Goal: Task Accomplishment & Management: Manage account settings

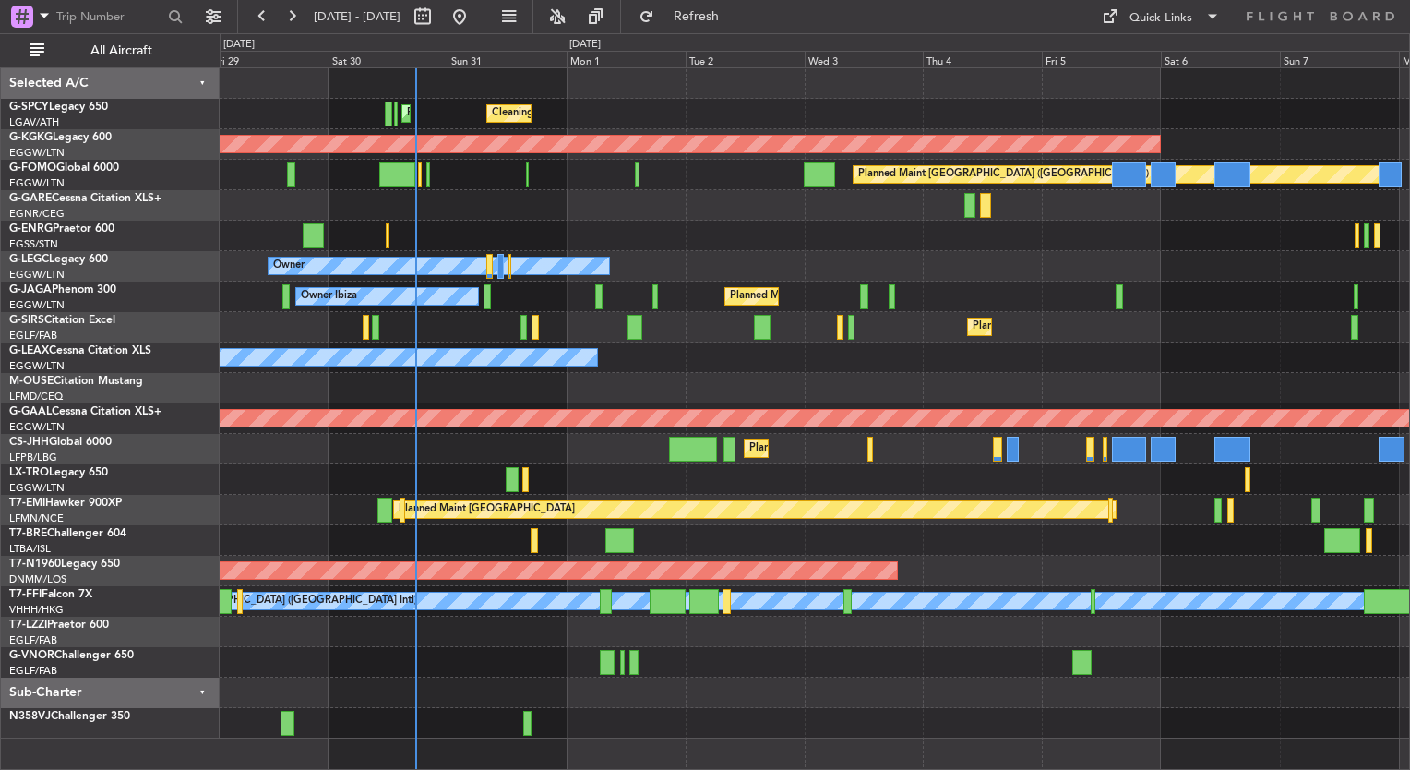
click at [581, 455] on div "Cleaning [GEOGRAPHIC_DATA] ([PERSON_NAME] Intl) Planned Maint [GEOGRAPHIC_DATA]…" at bounding box center [814, 403] width 1189 height 670
click at [594, 464] on div "Planned Maint Dusseldorf" at bounding box center [814, 479] width 1189 height 30
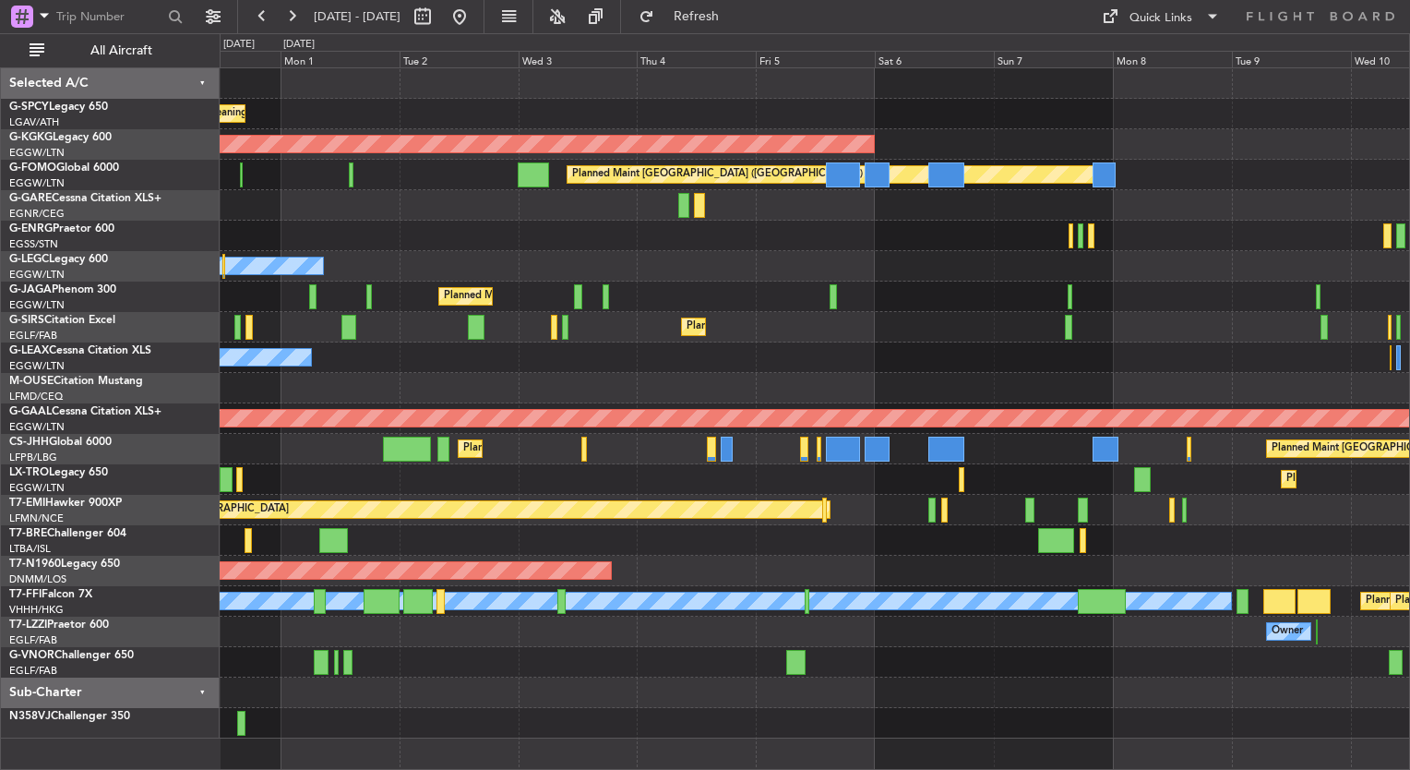
click at [946, 482] on div "Planned Maint Dusseldorf" at bounding box center [814, 479] width 1189 height 30
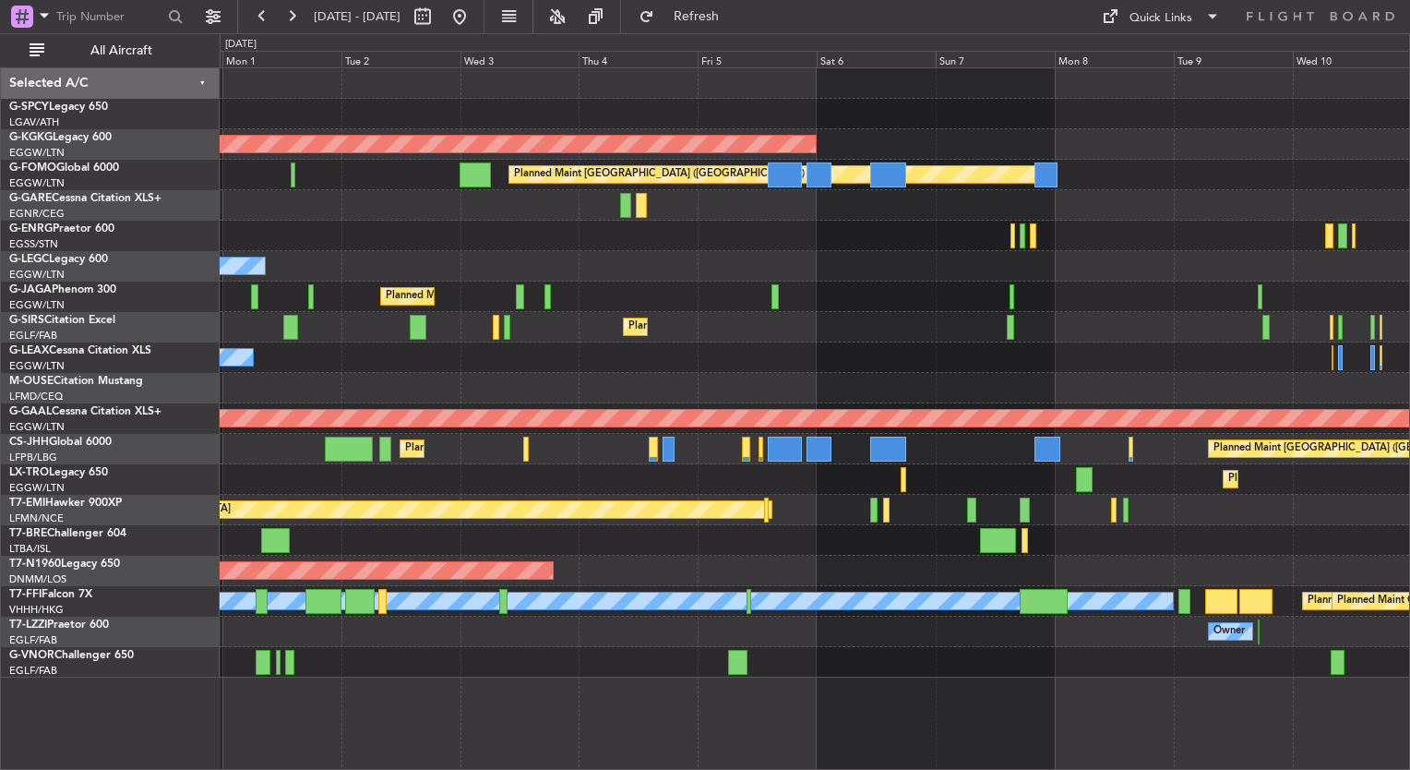
click at [1174, 544] on div at bounding box center [814, 540] width 1189 height 30
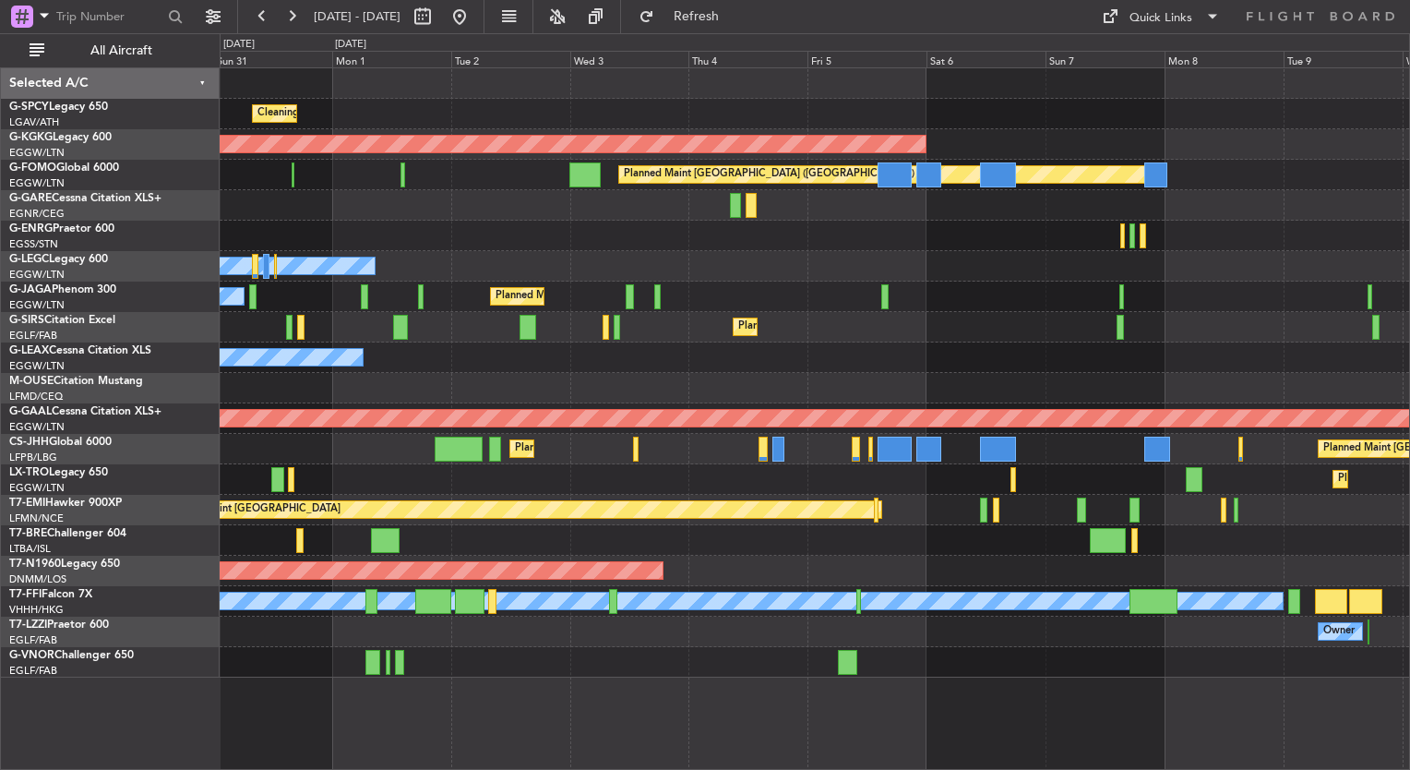
click at [908, 537] on div at bounding box center [814, 540] width 1189 height 30
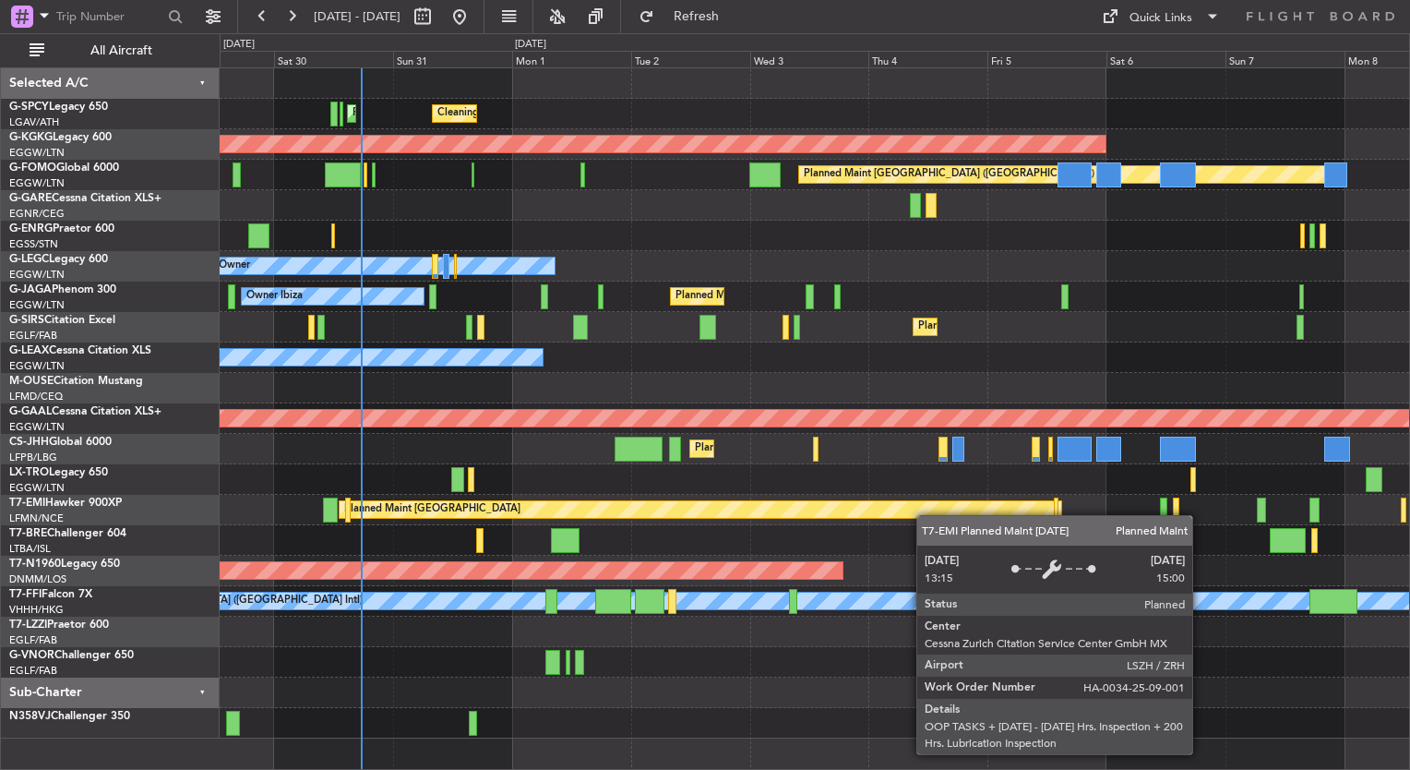
click at [929, 513] on div "Planned Maint [GEOGRAPHIC_DATA]" at bounding box center [701, 509] width 722 height 17
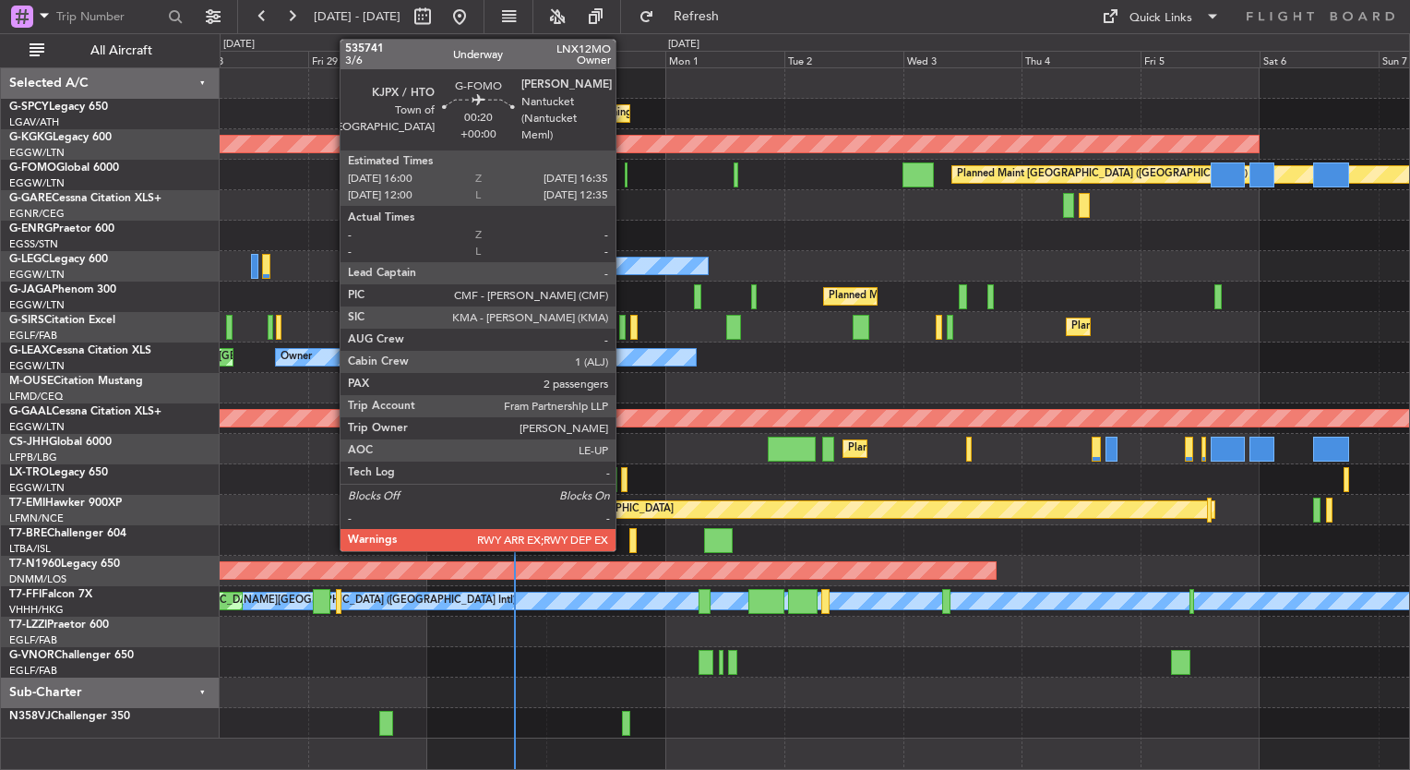
click at [625, 173] on div at bounding box center [627, 174] width 4 height 25
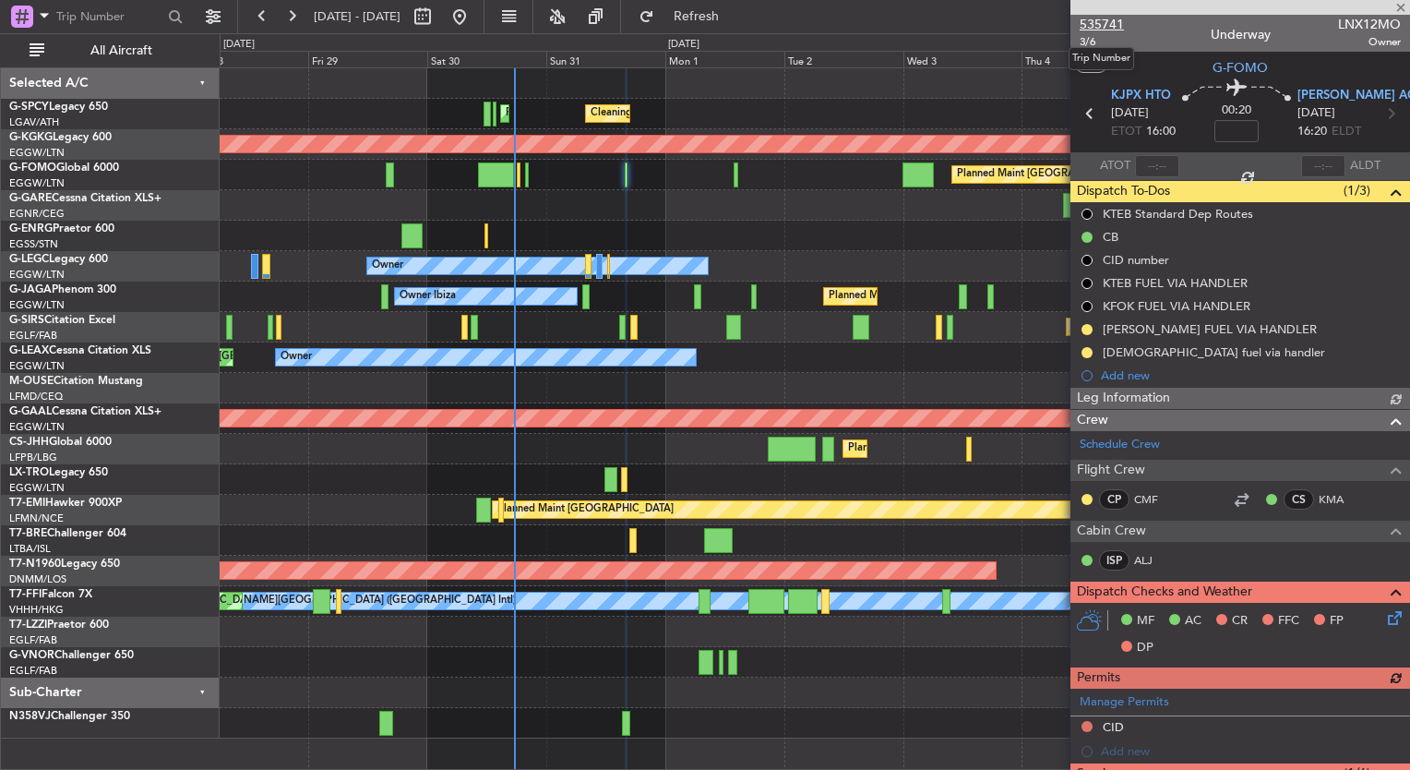
click at [1096, 24] on span "535741" at bounding box center [1102, 24] width 44 height 19
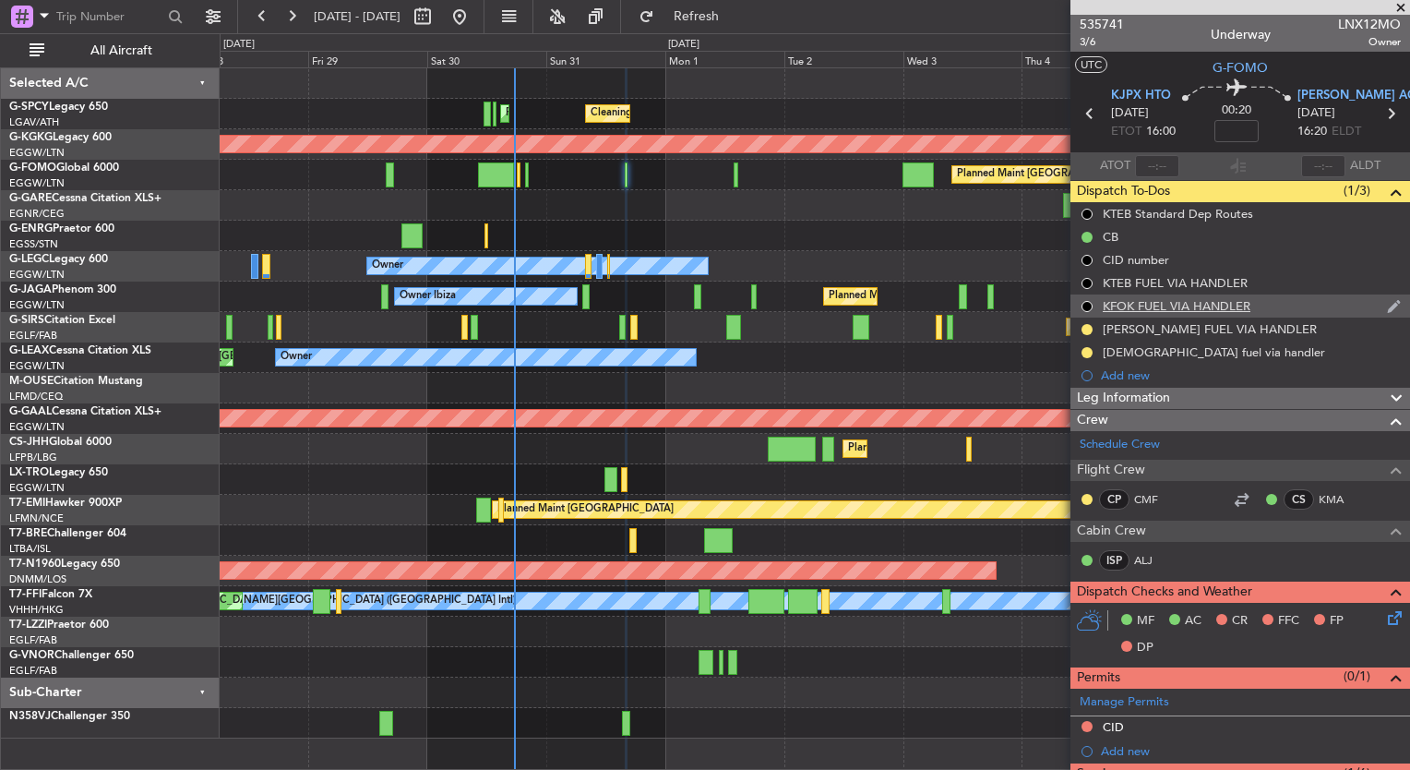
click at [1317, 294] on div "KFOK FUEL VIA HANDLER" at bounding box center [1240, 305] width 340 height 23
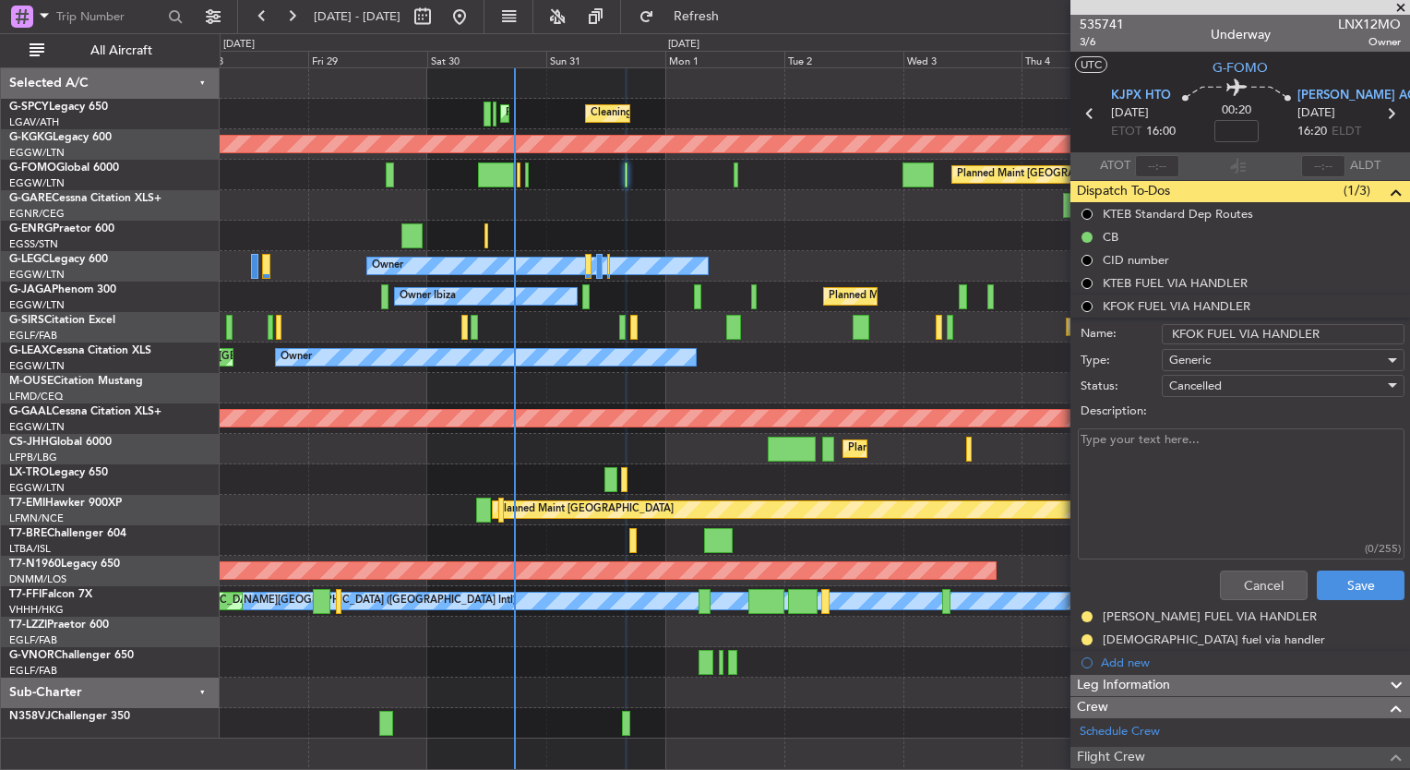
click at [1397, 0] on span at bounding box center [1401, 8] width 18 height 17
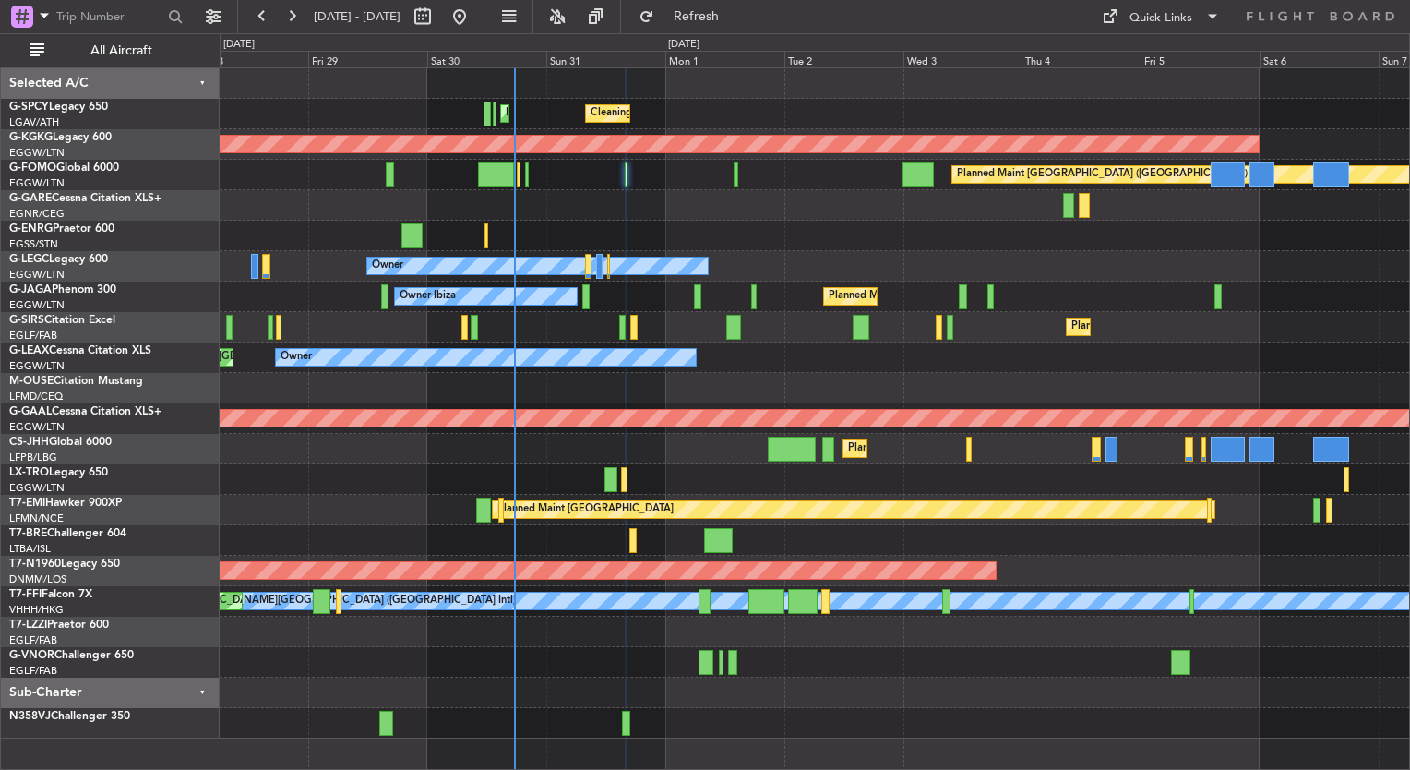
type input "0"
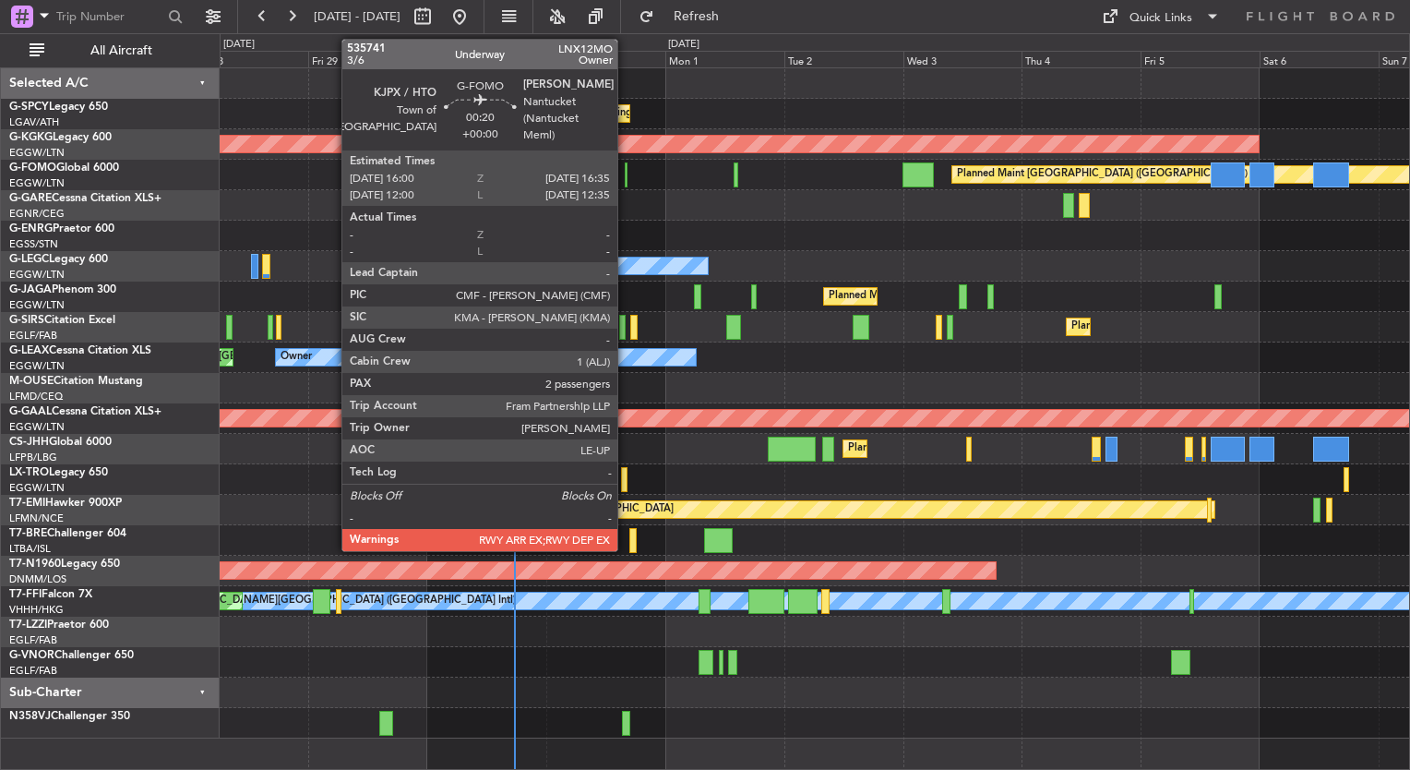
click at [626, 180] on div at bounding box center [627, 174] width 4 height 25
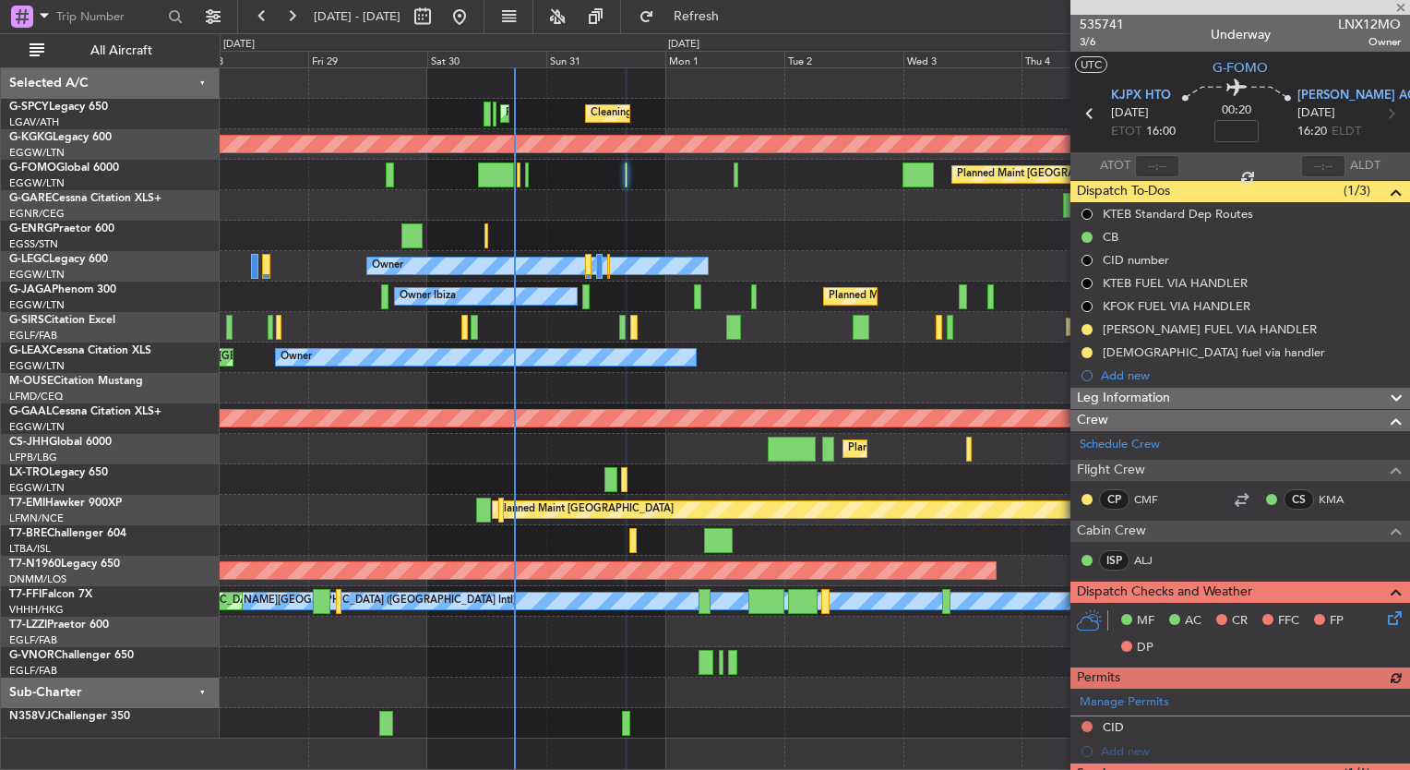
click at [528, 186] on div "Planned Maint [GEOGRAPHIC_DATA] ([GEOGRAPHIC_DATA])" at bounding box center [814, 175] width 1189 height 30
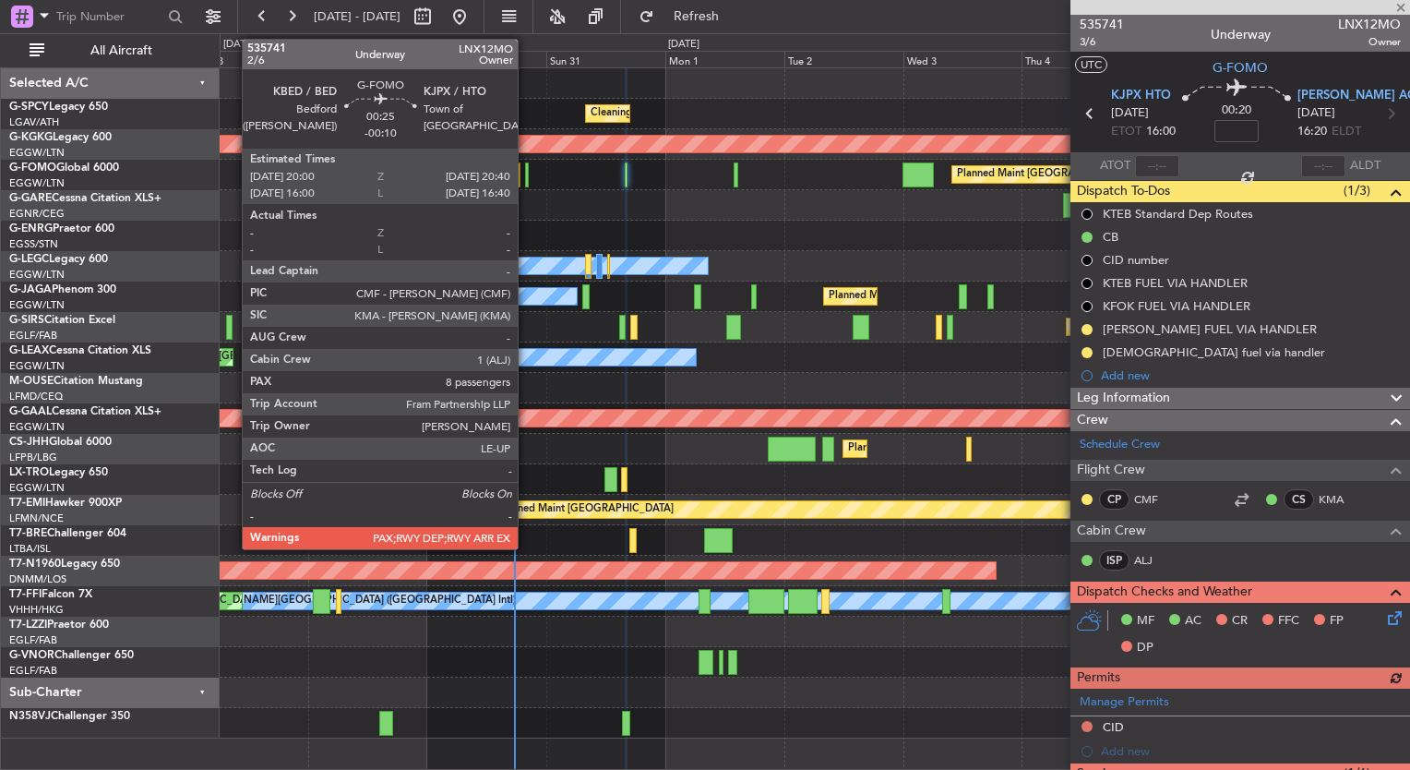
click at [526, 179] on div at bounding box center [527, 174] width 4 height 25
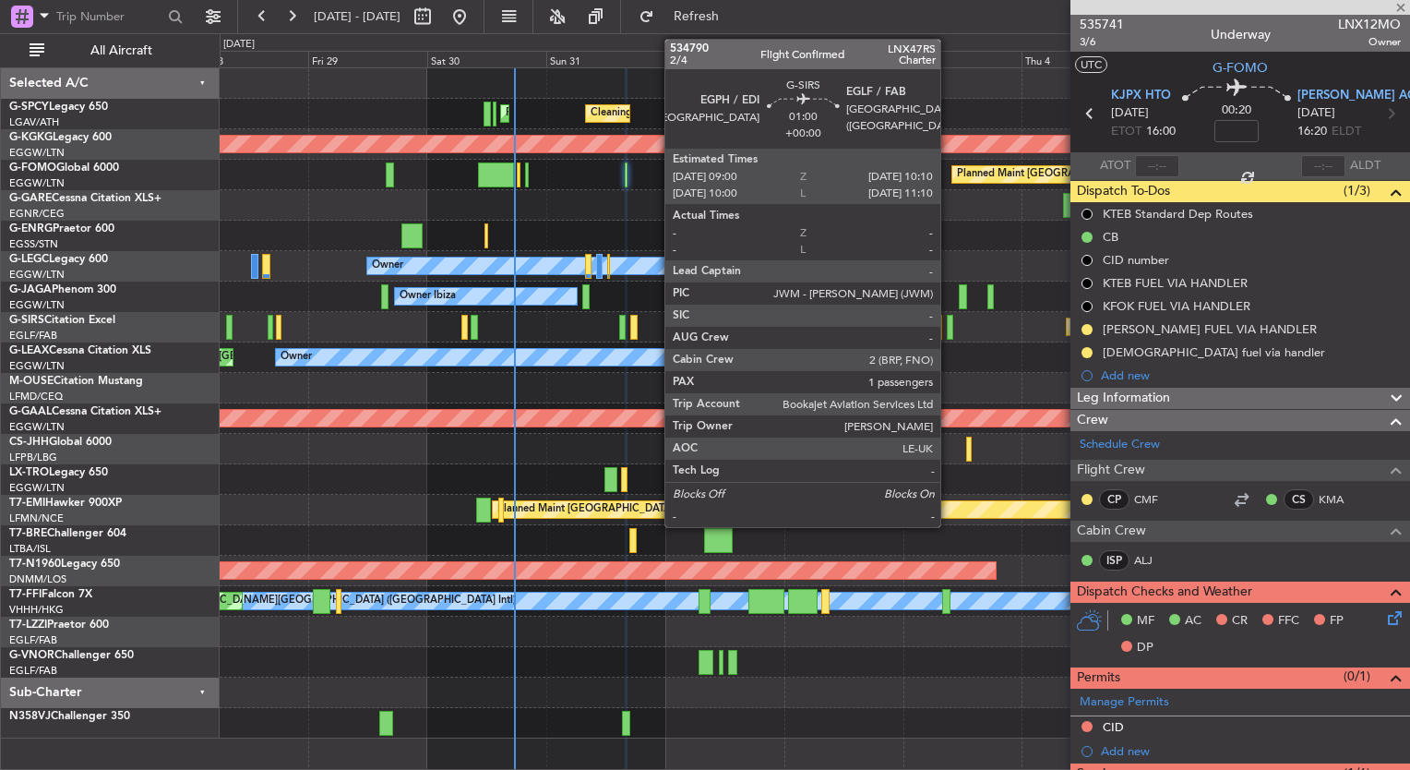
type input "-00:10"
type input "8"
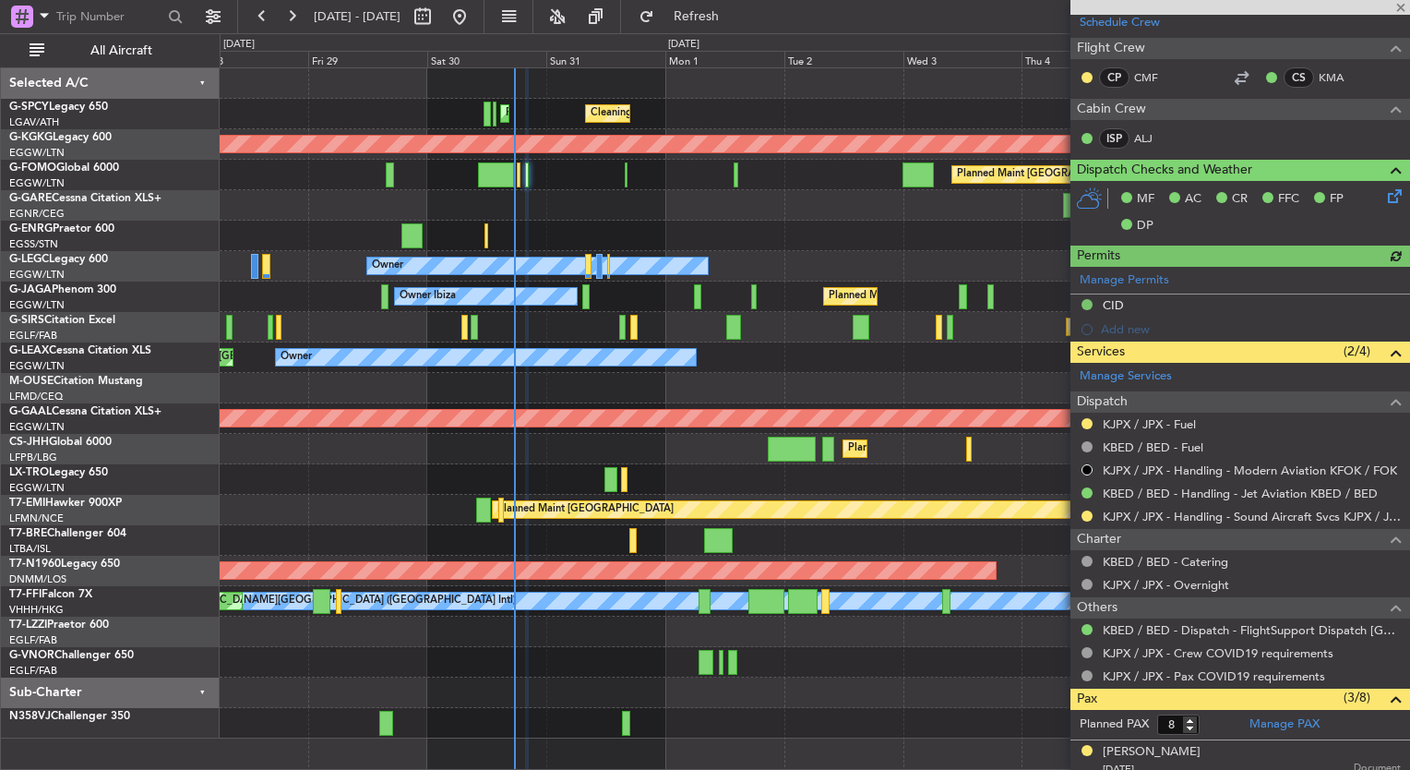
scroll to position [674, 0]
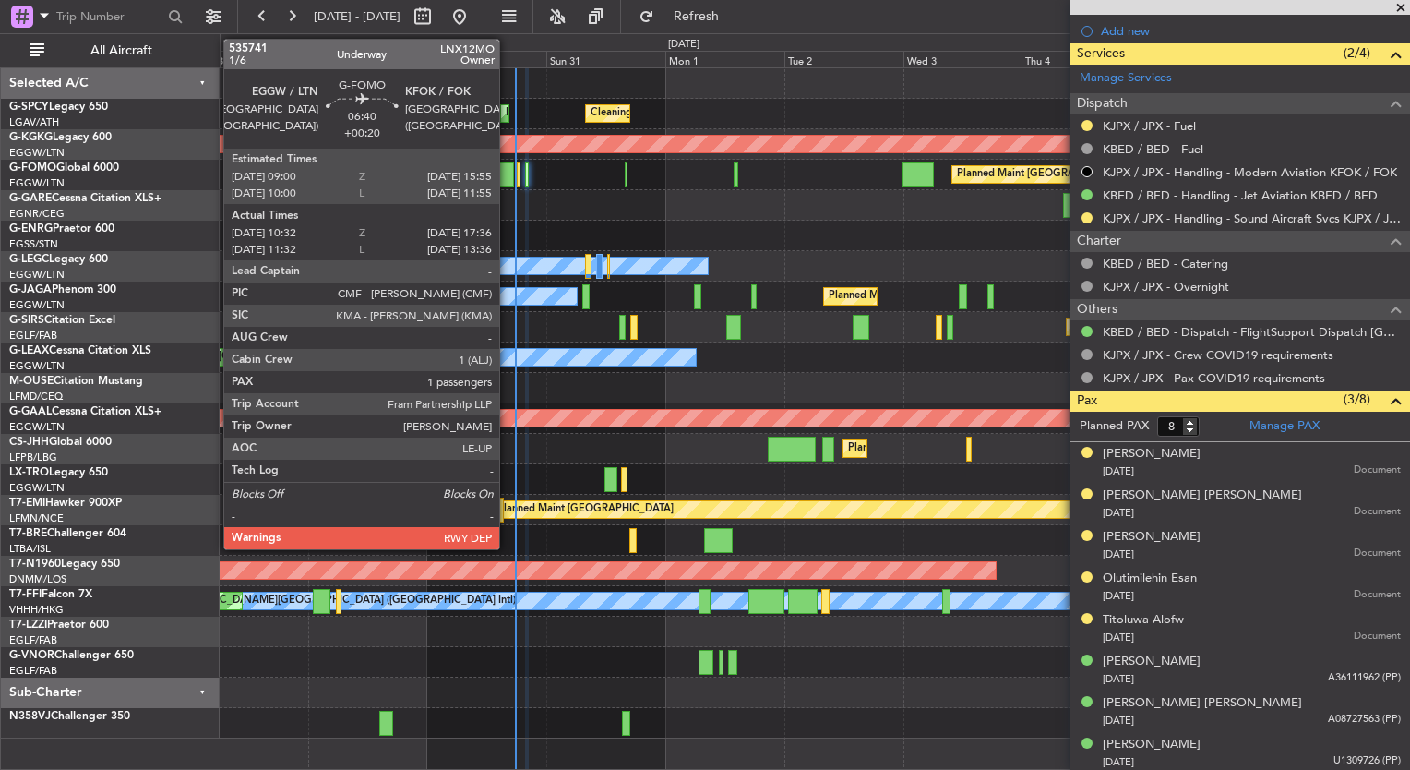
click at [508, 181] on div at bounding box center [495, 174] width 35 height 25
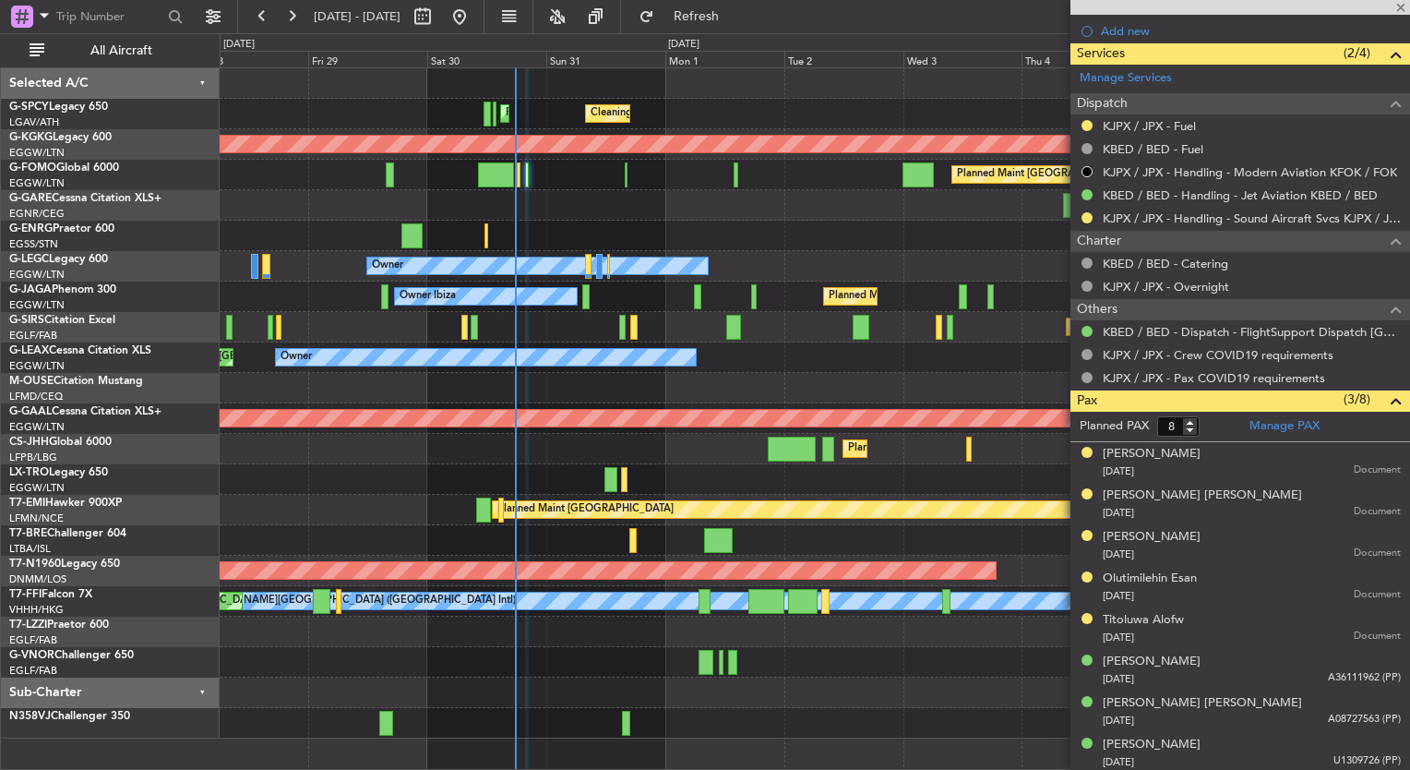
type input "+00:20"
type input "10:32"
type input "17:21"
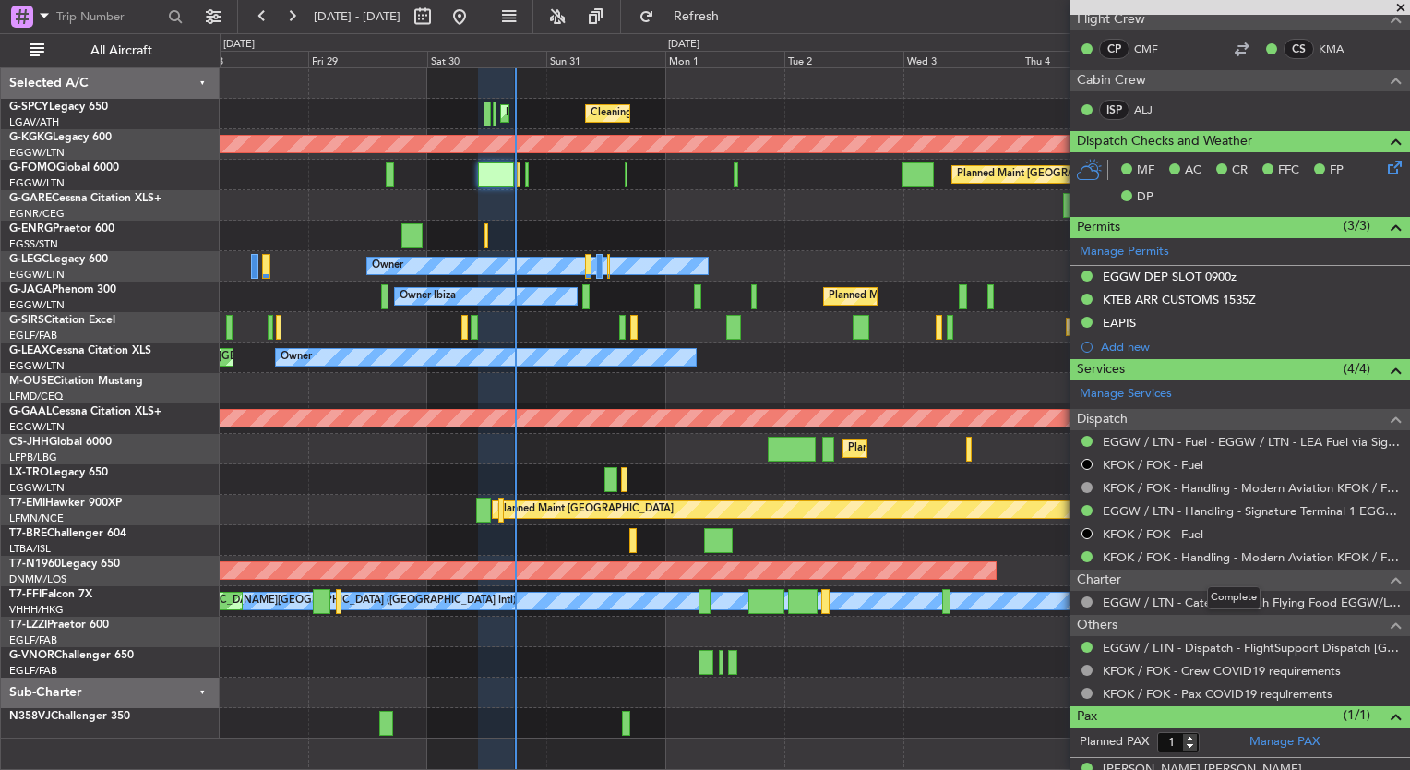
scroll to position [395, 0]
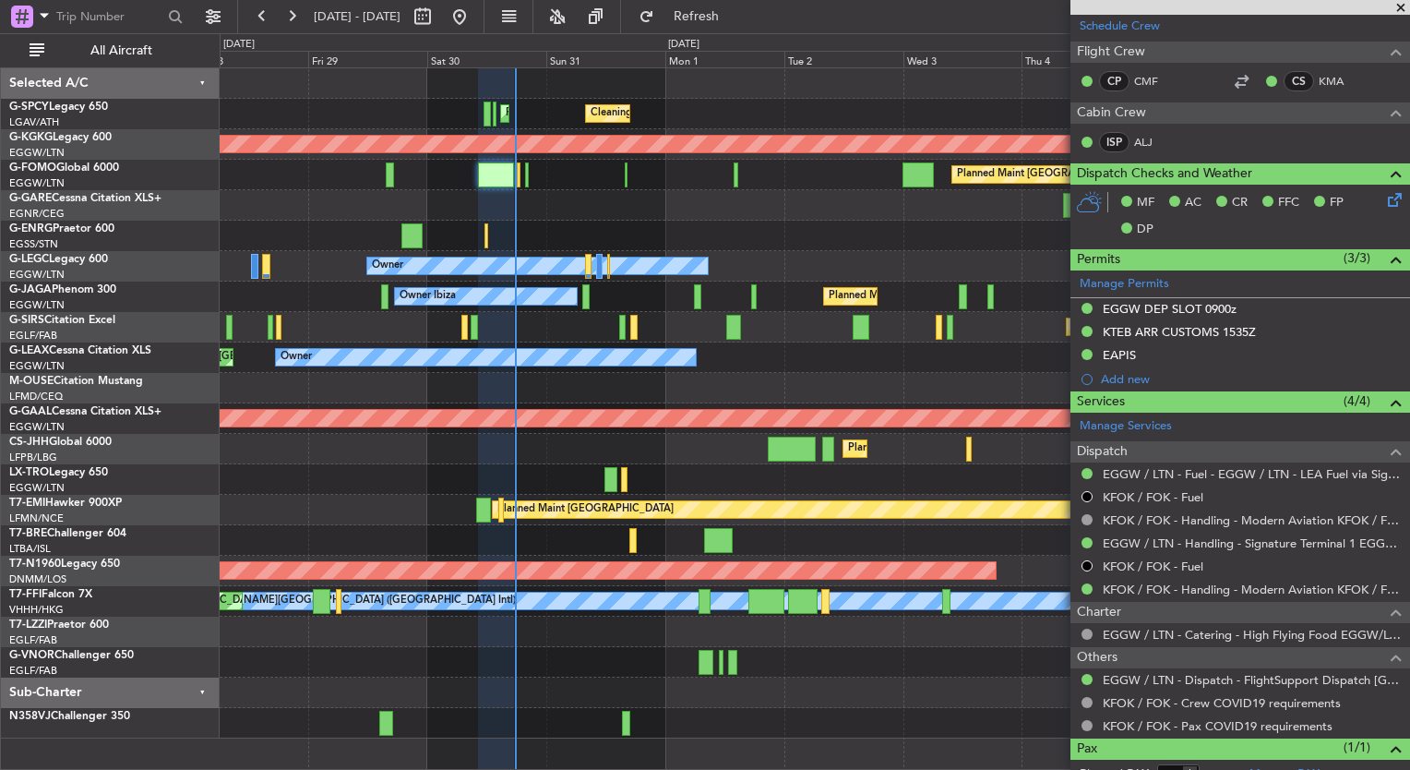
click at [1396, 2] on span at bounding box center [1401, 8] width 18 height 17
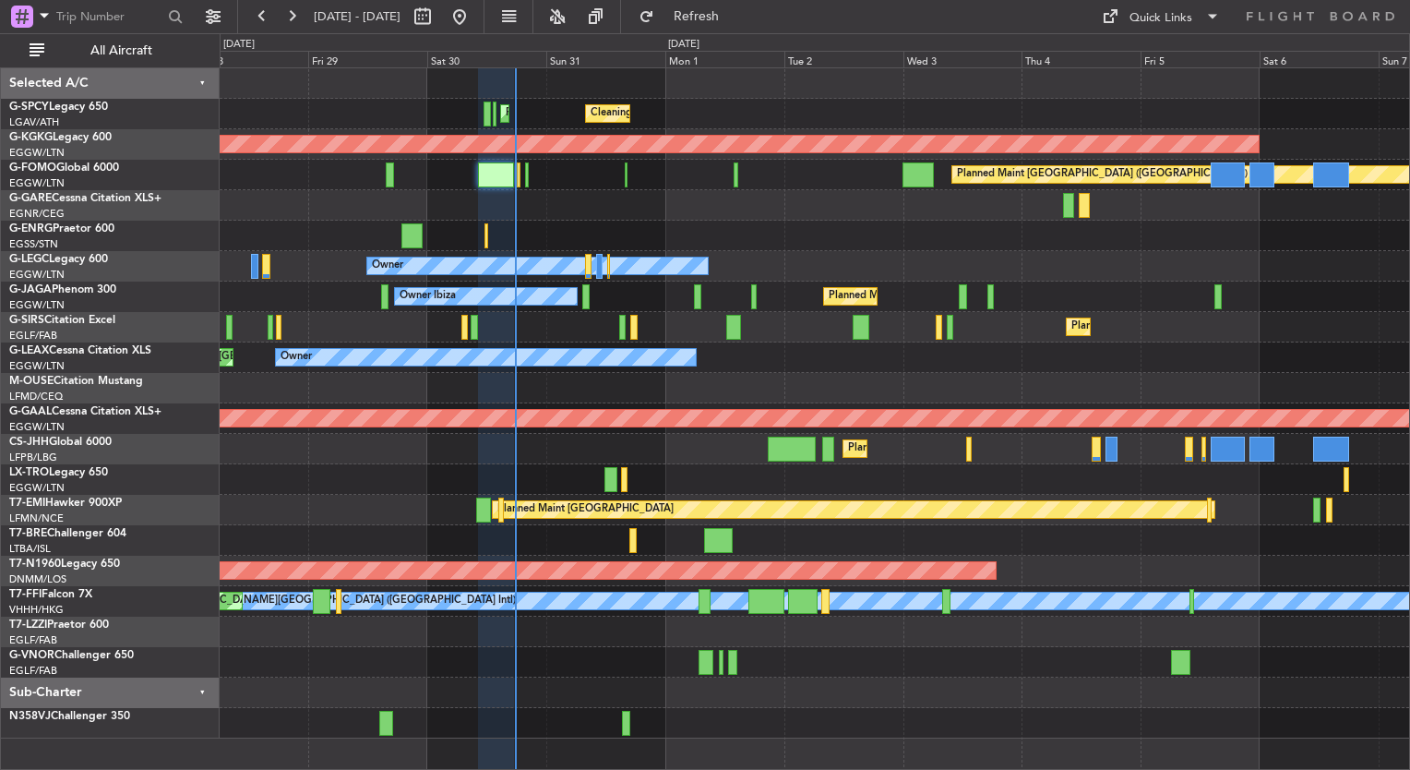
type input "0"
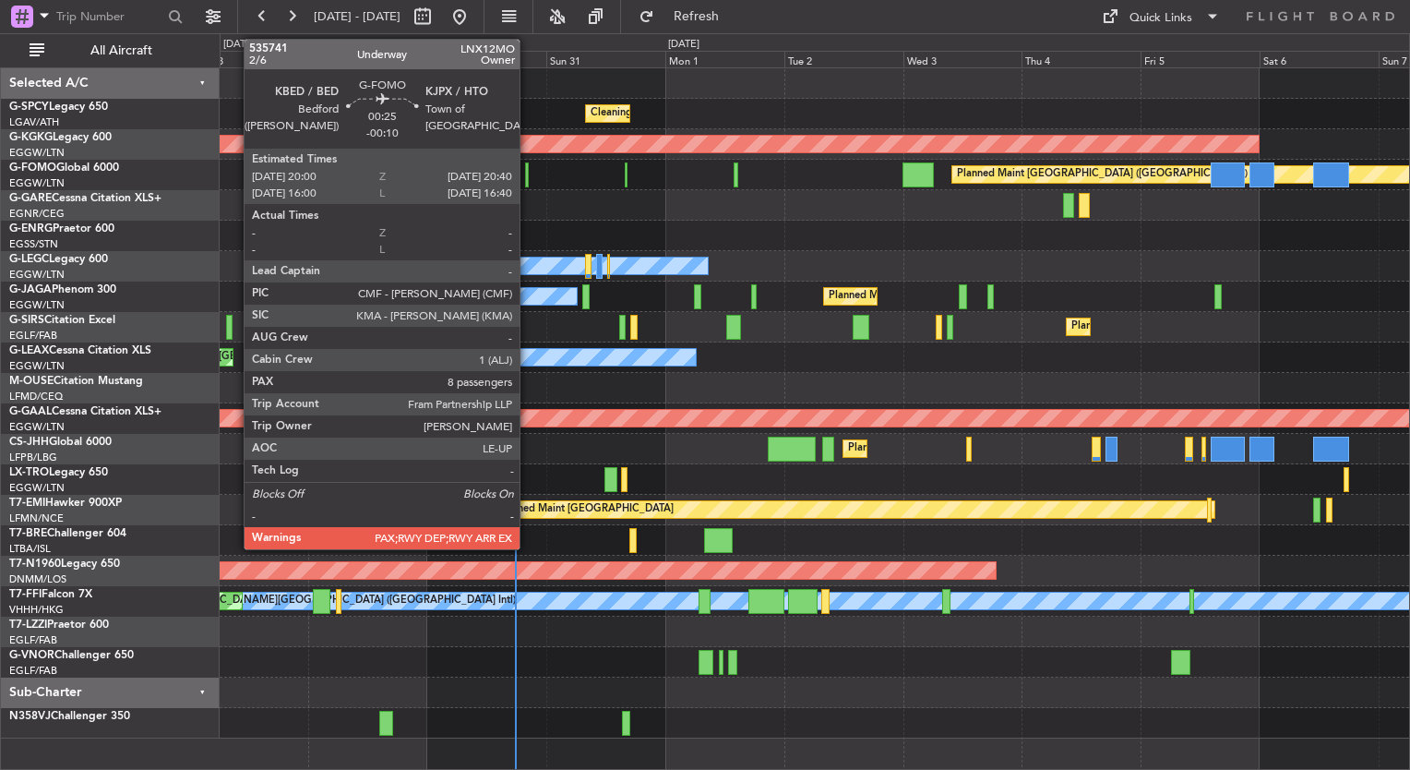
click at [526, 176] on div at bounding box center [527, 174] width 4 height 25
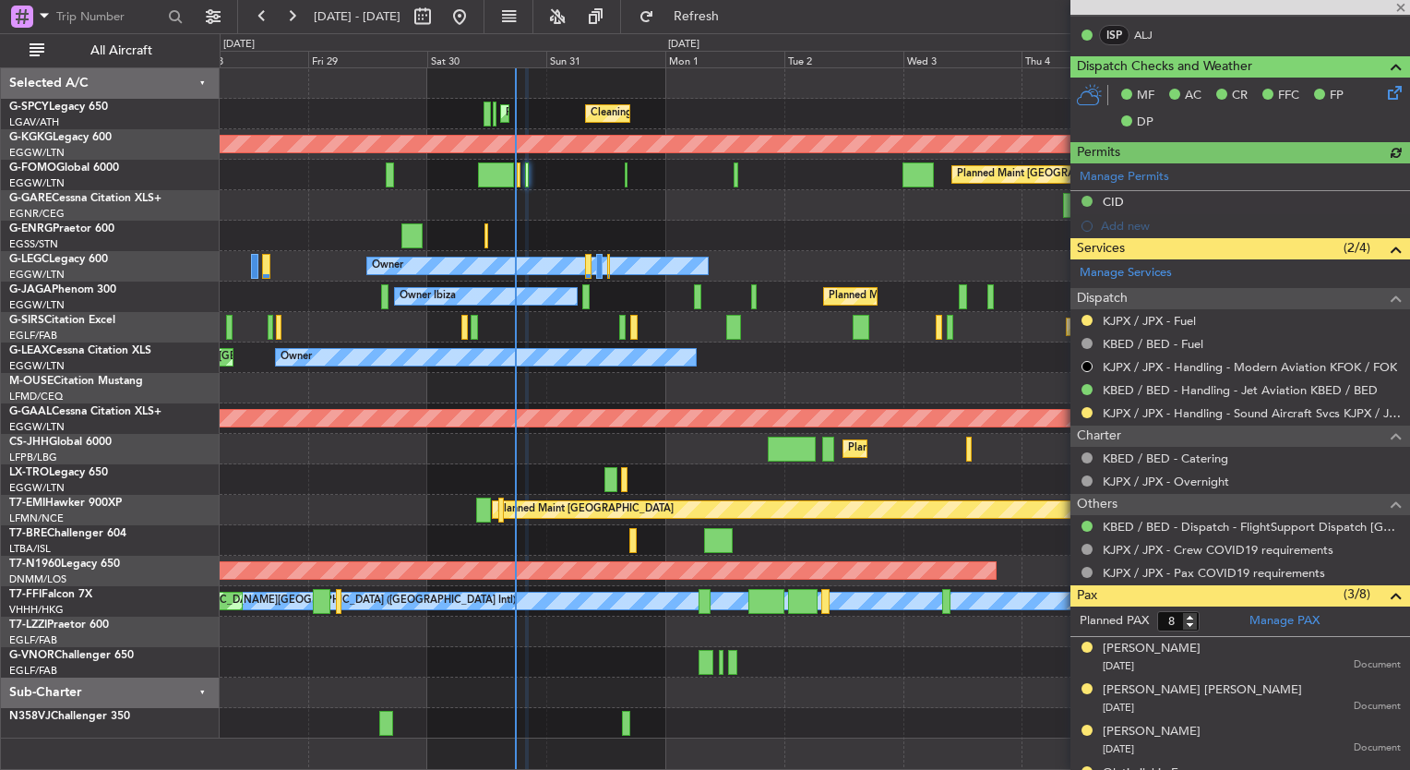
scroll to position [508, 0]
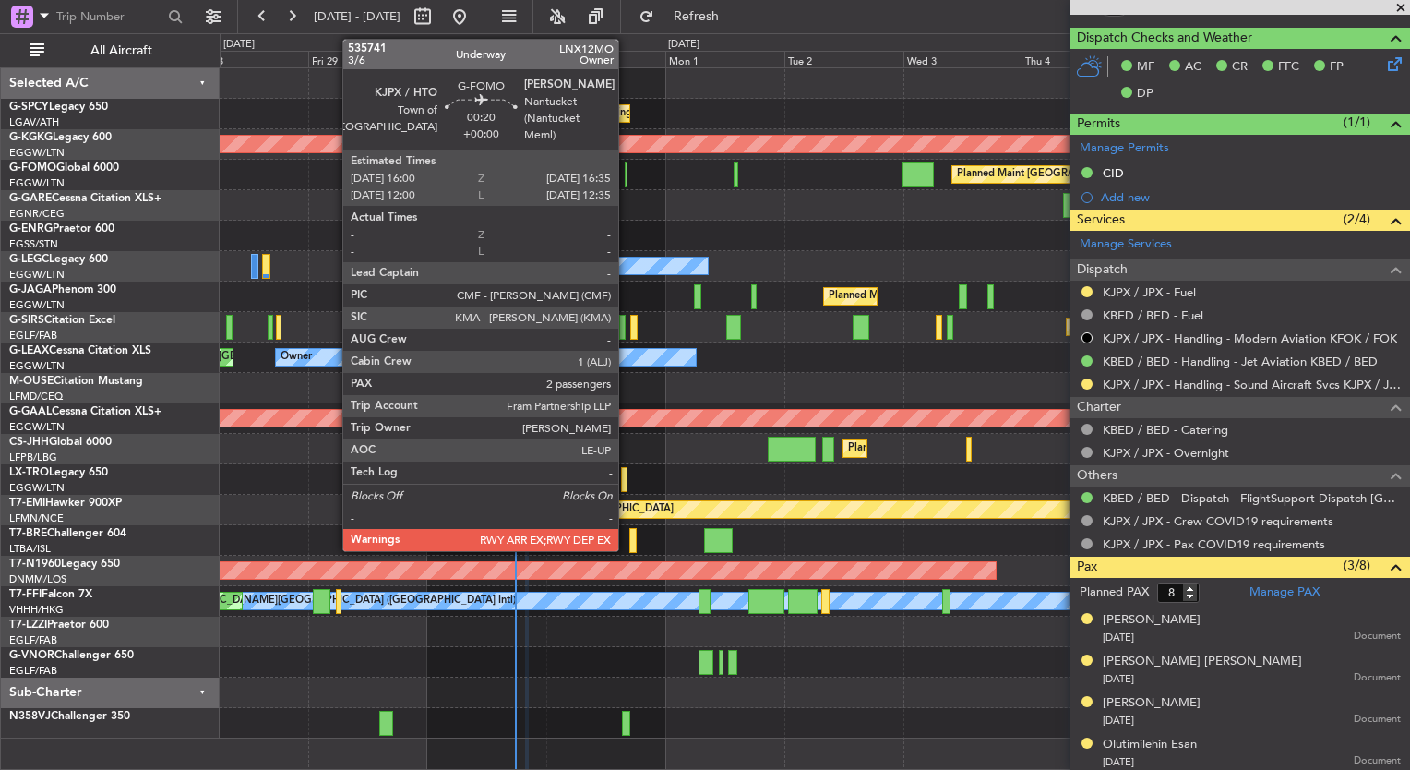
click at [621, 161] on div "Planned Maint [GEOGRAPHIC_DATA] ([GEOGRAPHIC_DATA])" at bounding box center [814, 175] width 1189 height 30
click at [627, 164] on div at bounding box center [627, 174] width 4 height 25
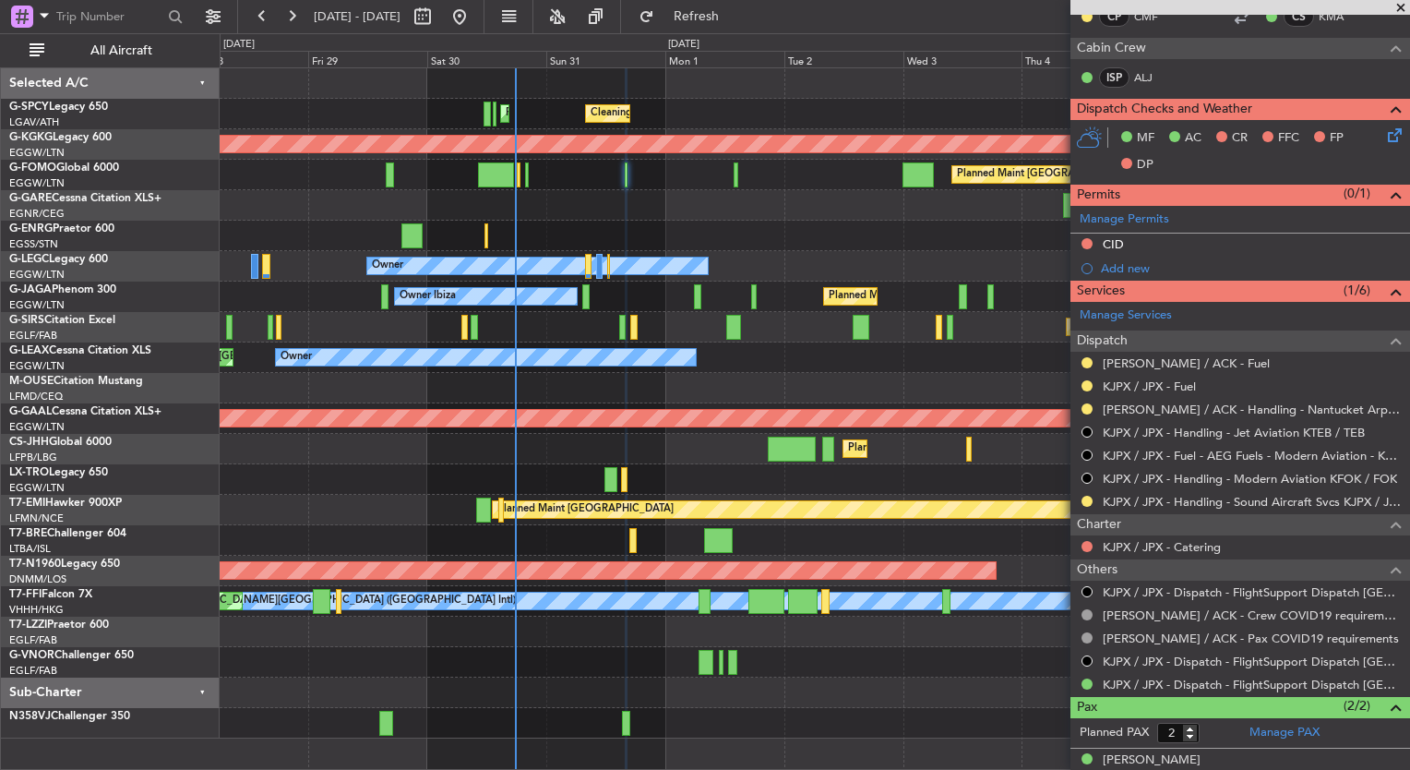
scroll to position [502, 0]
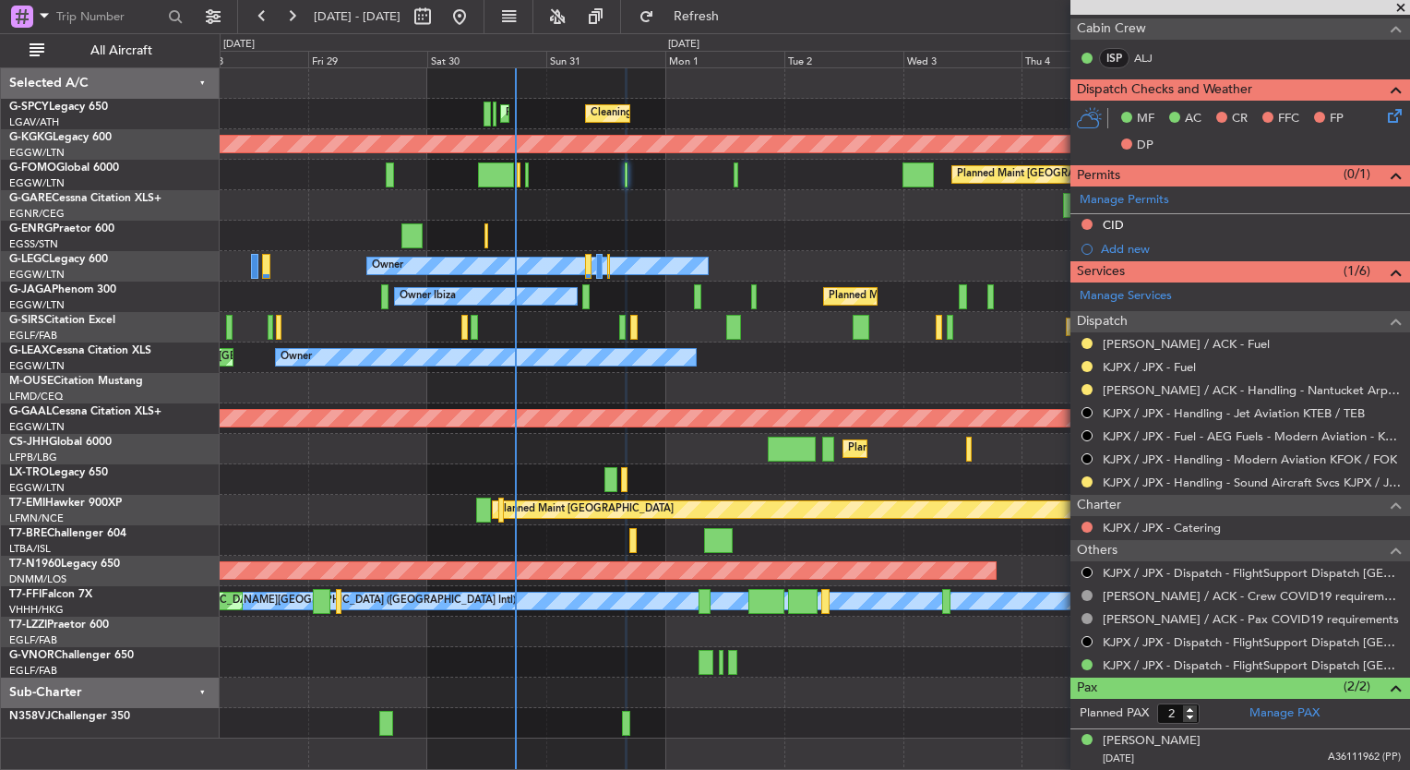
click at [1401, 8] on span at bounding box center [1401, 8] width 18 height 17
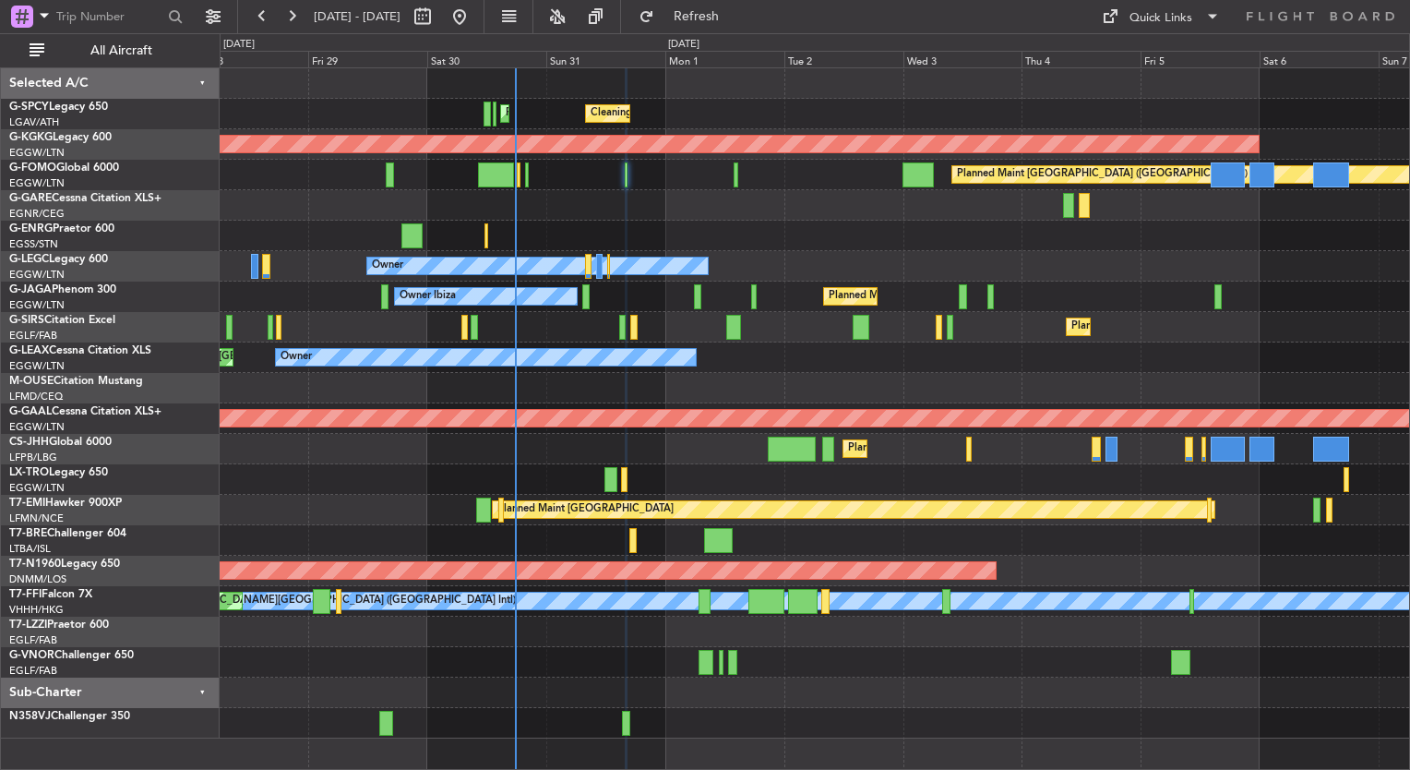
type input "0"
click at [733, 568] on div "Cleaning [GEOGRAPHIC_DATA] ([PERSON_NAME] Intl) Planned Maint [GEOGRAPHIC_DATA]…" at bounding box center [814, 403] width 1189 height 670
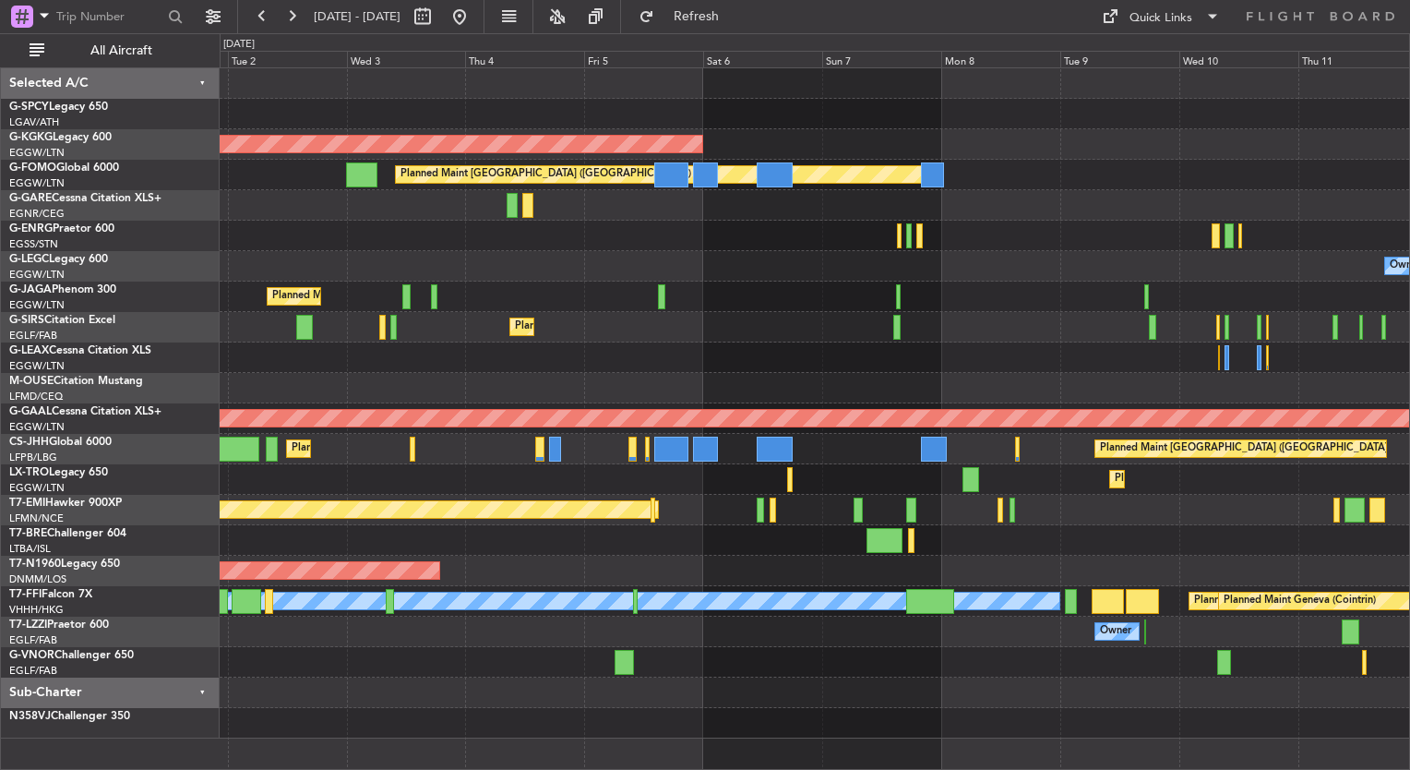
click at [732, 537] on div at bounding box center [814, 540] width 1189 height 30
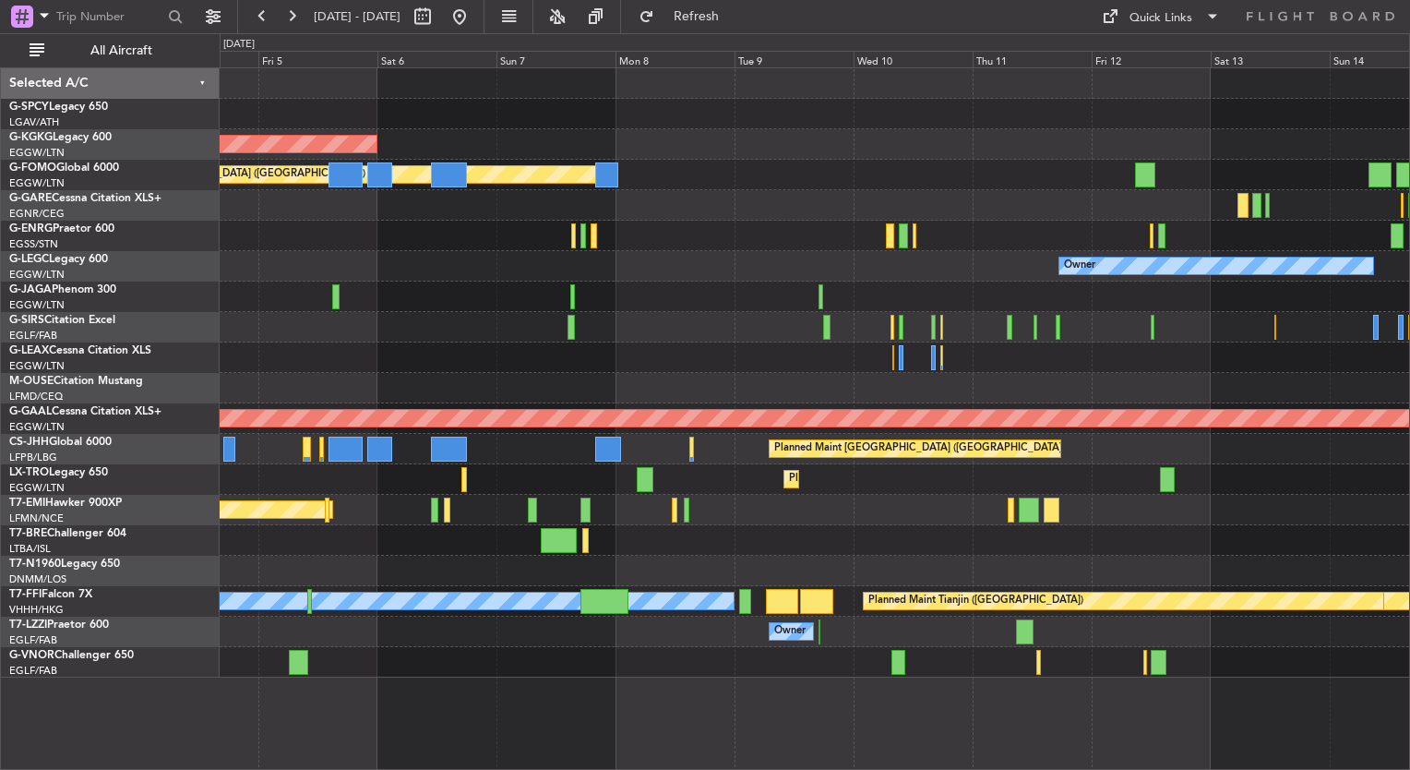
click at [709, 519] on div "AOG Maint [GEOGRAPHIC_DATA] (Ataturk) Planned Maint [GEOGRAPHIC_DATA] ([GEOGRAP…" at bounding box center [814, 372] width 1189 height 609
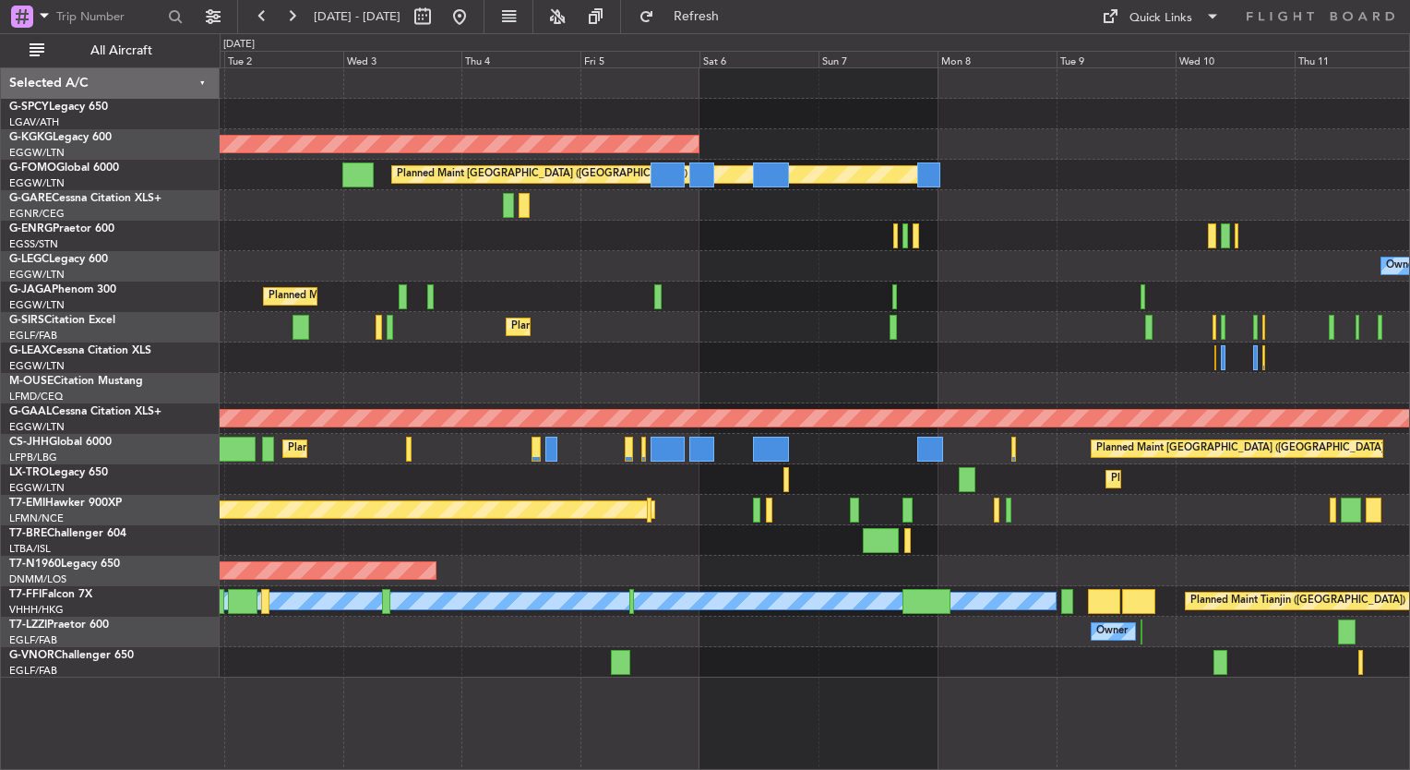
click at [854, 554] on div at bounding box center [814, 540] width 1189 height 30
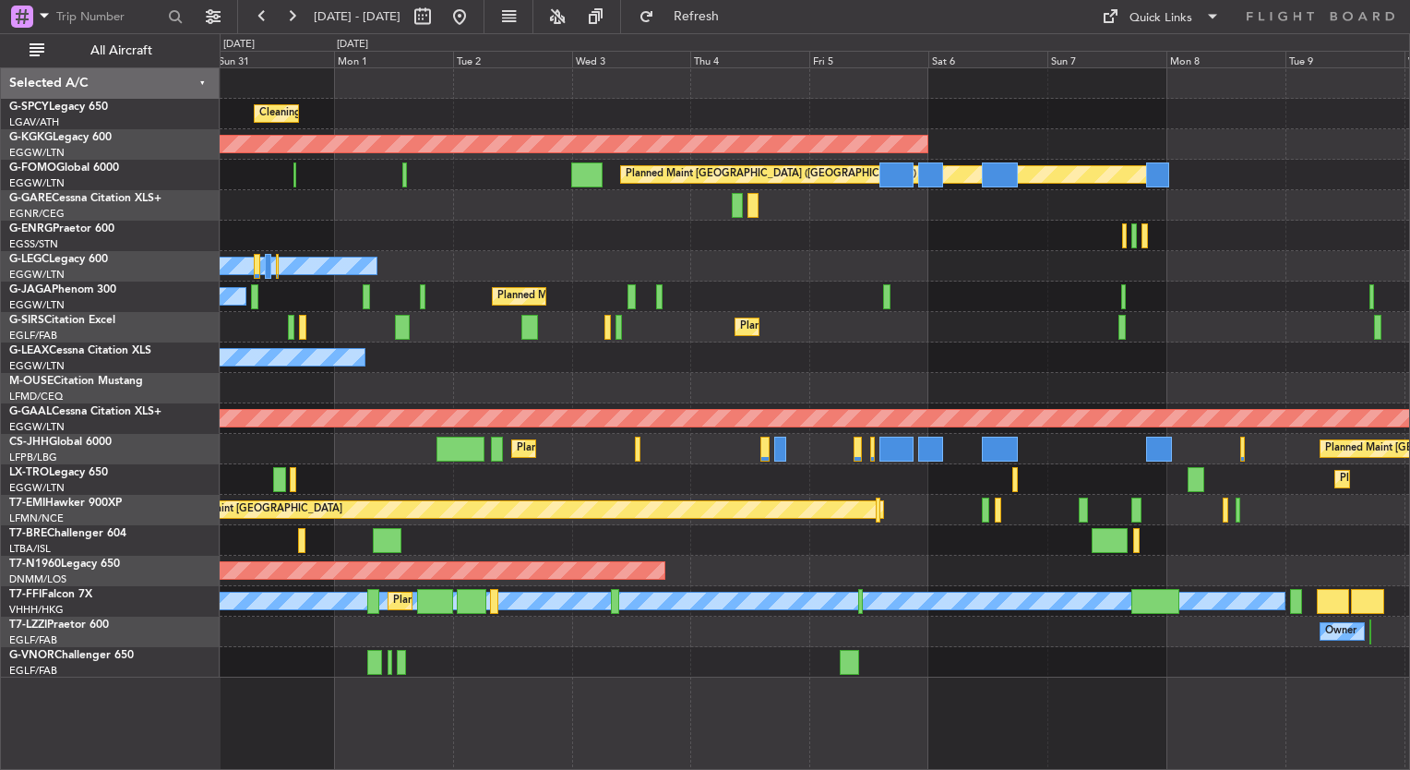
click at [922, 559] on div "Cleaning [GEOGRAPHIC_DATA] ([PERSON_NAME] Intl) Planned Maint [GEOGRAPHIC_DATA]…" at bounding box center [814, 372] width 1189 height 609
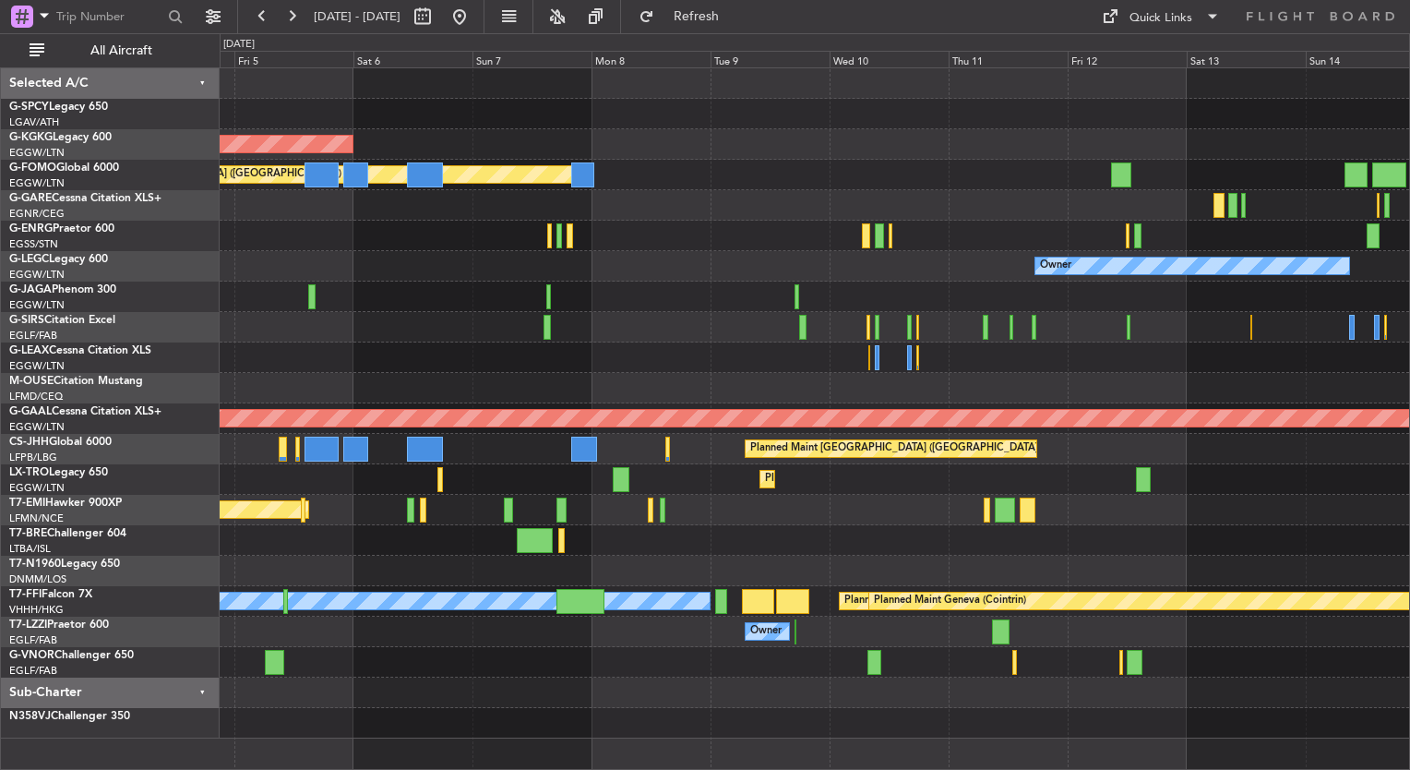
click at [557, 565] on div "Planned Maint [GEOGRAPHIC_DATA] ([GEOGRAPHIC_DATA])" at bounding box center [814, 571] width 1189 height 30
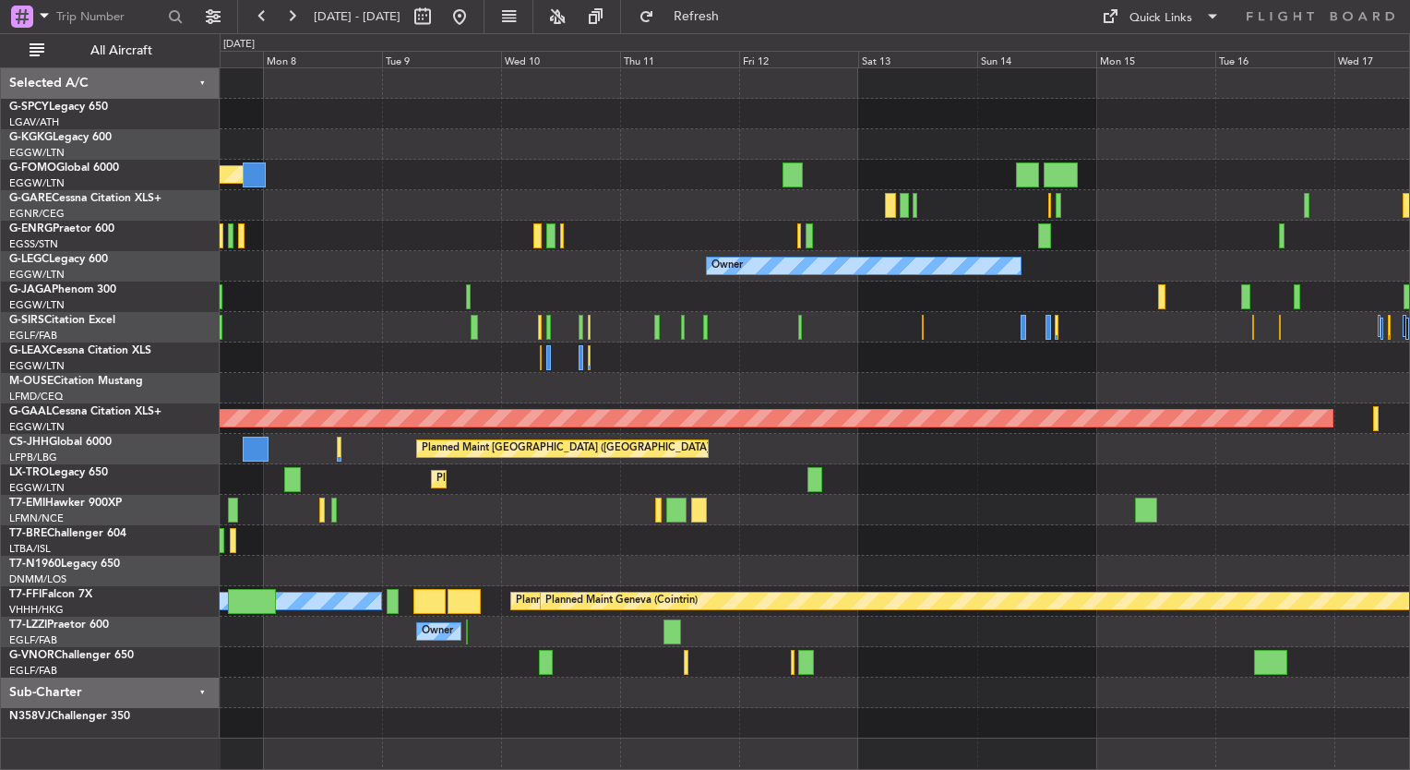
click at [554, 543] on div at bounding box center [814, 540] width 1189 height 30
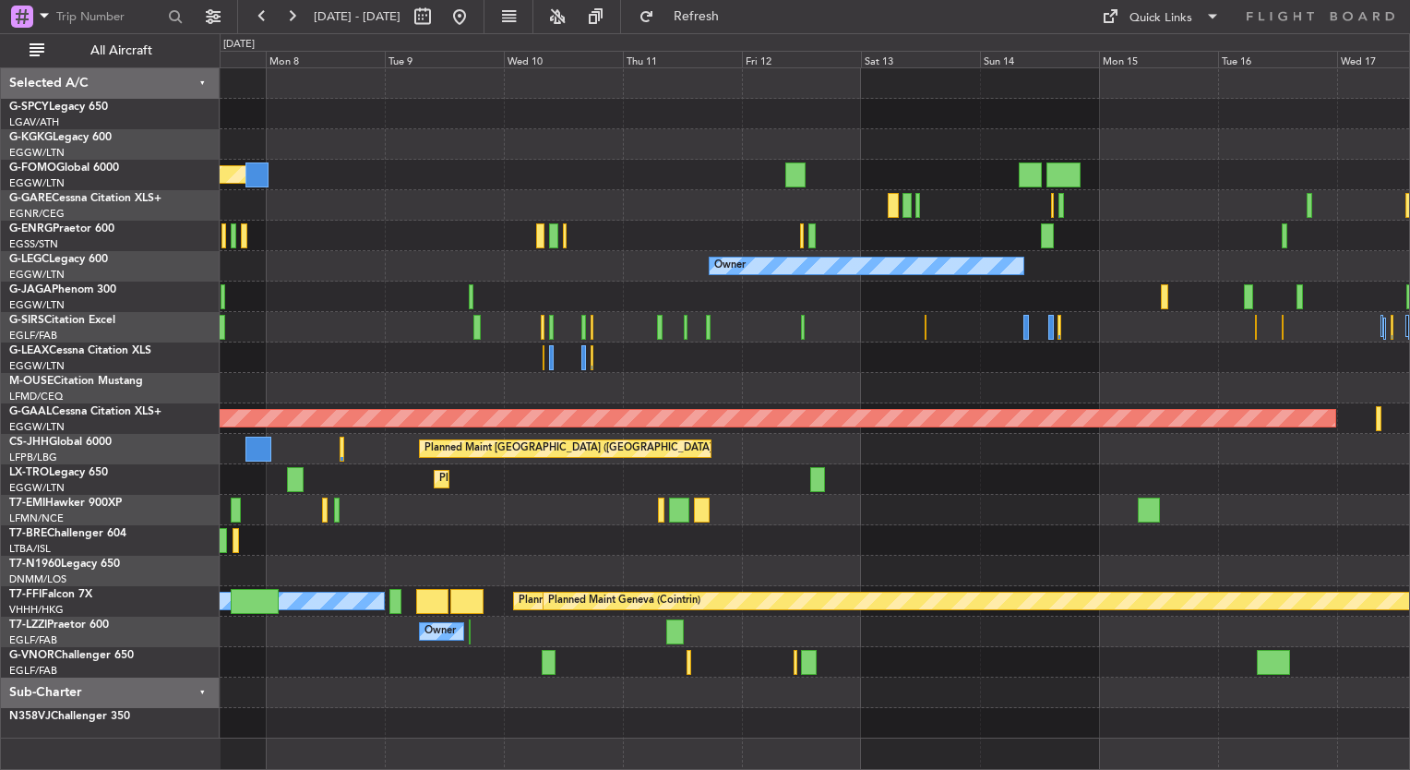
click at [594, 547] on div at bounding box center [814, 540] width 1189 height 30
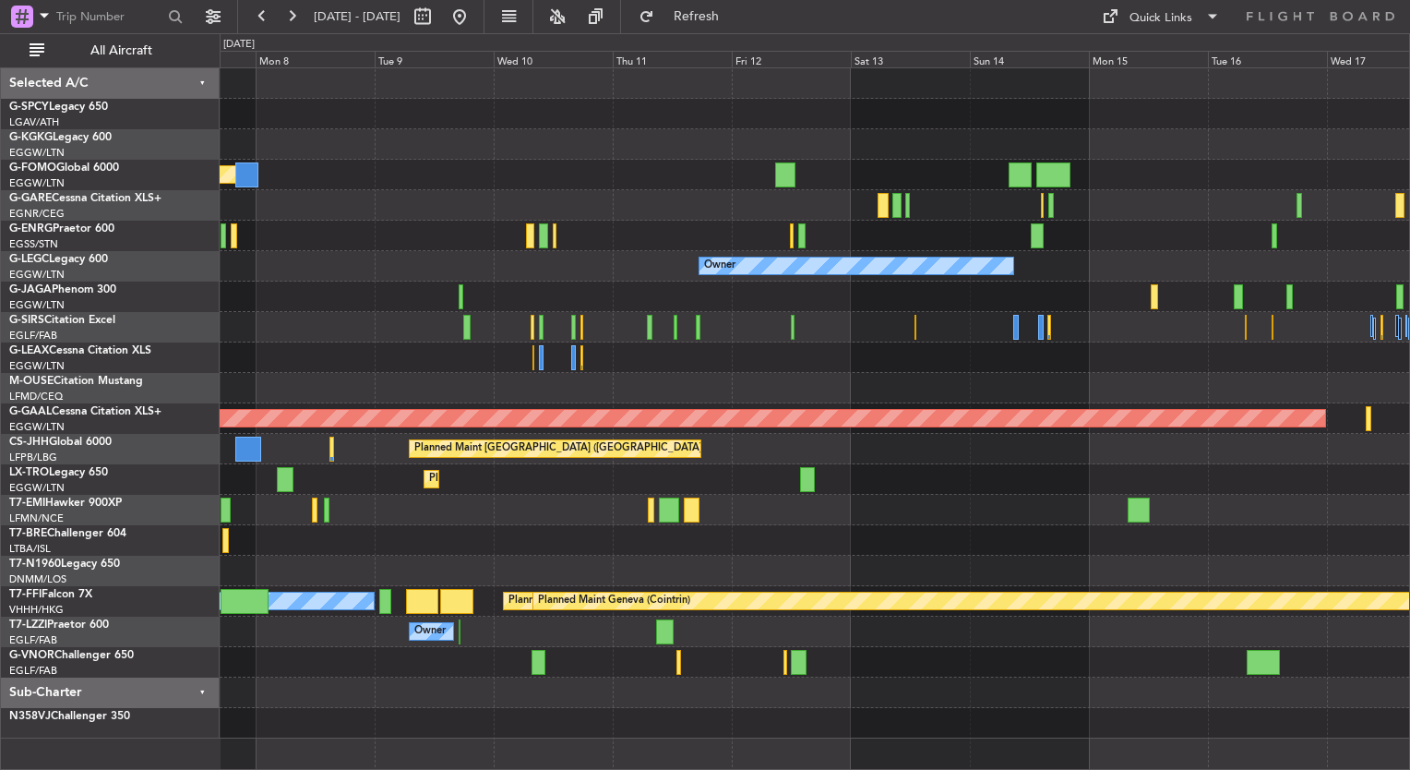
click at [1396, 556] on div "AOG Maint [GEOGRAPHIC_DATA] (Ataturk) Planned Maint [GEOGRAPHIC_DATA] ([GEOGRAP…" at bounding box center [814, 403] width 1189 height 670
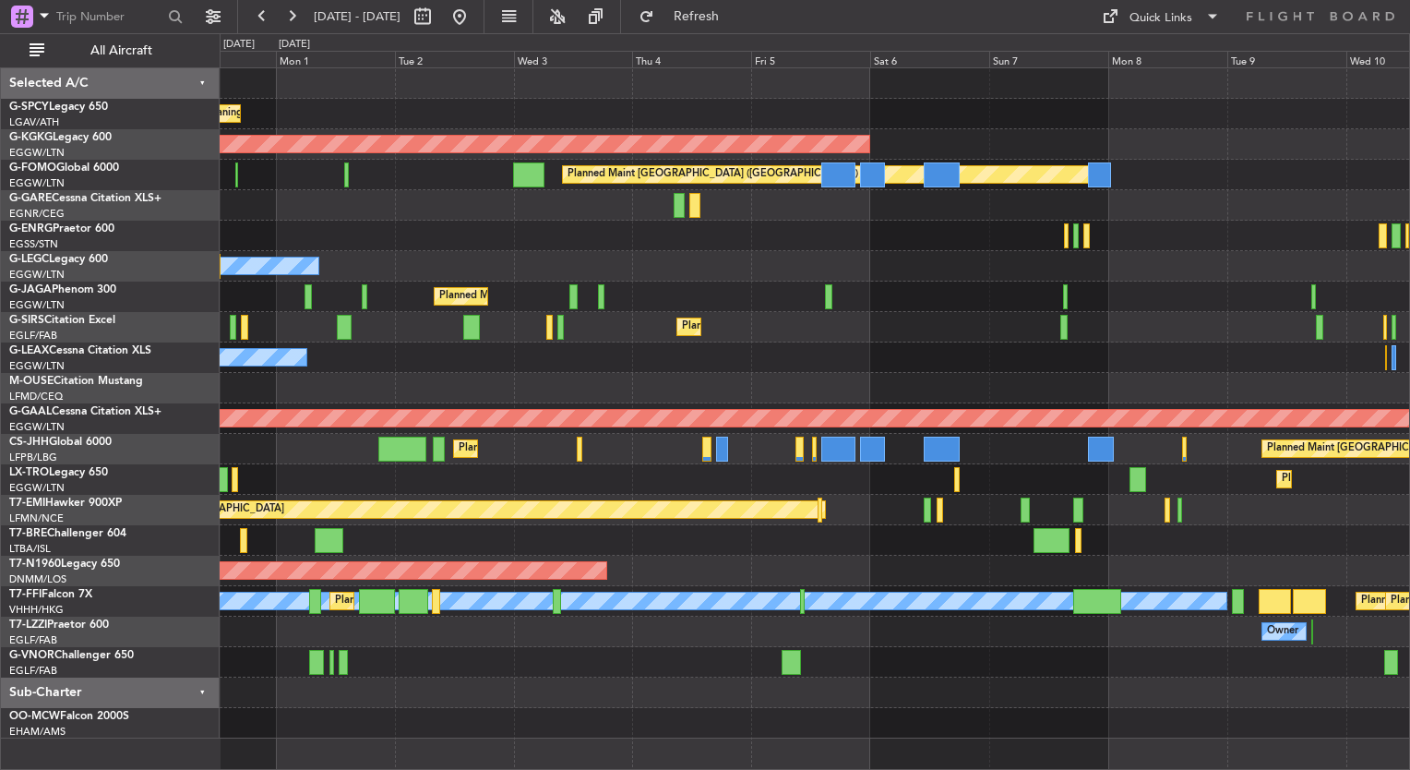
click at [857, 539] on div at bounding box center [814, 540] width 1189 height 30
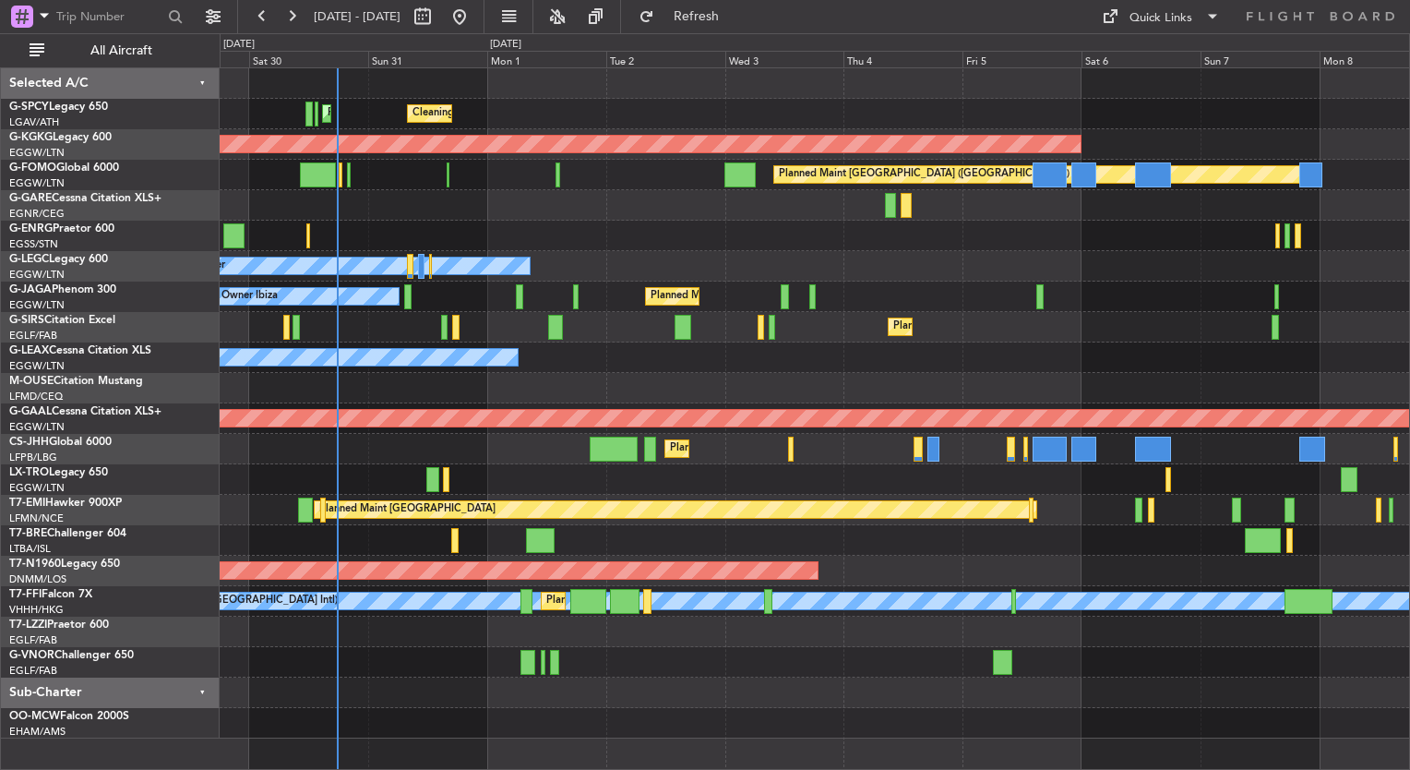
click at [955, 547] on div "Cleaning [GEOGRAPHIC_DATA] ([PERSON_NAME] Intl) Planned Maint [GEOGRAPHIC_DATA]…" at bounding box center [814, 403] width 1189 height 670
click at [955, 547] on div at bounding box center [814, 540] width 1189 height 30
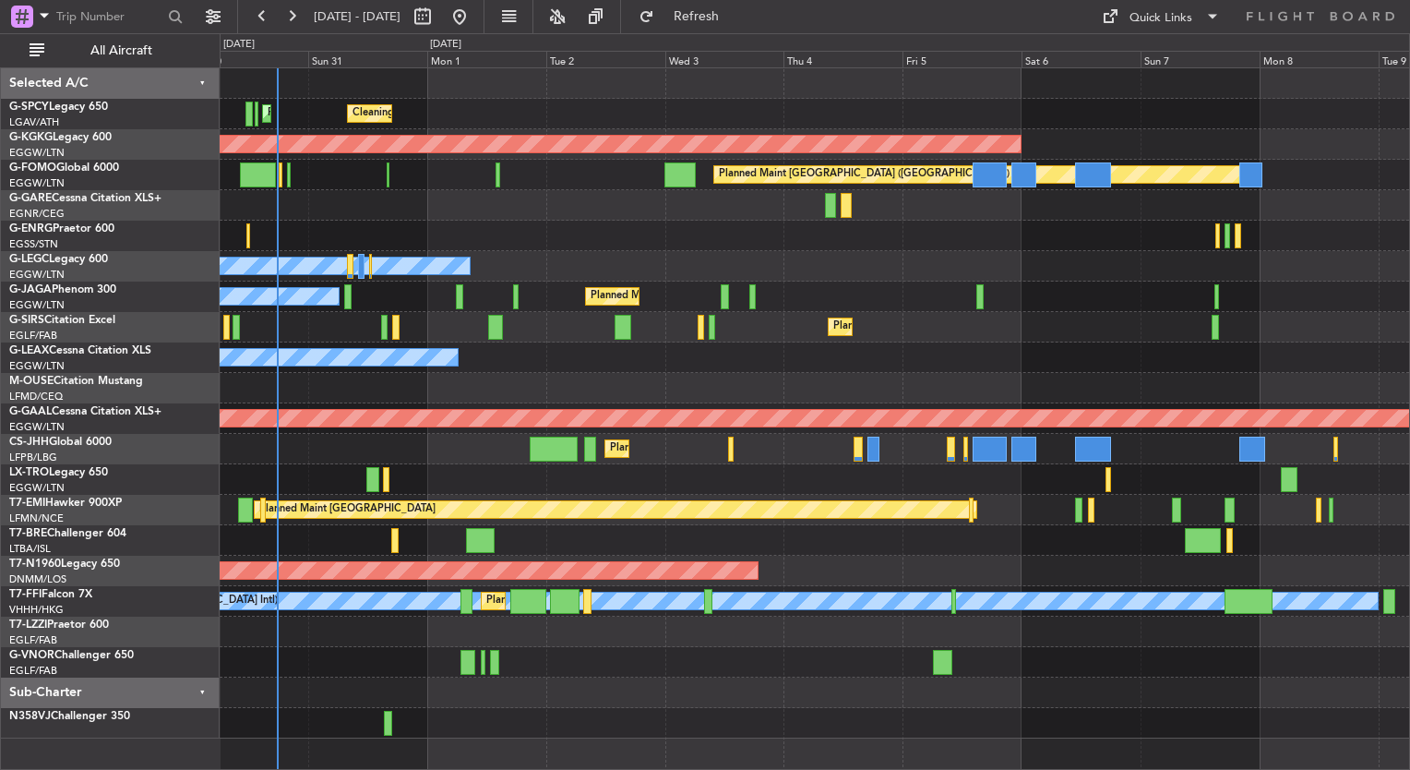
click at [1068, 477] on div "Planned Maint Dusseldorf" at bounding box center [814, 479] width 1189 height 30
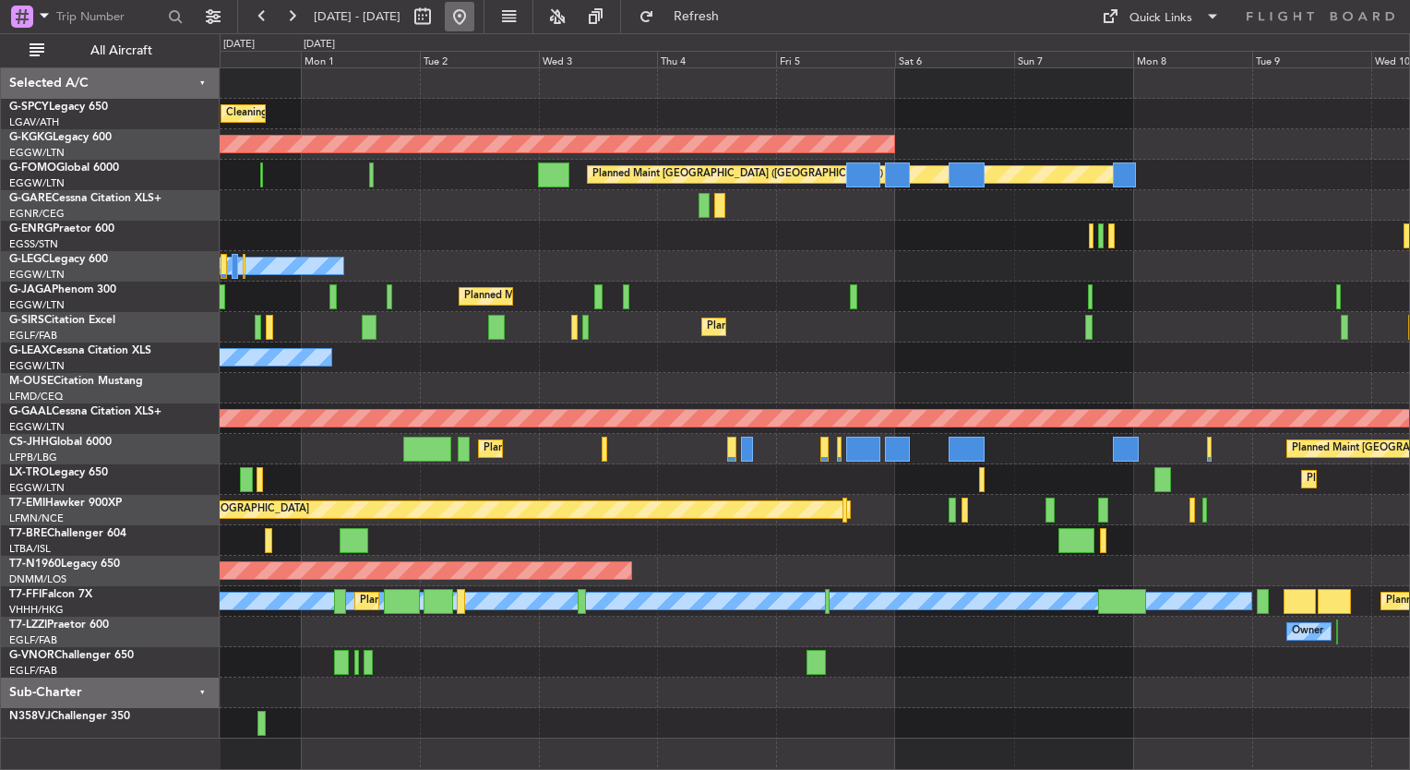
click at [474, 24] on button at bounding box center [460, 17] width 30 height 30
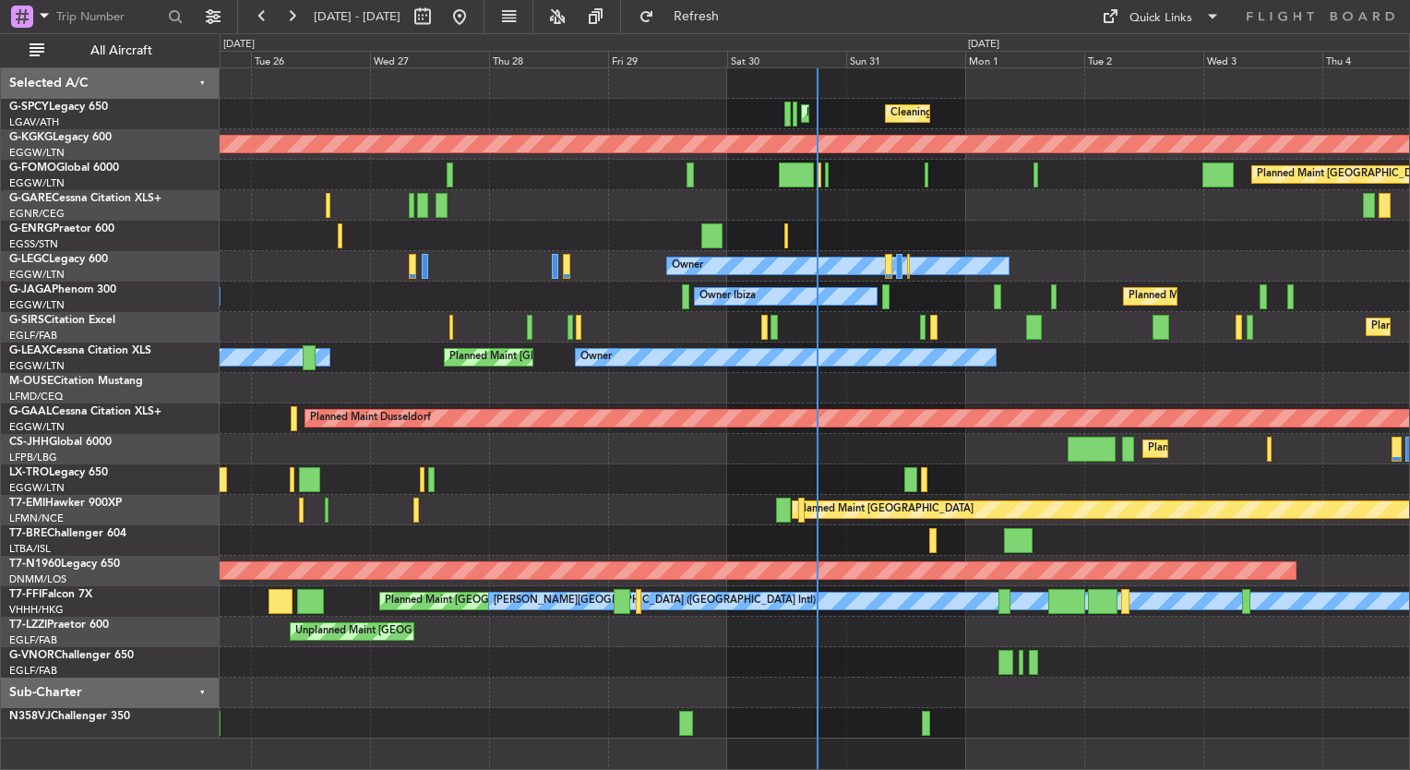
click at [160, 656] on div "Cleaning [GEOGRAPHIC_DATA] ([PERSON_NAME] Intl) Planned Maint [GEOGRAPHIC_DATA]…" at bounding box center [705, 401] width 1410 height 736
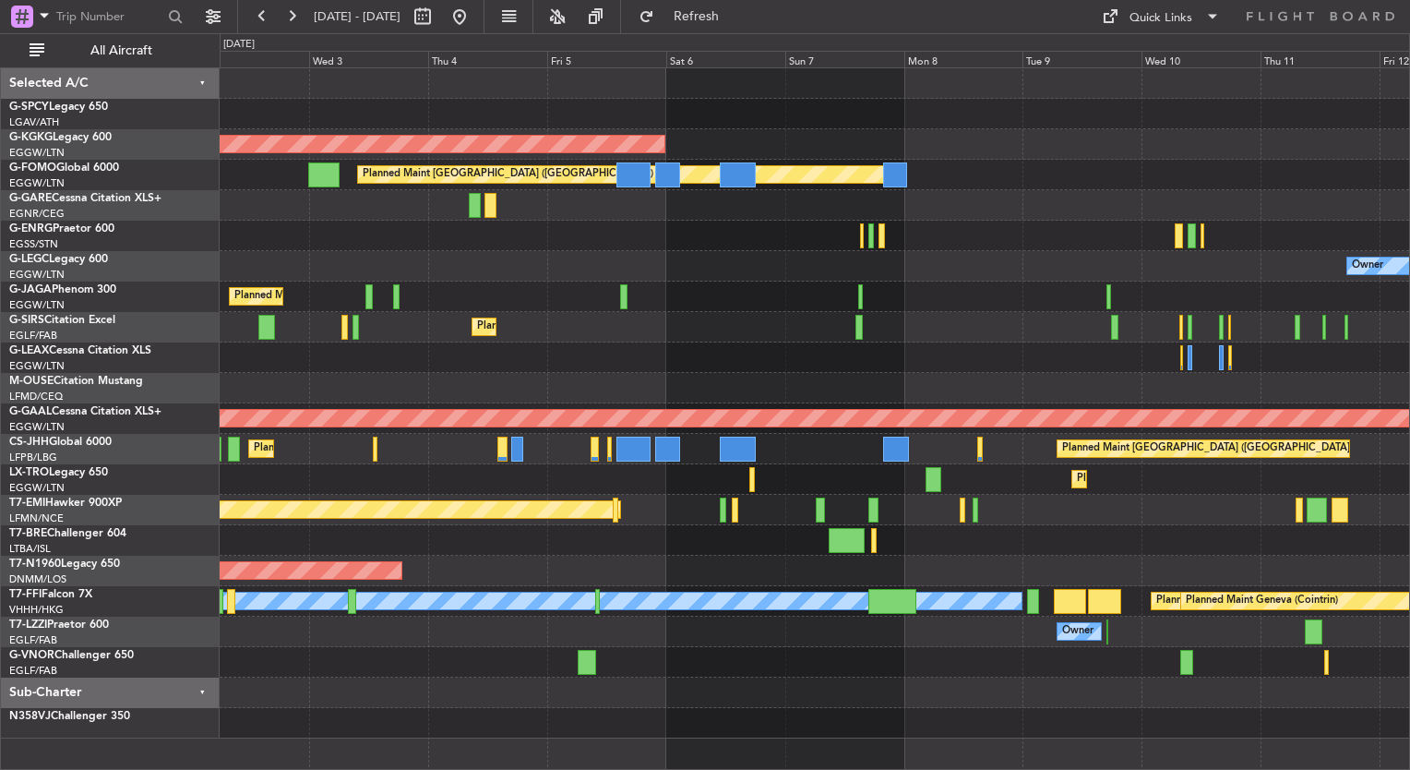
click at [512, 677] on div at bounding box center [814, 692] width 1189 height 30
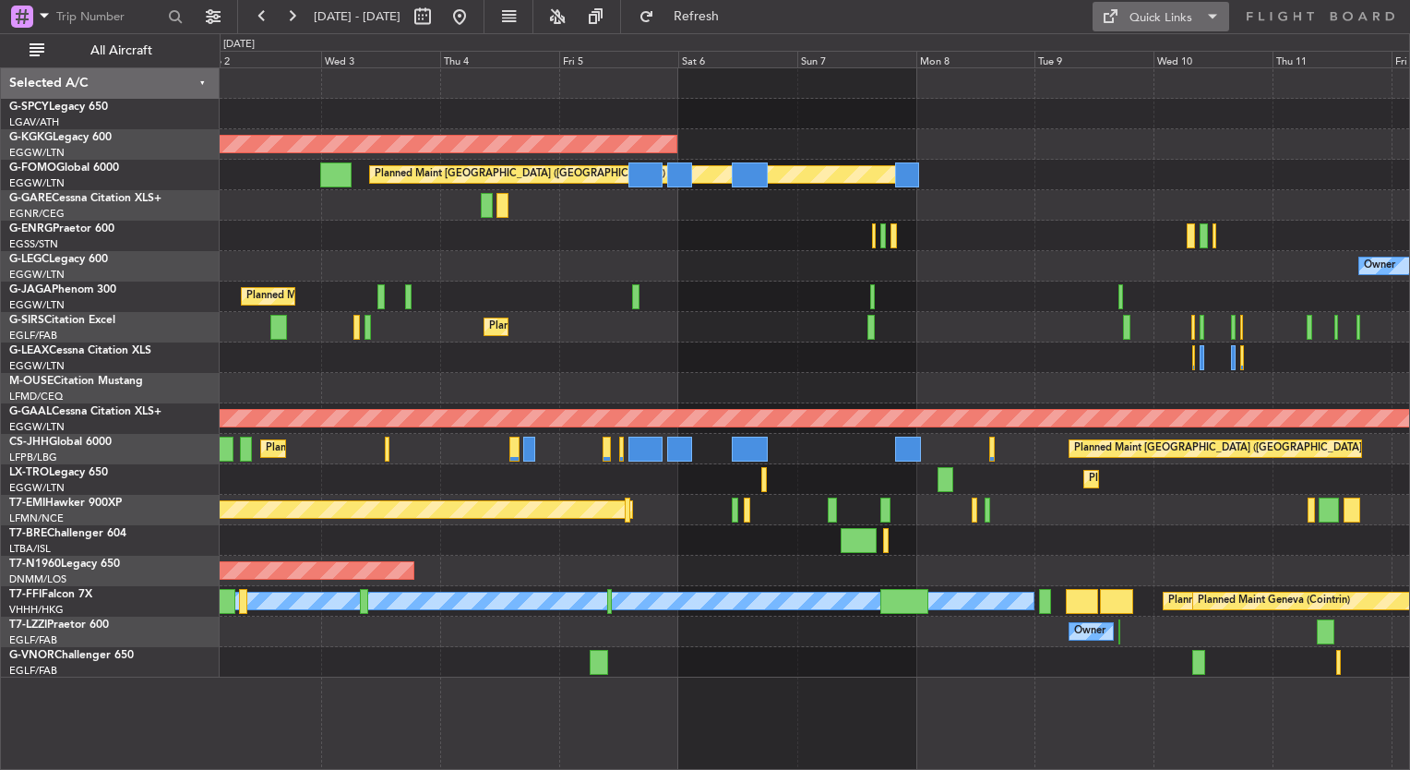
click at [1184, 25] on div "Quick Links" at bounding box center [1160, 18] width 63 height 18
click at [1122, 57] on button "Trip Builder" at bounding box center [1162, 61] width 138 height 44
click at [474, 15] on button at bounding box center [460, 17] width 30 height 30
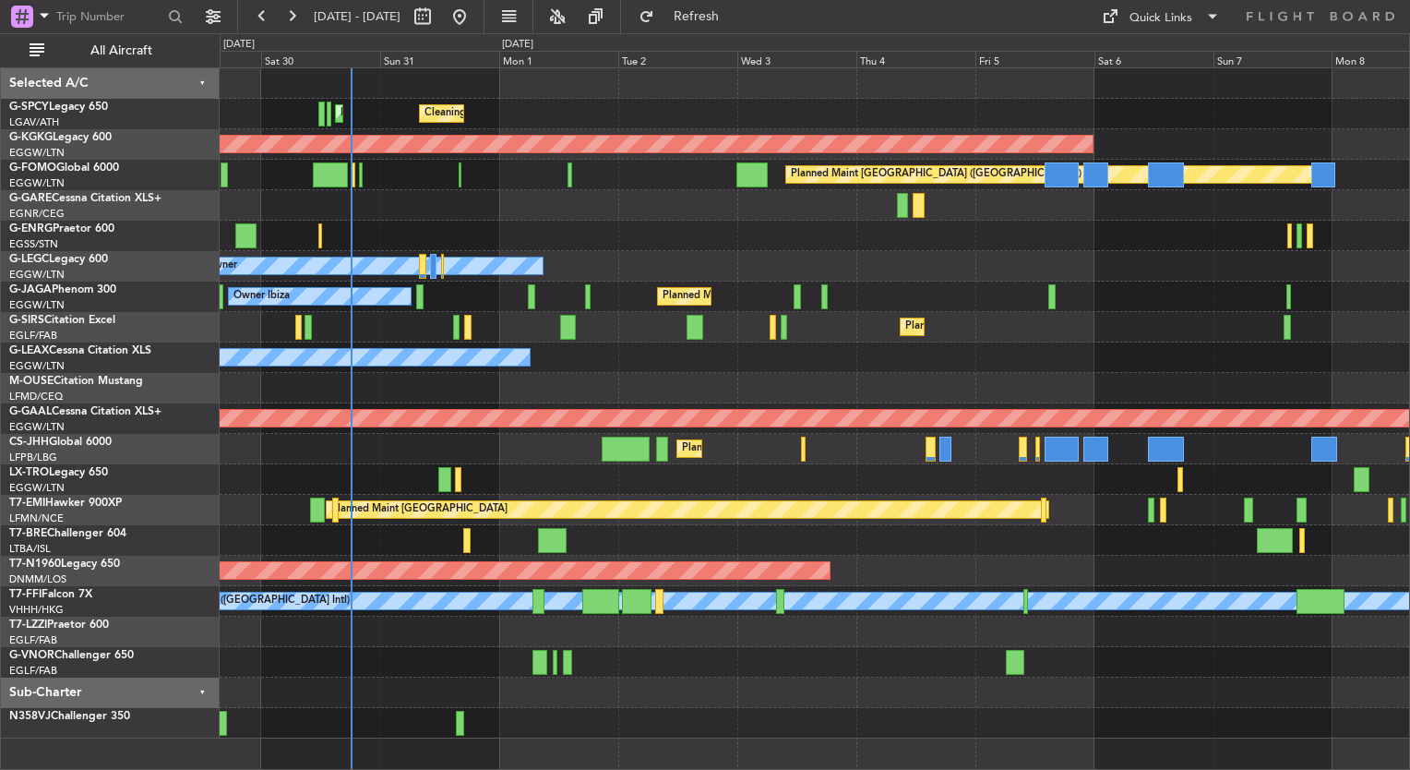
click at [268, 330] on div "Planned Maint [GEOGRAPHIC_DATA] ([GEOGRAPHIC_DATA])" at bounding box center [814, 327] width 1189 height 30
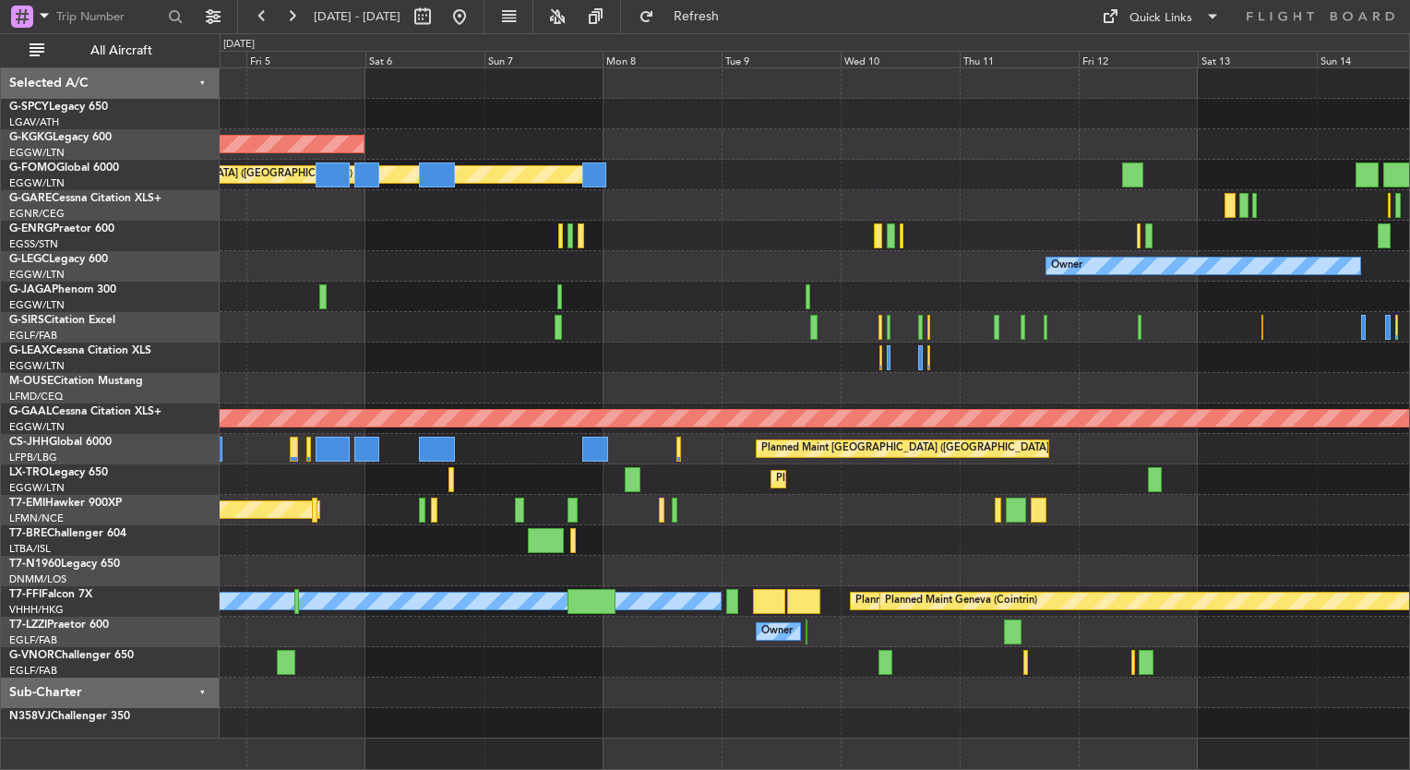
click at [472, 367] on div "AOG Maint [GEOGRAPHIC_DATA] (Ataturk) Planned Maint [GEOGRAPHIC_DATA] ([GEOGRAP…" at bounding box center [814, 403] width 1189 height 670
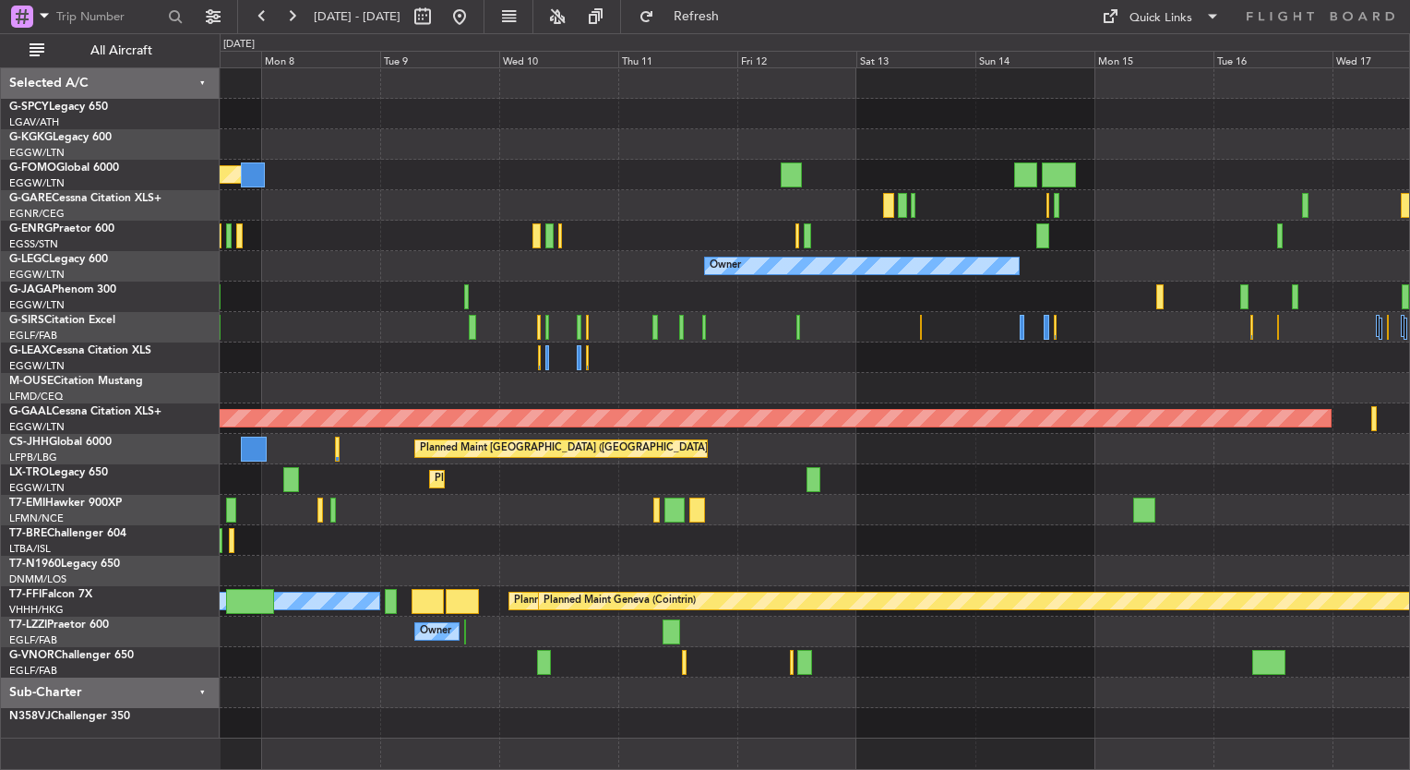
click at [422, 320] on div at bounding box center [814, 327] width 1189 height 30
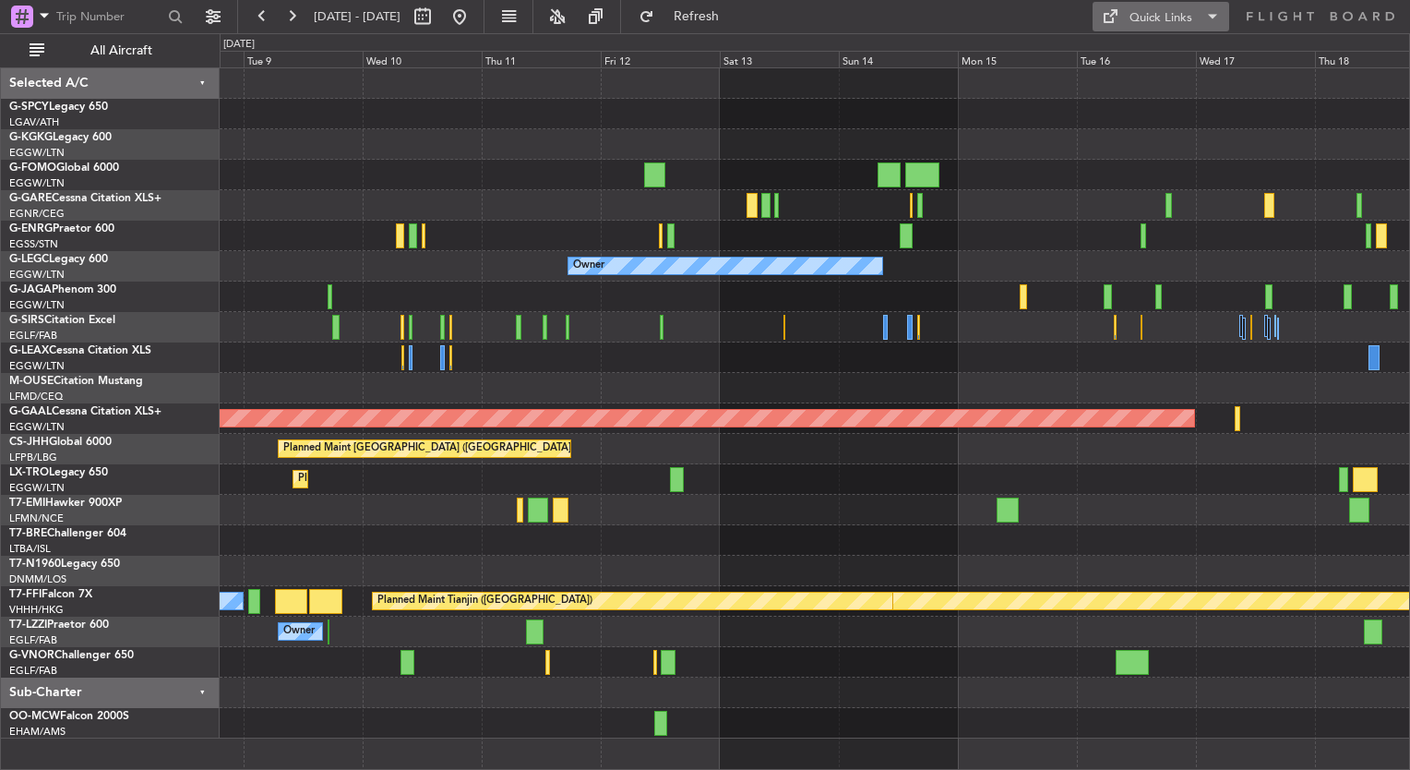
click at [1170, 17] on div "Quick Links" at bounding box center [1160, 18] width 63 height 18
click at [1169, 57] on button "Trip Builder" at bounding box center [1162, 61] width 138 height 44
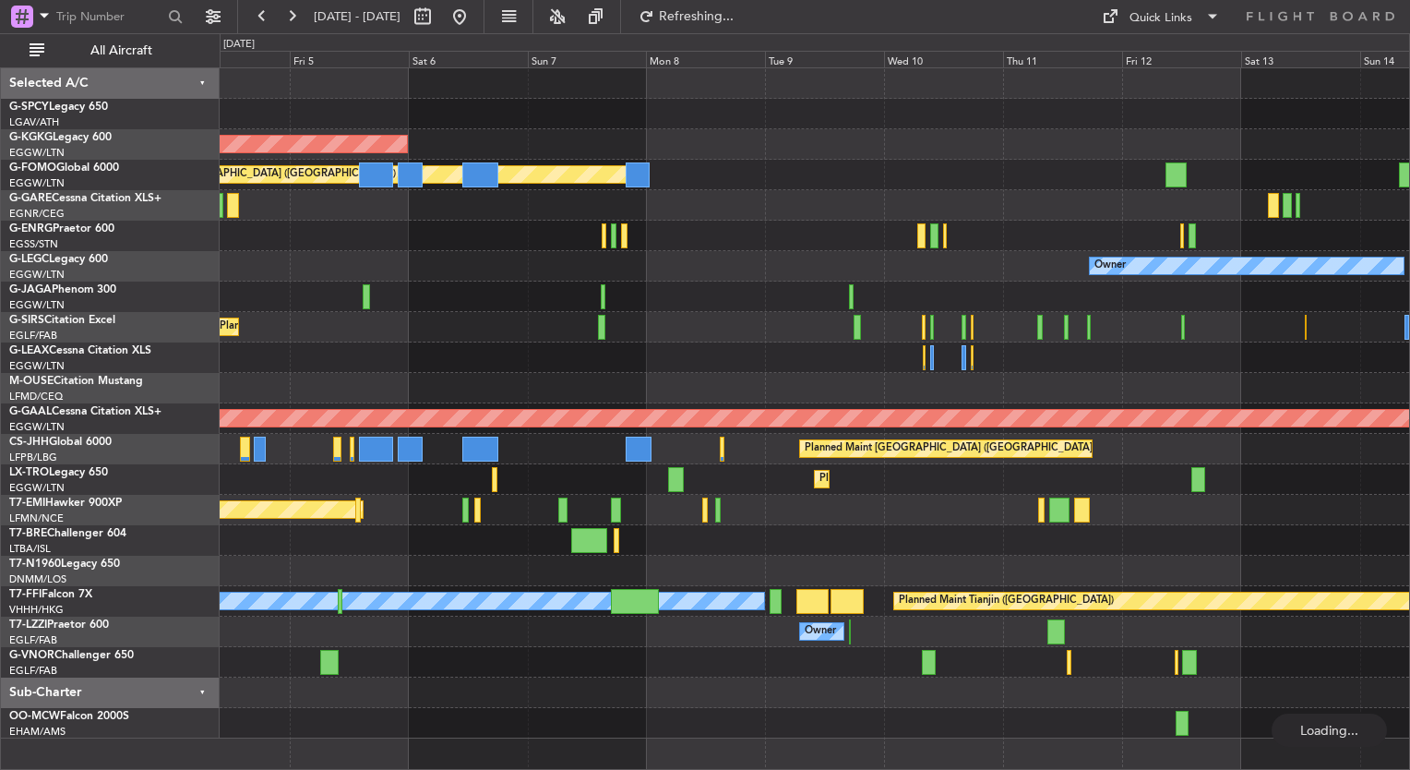
click at [1141, 504] on div "AOG Maint [GEOGRAPHIC_DATA] (Ataturk) Planned Maint [GEOGRAPHIC_DATA] ([GEOGRAP…" at bounding box center [814, 403] width 1189 height 670
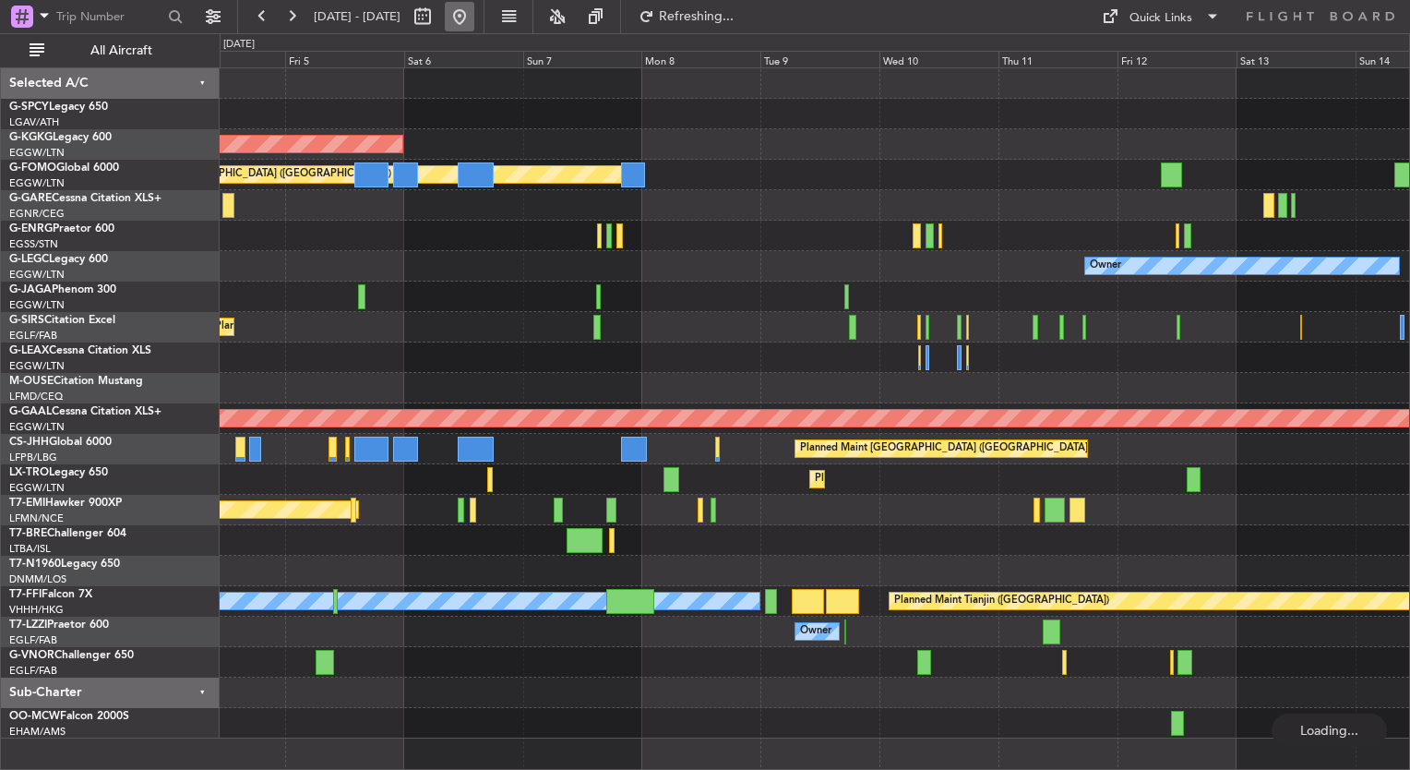
click at [474, 12] on button at bounding box center [460, 17] width 30 height 30
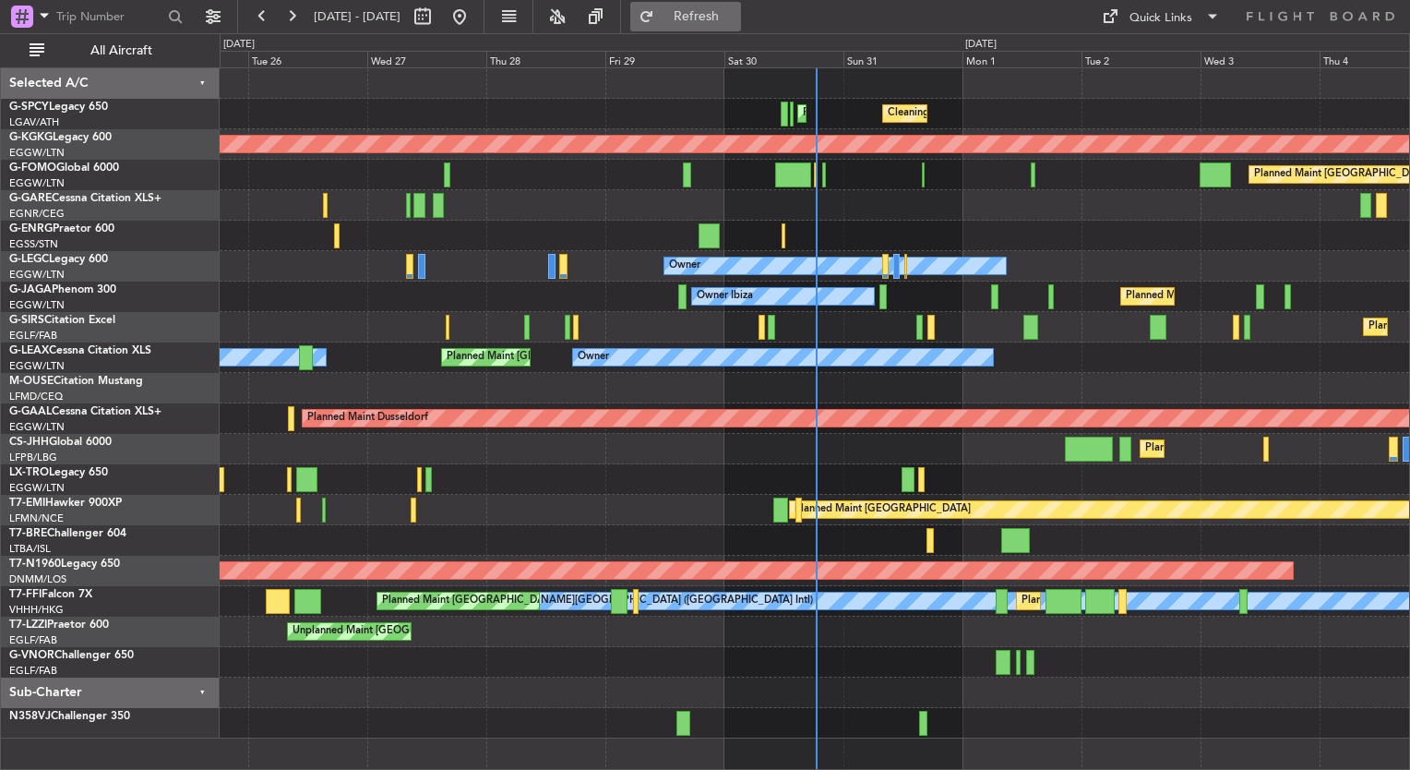
click at [735, 13] on span "Refresh" at bounding box center [697, 16] width 78 height 13
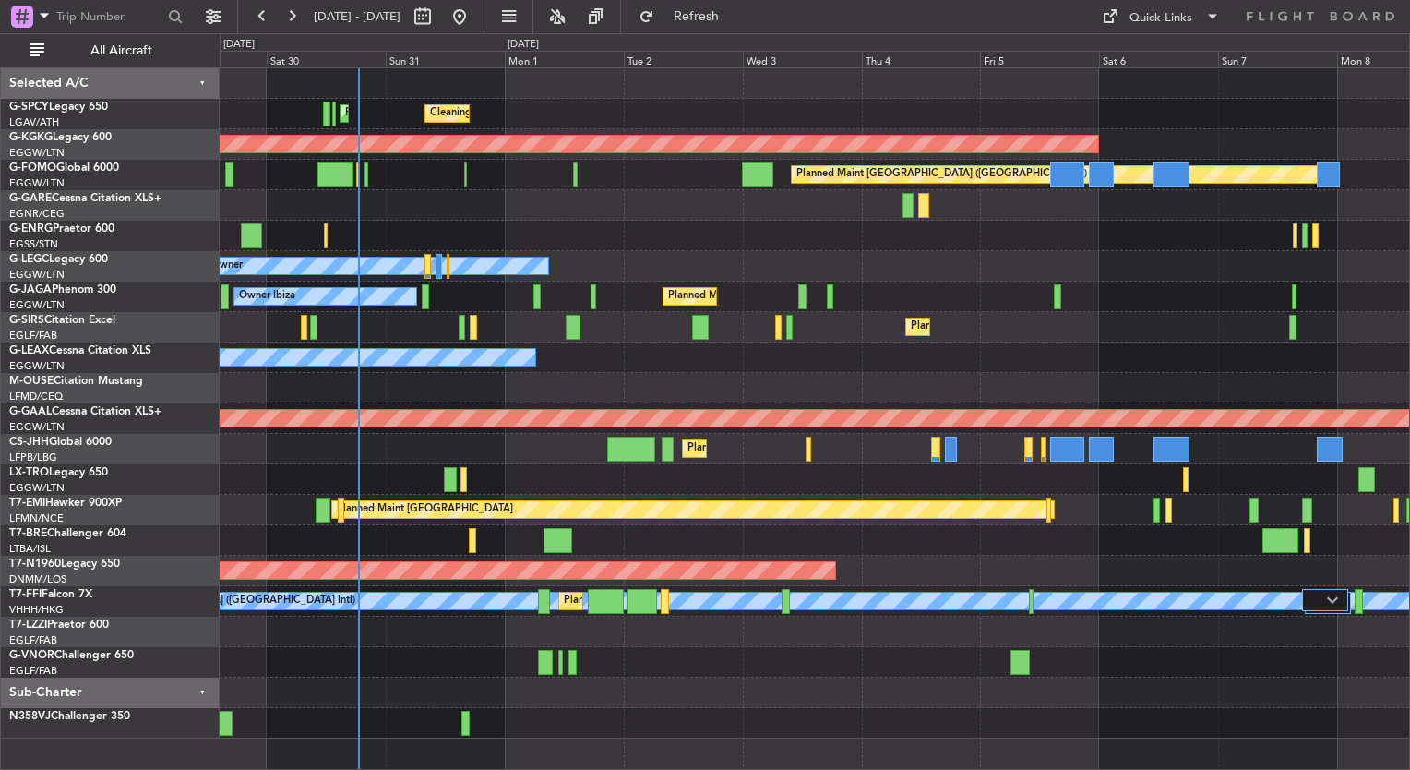
click at [524, 614] on div "Cleaning [GEOGRAPHIC_DATA] ([PERSON_NAME] Intl) Planned Maint [GEOGRAPHIC_DATA]…" at bounding box center [814, 403] width 1189 height 670
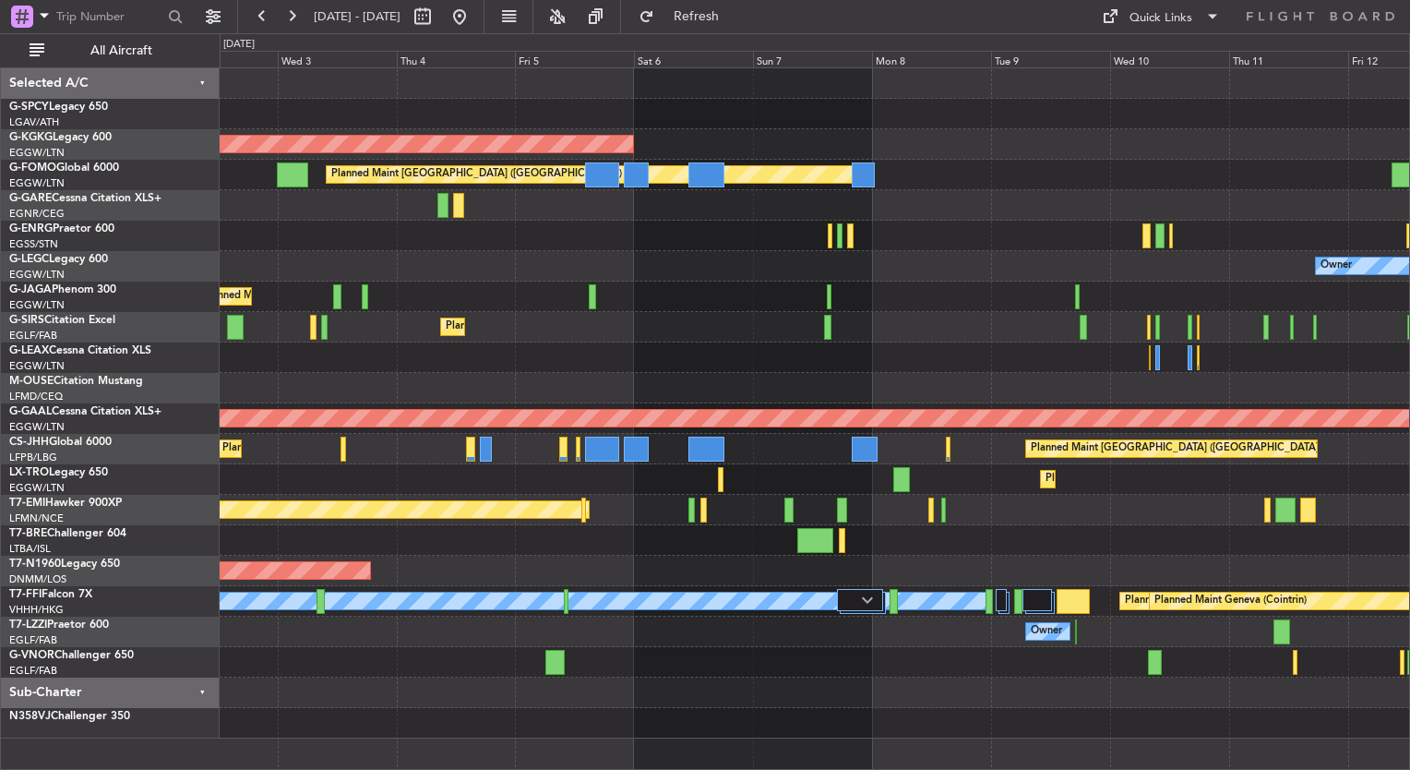
click at [125, 639] on div "Cleaning [GEOGRAPHIC_DATA] ([PERSON_NAME] Intl) AOG Maint [GEOGRAPHIC_DATA] ([G…" at bounding box center [705, 401] width 1410 height 736
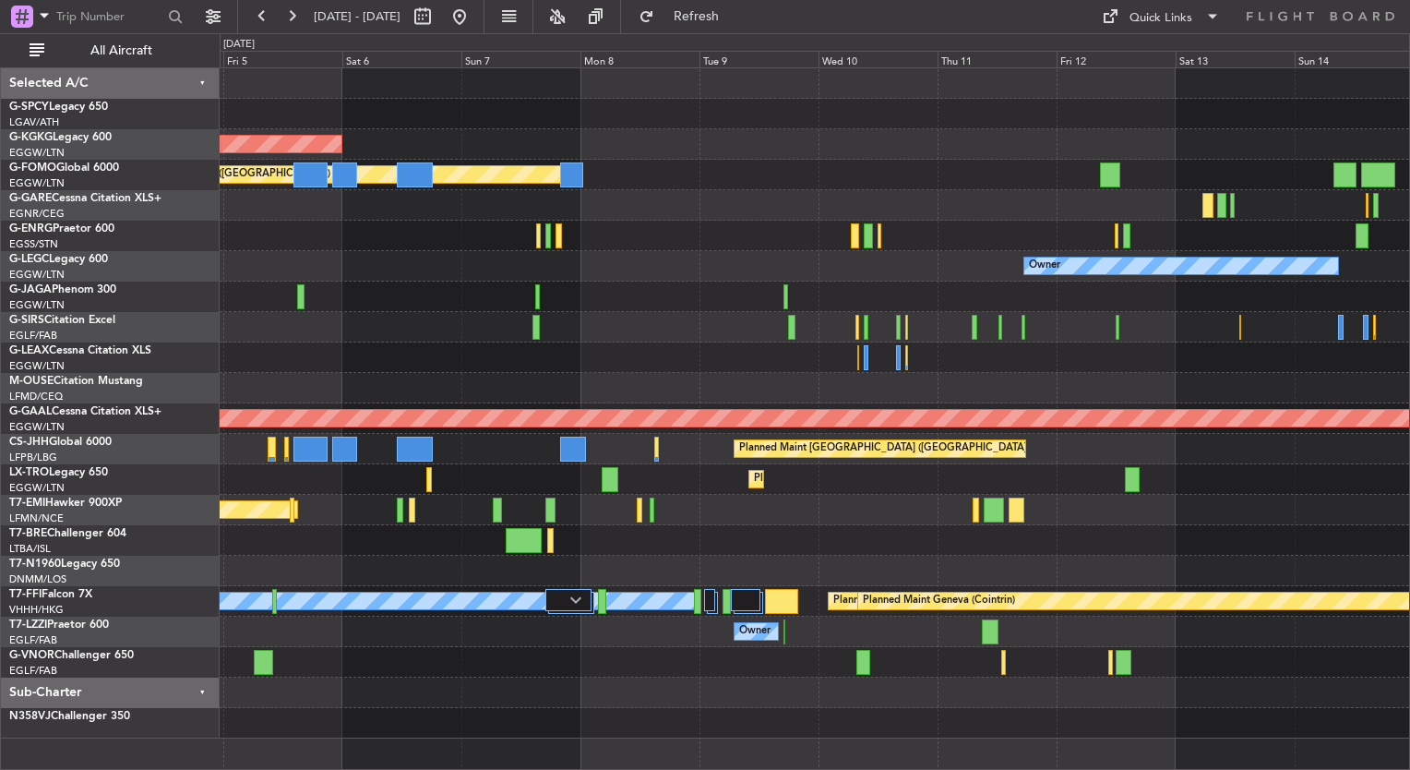
click at [661, 644] on div "AOG Maint [GEOGRAPHIC_DATA] (Ataturk) Planned Maint [GEOGRAPHIC_DATA] ([GEOGRAP…" at bounding box center [814, 403] width 1189 height 670
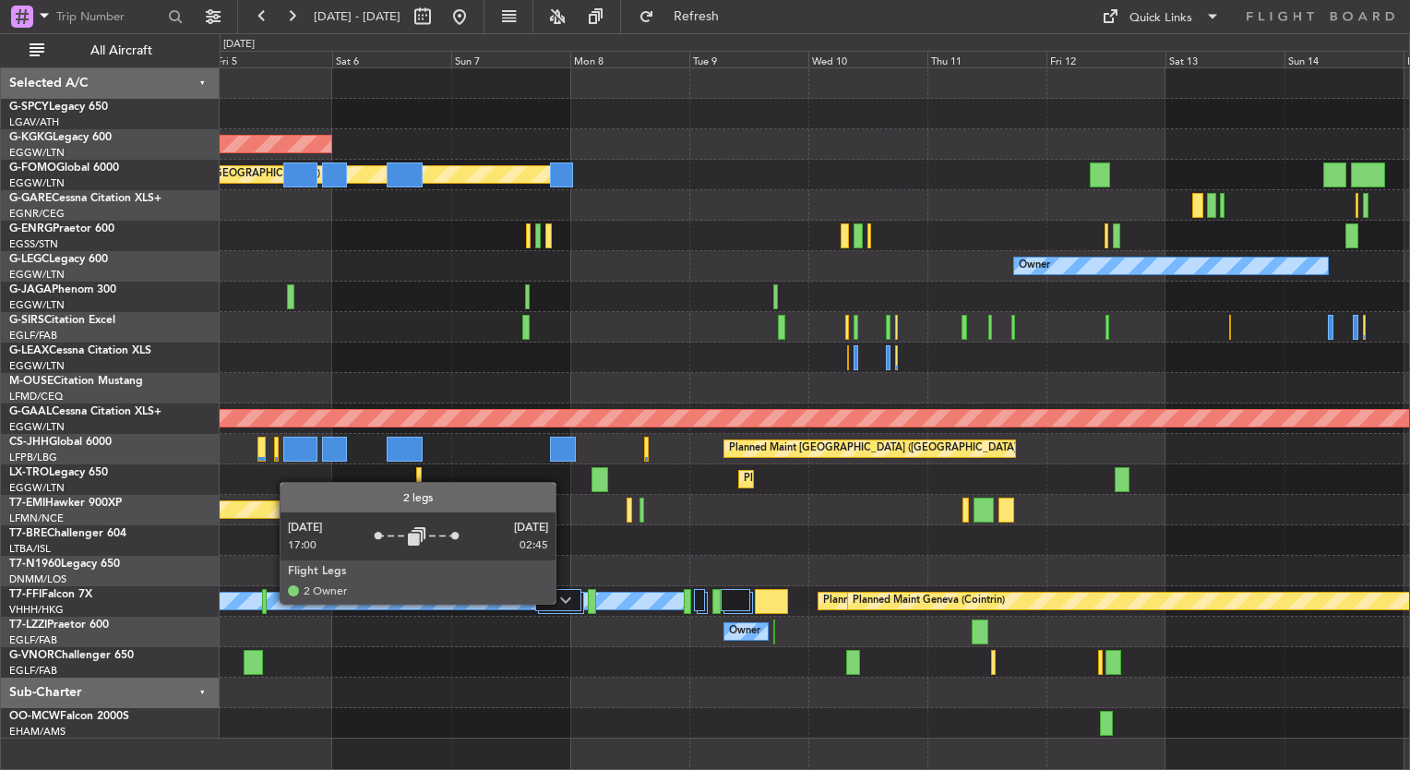
click at [564, 603] on img at bounding box center [565, 599] width 11 height 7
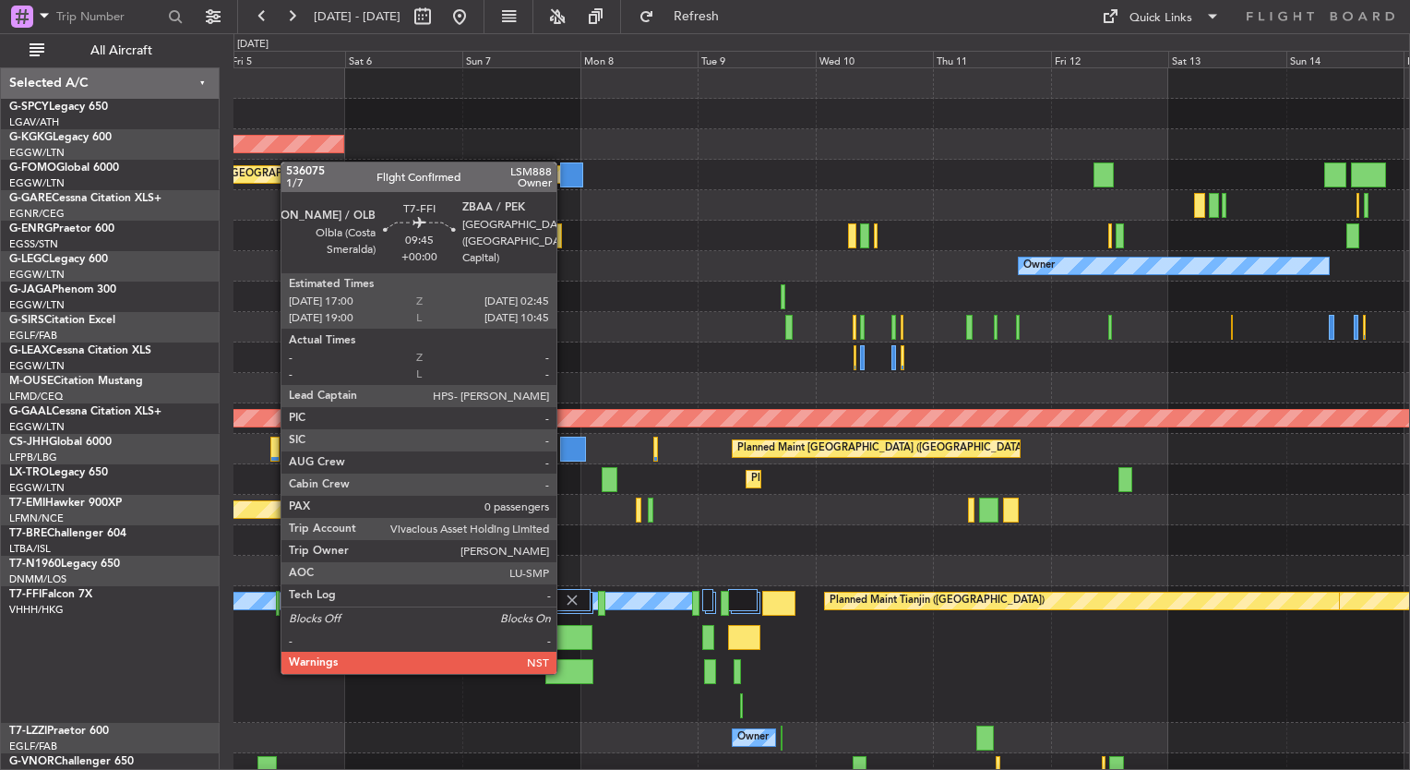
click at [565, 670] on div at bounding box center [569, 671] width 48 height 25
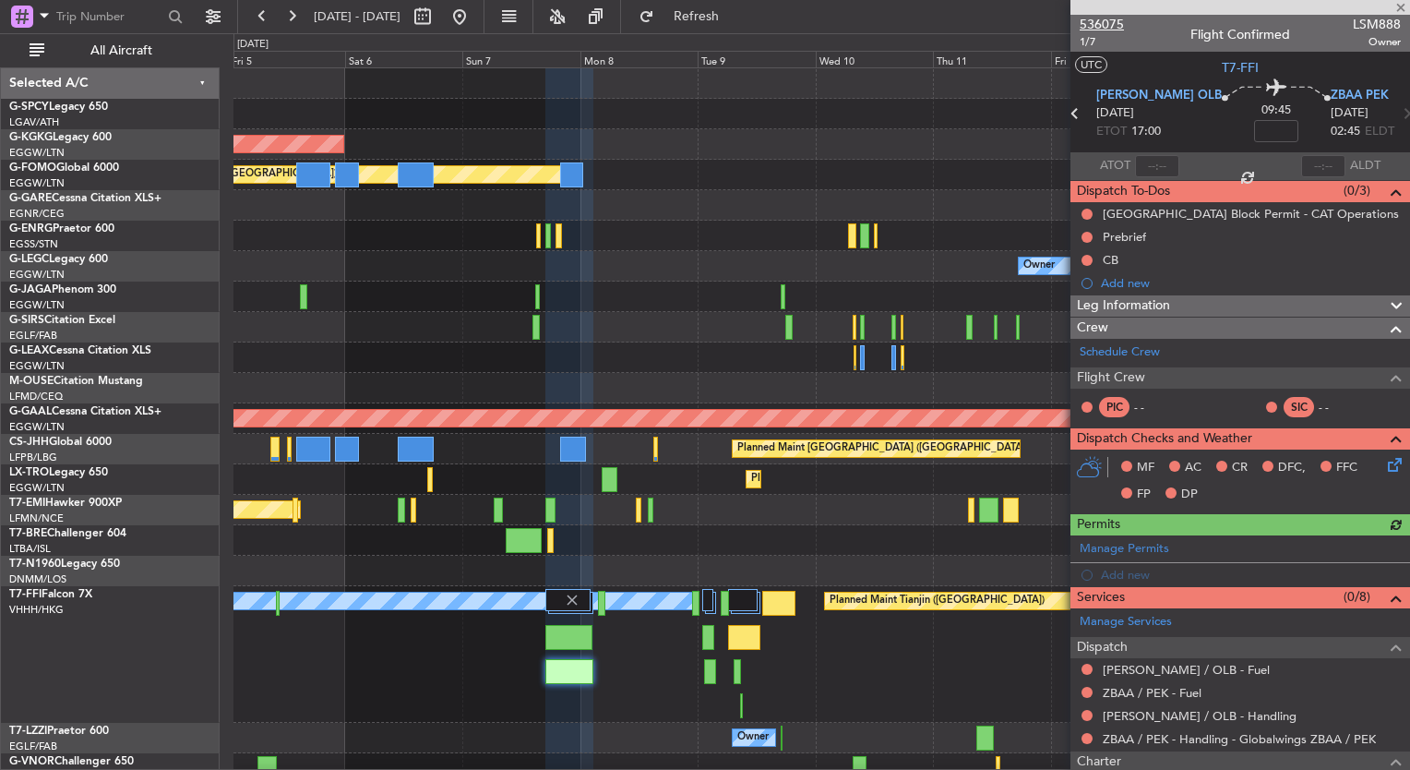
click at [1102, 25] on span "536075" at bounding box center [1102, 24] width 44 height 19
click at [1117, 349] on link "Schedule Crew" at bounding box center [1120, 352] width 80 height 18
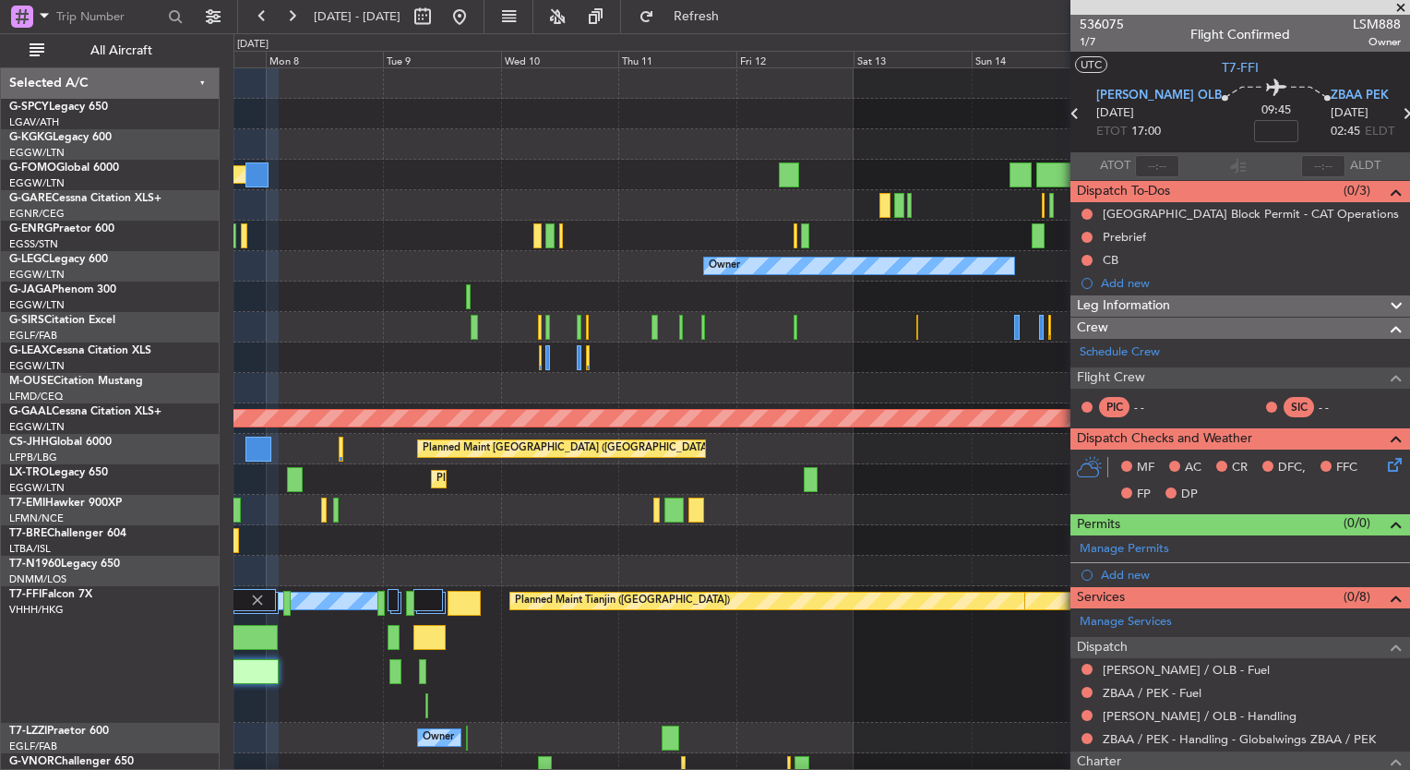
click at [571, 677] on div "Planned Maint Geneva (Cointrin) Planned Maint Tianjin ([GEOGRAPHIC_DATA]) [PERS…" at bounding box center [821, 654] width 1176 height 137
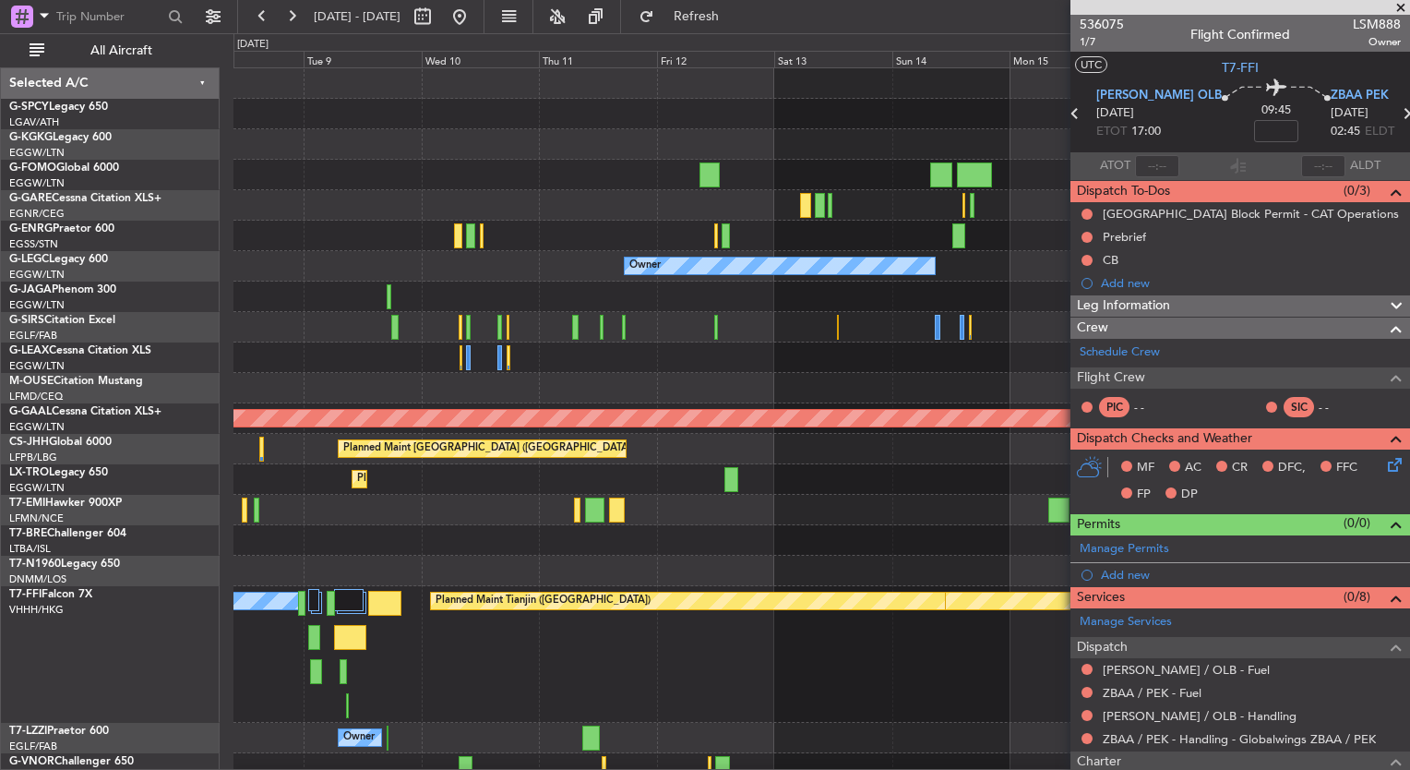
click at [568, 679] on div "Planned Maint Geneva (Cointrin) Planned Maint Tianjin ([GEOGRAPHIC_DATA]) [PERS…" at bounding box center [821, 654] width 1176 height 137
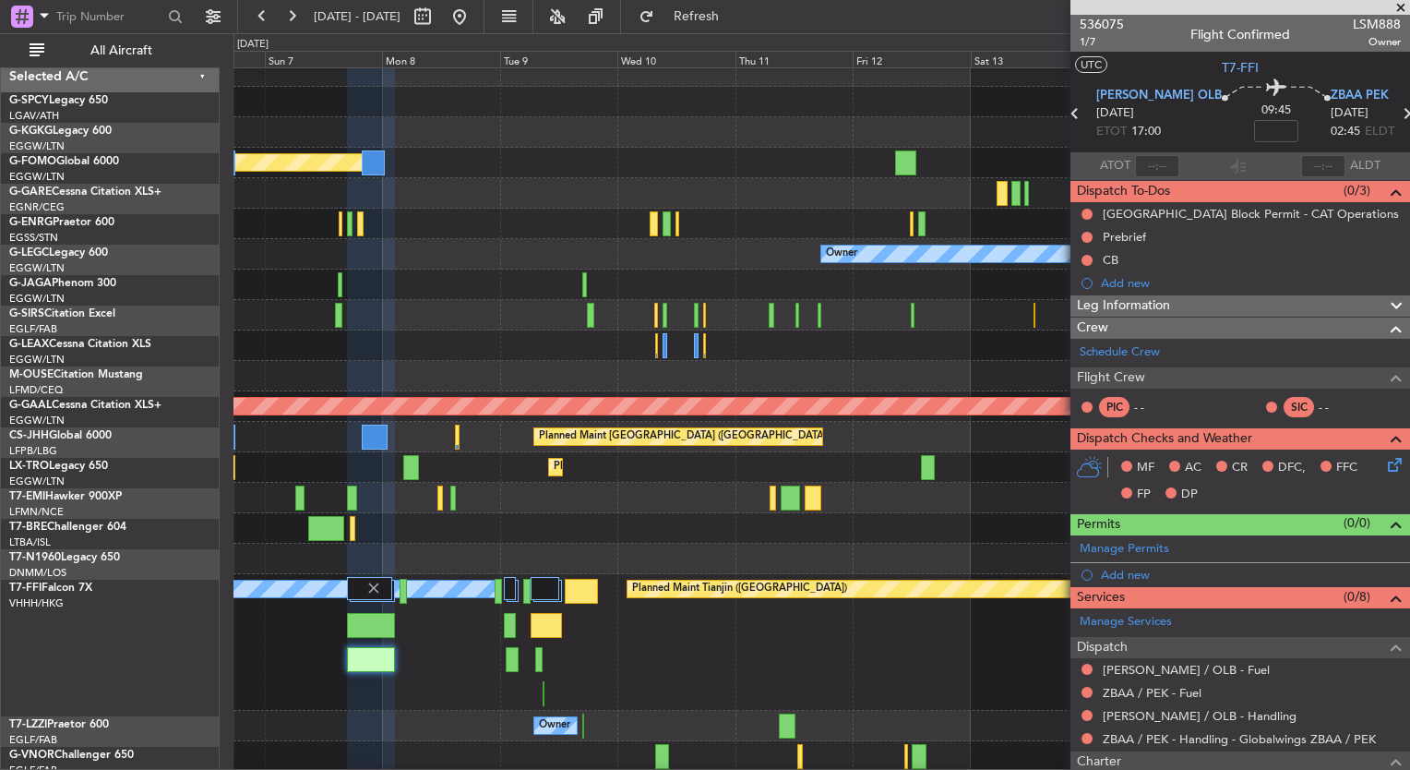
scroll to position [13, 0]
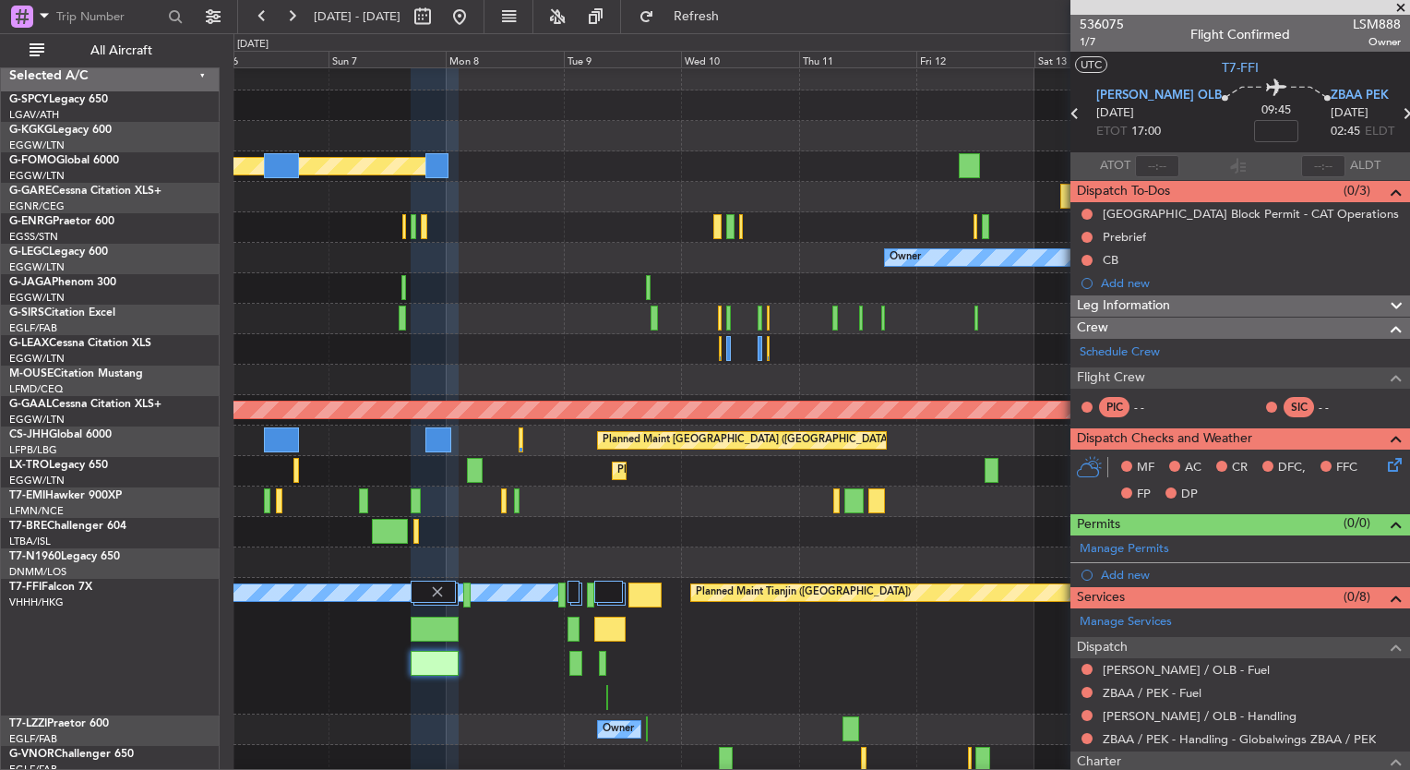
click at [820, 661] on div "Planned Maint Geneva (Cointrin) Planned Maint Tianjin ([GEOGRAPHIC_DATA]) [PERS…" at bounding box center [821, 646] width 1176 height 137
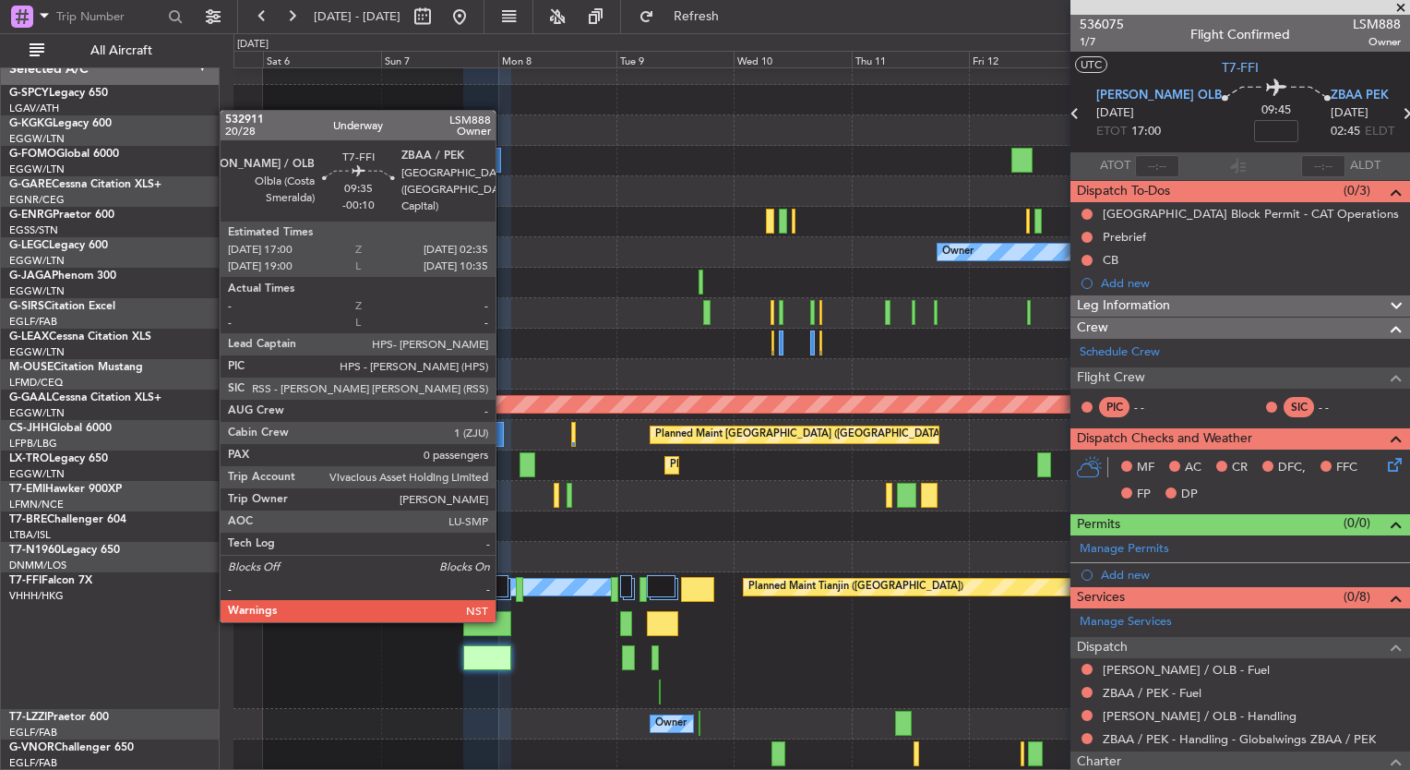
click at [504, 618] on div at bounding box center [486, 623] width 47 height 25
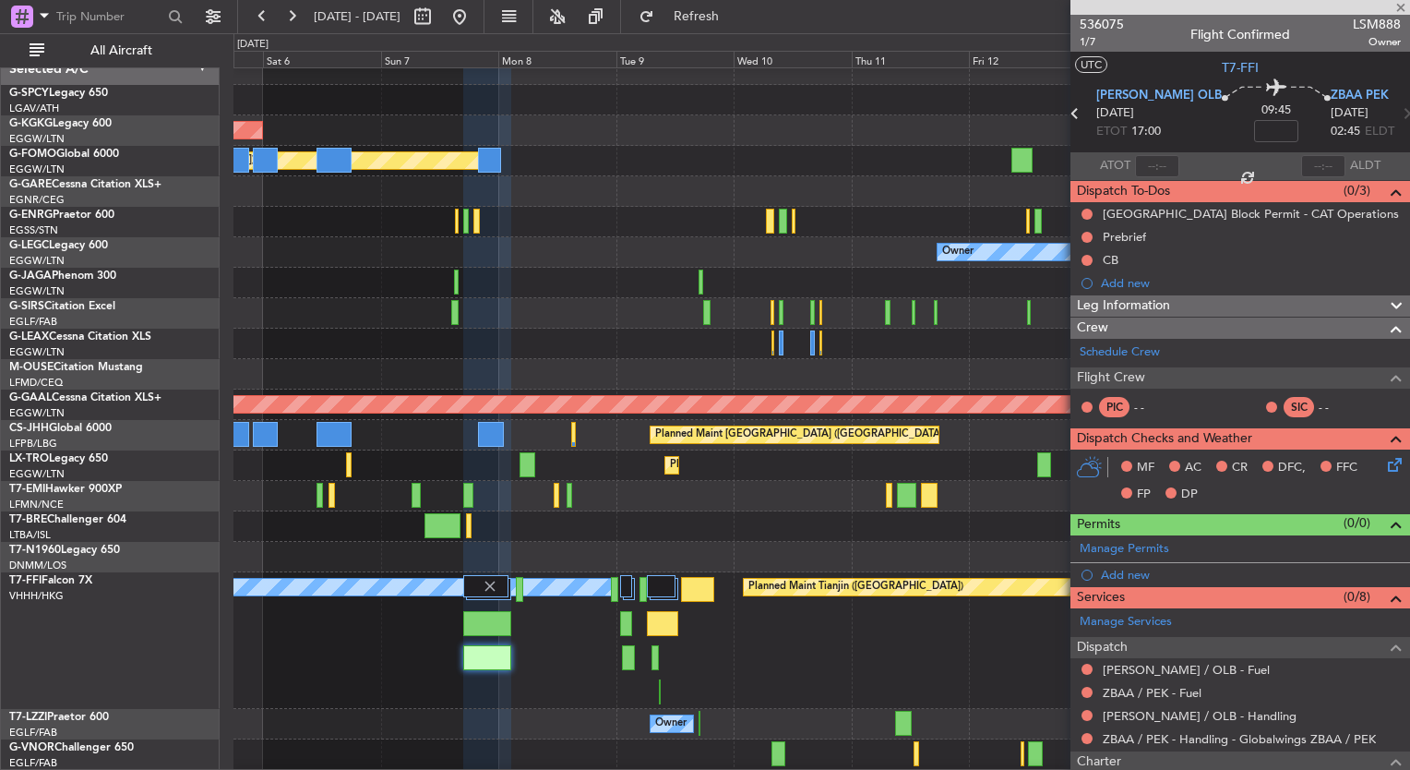
type input "-00:10"
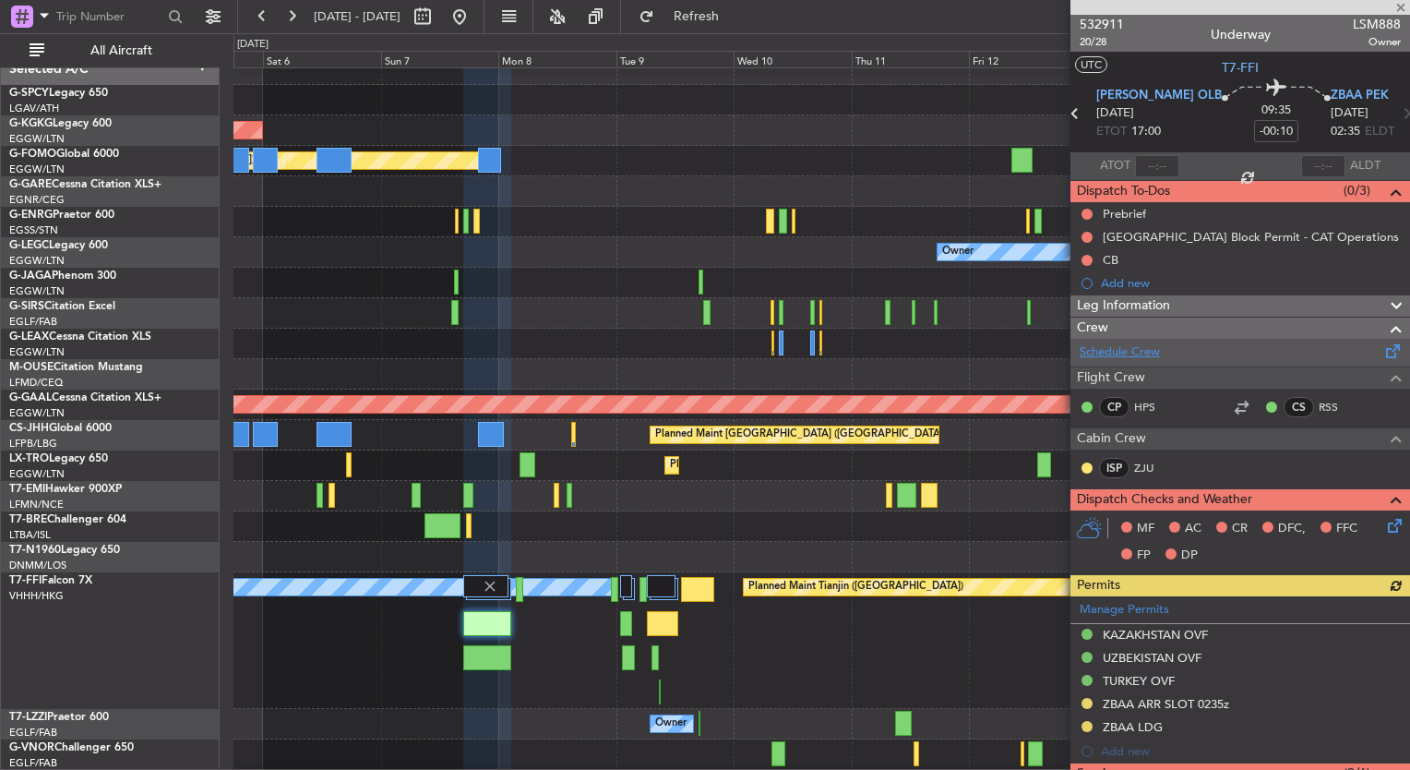
click at [1141, 349] on link "Schedule Crew" at bounding box center [1120, 352] width 80 height 18
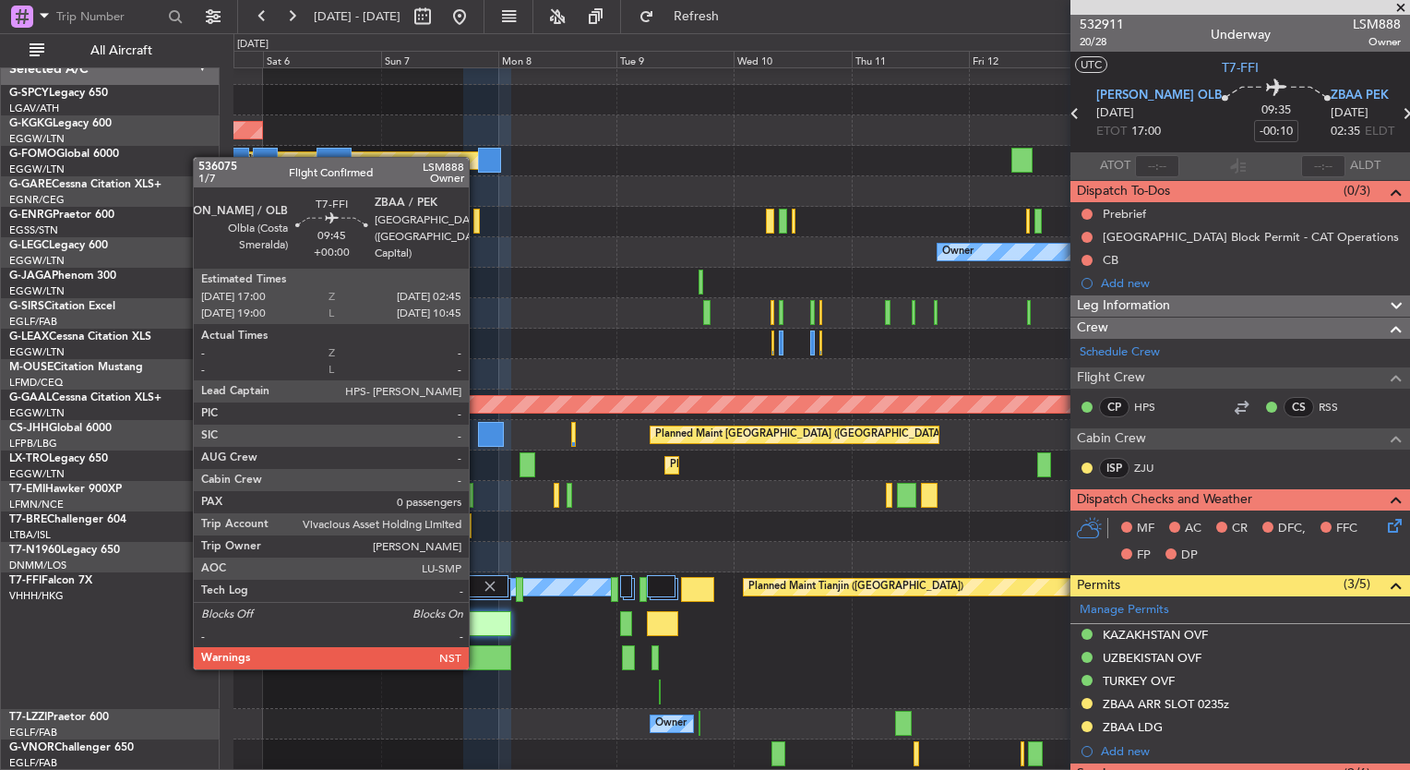
click at [476, 658] on div at bounding box center [487, 657] width 48 height 25
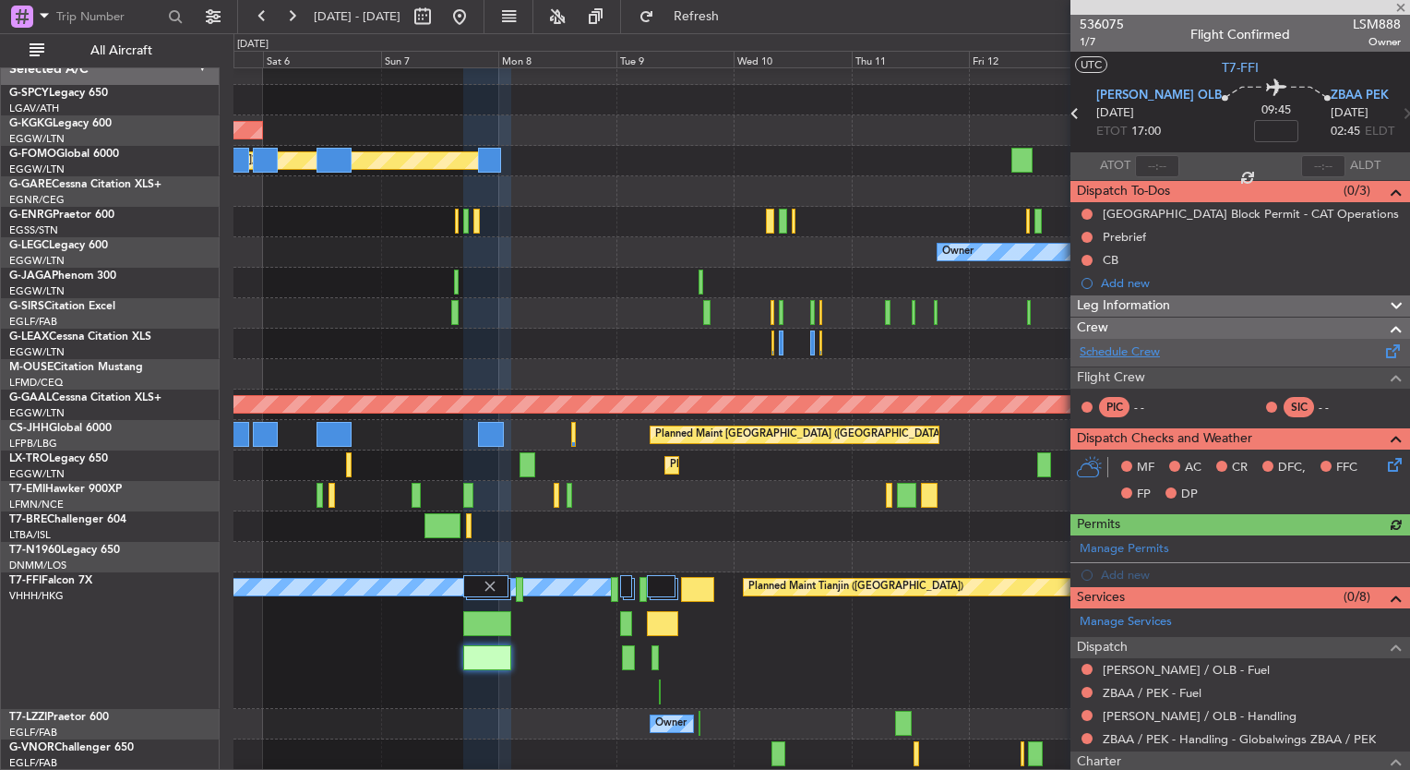
click at [1111, 355] on link "Schedule Crew" at bounding box center [1120, 352] width 80 height 18
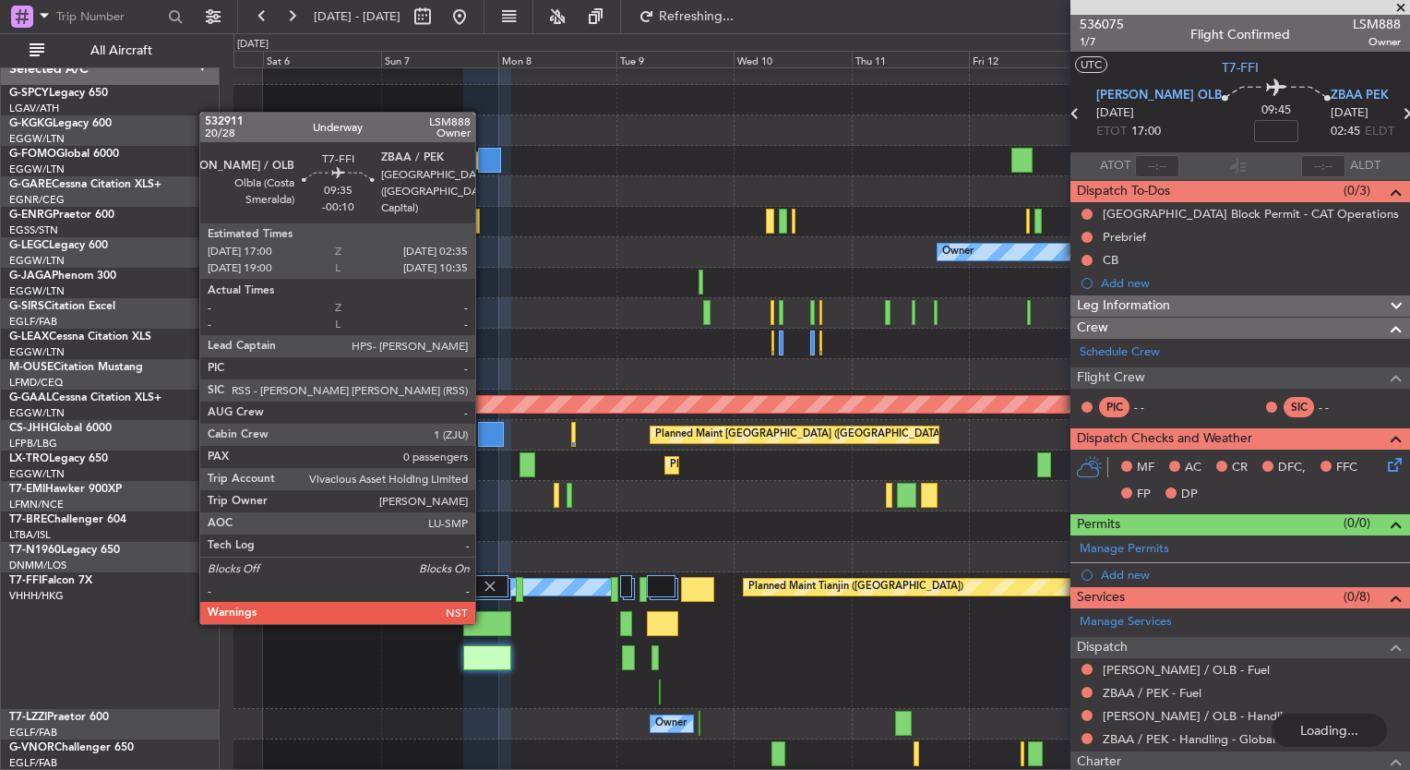
click at [484, 620] on div at bounding box center [486, 623] width 47 height 25
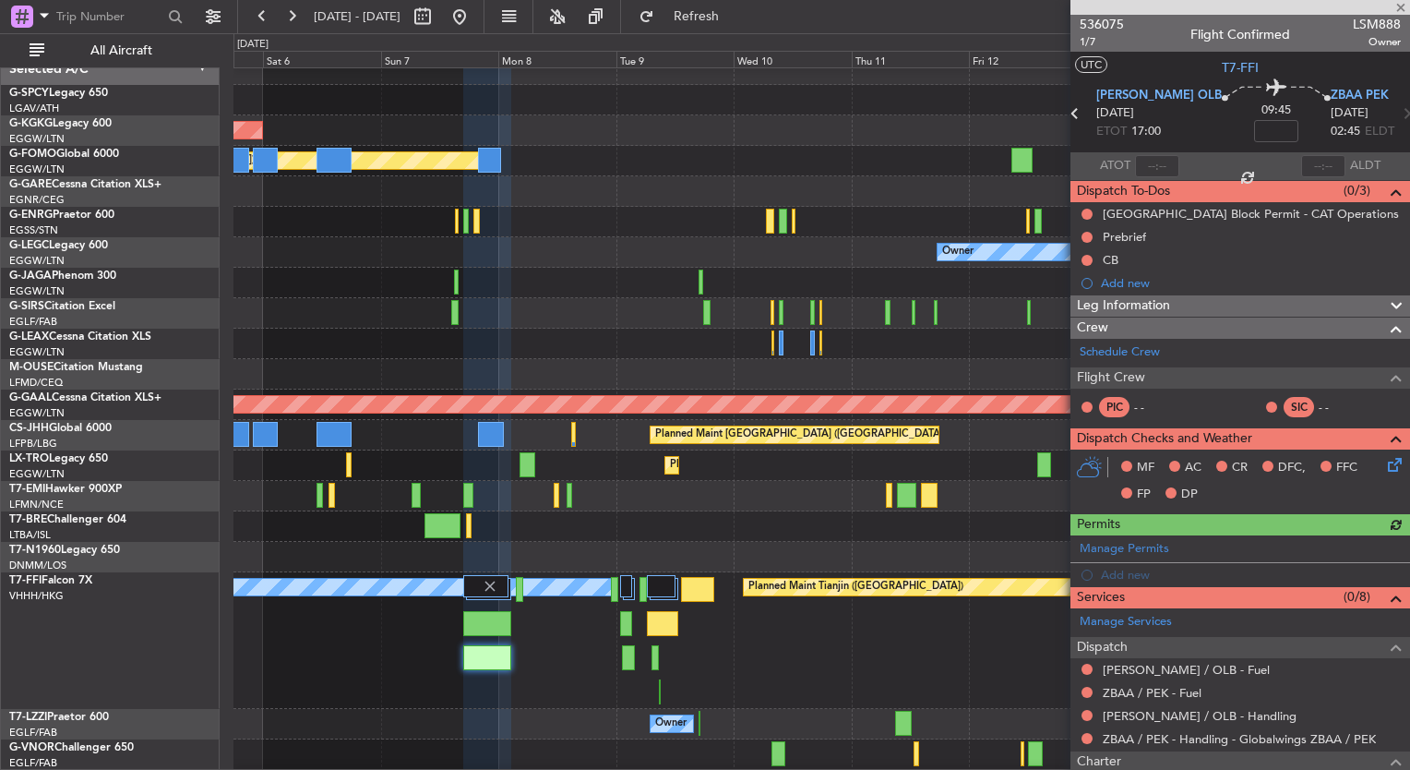
type input "-00:10"
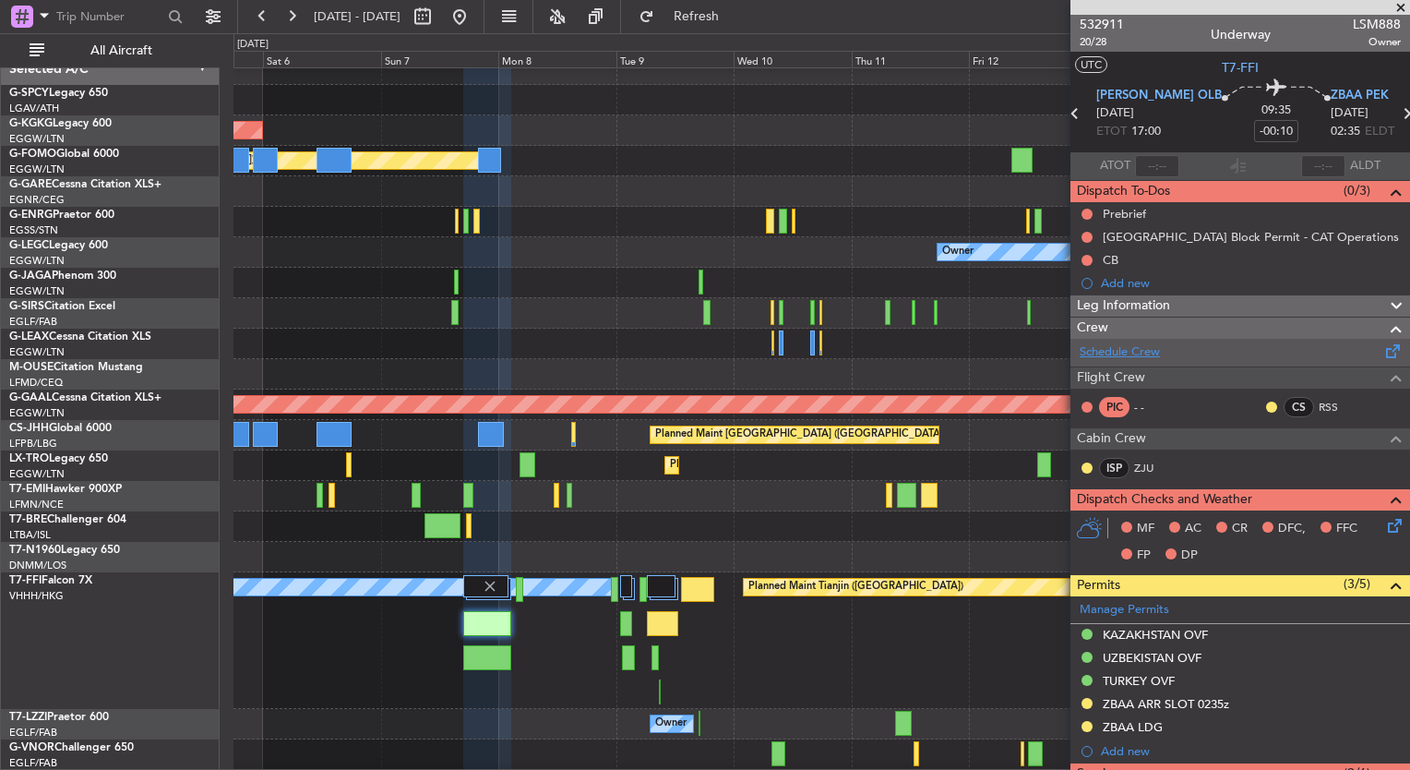
click at [1153, 349] on link "Schedule Crew" at bounding box center [1120, 352] width 80 height 18
click at [469, 671] on div "[PERSON_NAME][GEOGRAPHIC_DATA] ([GEOGRAPHIC_DATA] Intl) Planned Maint Geneva ([…" at bounding box center [821, 640] width 1176 height 137
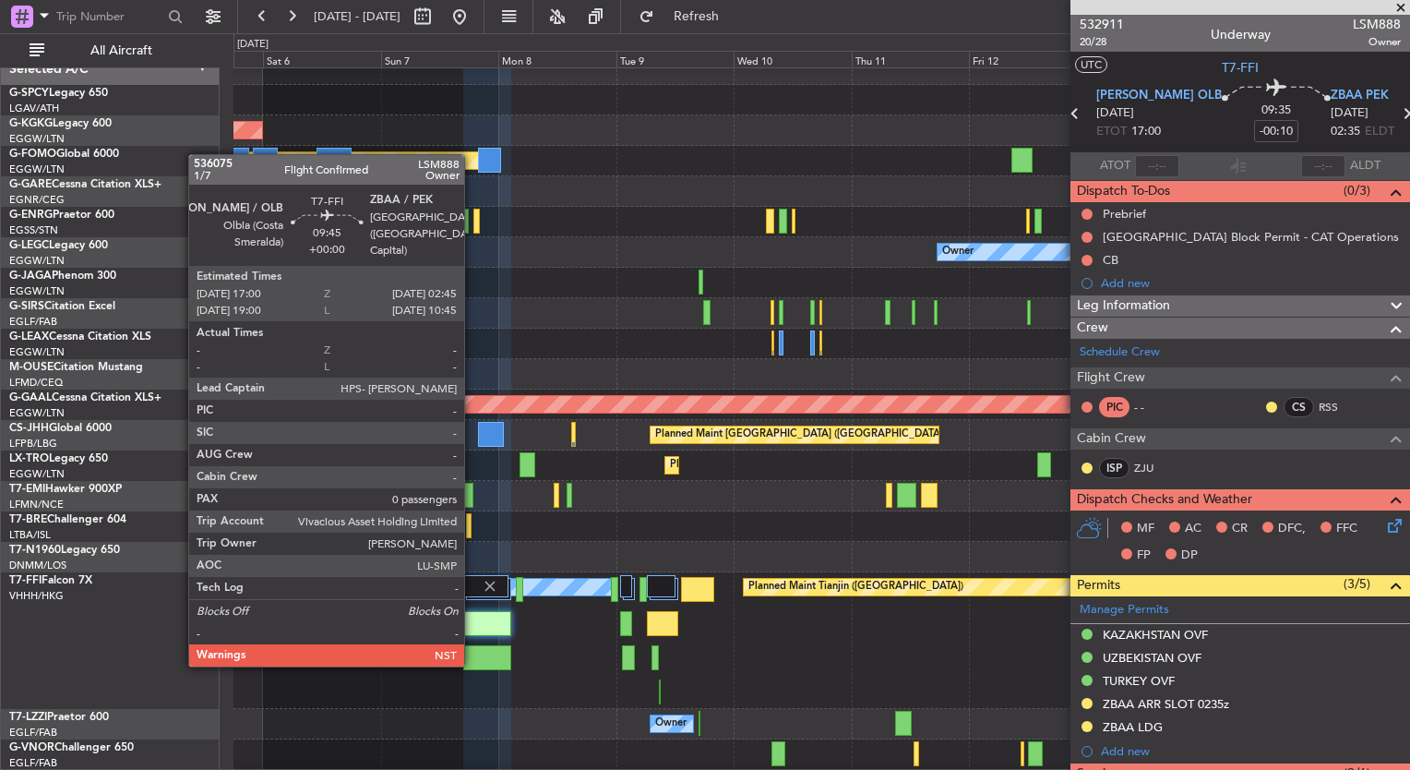
click at [472, 663] on div at bounding box center [487, 657] width 48 height 25
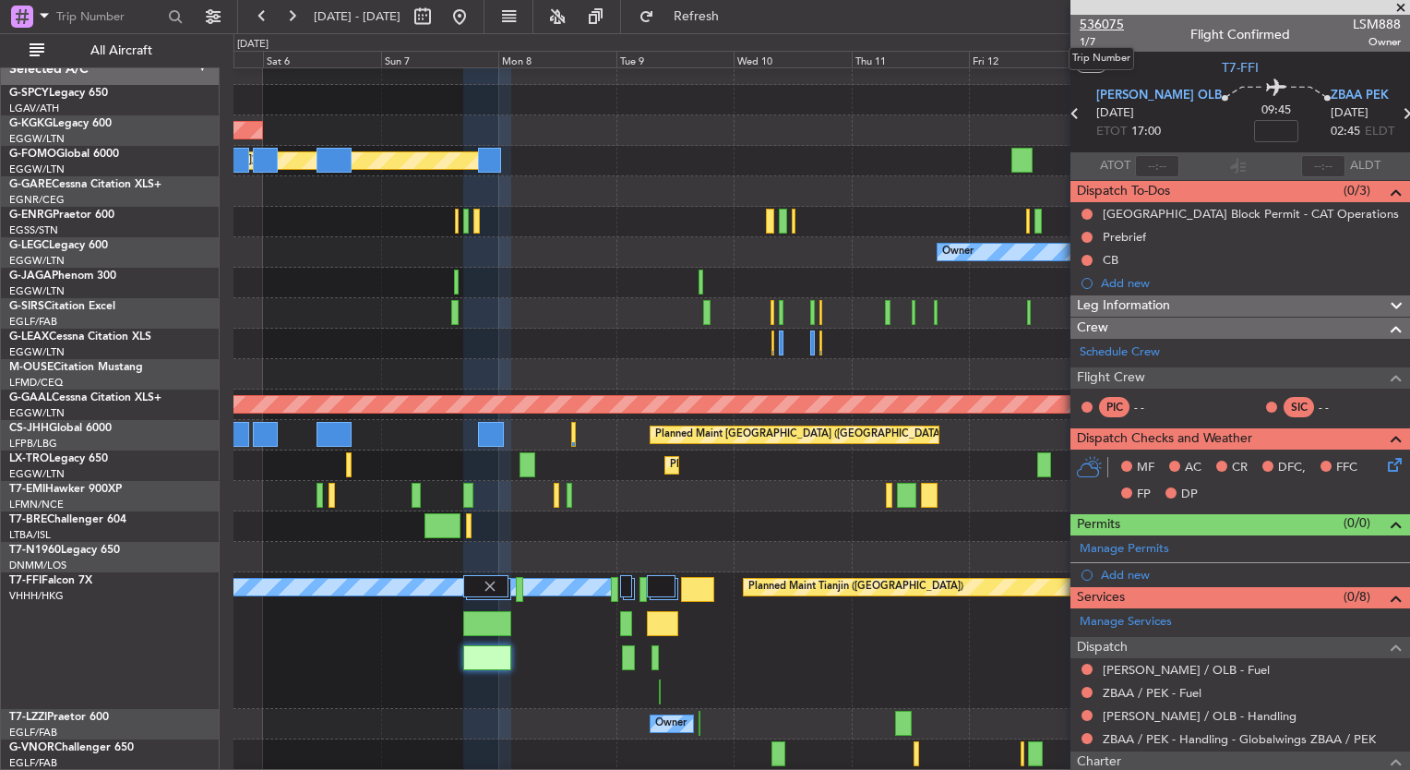
click at [1109, 28] on span "536075" at bounding box center [1102, 24] width 44 height 19
click at [474, 16] on button at bounding box center [460, 17] width 30 height 30
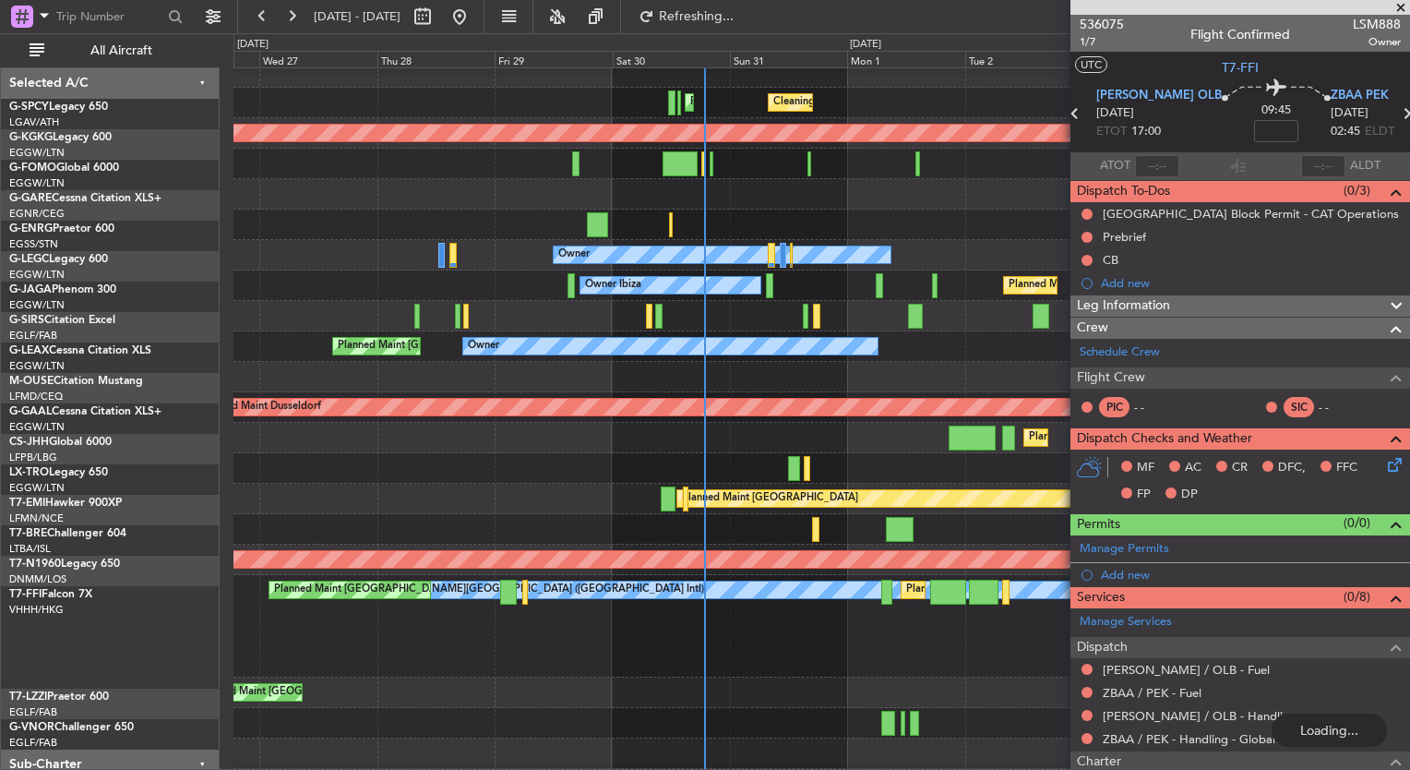
scroll to position [0, 0]
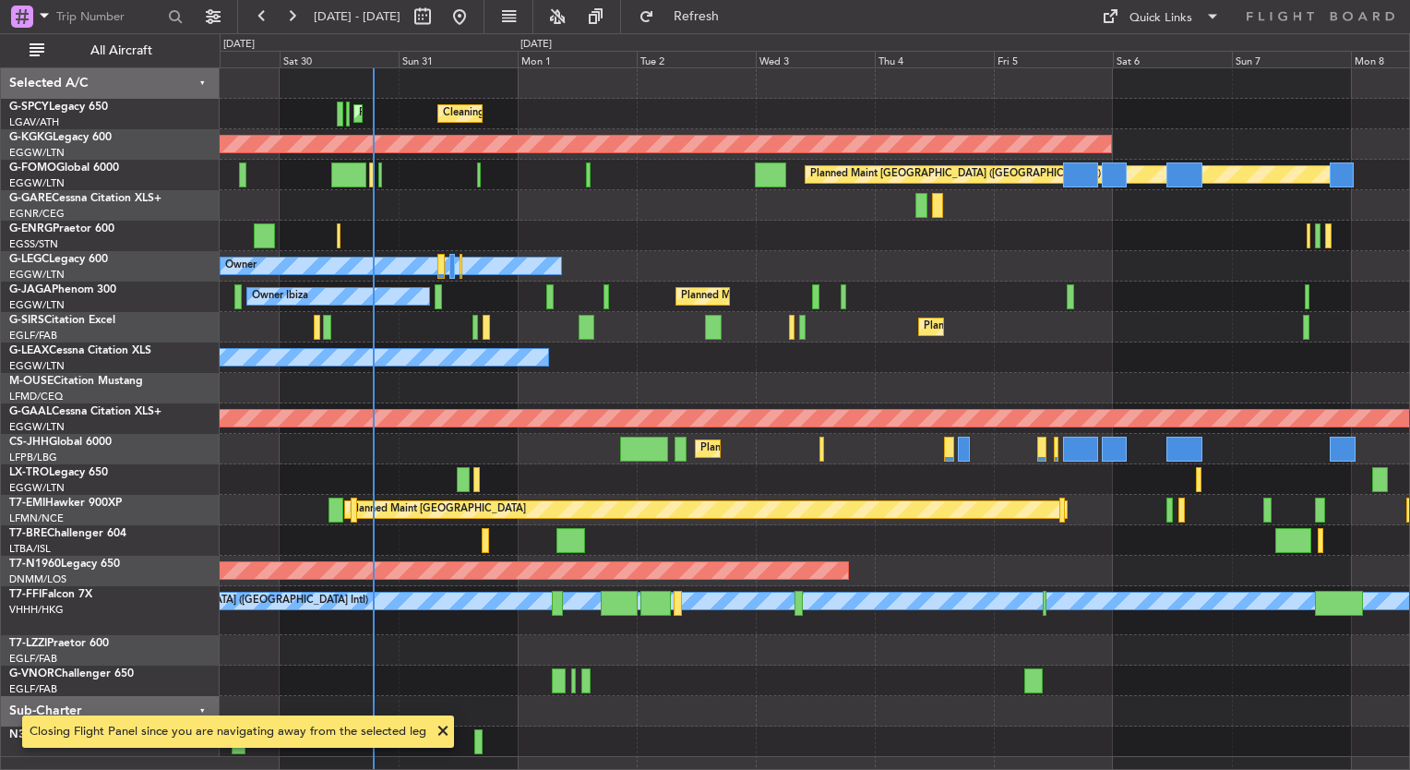
click at [343, 594] on div "Cleaning [GEOGRAPHIC_DATA] ([PERSON_NAME] Intl) Planned Maint [GEOGRAPHIC_DATA]…" at bounding box center [814, 412] width 1189 height 688
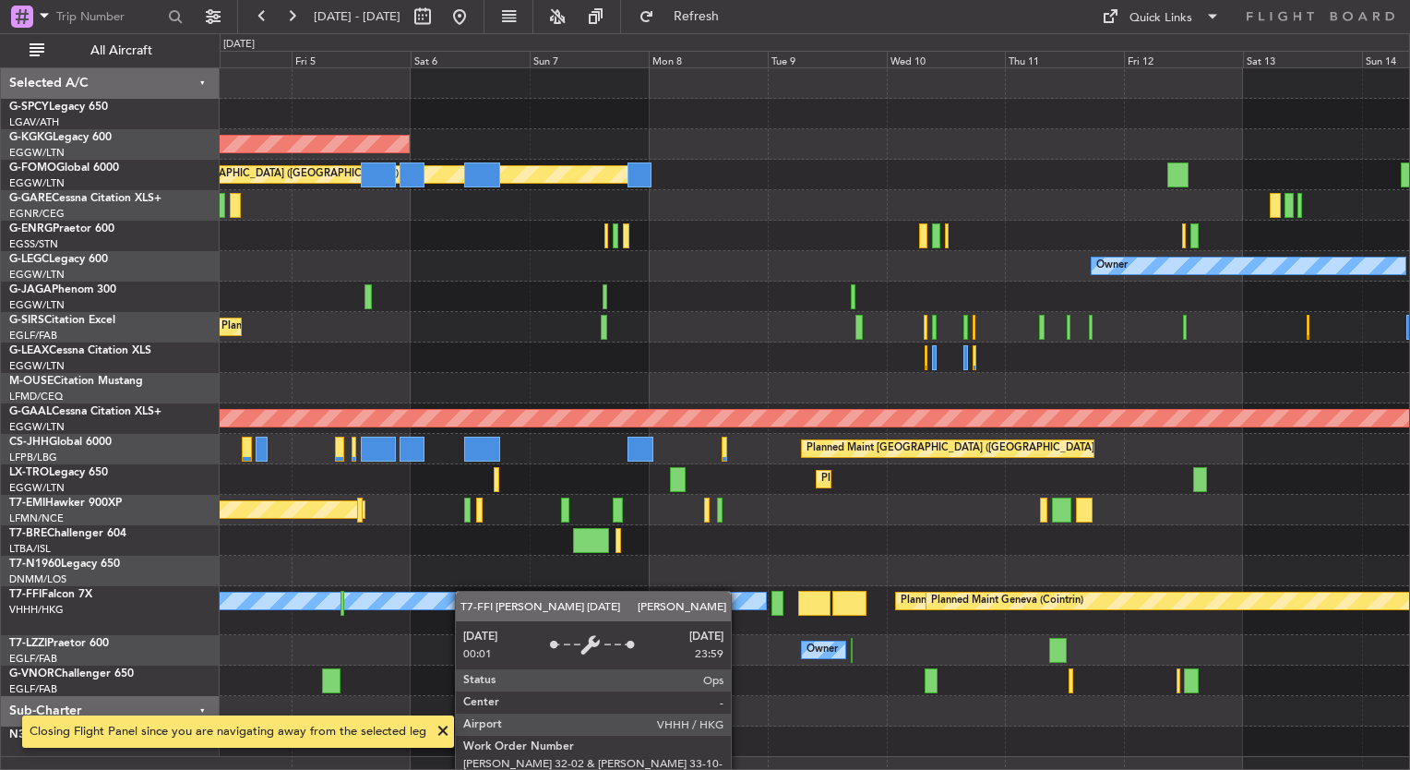
click at [469, 592] on div "[PERSON_NAME][GEOGRAPHIC_DATA] ([GEOGRAPHIC_DATA] Intl) Planned Maint Tianjin (…" at bounding box center [814, 610] width 1189 height 49
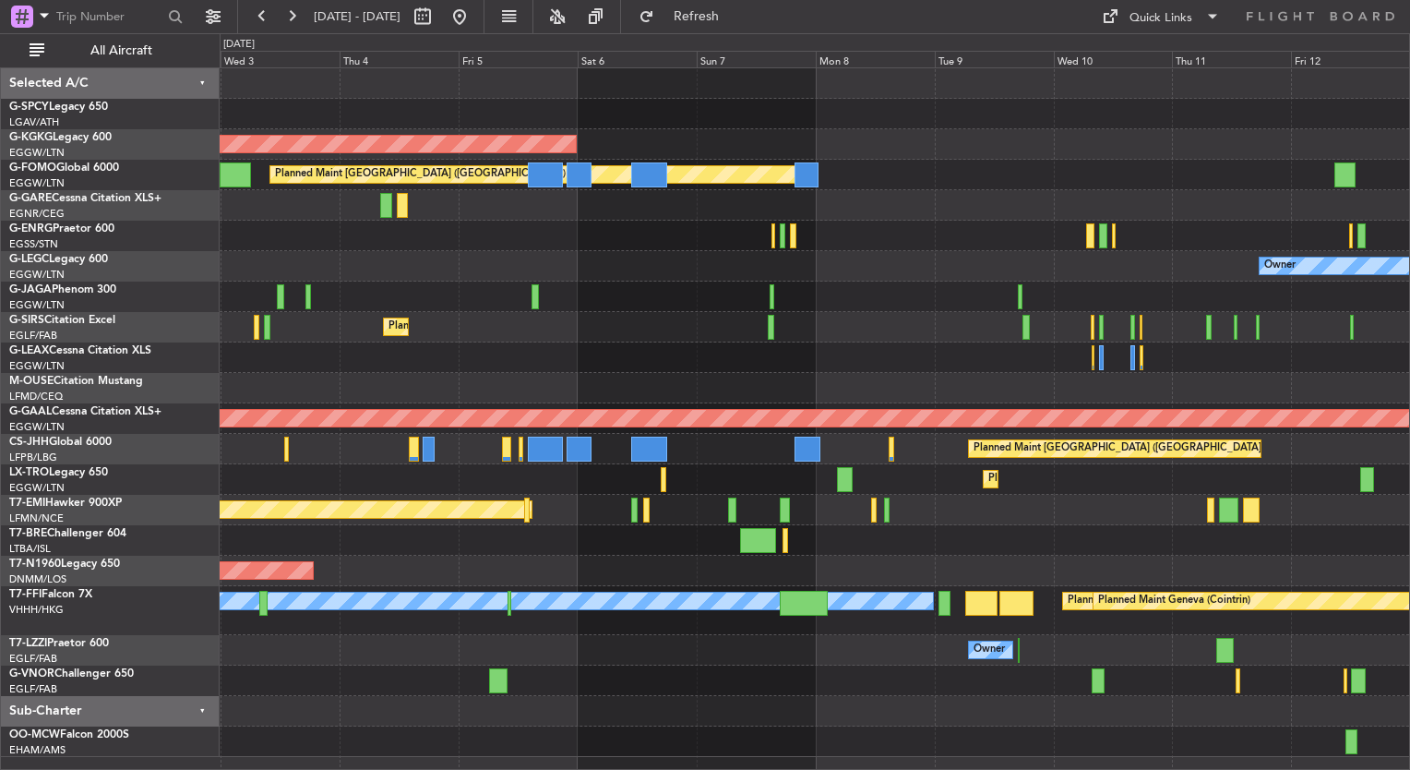
click at [718, 658] on div "Cleaning [GEOGRAPHIC_DATA] ([PERSON_NAME] Intl) AOG Maint [GEOGRAPHIC_DATA] ([G…" at bounding box center [814, 412] width 1189 height 688
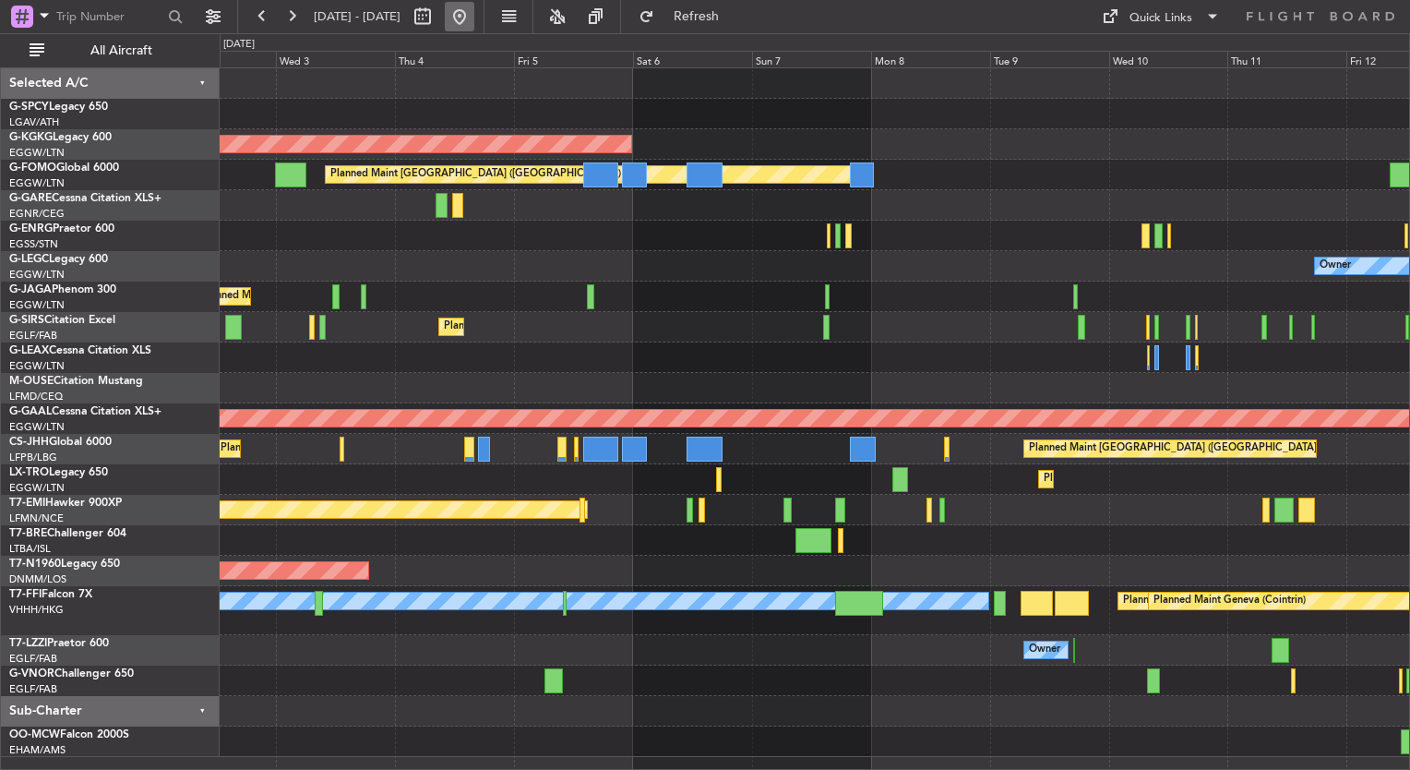
click at [474, 8] on button at bounding box center [460, 17] width 30 height 30
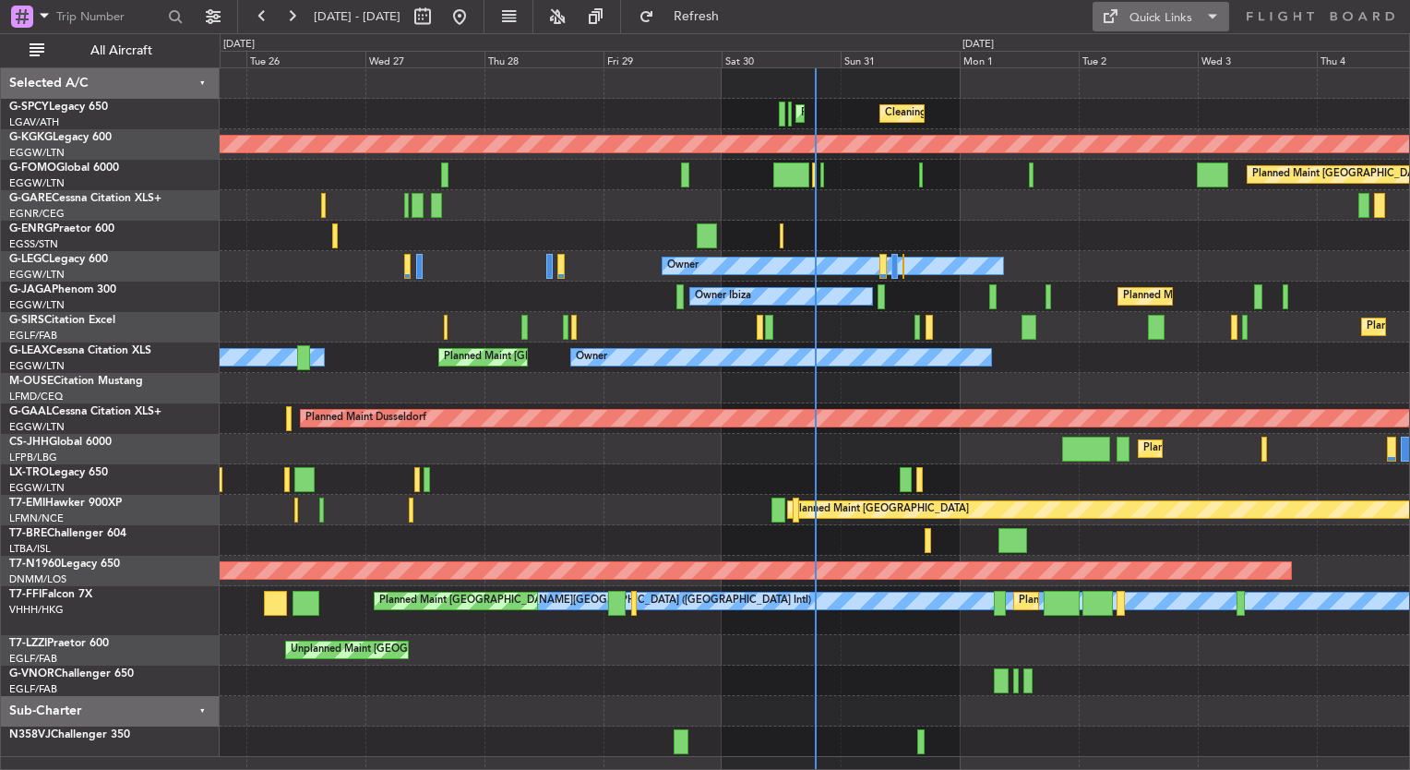
click at [1107, 25] on span at bounding box center [1109, 17] width 22 height 22
click at [1121, 51] on button "Trip Builder" at bounding box center [1162, 61] width 138 height 44
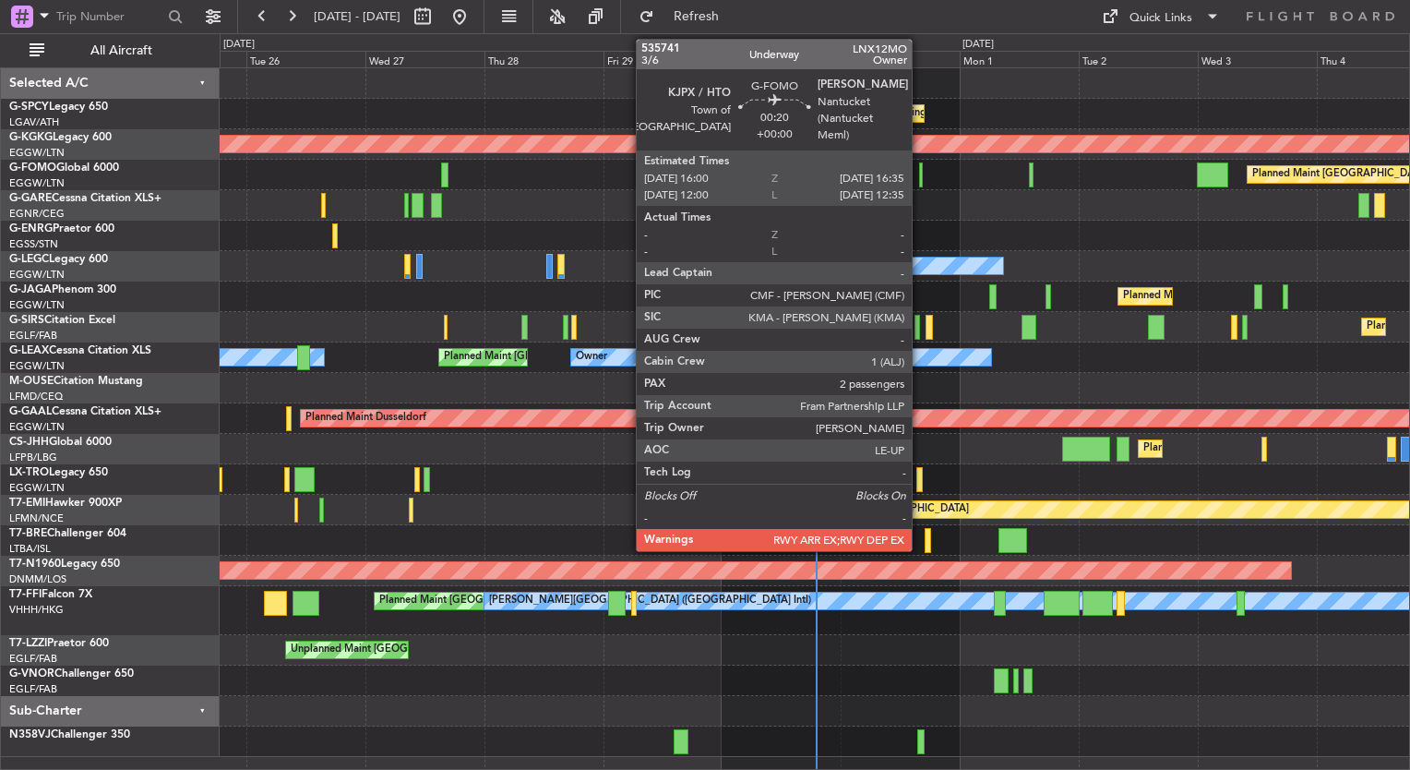
click at [920, 180] on div at bounding box center [921, 174] width 4 height 25
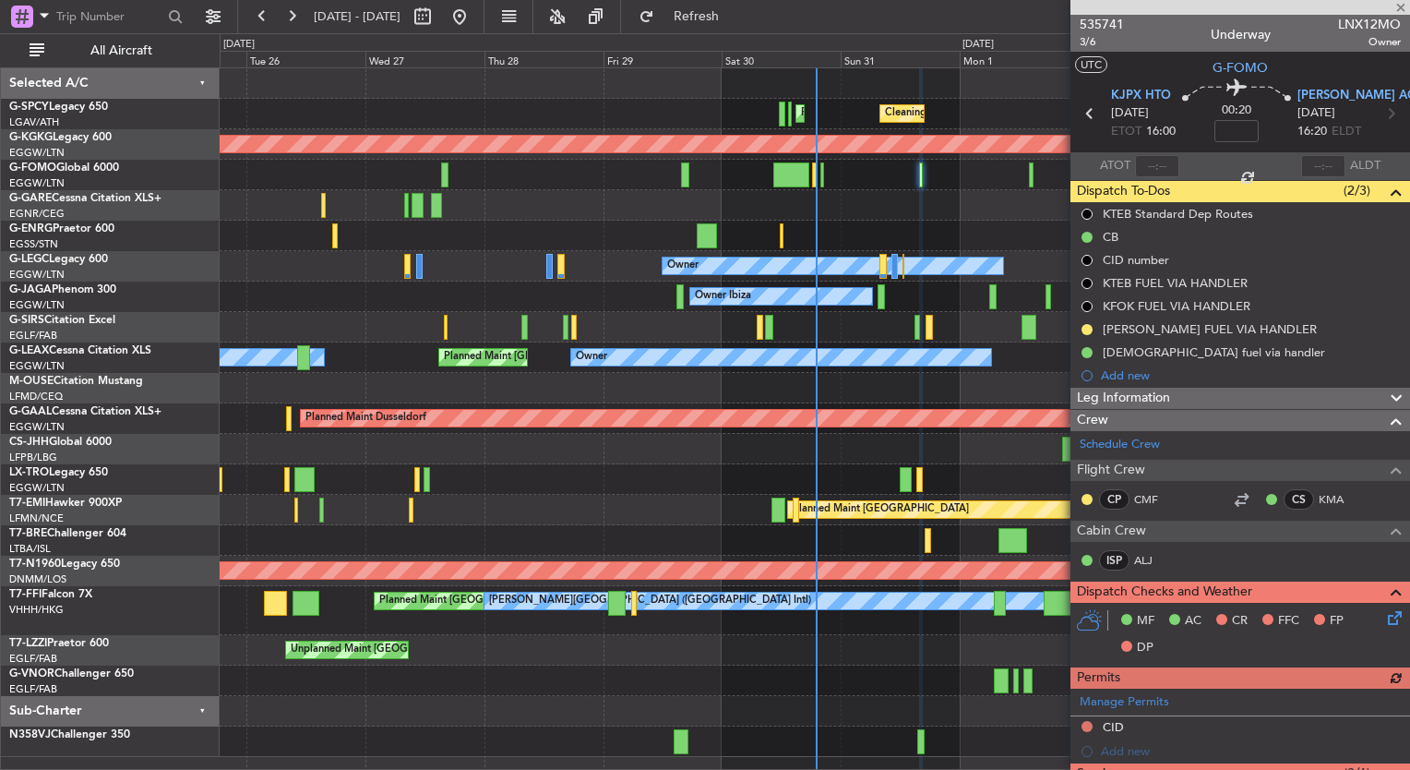
click at [1402, 6] on div at bounding box center [1240, 7] width 340 height 15
click at [1399, 9] on span at bounding box center [1401, 8] width 18 height 17
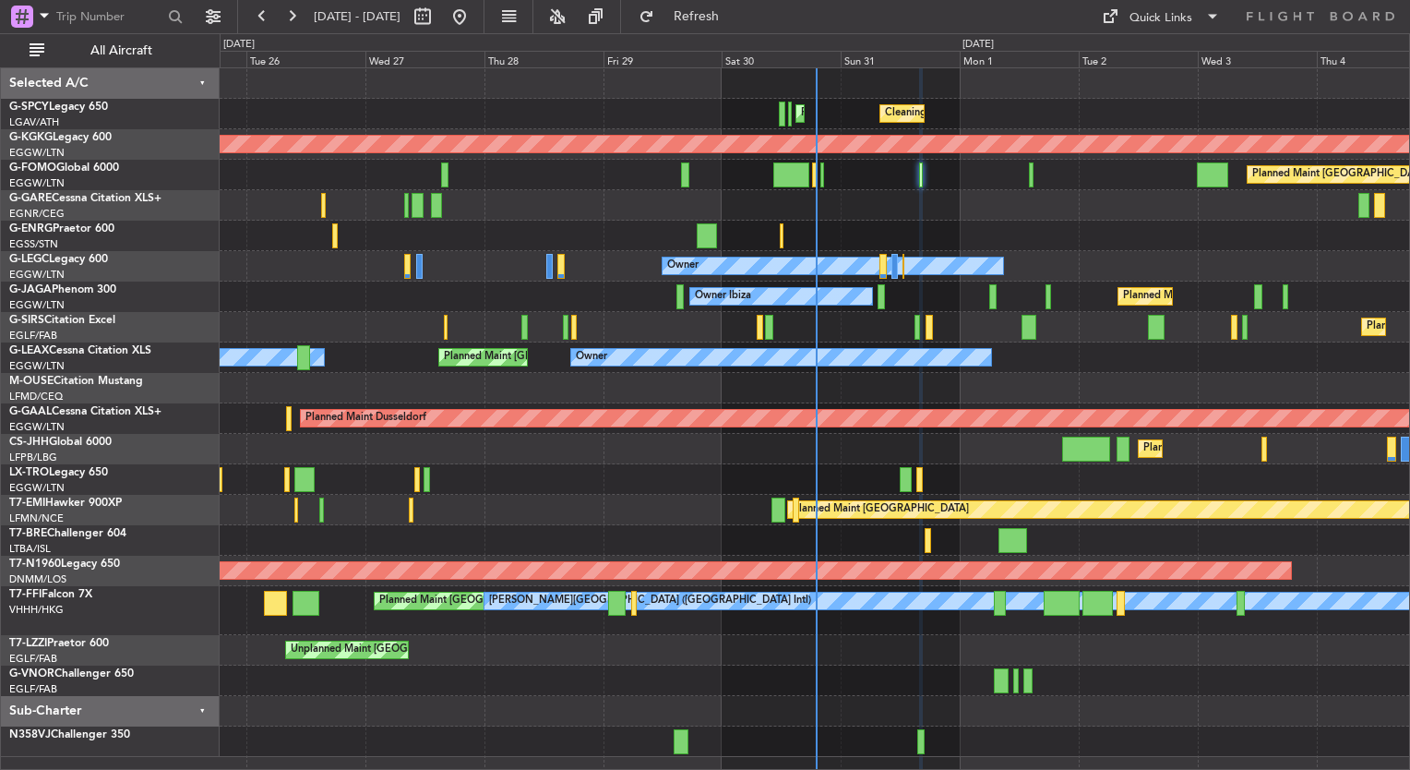
type input "0"
click at [284, 28] on button at bounding box center [292, 17] width 30 height 30
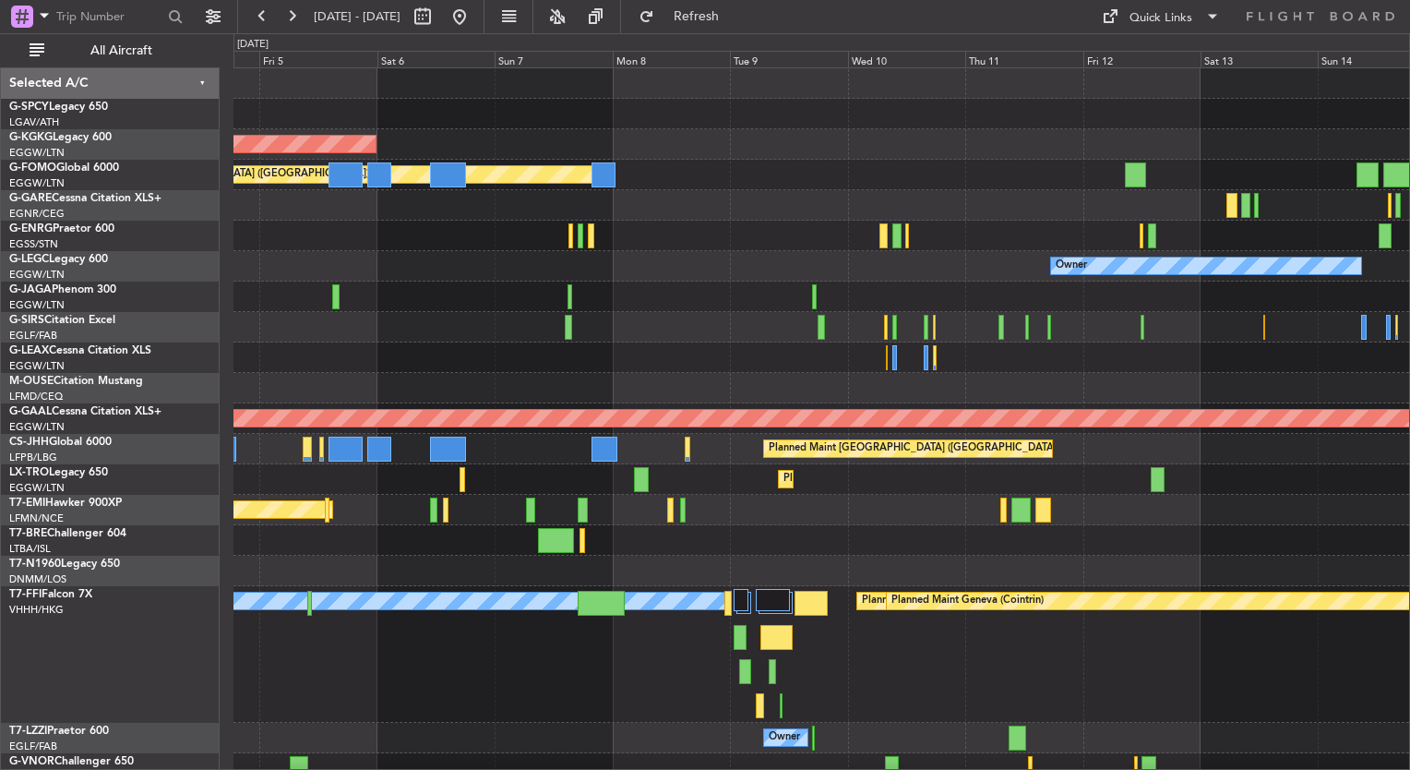
drag, startPoint x: 284, startPoint y: 28, endPoint x: 326, endPoint y: 260, distance: 236.2
click at [326, 260] on fb-flight-board "[DATE] - [DATE] Refresh Quick Links All Aircraft AOG Maint [GEOGRAPHIC_DATA] ([…" at bounding box center [705, 392] width 1410 height 756
click at [605, 669] on div "[PERSON_NAME][GEOGRAPHIC_DATA] ([GEOGRAPHIC_DATA] Intl) Planned Maint Tianjin (…" at bounding box center [821, 654] width 1176 height 137
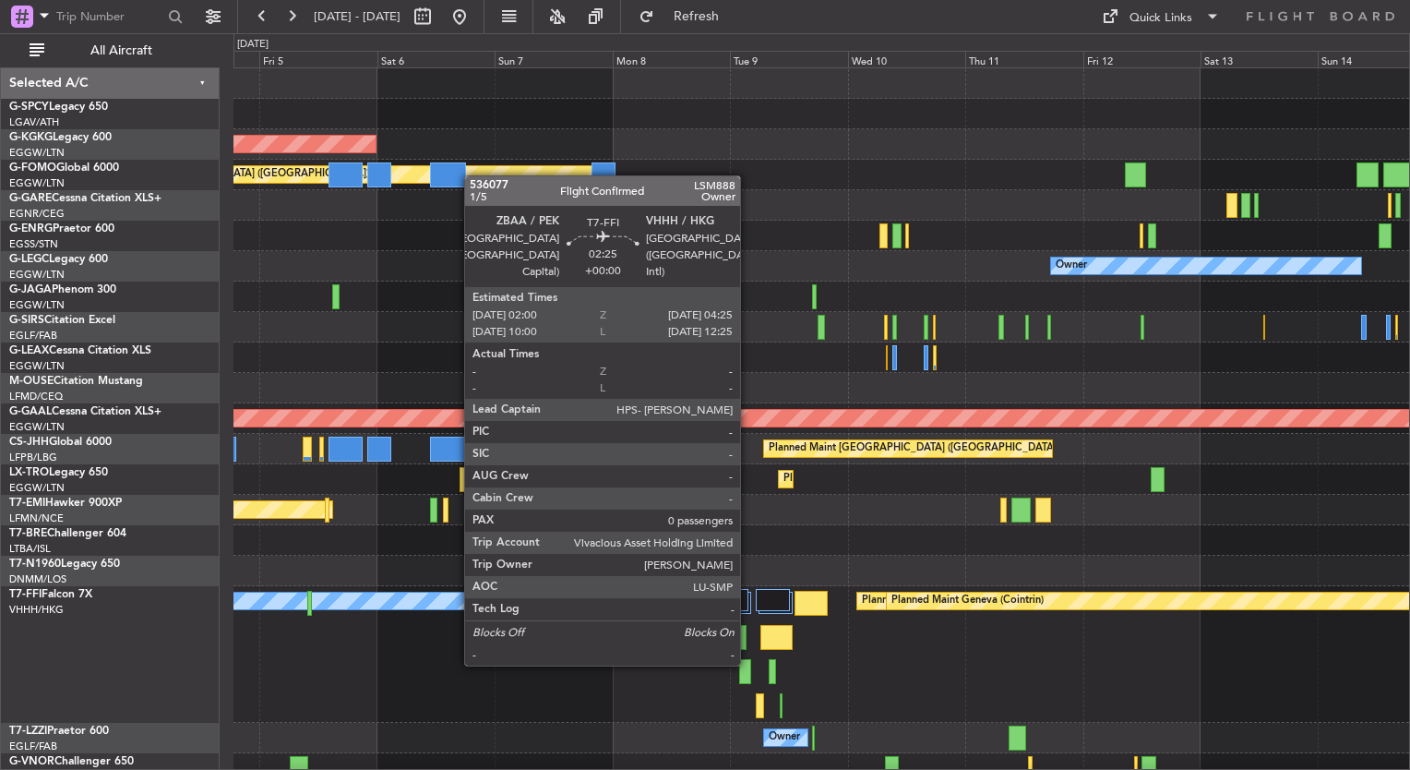
click at [748, 663] on div at bounding box center [745, 671] width 12 height 25
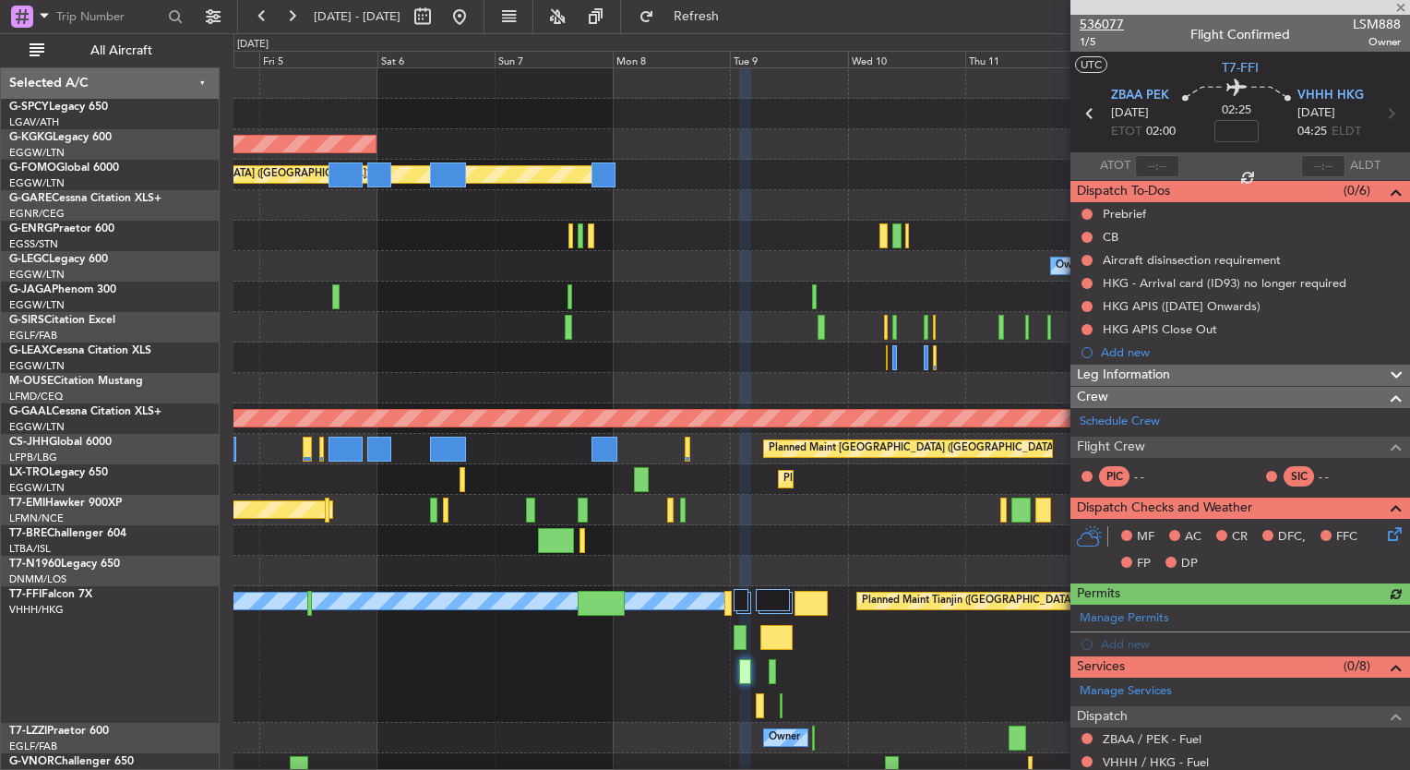
click at [1107, 22] on span "536077" at bounding box center [1102, 24] width 44 height 19
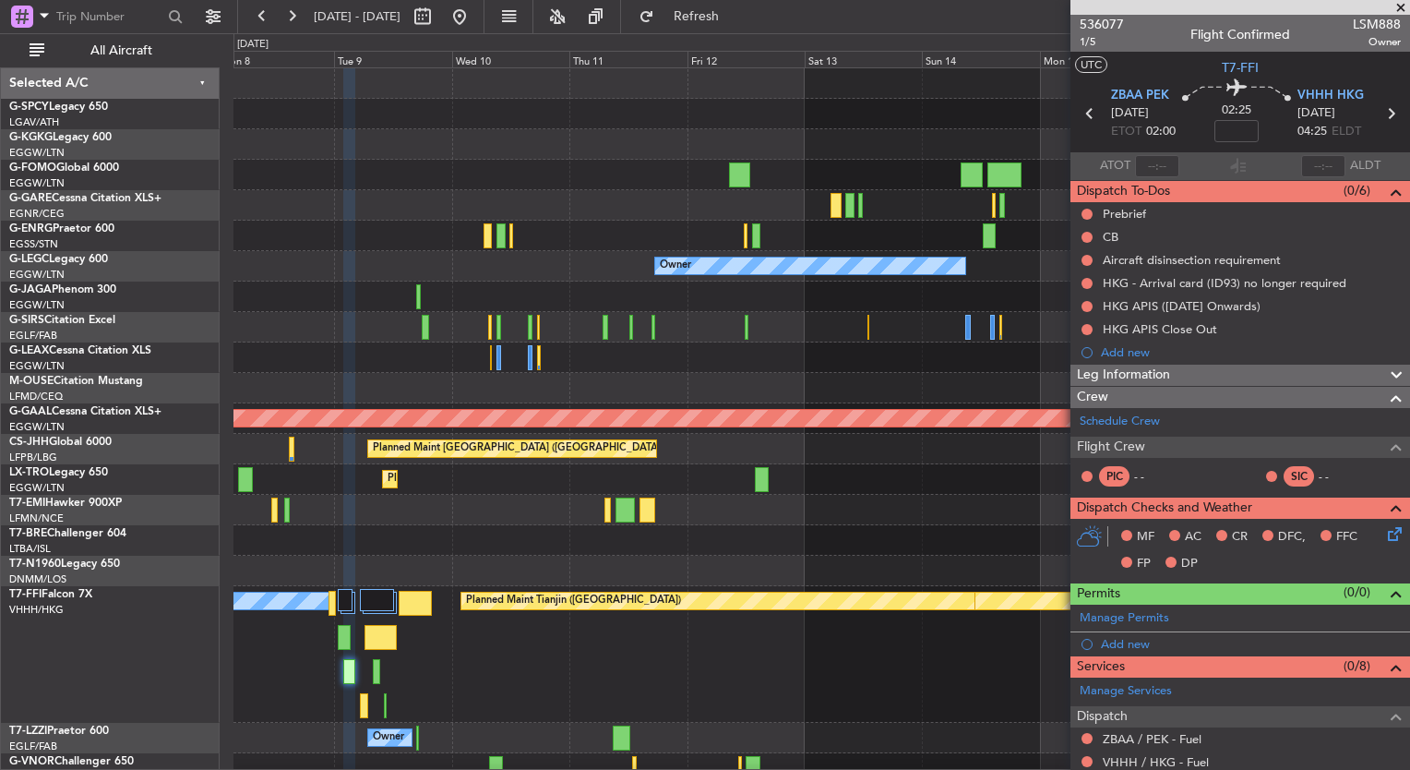
click at [364, 269] on div "AOG Maint [GEOGRAPHIC_DATA] (Ataturk) Planned Maint [GEOGRAPHIC_DATA] ([GEOGRAP…" at bounding box center [821, 456] width 1176 height 776
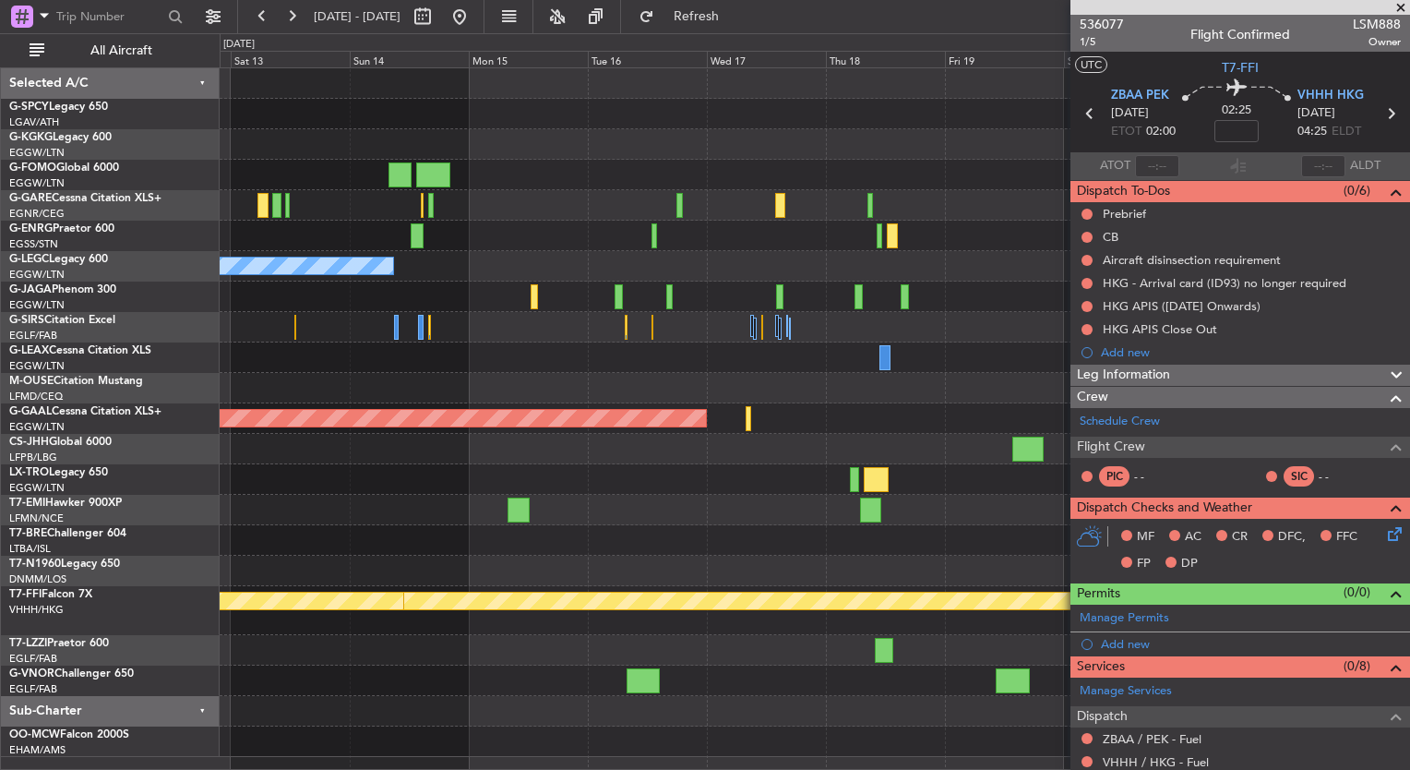
click at [472, 334] on div at bounding box center [814, 327] width 1189 height 30
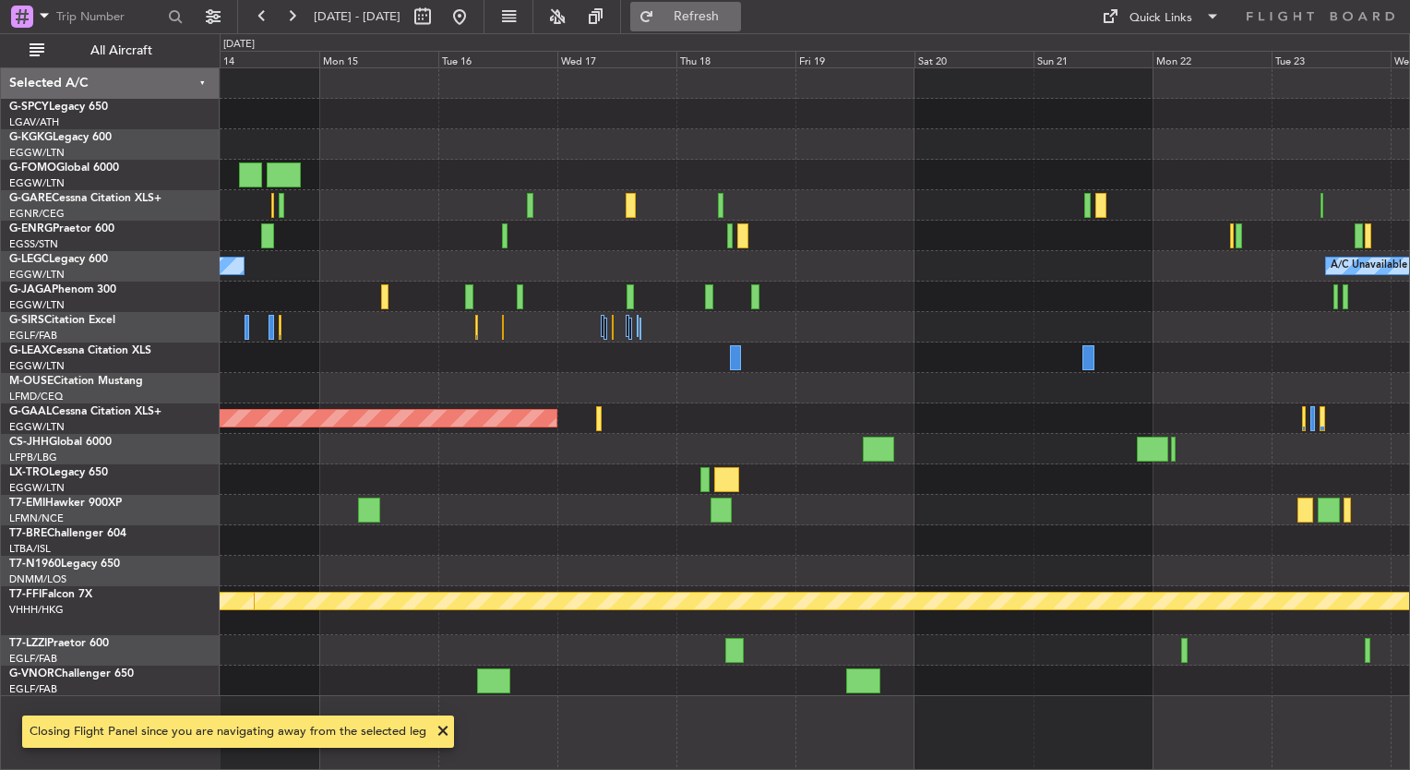
click at [709, 24] on button "Refresh" at bounding box center [685, 17] width 111 height 30
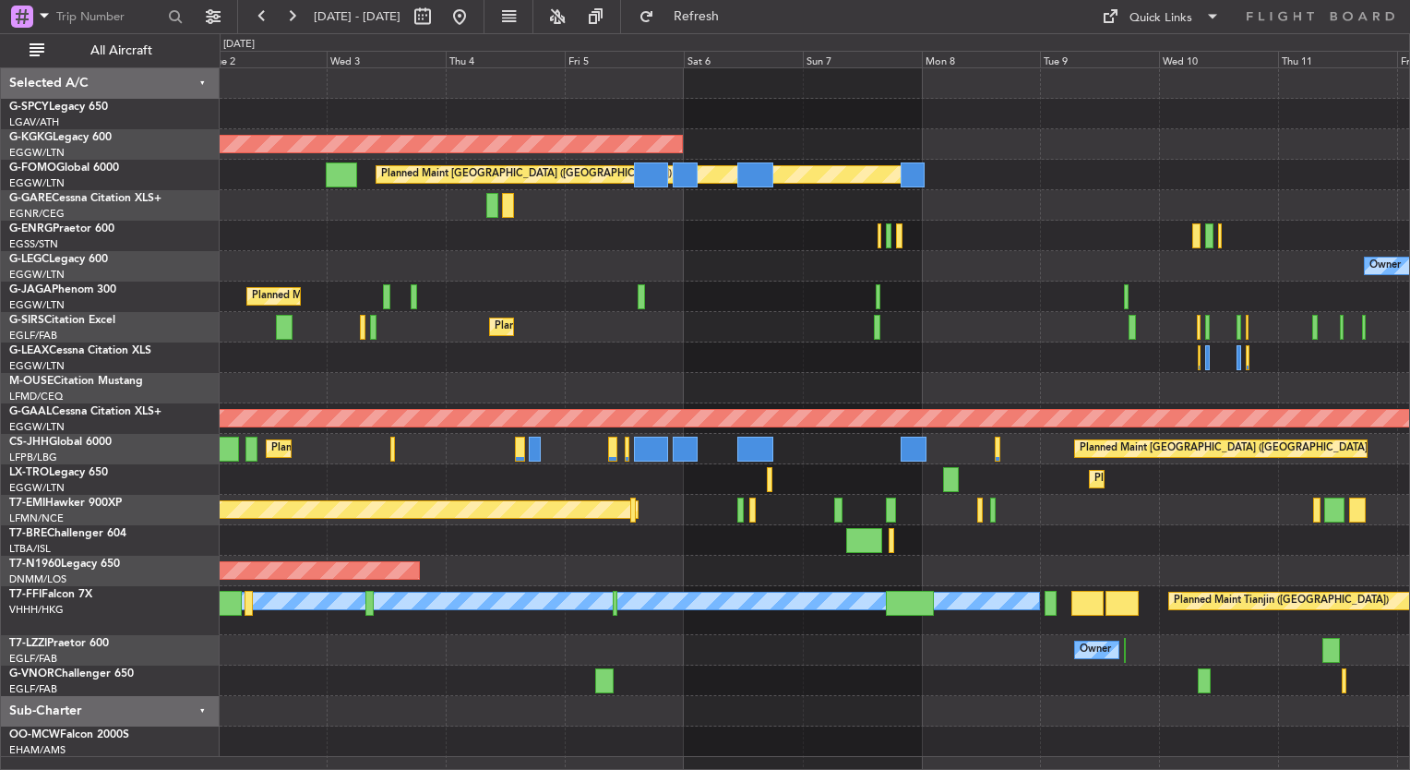
click at [1173, 256] on div "Planned Maint Athens ([PERSON_NAME] Intl) Cleaning [GEOGRAPHIC_DATA] ([PERSON_N…" at bounding box center [814, 412] width 1189 height 688
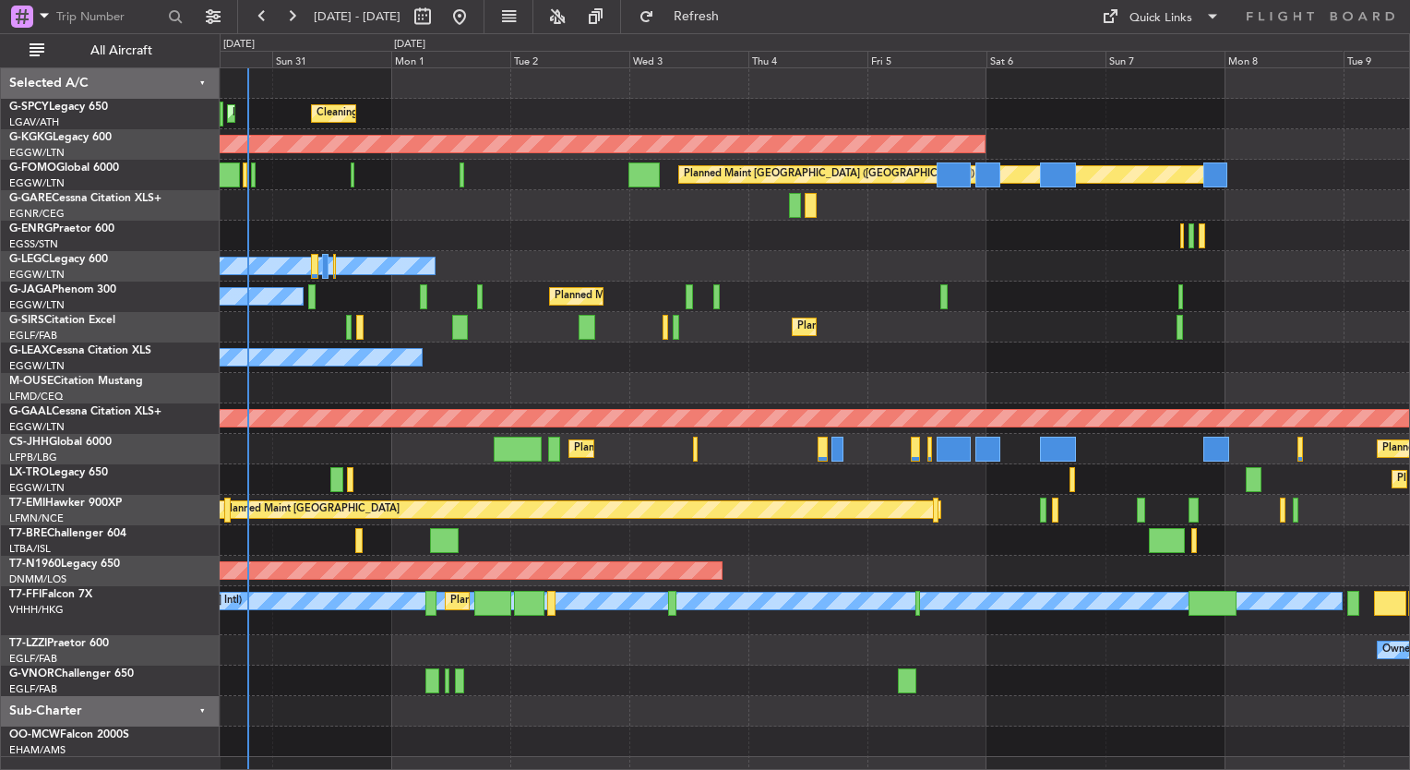
click at [1012, 286] on div "Planned Maint Athens ([PERSON_NAME] Intl) Cleaning [GEOGRAPHIC_DATA] ([PERSON_N…" at bounding box center [814, 412] width 1189 height 688
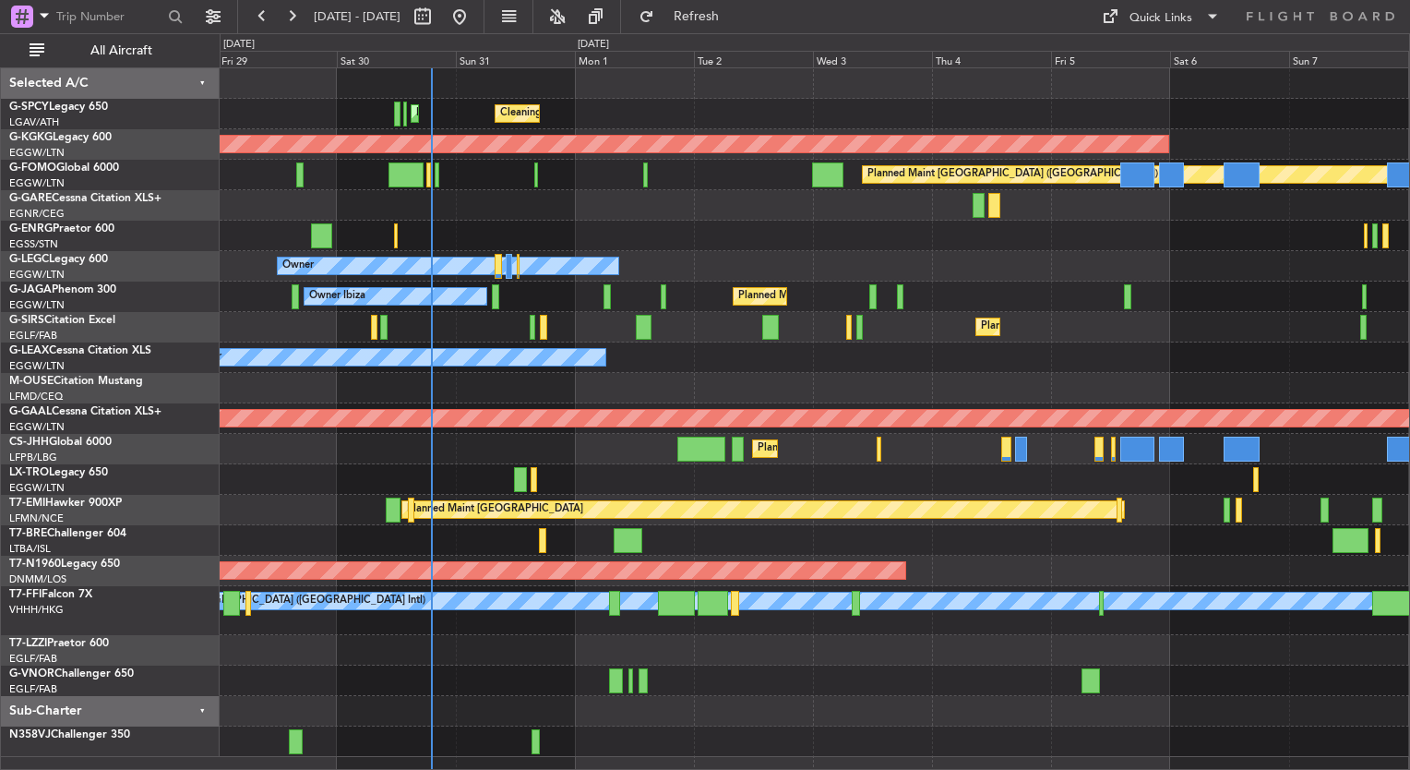
click at [452, 677] on div at bounding box center [814, 680] width 1189 height 30
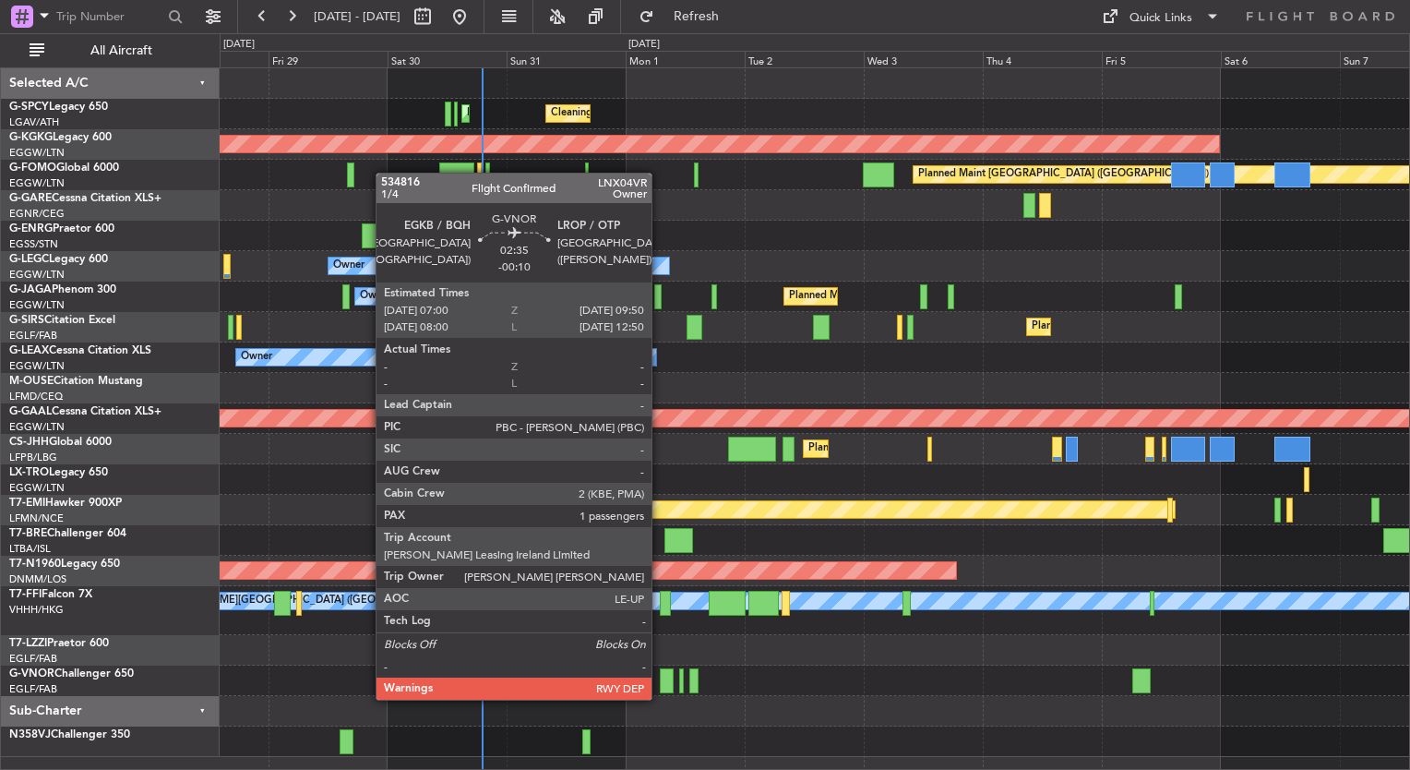
click at [660, 681] on div at bounding box center [667, 680] width 15 height 25
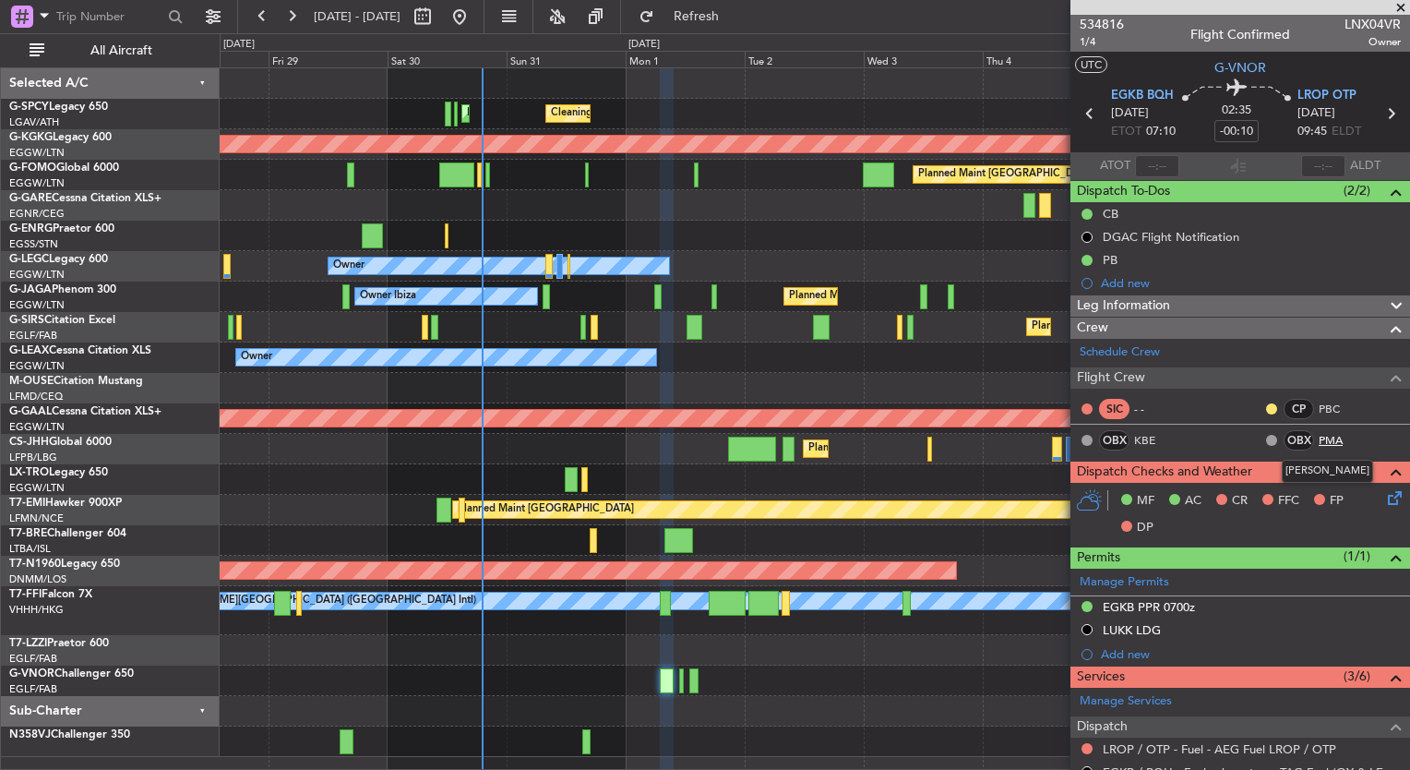
click at [1319, 437] on link "PMA" at bounding box center [1340, 440] width 42 height 17
click at [291, 238] on div at bounding box center [814, 236] width 1189 height 30
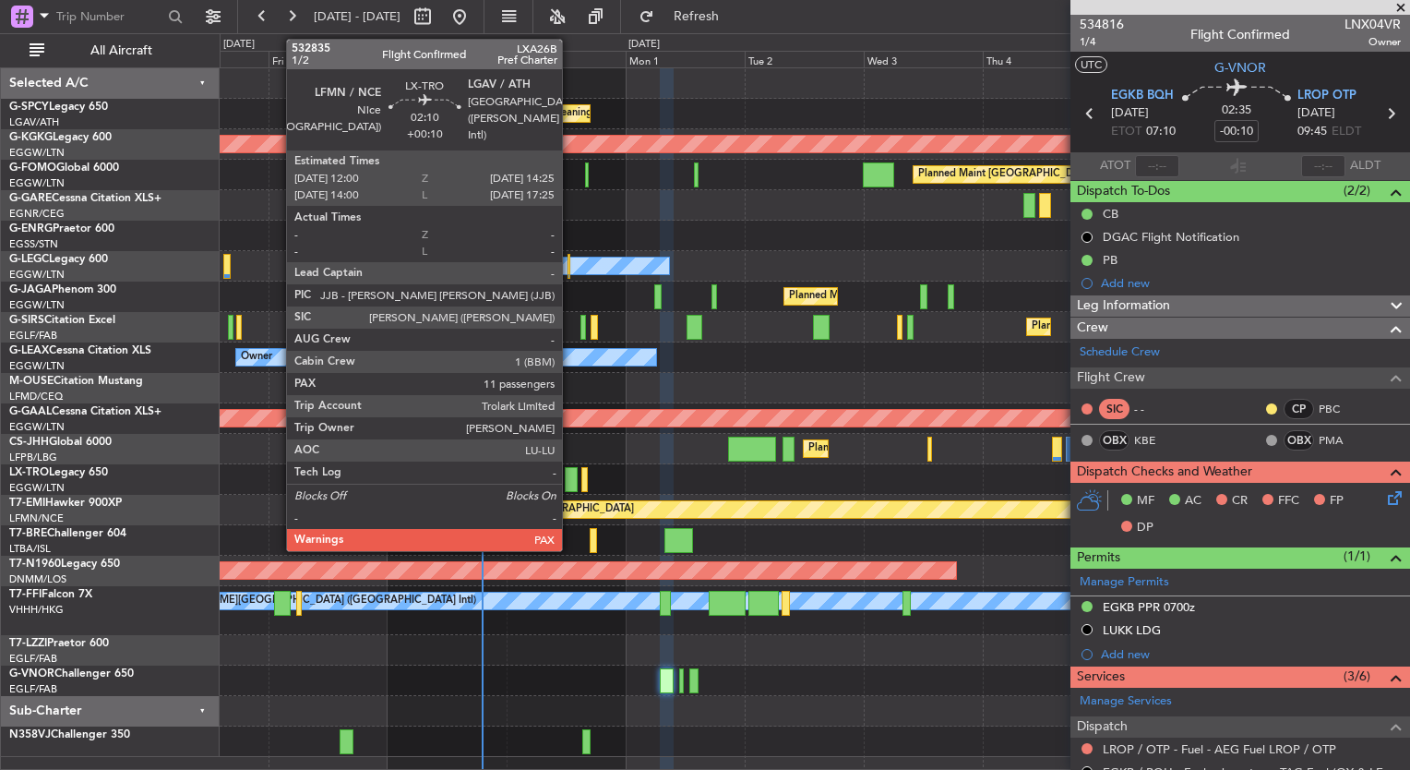
click at [570, 482] on div at bounding box center [571, 479] width 12 height 25
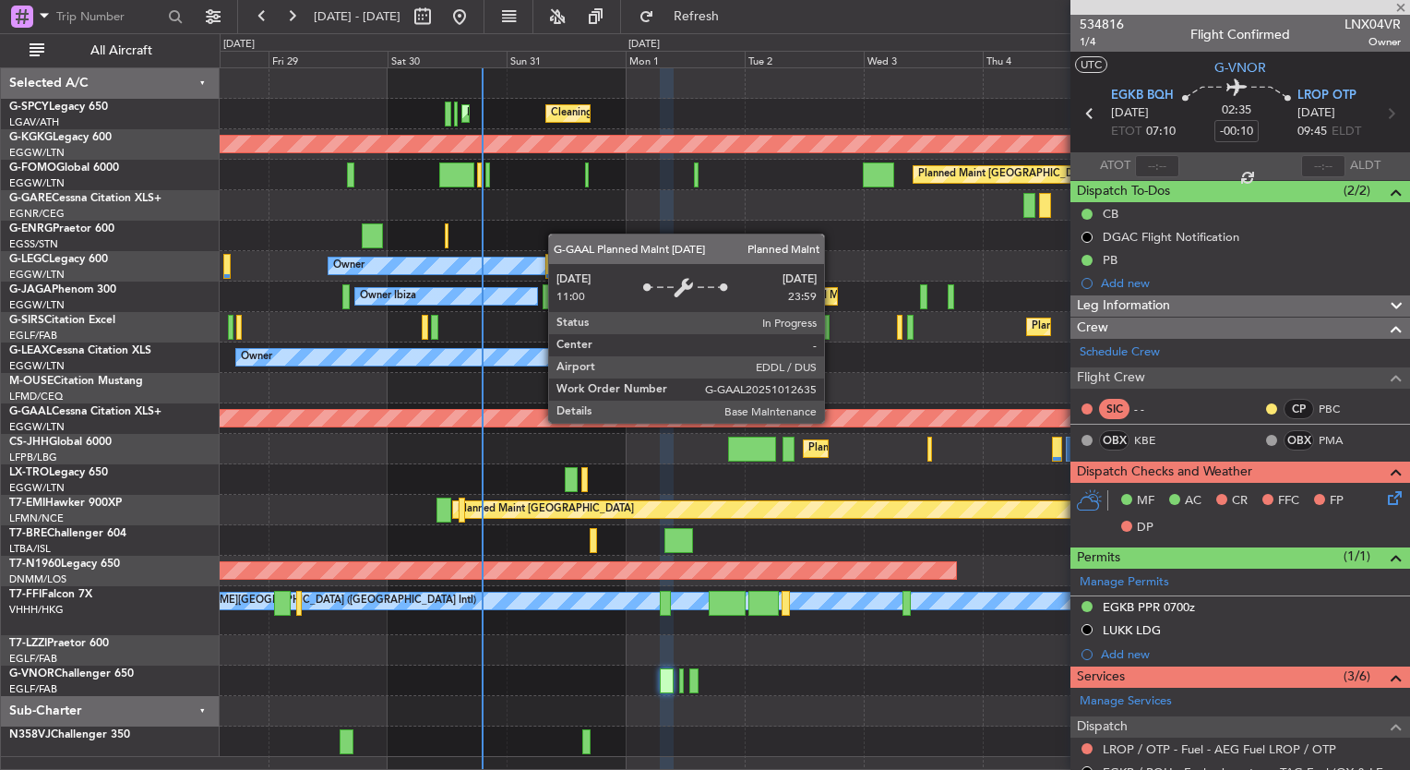
type input "+00:10"
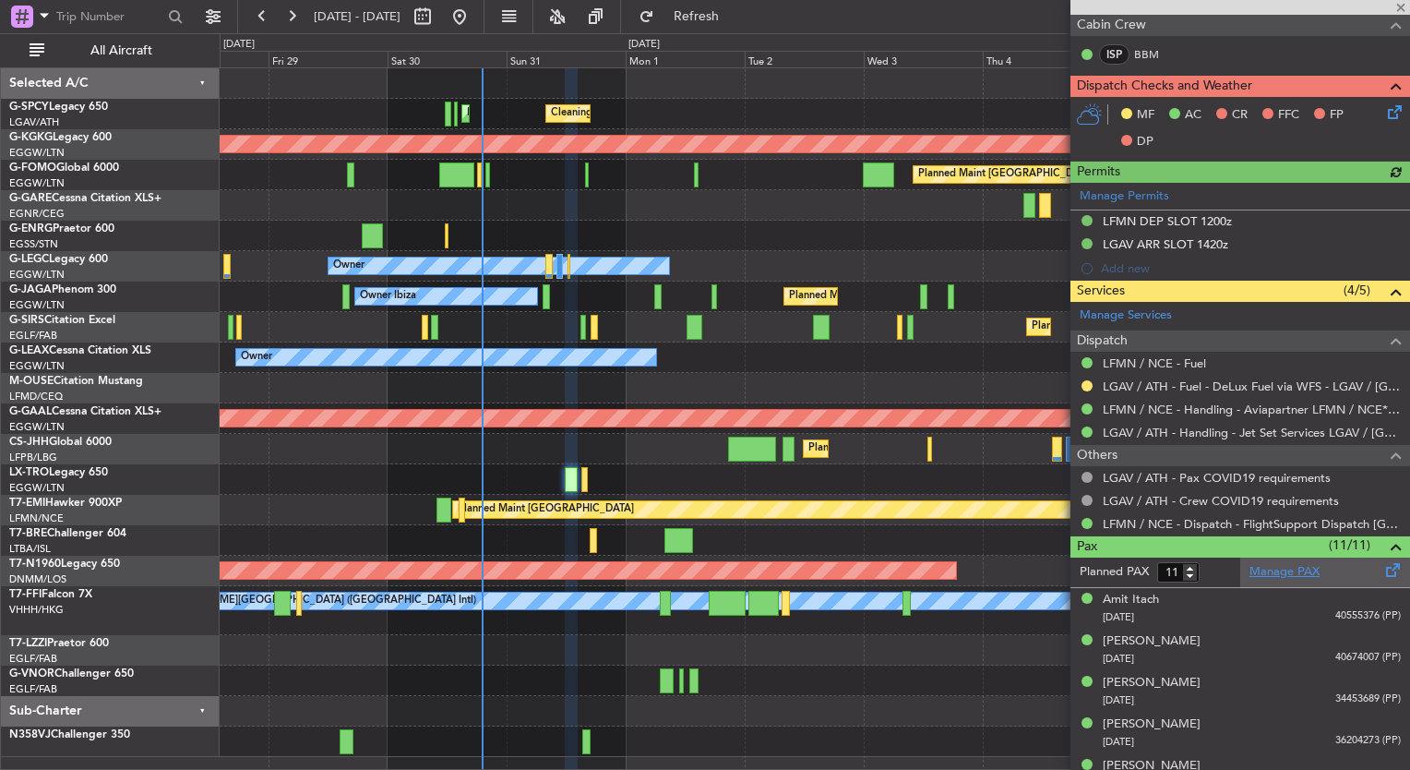
scroll to position [416, 0]
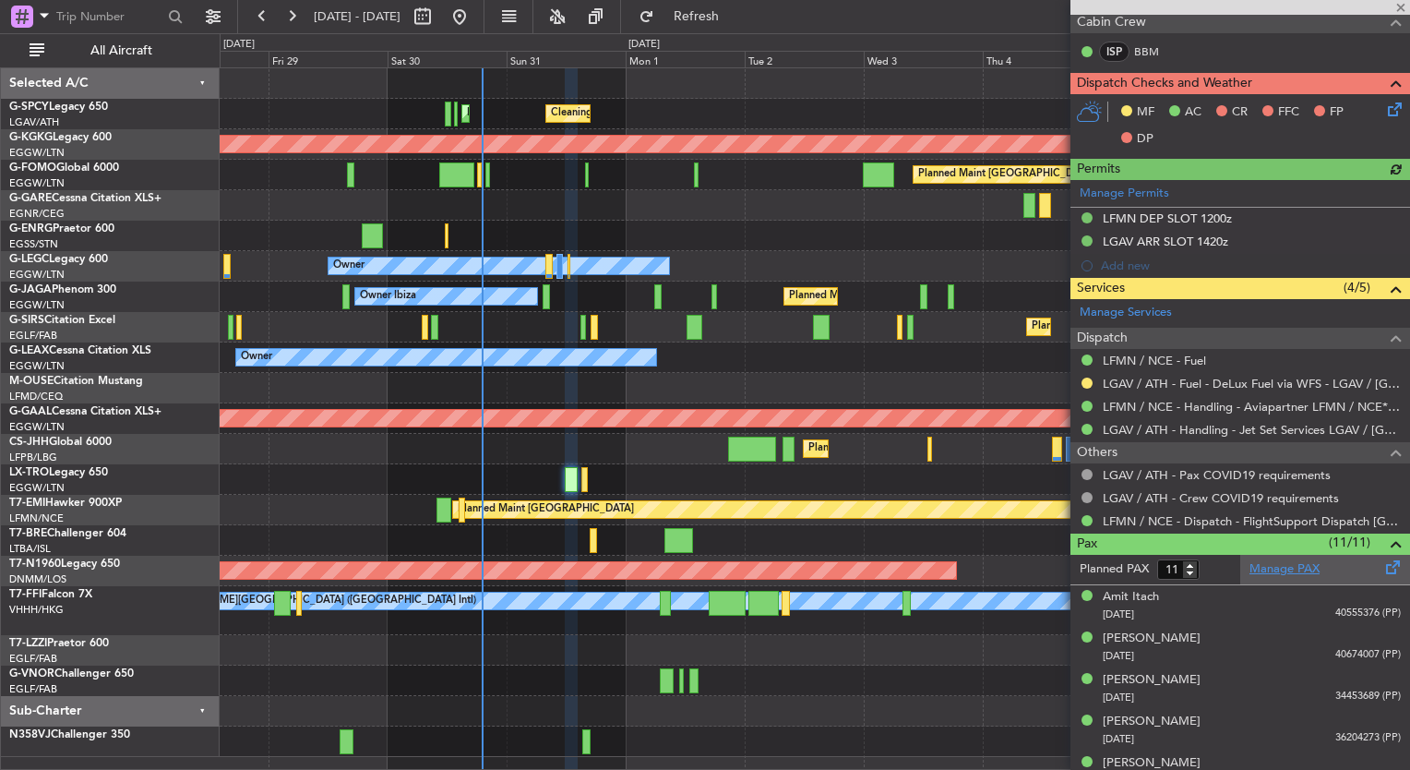
click at [1288, 560] on link "Manage PAX" at bounding box center [1284, 569] width 70 height 18
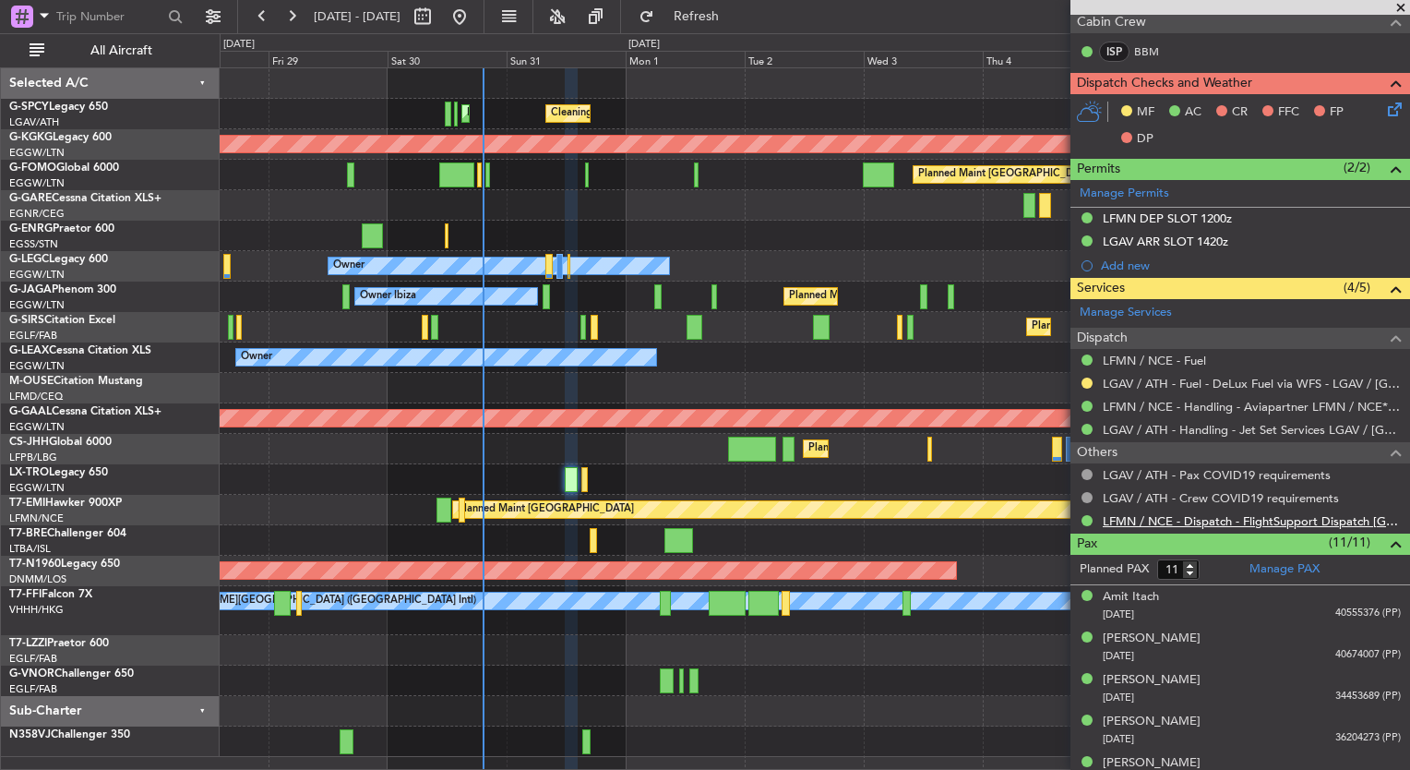
click at [1247, 513] on link "LFMN / NCE - Dispatch - FlightSupport Dispatch [GEOGRAPHIC_DATA]" at bounding box center [1252, 521] width 298 height 16
type input "12"
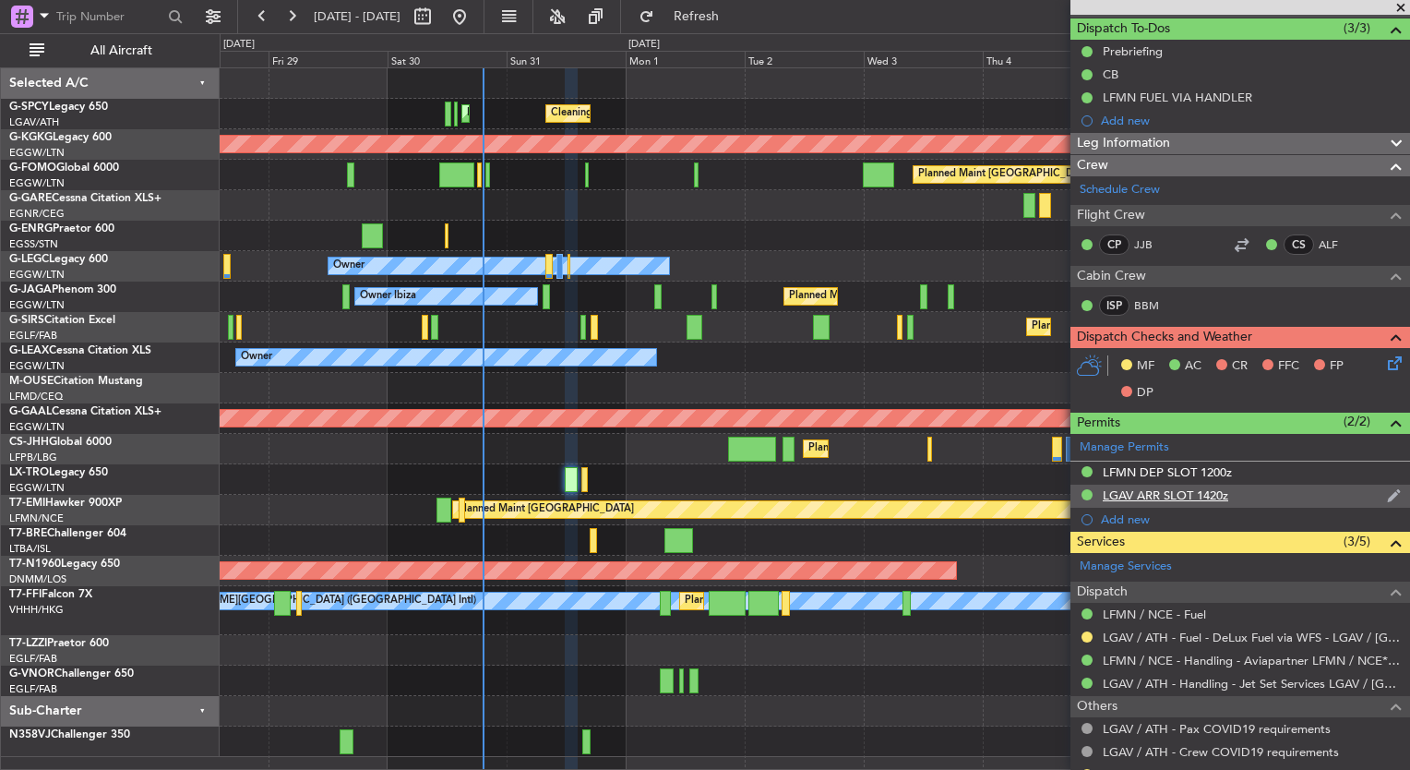
scroll to position [161, 0]
click at [1338, 139] on div "Leg Information" at bounding box center [1240, 144] width 340 height 21
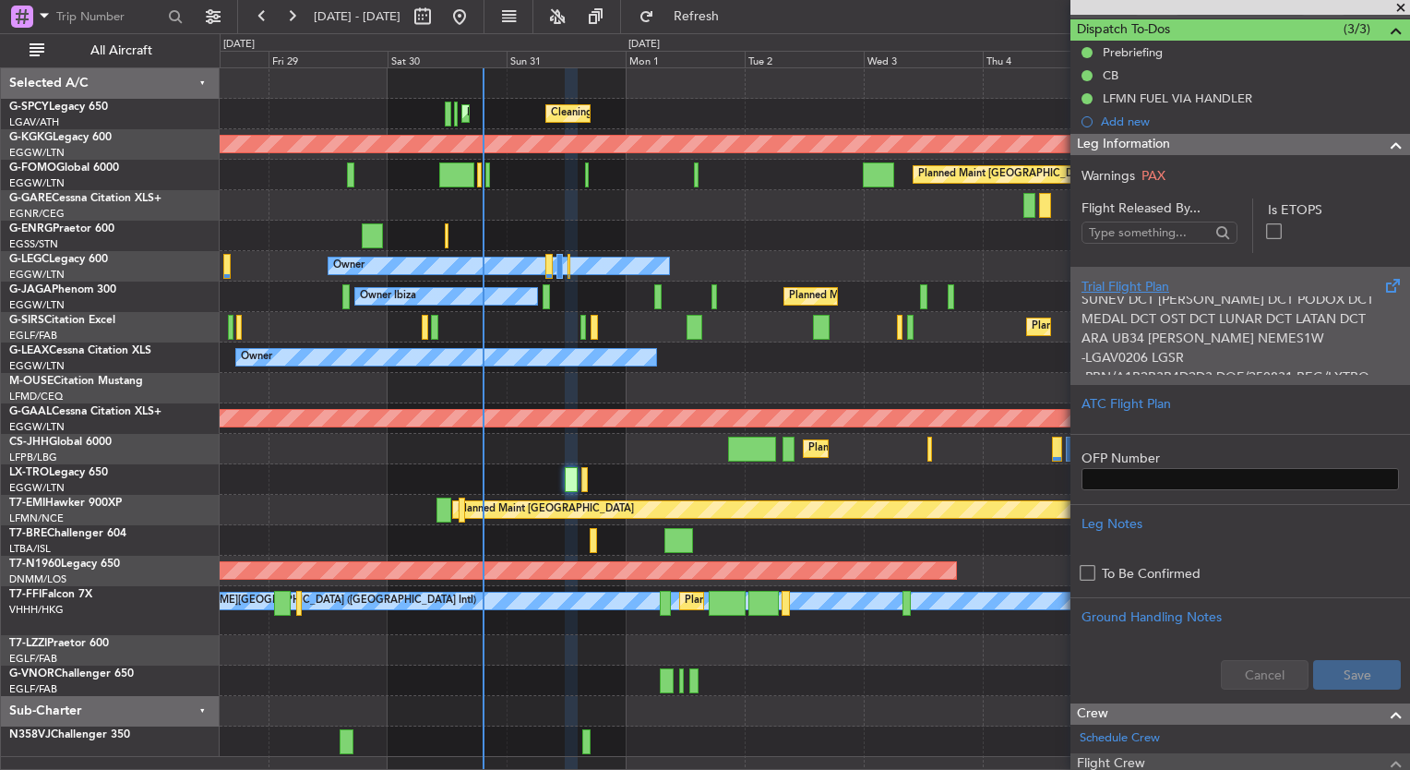
scroll to position [185, 0]
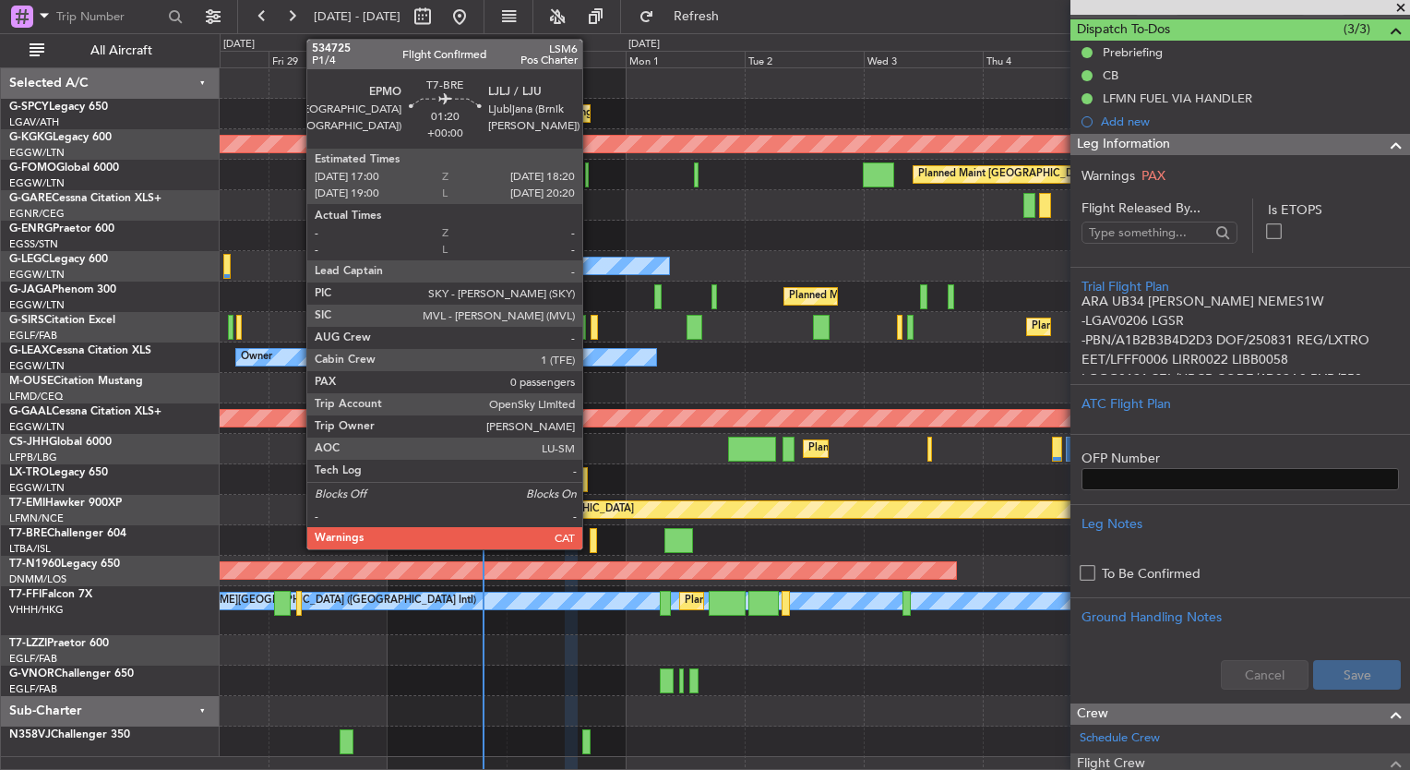
click at [592, 542] on div at bounding box center [593, 540] width 7 height 25
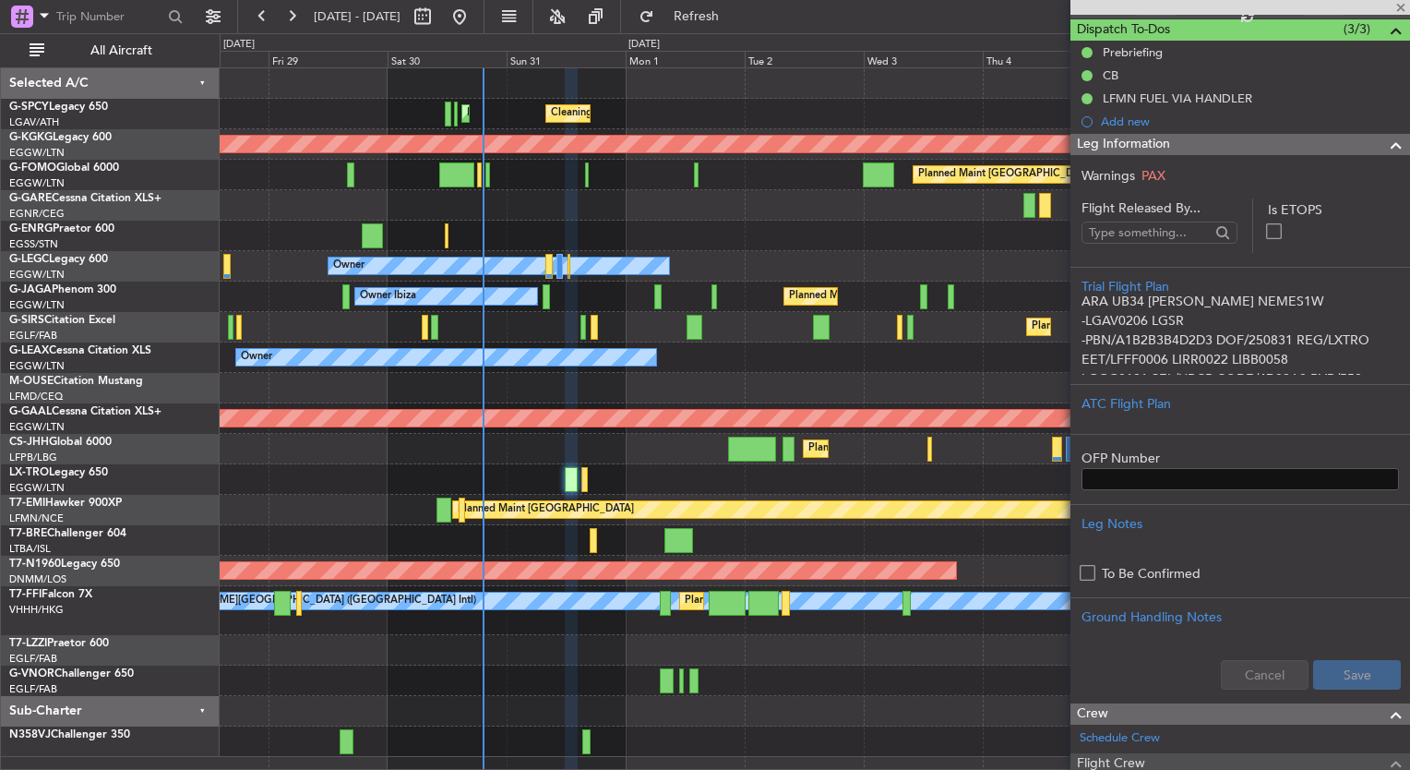
type input "0"
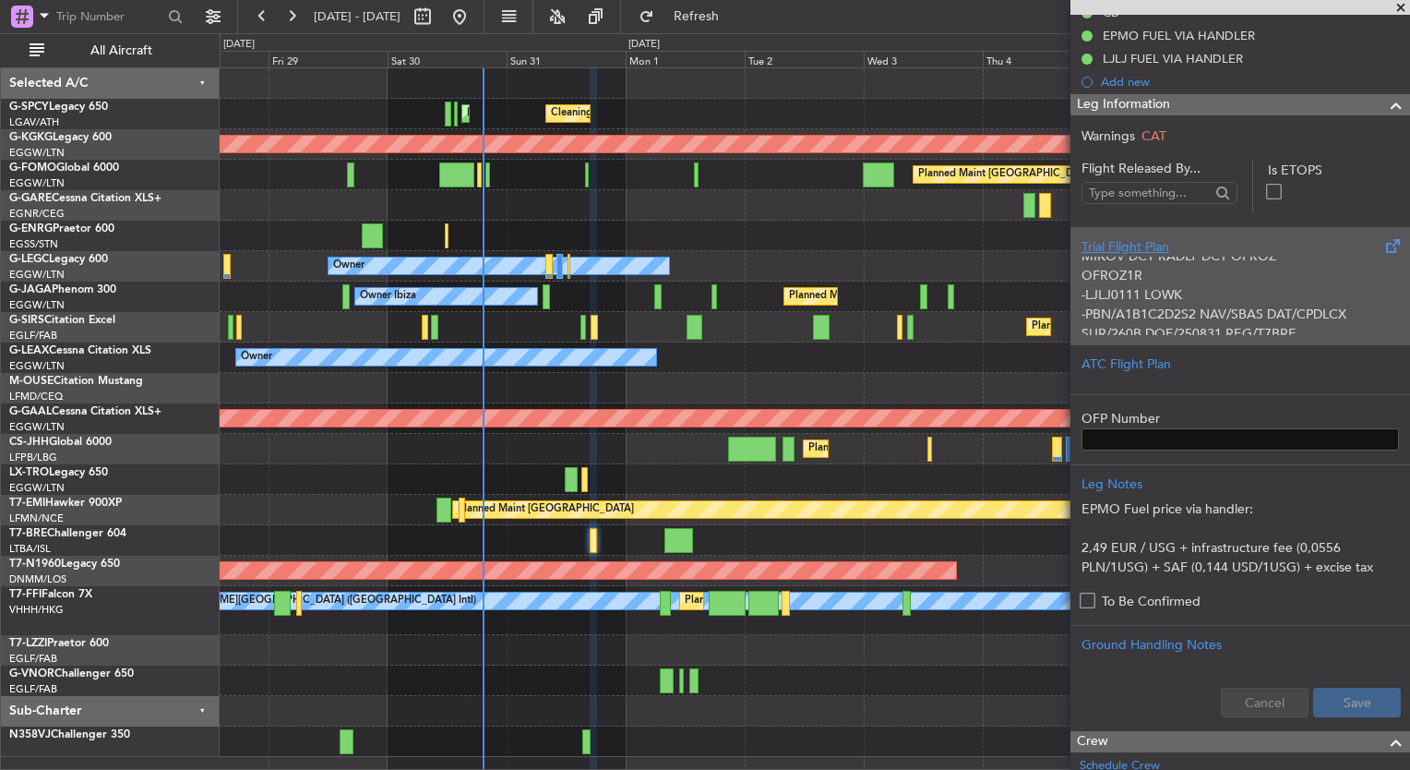
scroll to position [139, 0]
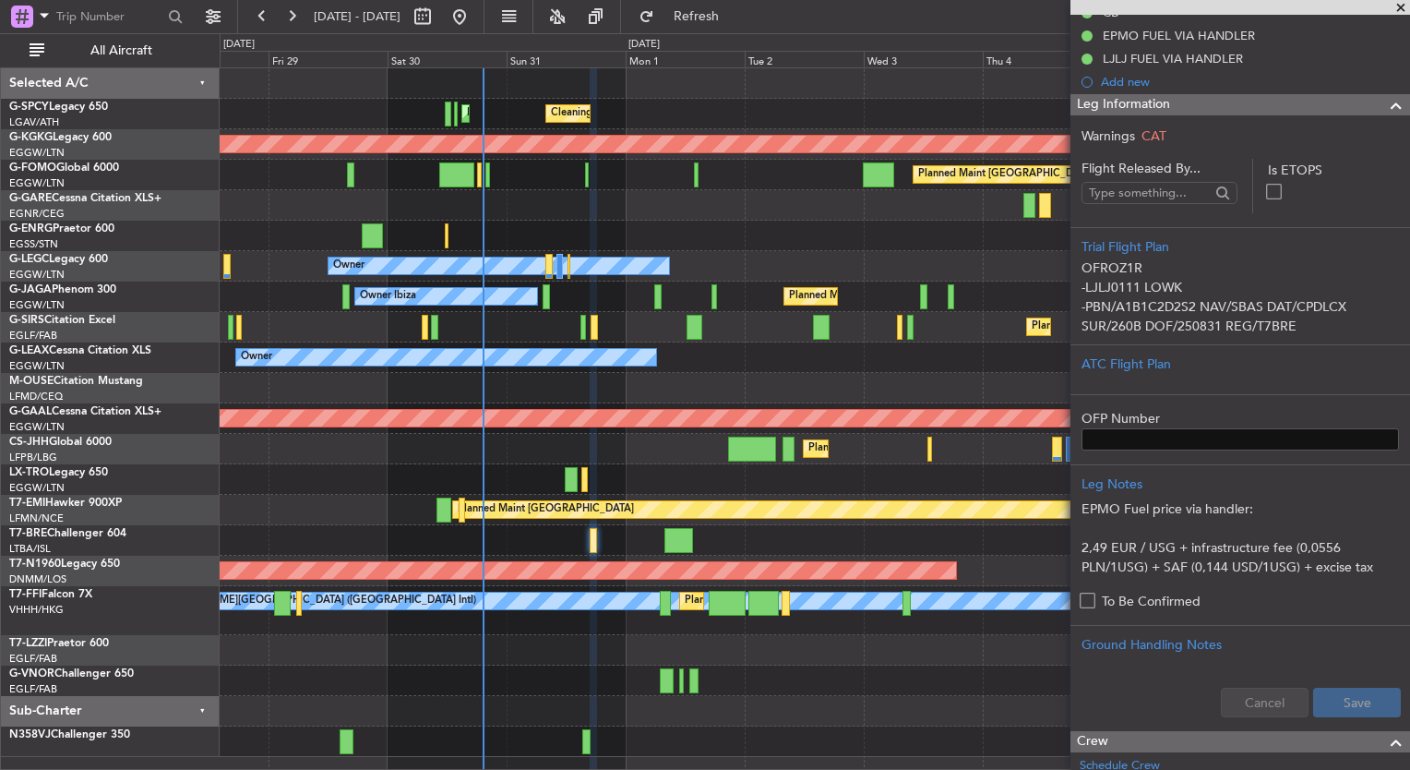
click at [1401, 6] on span at bounding box center [1401, 8] width 18 height 17
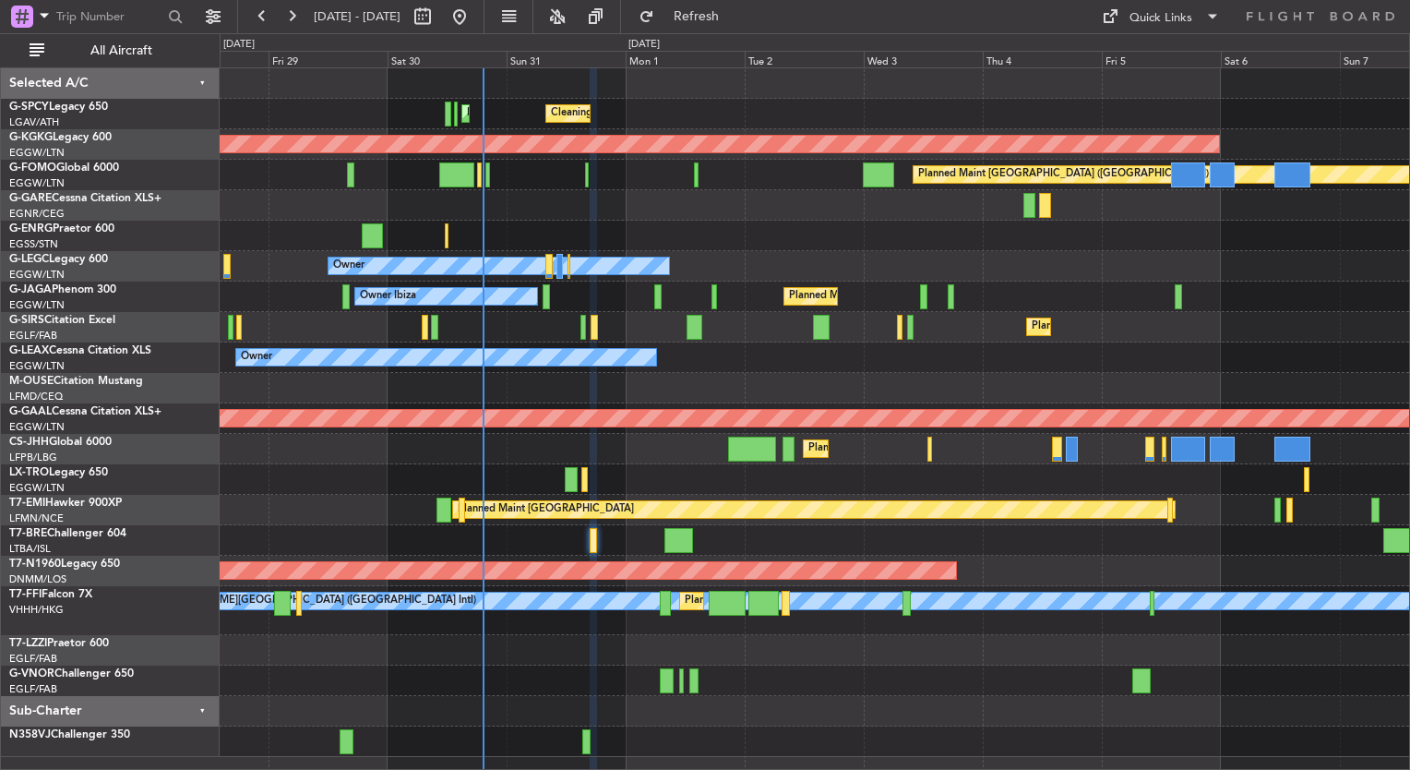
scroll to position [0, 0]
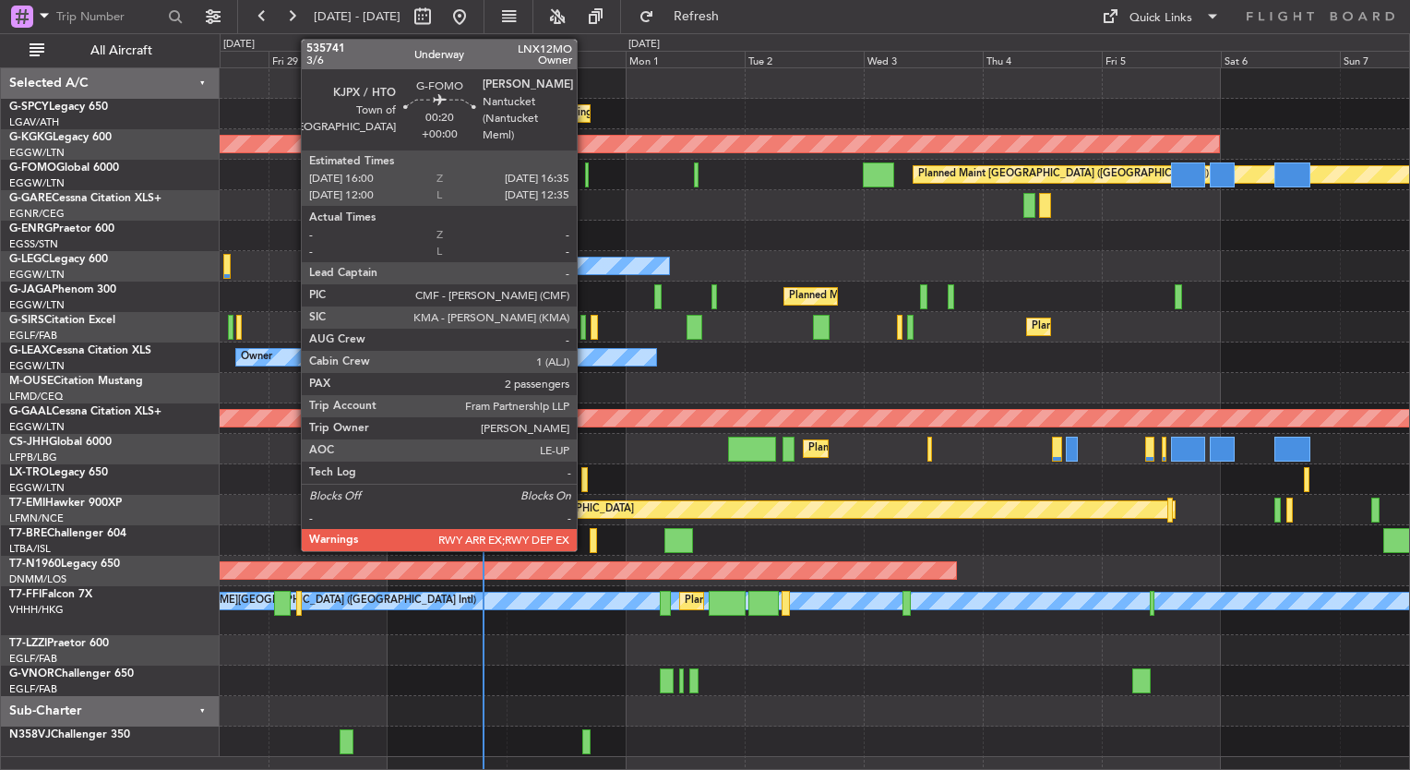
click at [585, 171] on div at bounding box center [587, 174] width 4 height 25
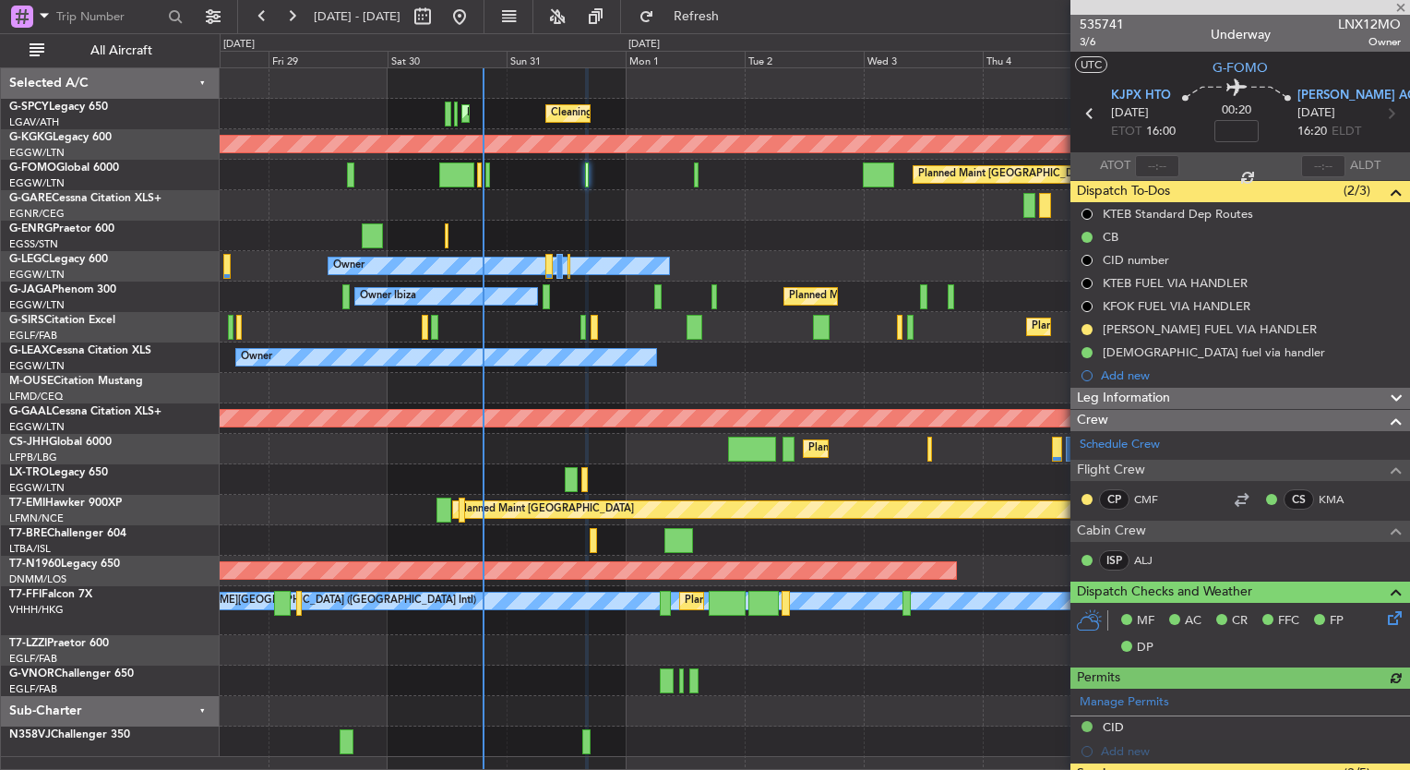
click at [1218, 403] on div "Leg Information" at bounding box center [1240, 398] width 340 height 21
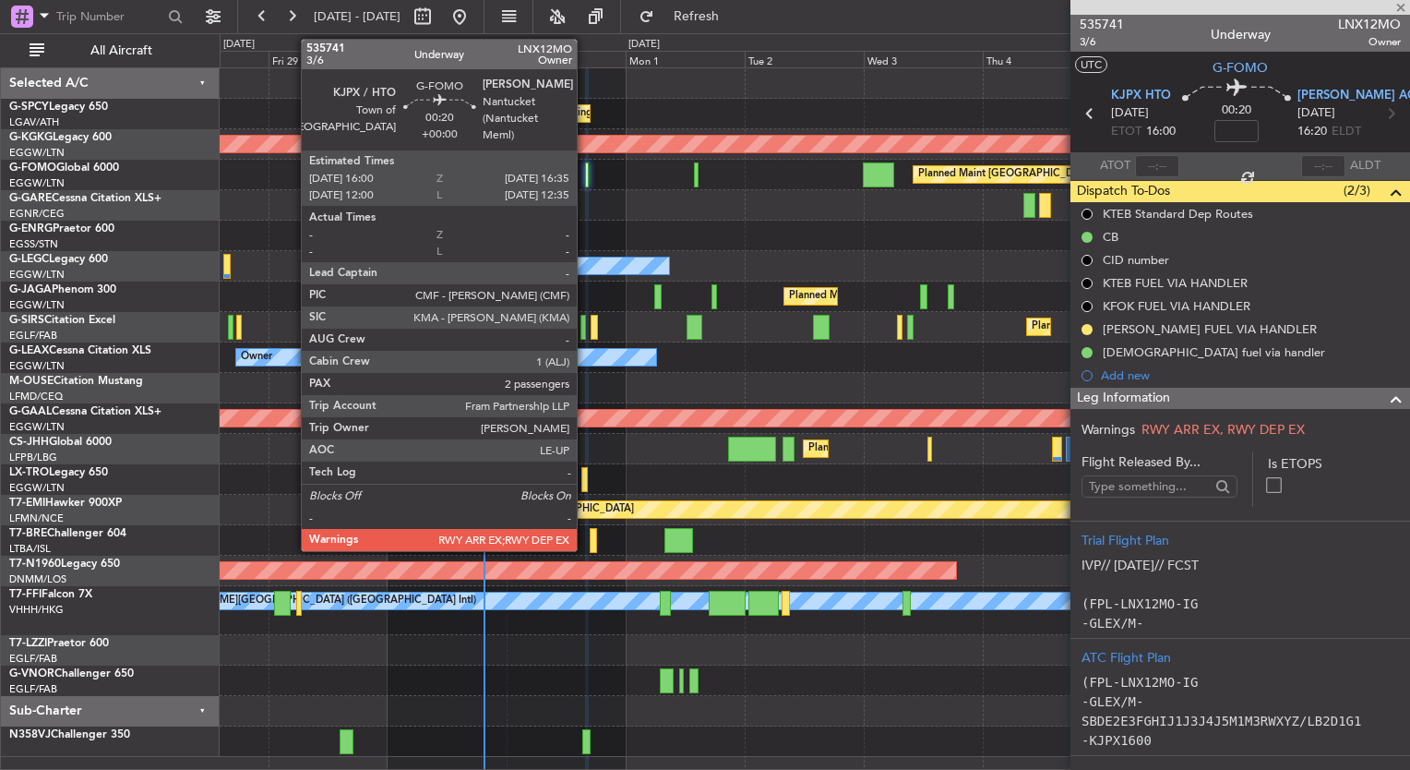
click at [585, 173] on div at bounding box center [587, 174] width 4 height 25
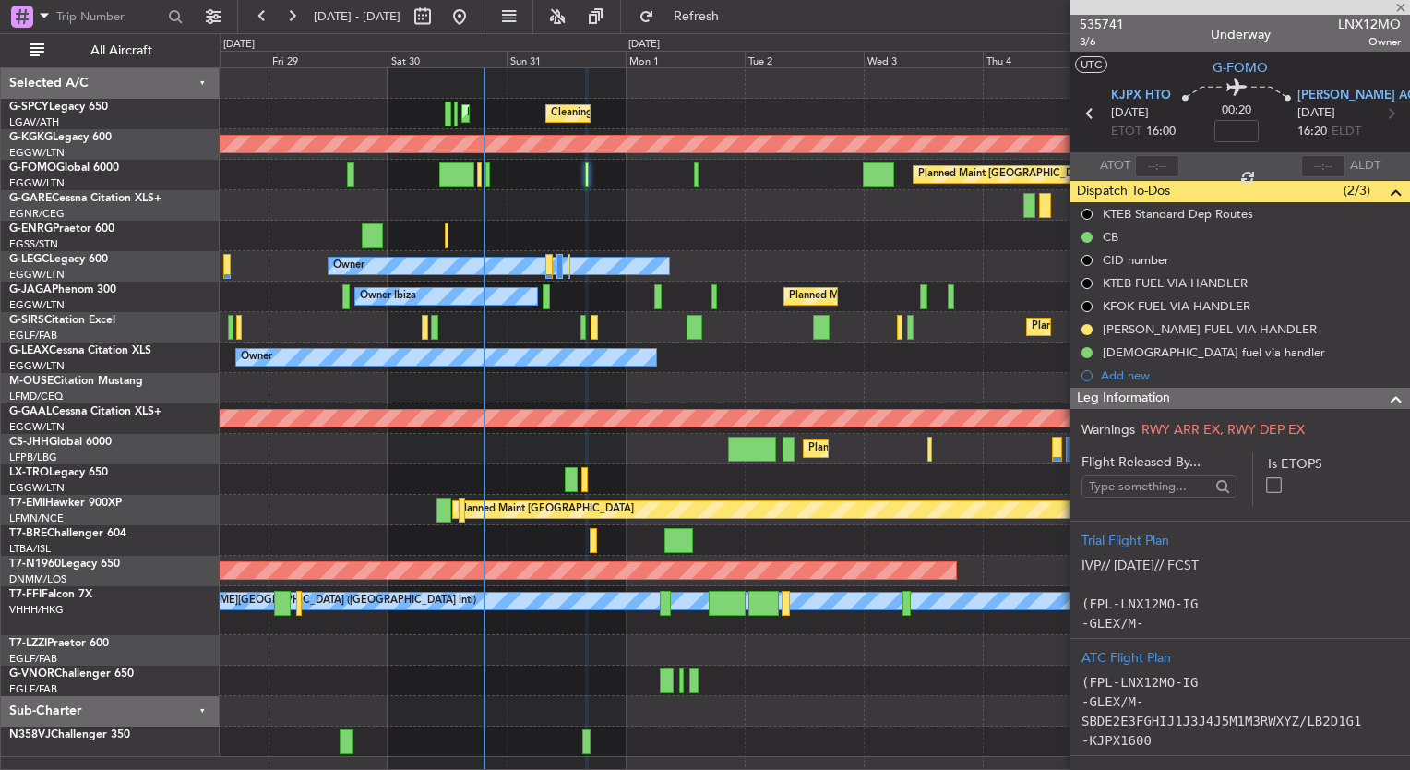
click at [1314, 395] on div "Leg Information" at bounding box center [1240, 398] width 340 height 21
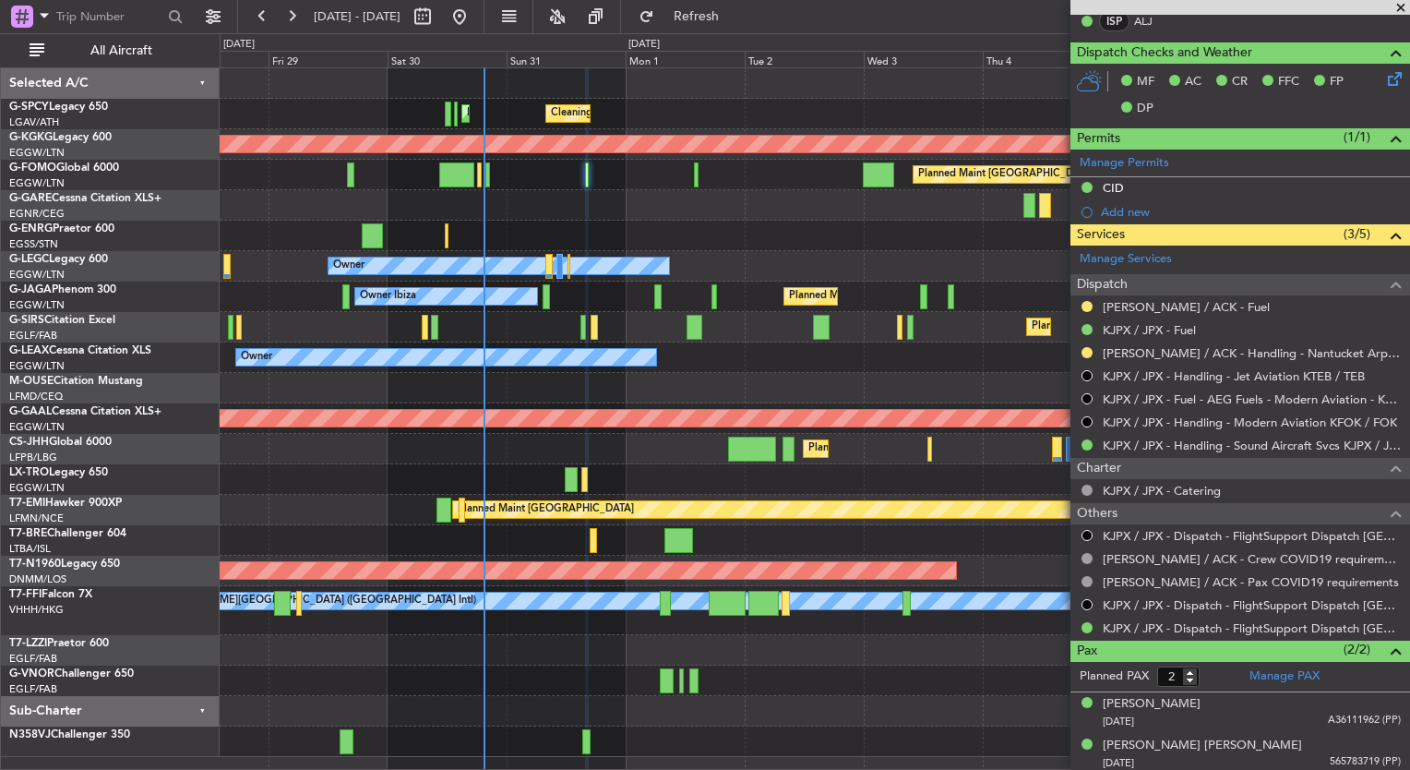
scroll to position [540, 0]
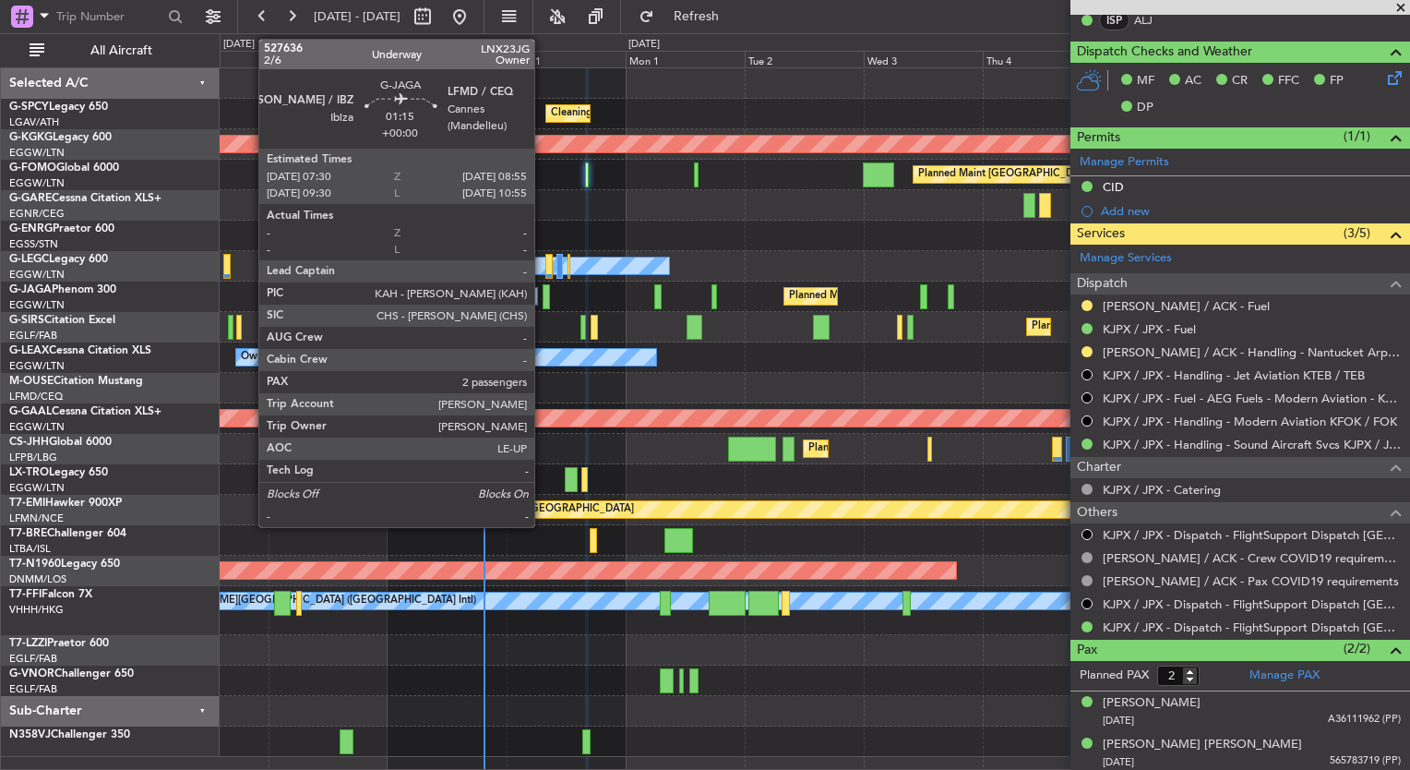
click at [544, 301] on div at bounding box center [546, 296] width 7 height 25
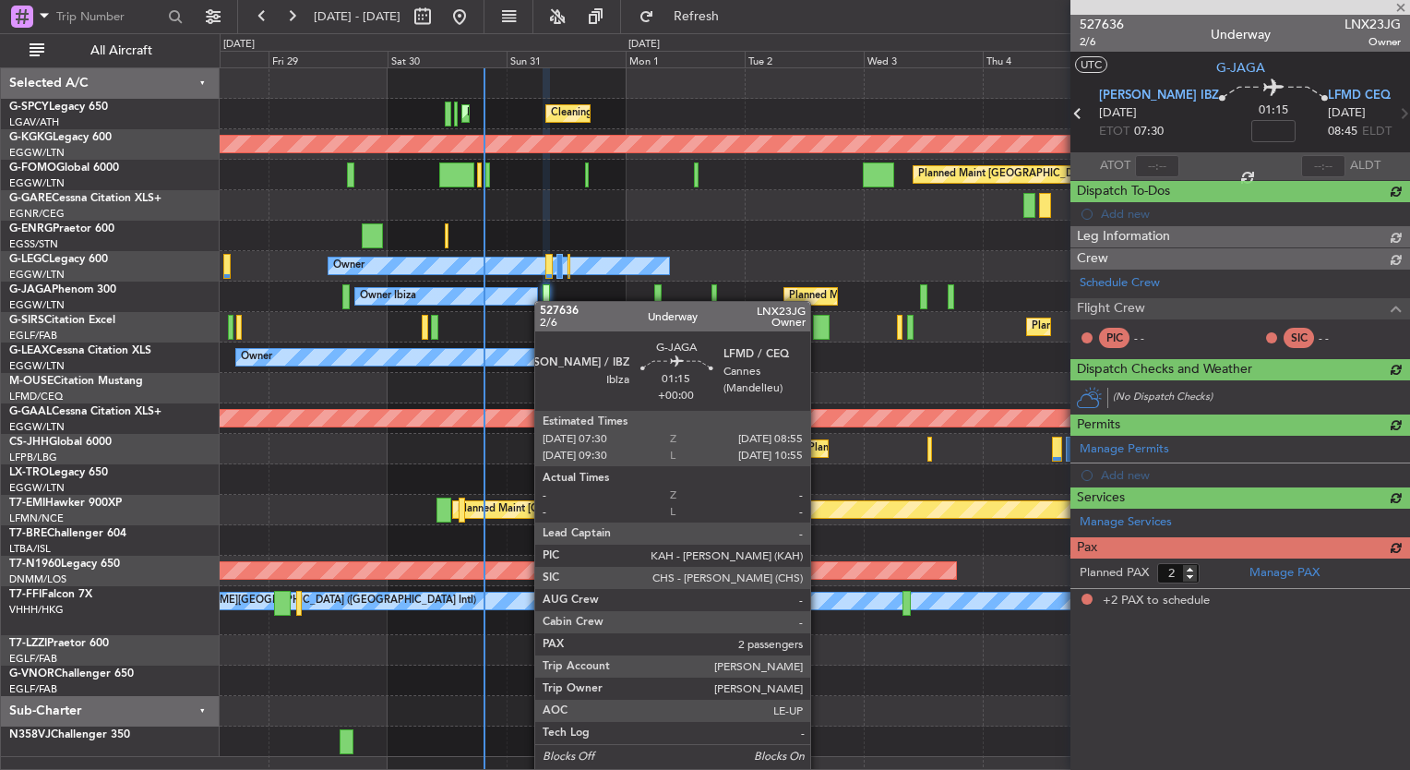
scroll to position [0, 0]
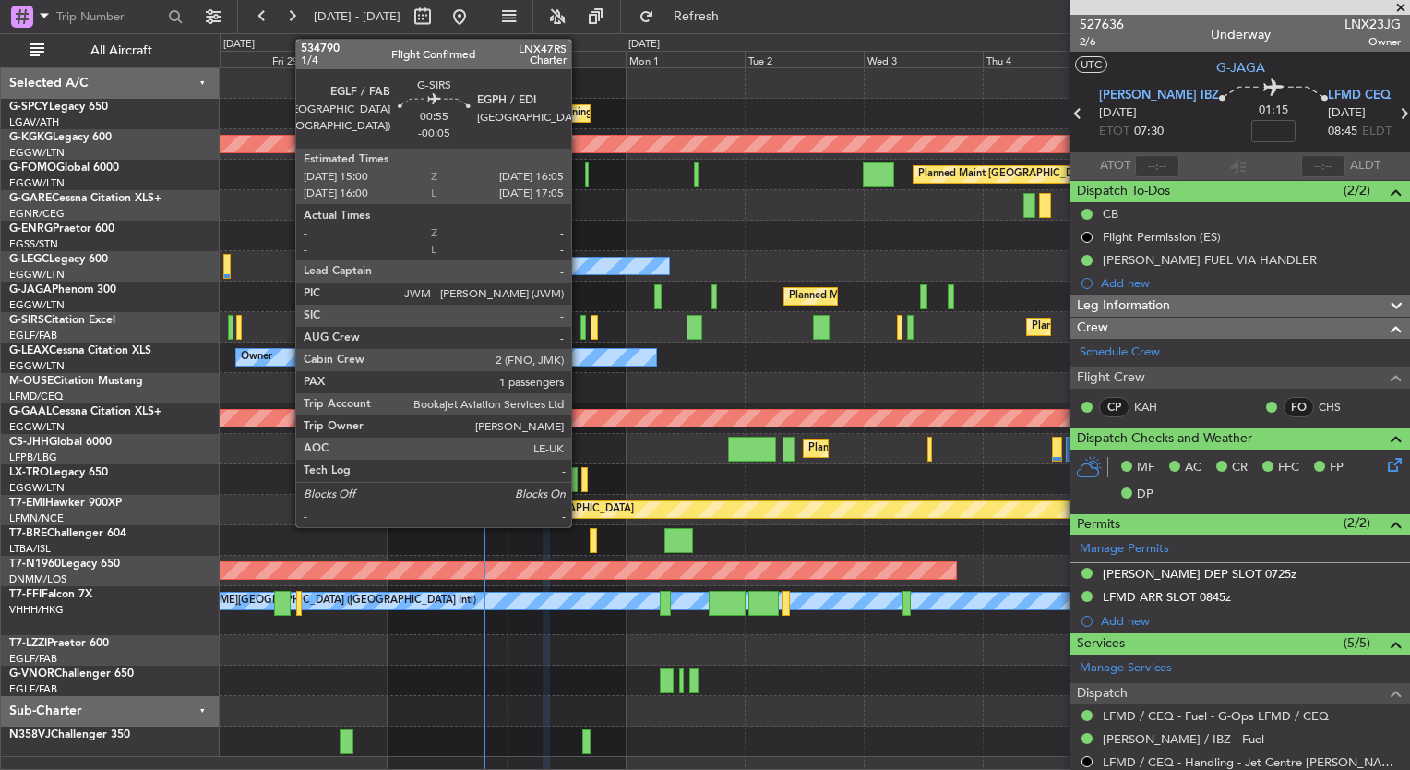
click at [580, 327] on div at bounding box center [583, 327] width 6 height 25
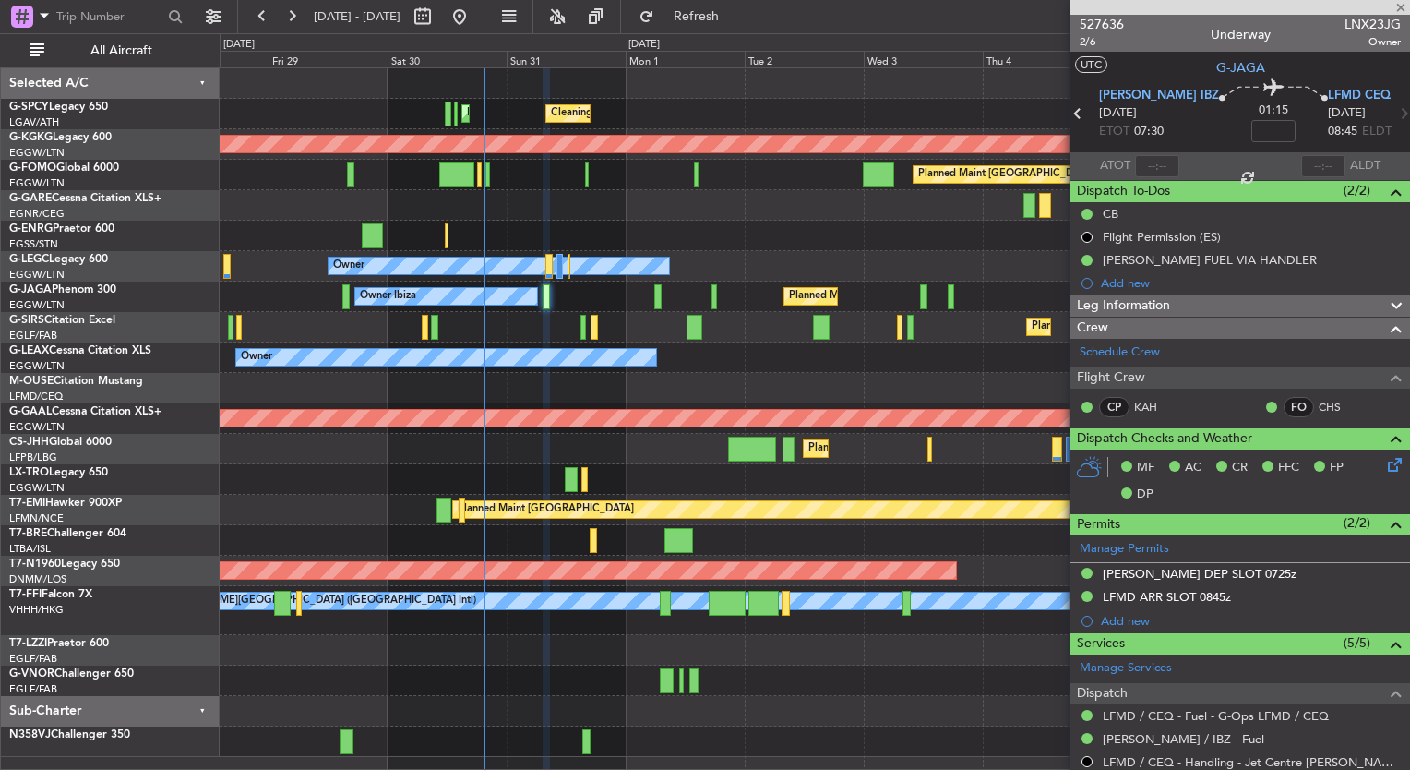
type input "-00:05"
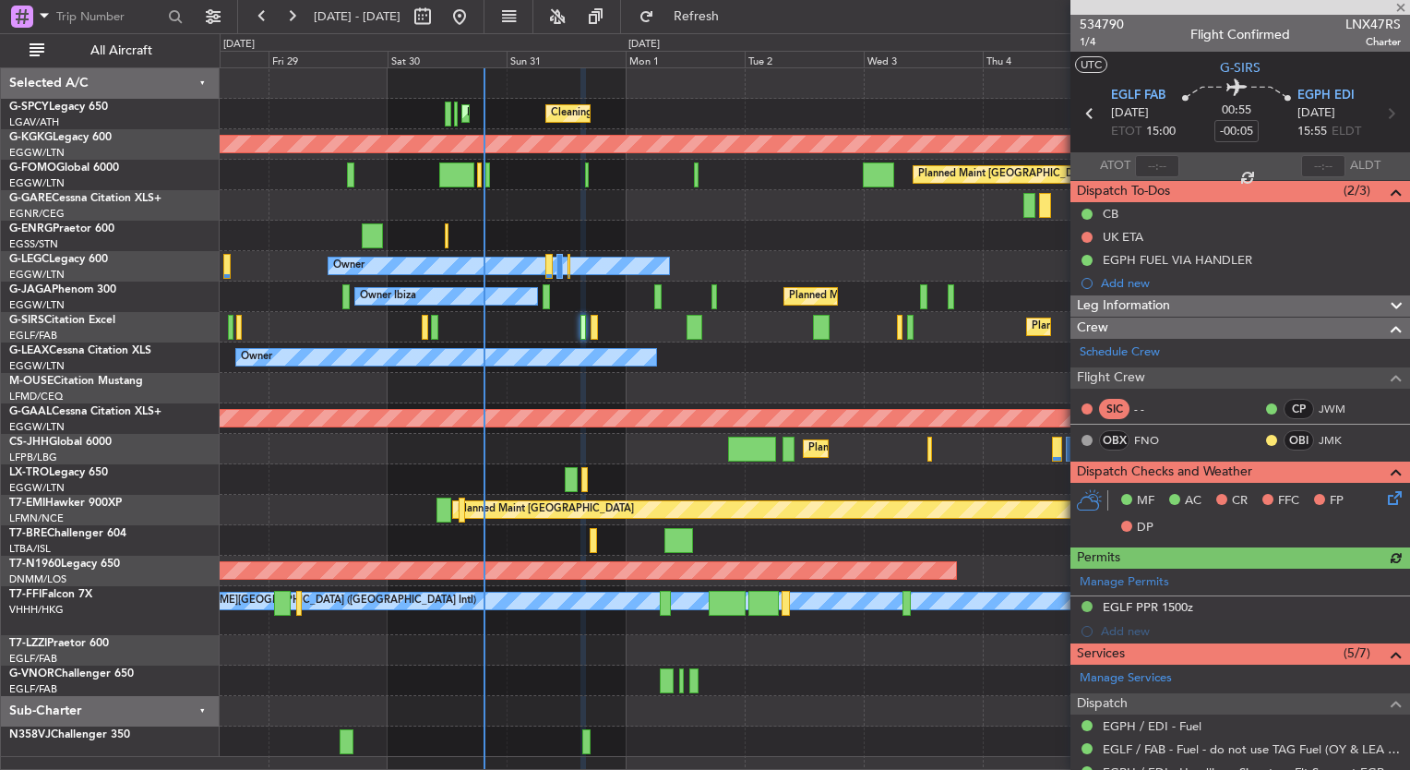
click at [1384, 501] on icon at bounding box center [1391, 494] width 15 height 15
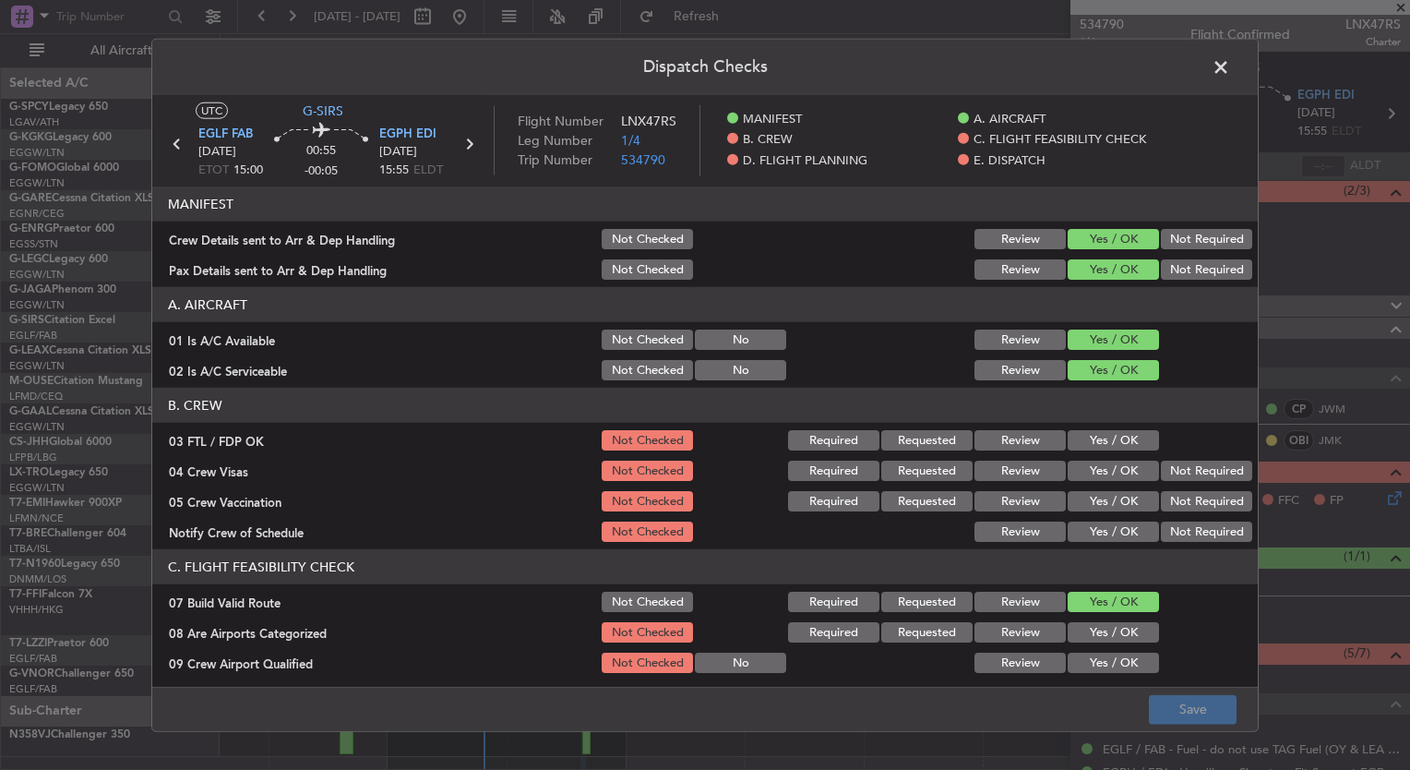
click at [1118, 434] on button "Yes / OK" at bounding box center [1113, 440] width 91 height 20
click at [1118, 465] on button "Yes / OK" at bounding box center [1113, 470] width 91 height 20
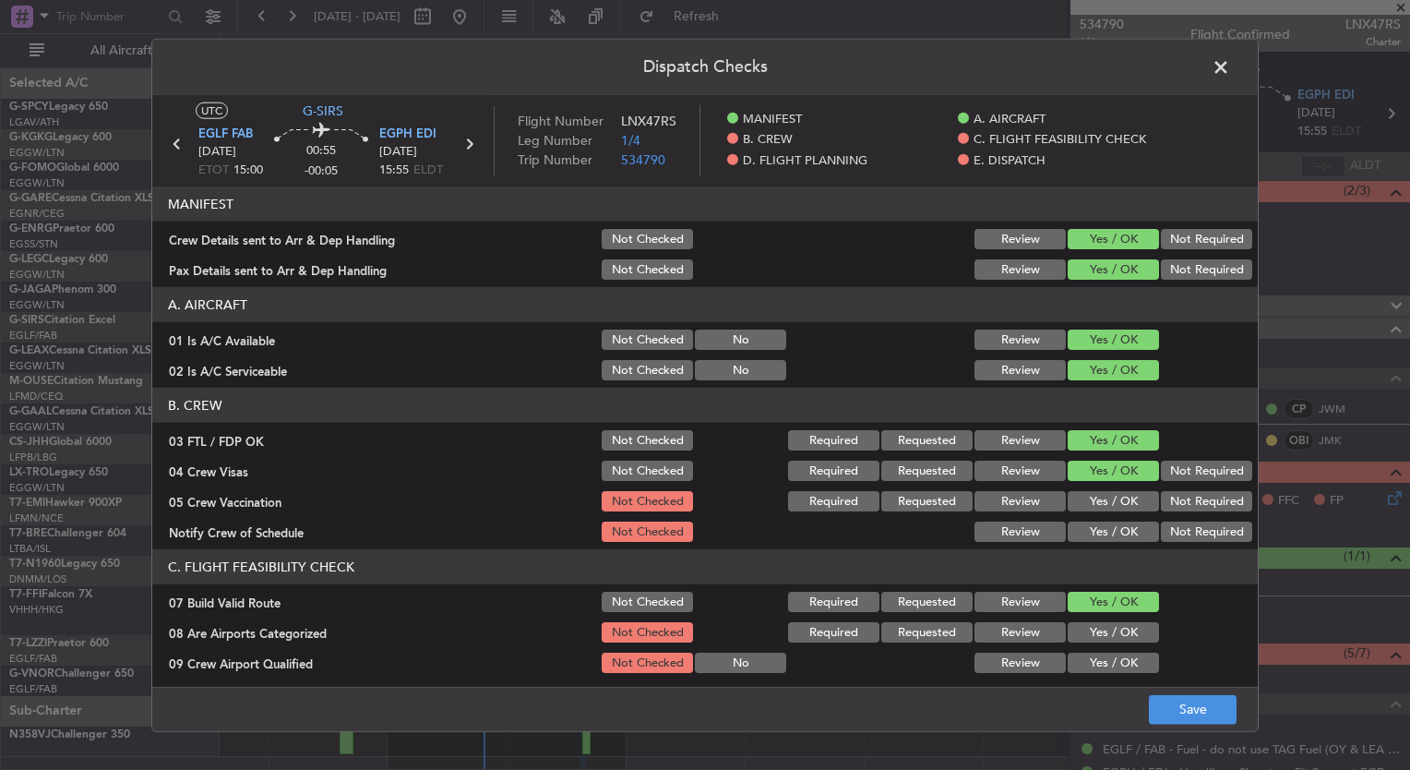
click at [1129, 498] on button "Yes / OK" at bounding box center [1113, 501] width 91 height 20
click at [1118, 532] on button "Yes / OK" at bounding box center [1113, 531] width 91 height 20
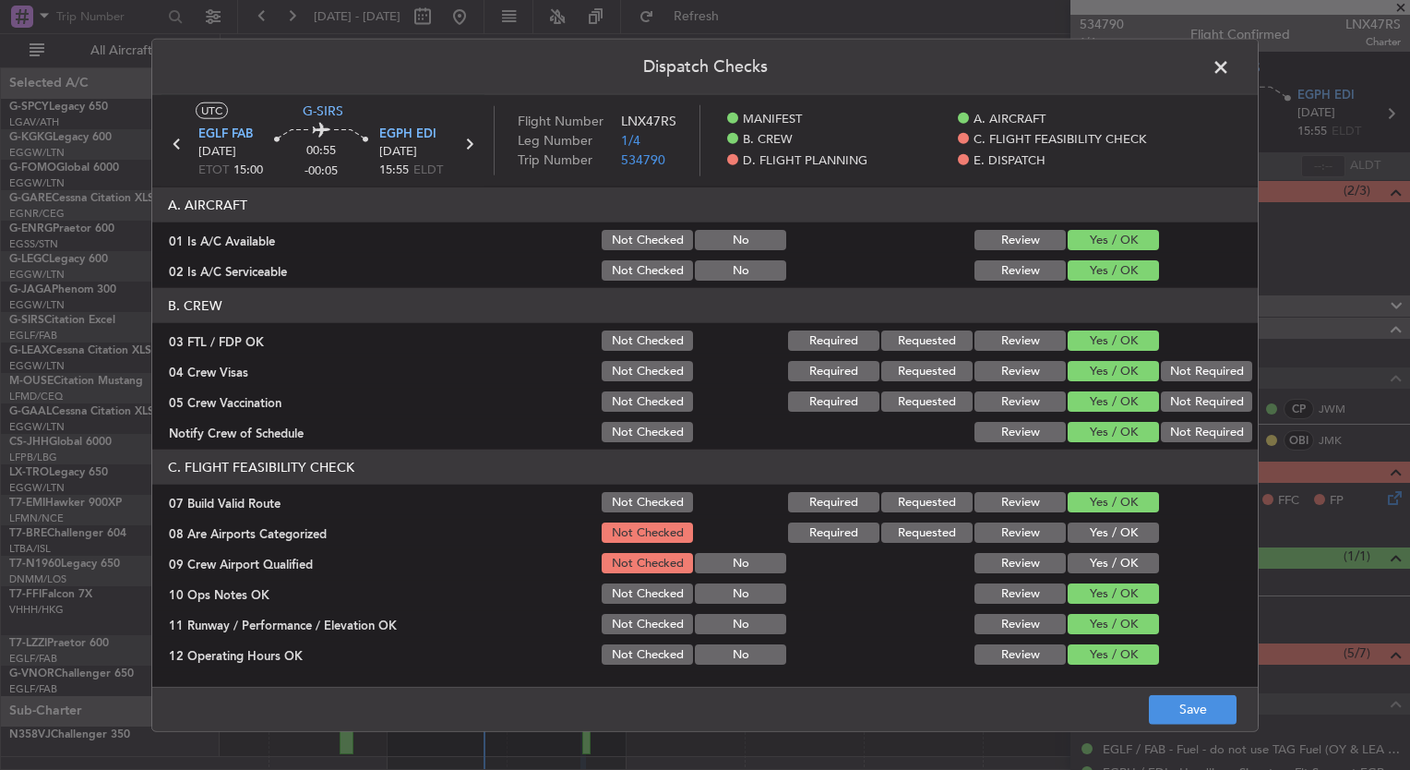
scroll to position [102, 0]
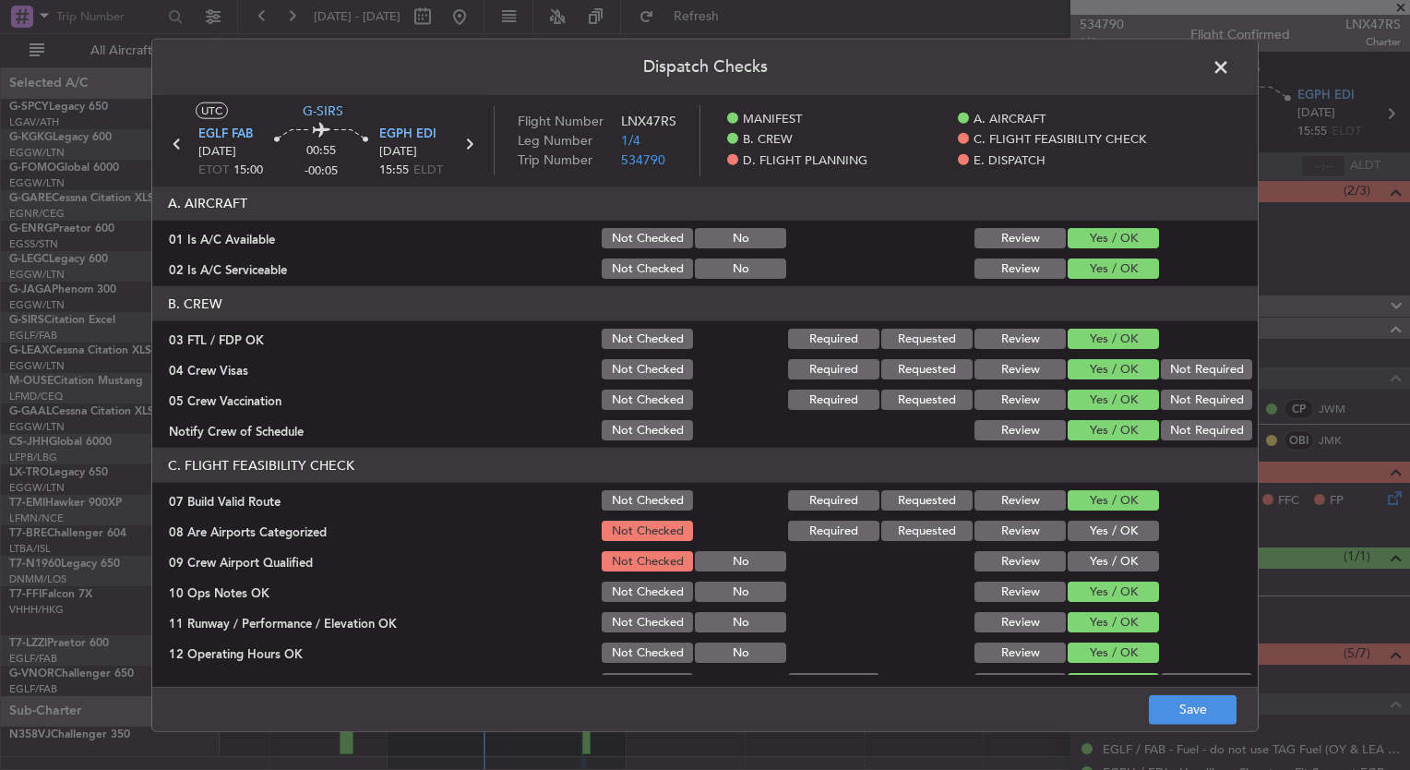
click at [1100, 538] on button "Yes / OK" at bounding box center [1113, 530] width 91 height 20
click at [1103, 548] on div "Yes / OK" at bounding box center [1111, 561] width 93 height 26
click at [1105, 553] on button "Yes / OK" at bounding box center [1113, 561] width 91 height 20
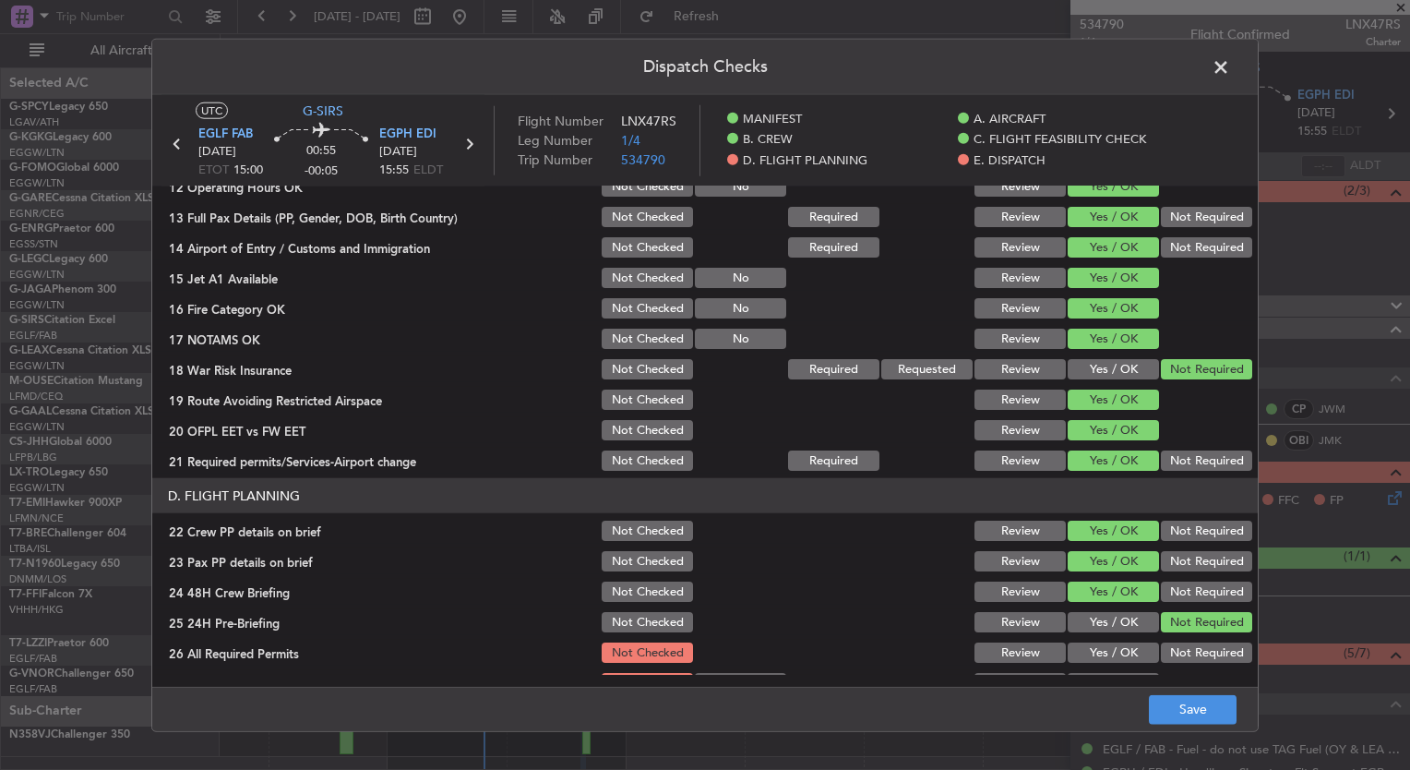
scroll to position [608, 0]
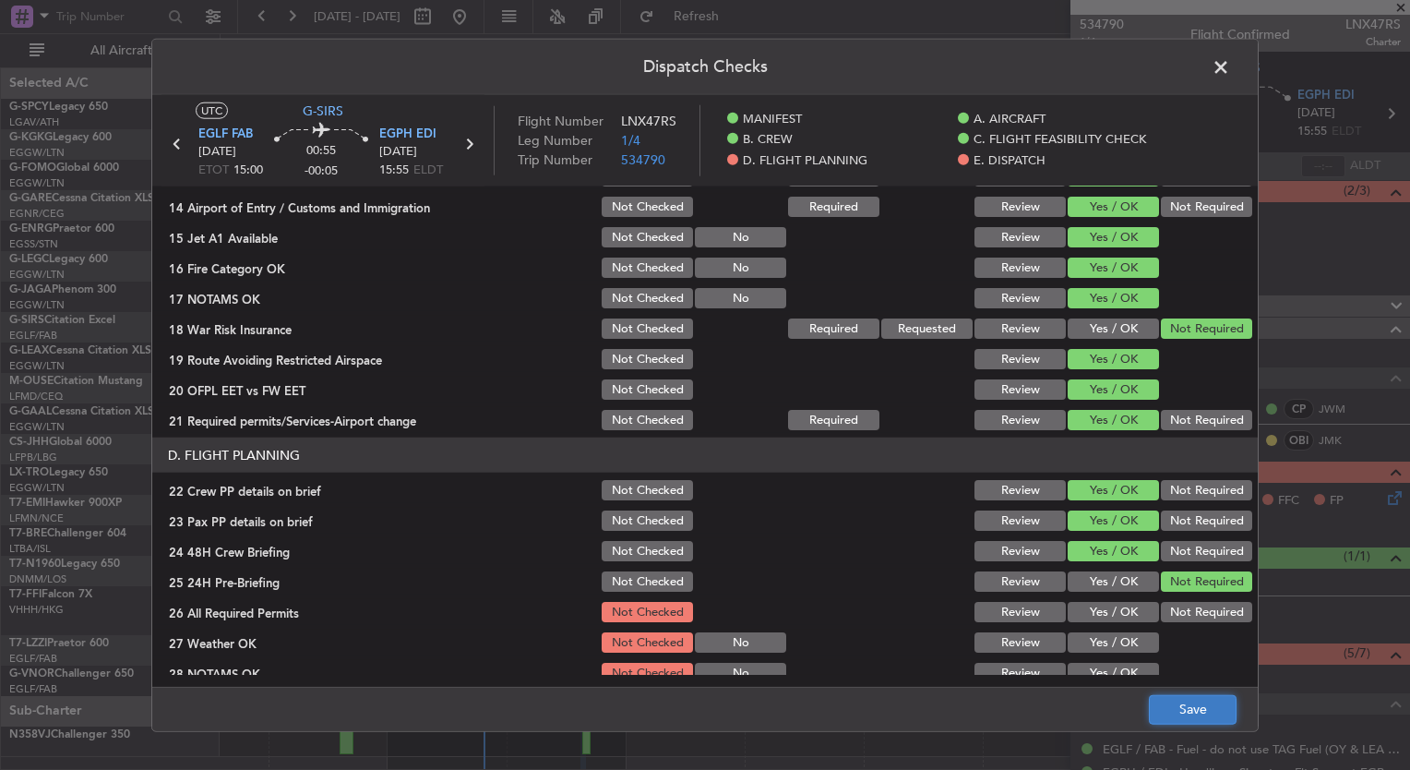
click at [1193, 706] on button "Save" at bounding box center [1193, 709] width 88 height 30
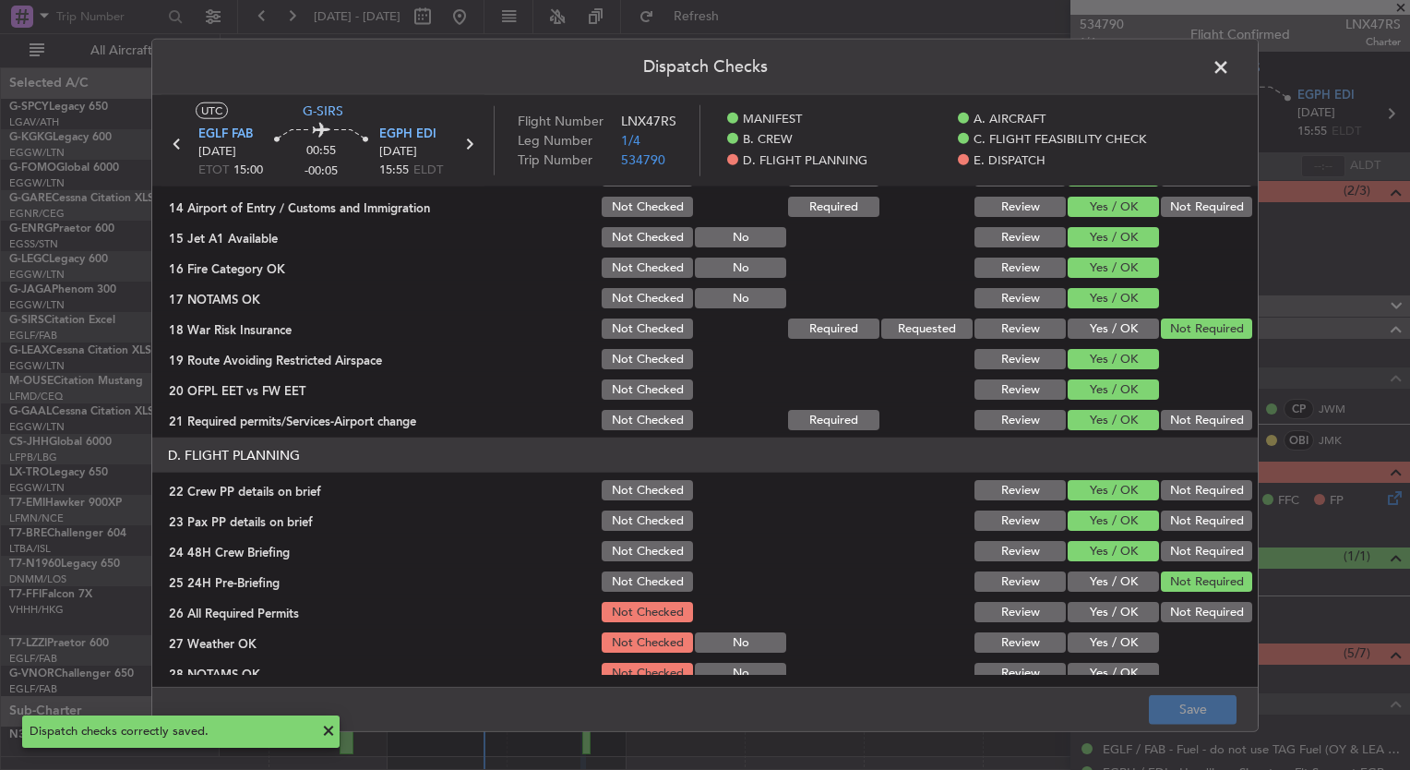
click at [1230, 65] on span at bounding box center [1230, 72] width 0 height 37
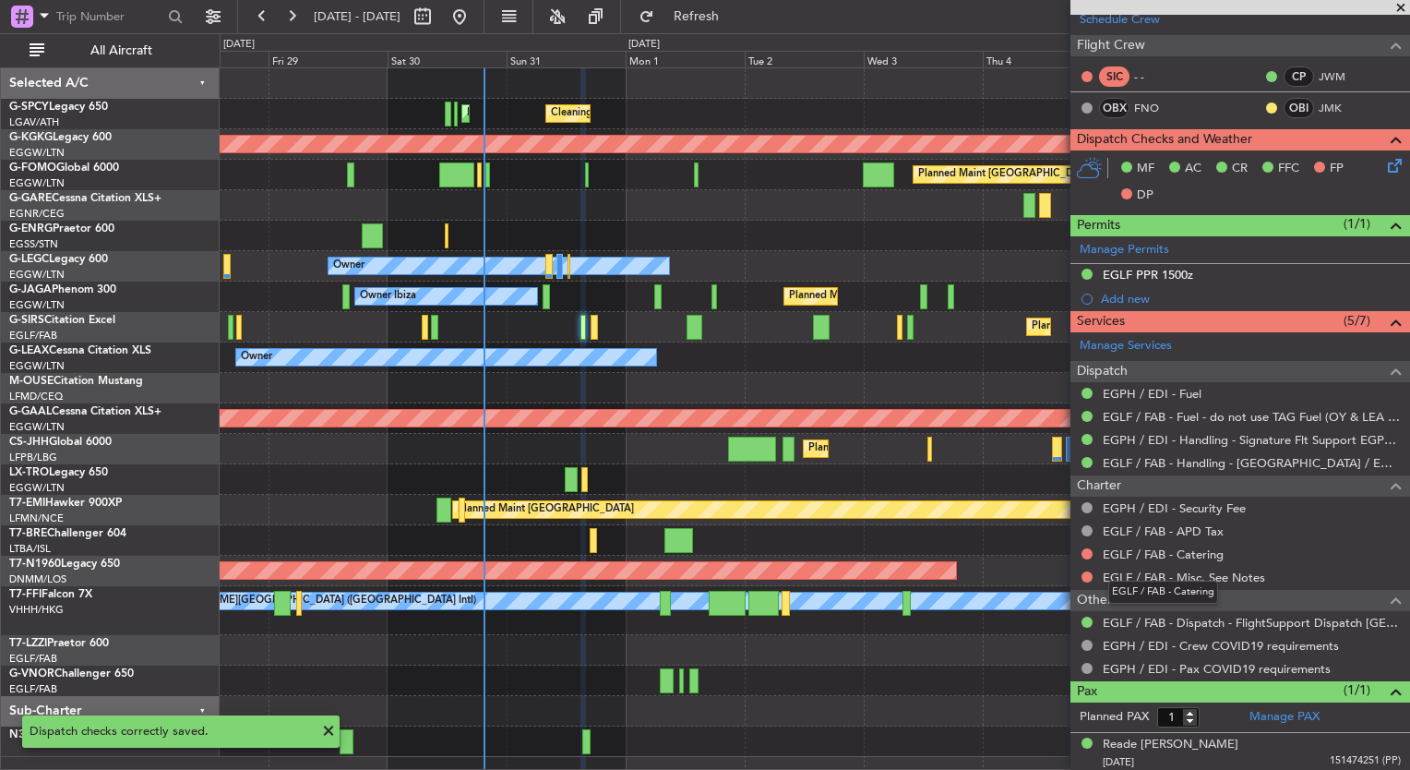
scroll to position [331, 0]
click at [1089, 557] on mat-tooltip-component "Not Requested" at bounding box center [1087, 581] width 104 height 49
click at [1081, 551] on button at bounding box center [1086, 554] width 11 height 11
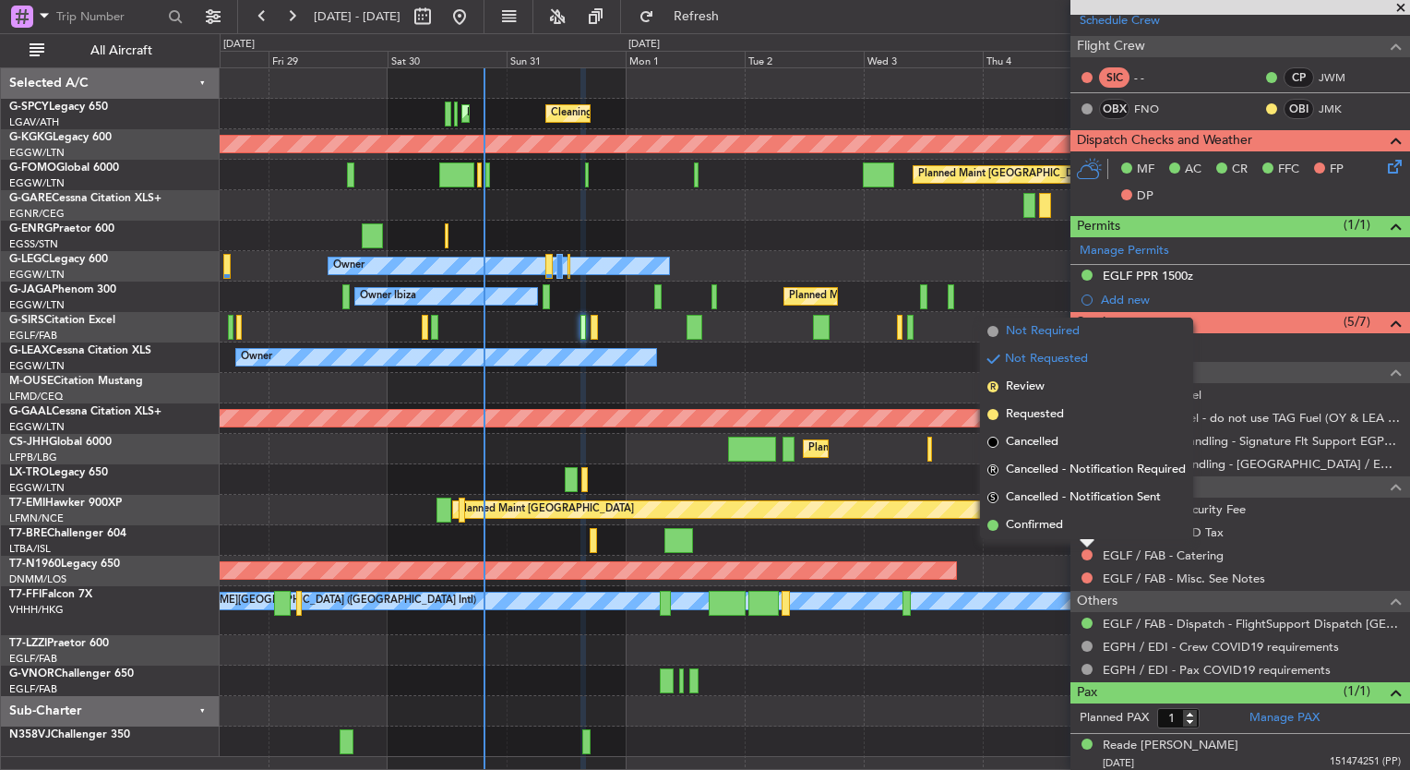
click at [1091, 337] on li "Not Required" at bounding box center [1086, 331] width 213 height 28
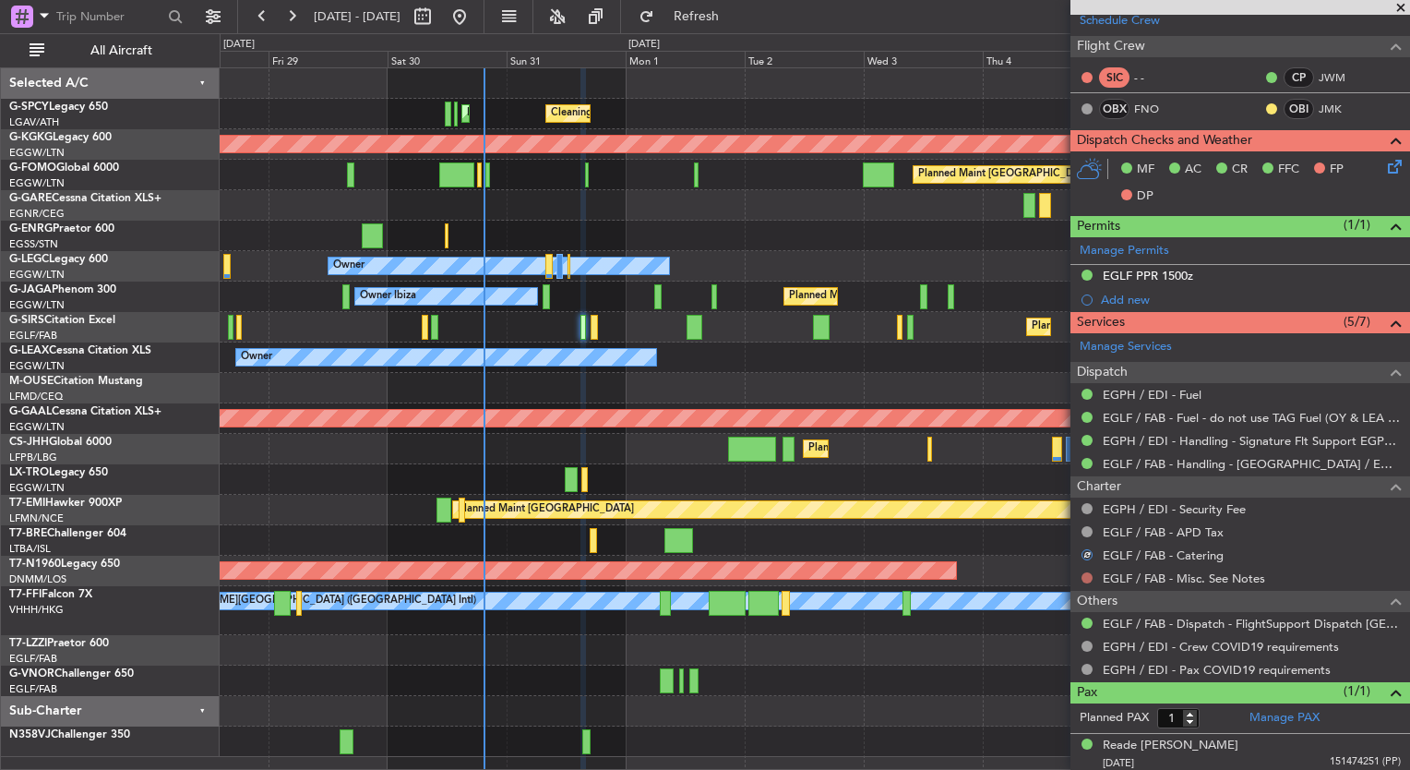
click at [1083, 579] on button at bounding box center [1086, 577] width 11 height 11
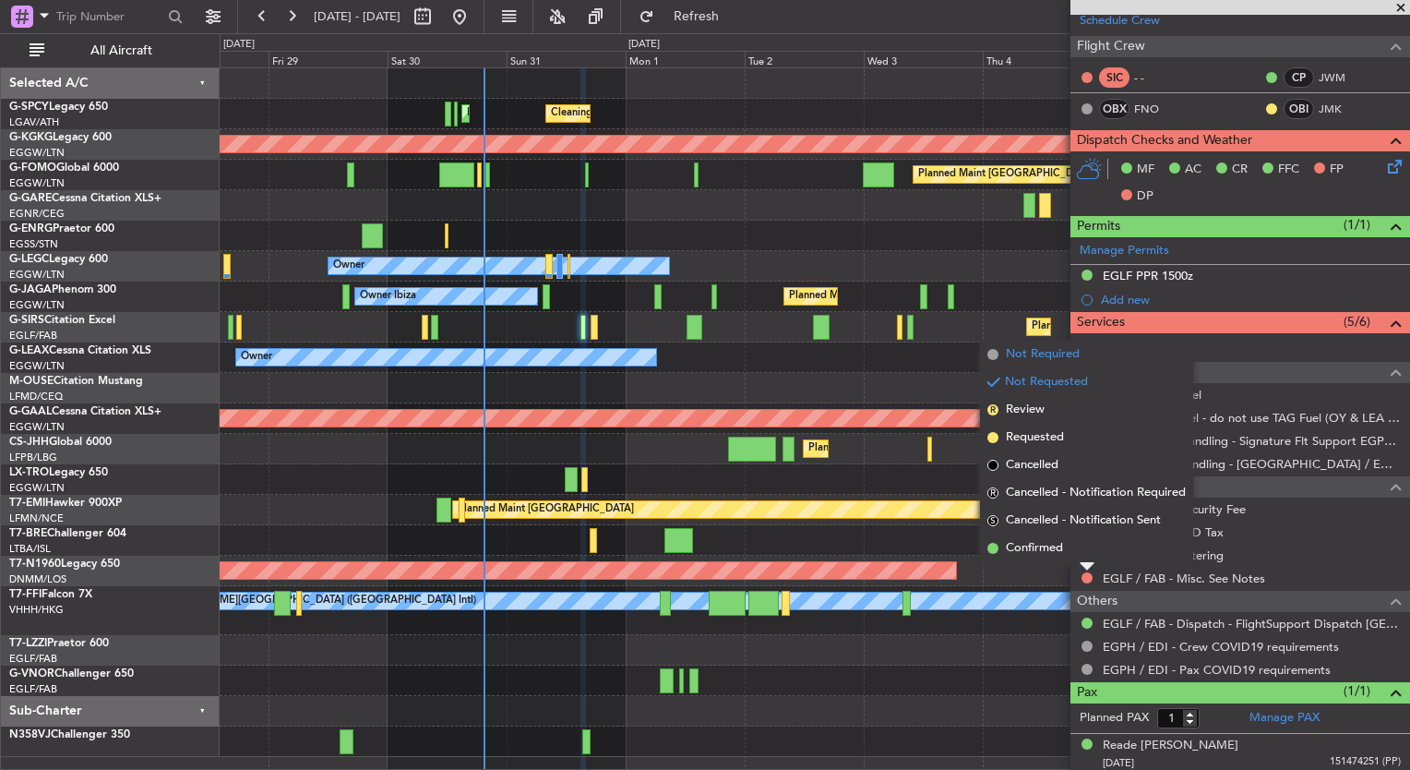
click at [1049, 360] on span "Not Required" at bounding box center [1043, 354] width 74 height 18
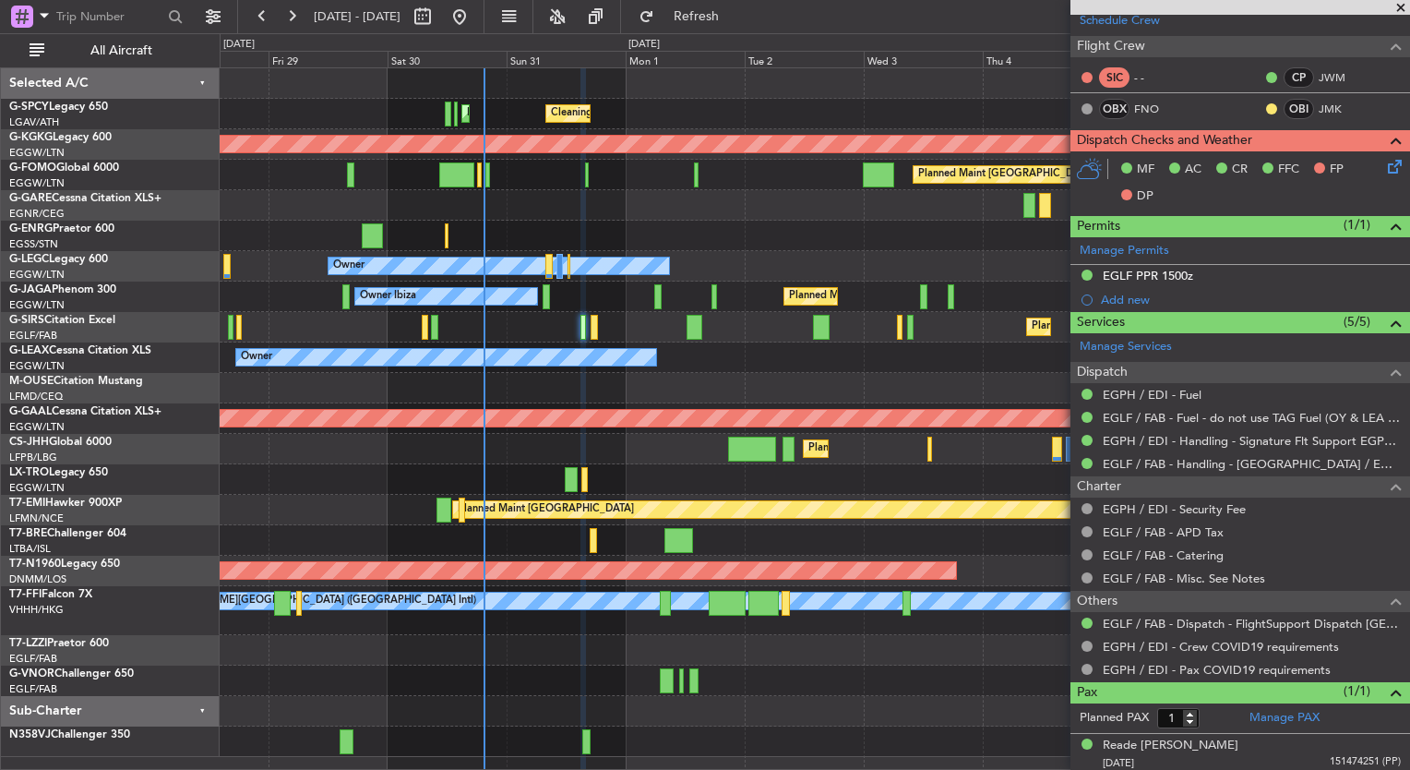
click at [1395, 9] on span at bounding box center [1401, 8] width 18 height 17
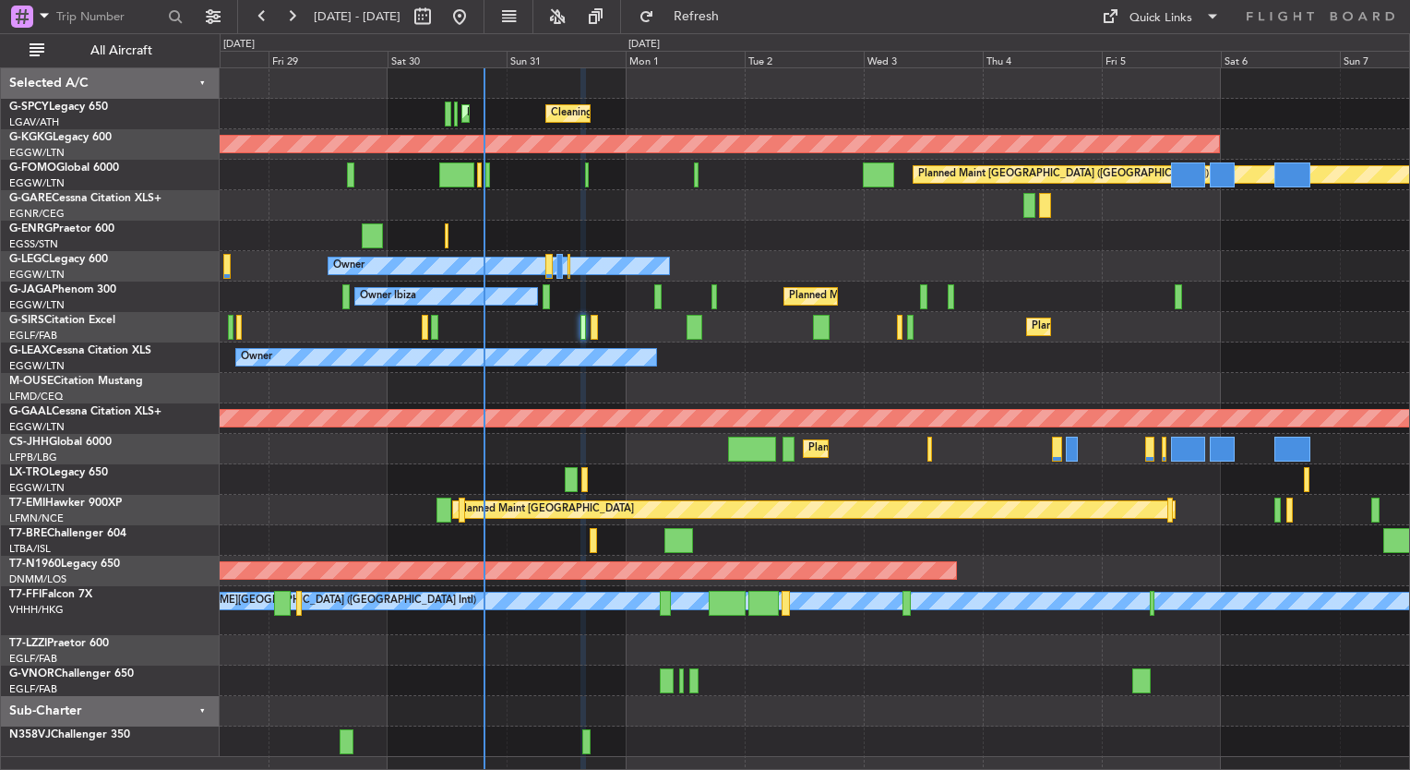
type input "0"
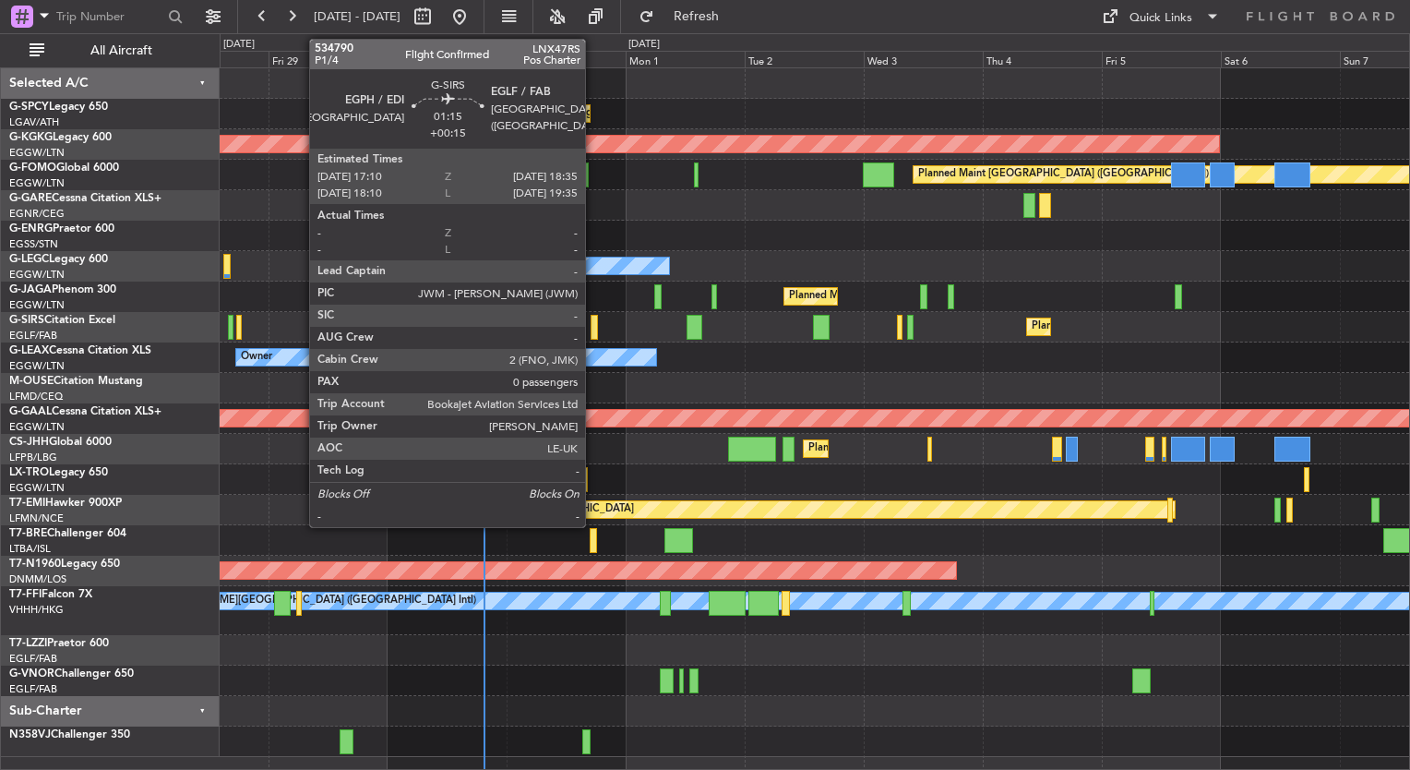
click at [592, 331] on div at bounding box center [594, 327] width 7 height 25
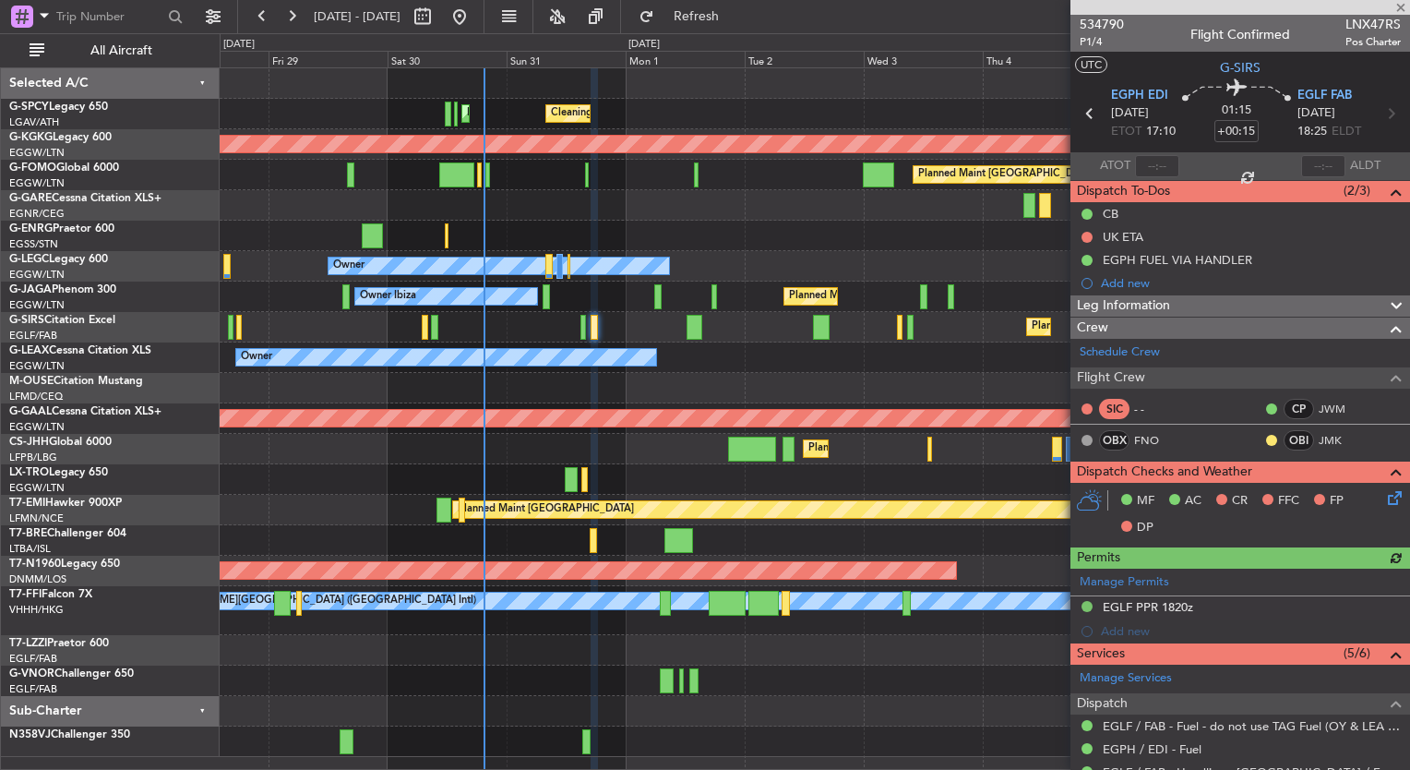
click at [1387, 498] on icon at bounding box center [1391, 494] width 15 height 15
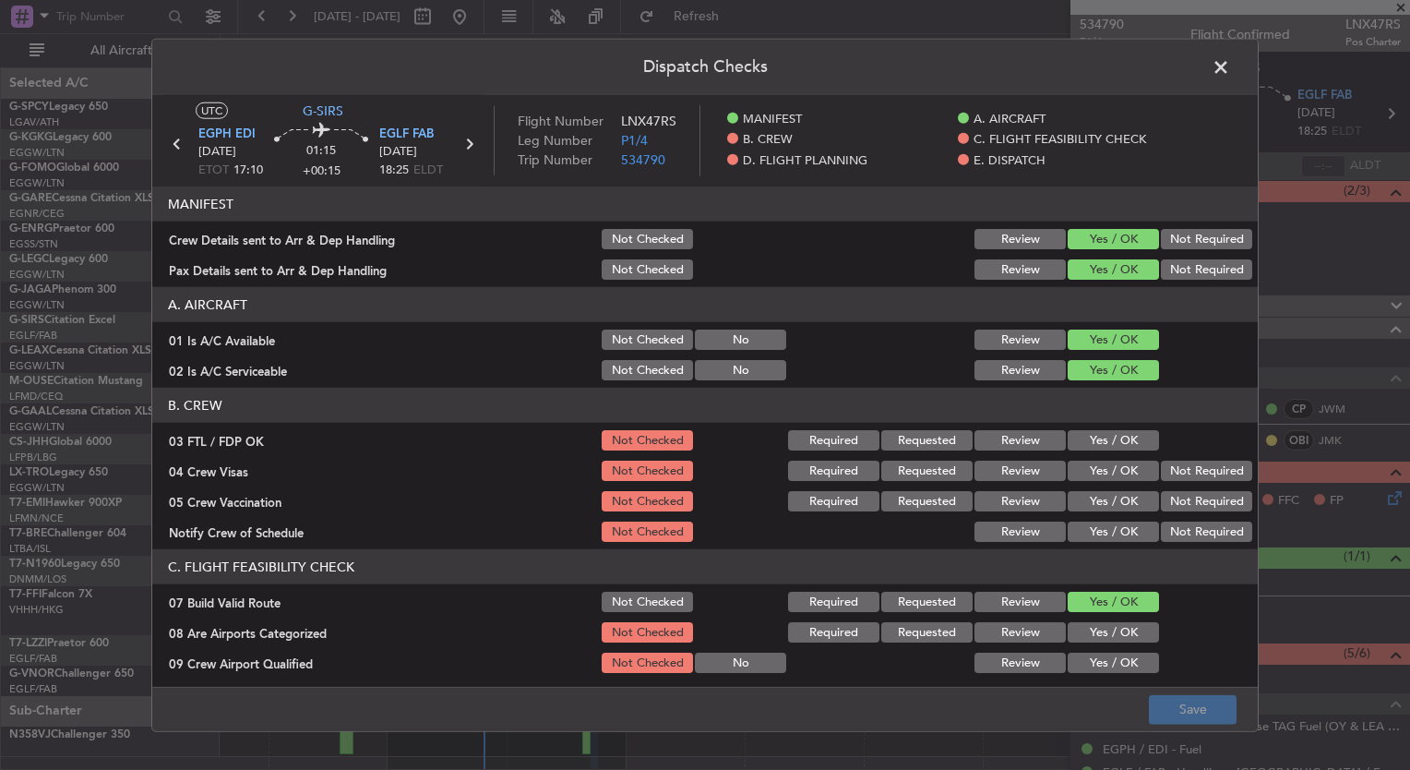
click at [1087, 441] on button "Yes / OK" at bounding box center [1113, 440] width 91 height 20
click at [1093, 467] on button "Yes / OK" at bounding box center [1113, 470] width 91 height 20
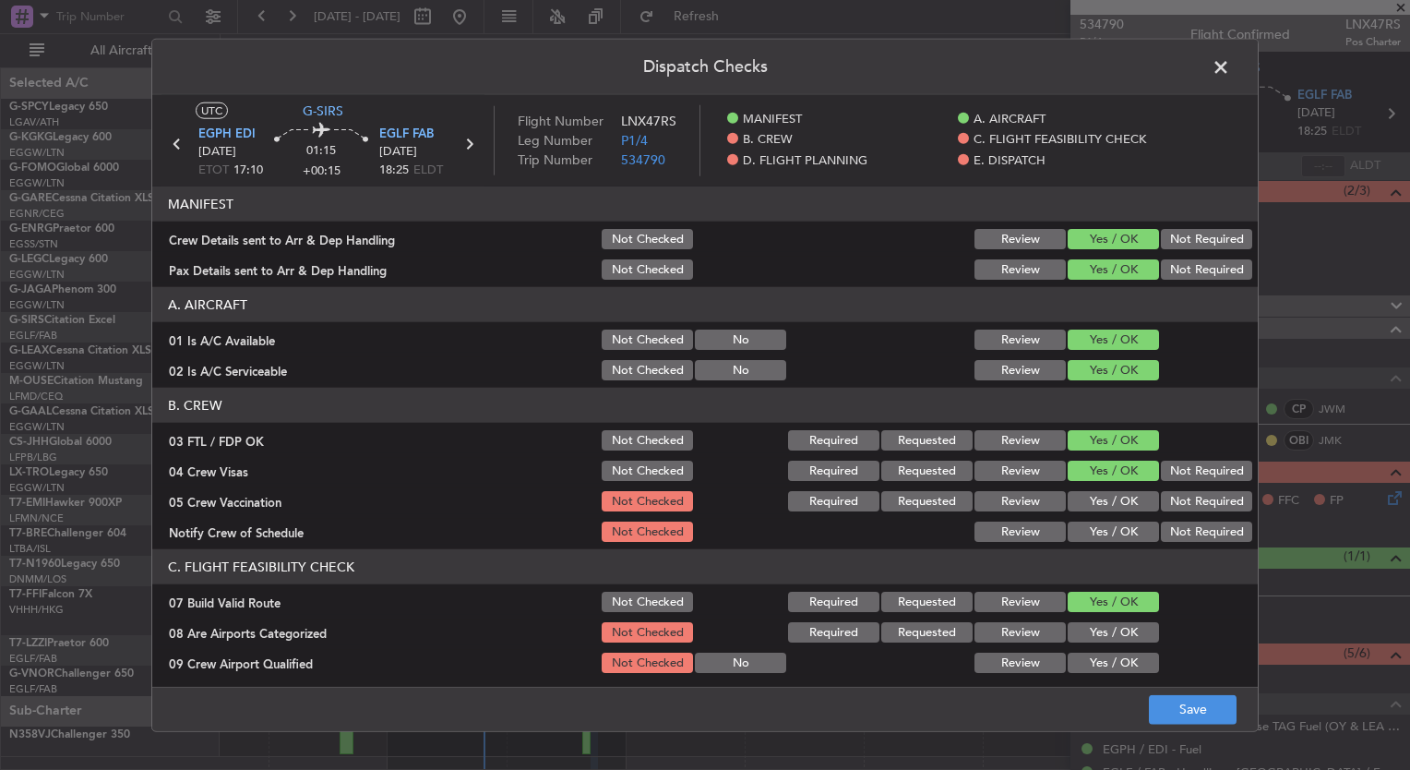
click at [1102, 497] on button "Yes / OK" at bounding box center [1113, 501] width 91 height 20
click at [1108, 533] on button "Yes / OK" at bounding box center [1113, 531] width 91 height 20
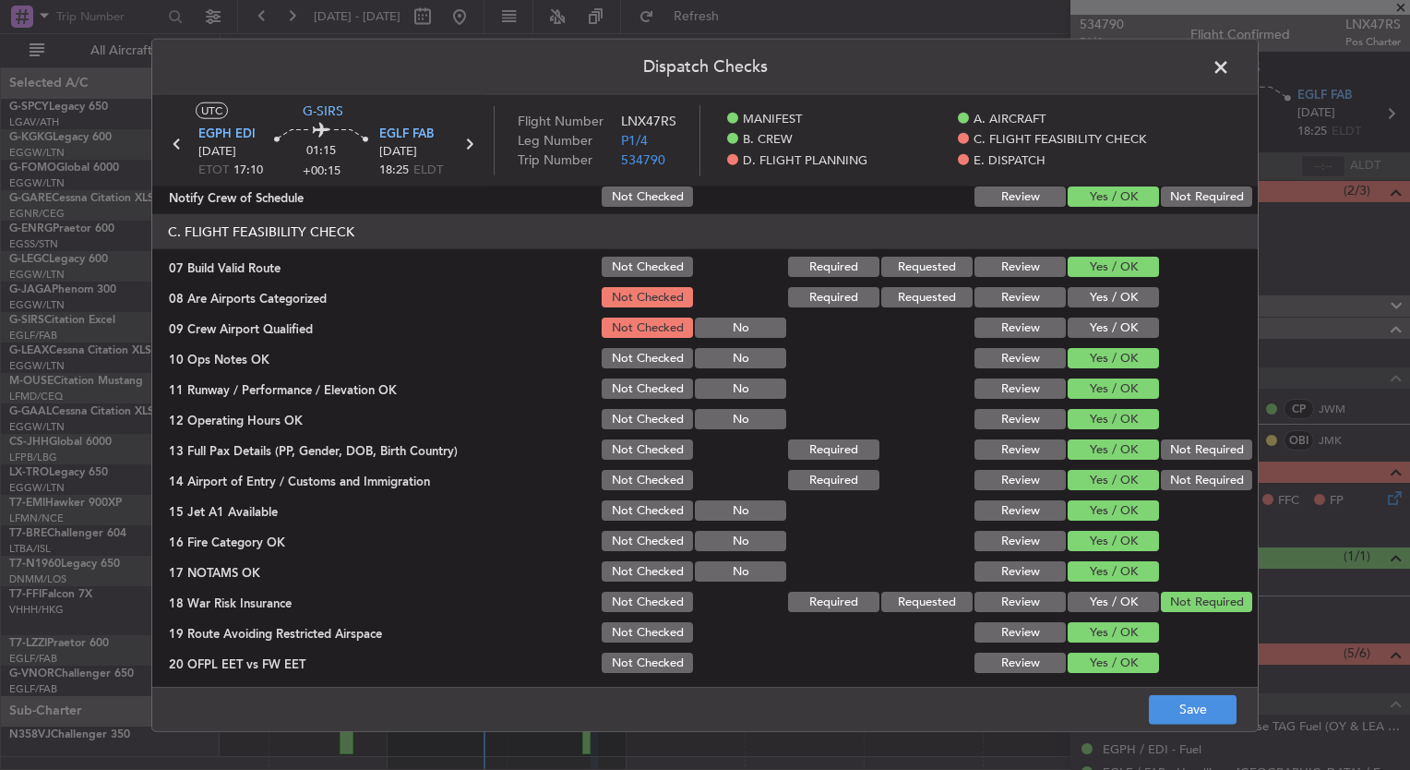
scroll to position [336, 0]
click at [1112, 294] on button "Yes / OK" at bounding box center [1113, 296] width 91 height 20
click at [1115, 314] on div "Yes / OK" at bounding box center [1111, 327] width 93 height 26
click at [1110, 326] on button "Yes / OK" at bounding box center [1113, 327] width 91 height 20
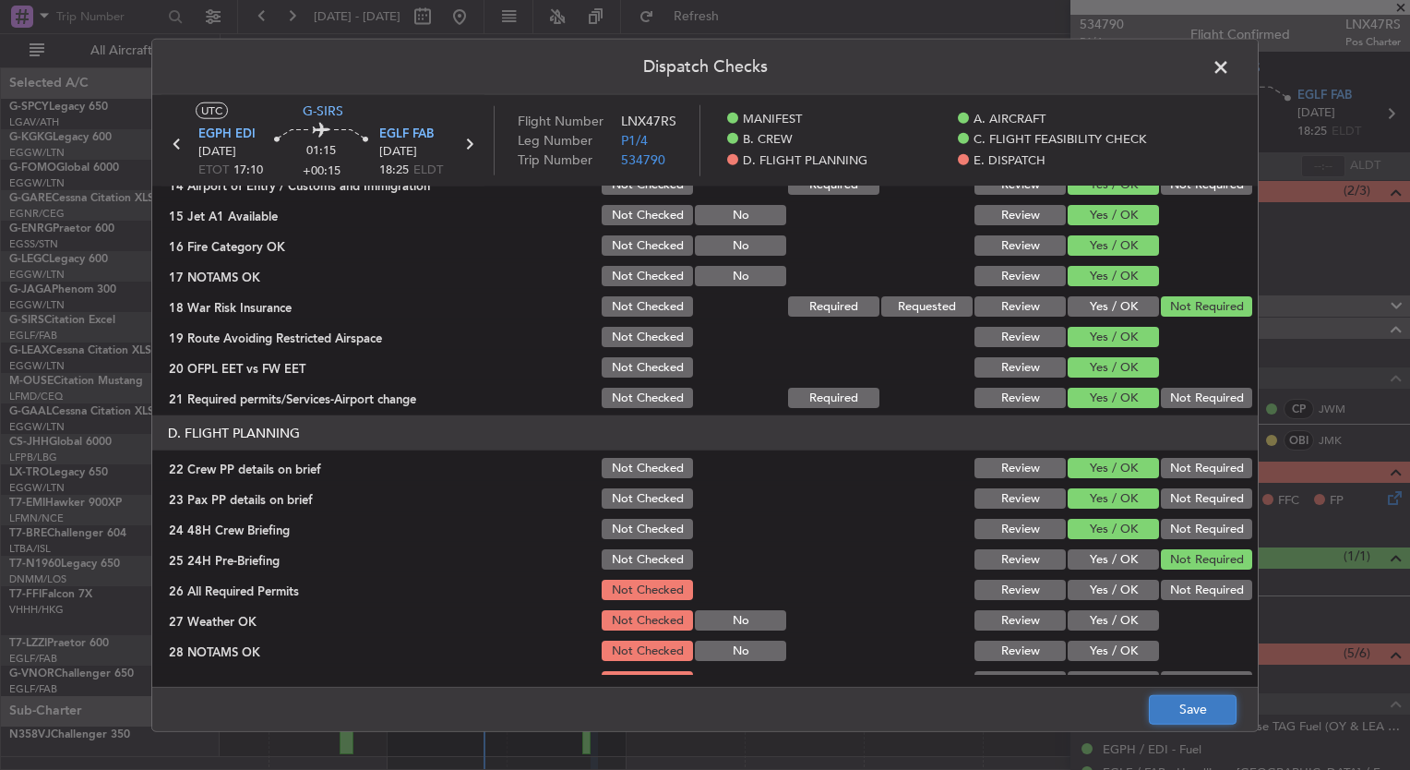
click at [1196, 716] on button "Save" at bounding box center [1193, 709] width 88 height 30
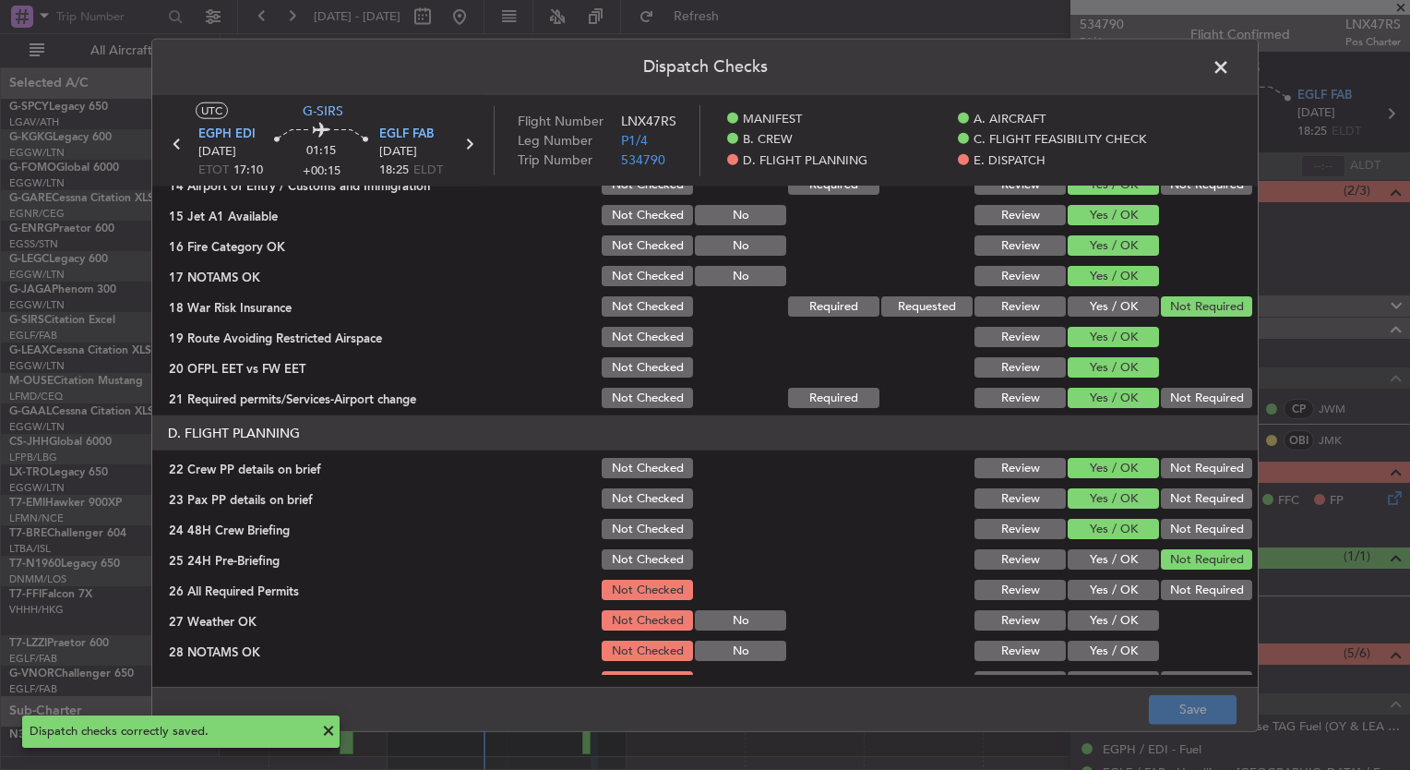
click at [1230, 71] on span at bounding box center [1230, 72] width 0 height 37
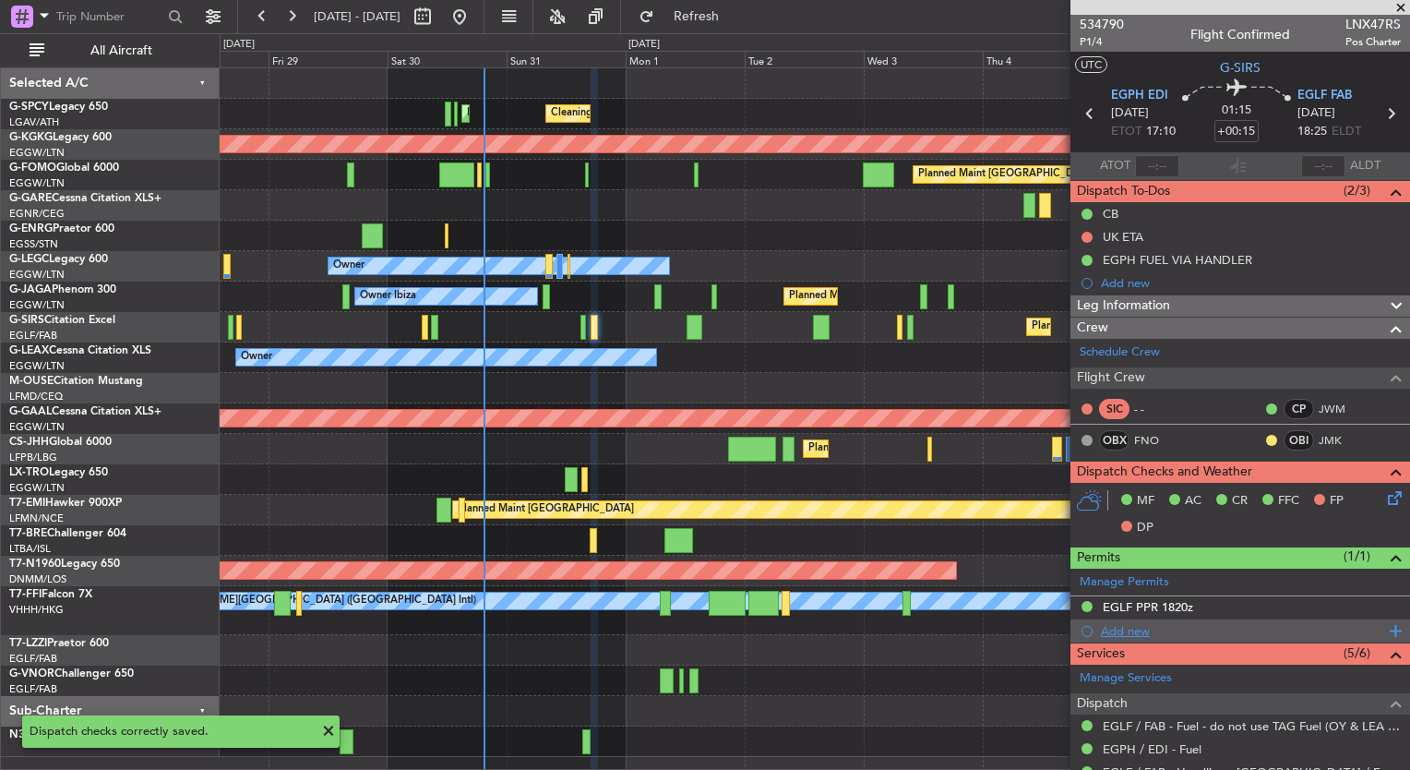
scroll to position [245, 0]
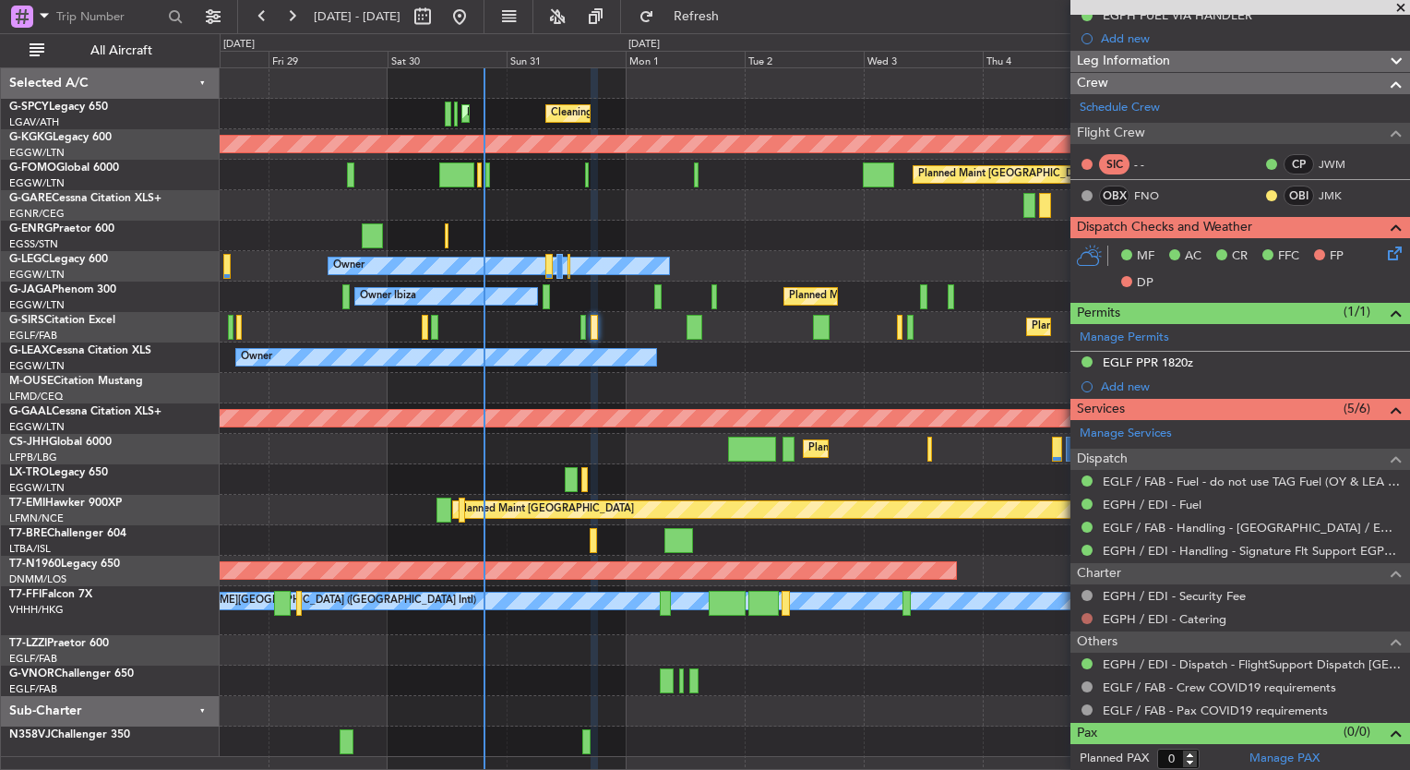
click at [1089, 614] on button at bounding box center [1086, 618] width 11 height 11
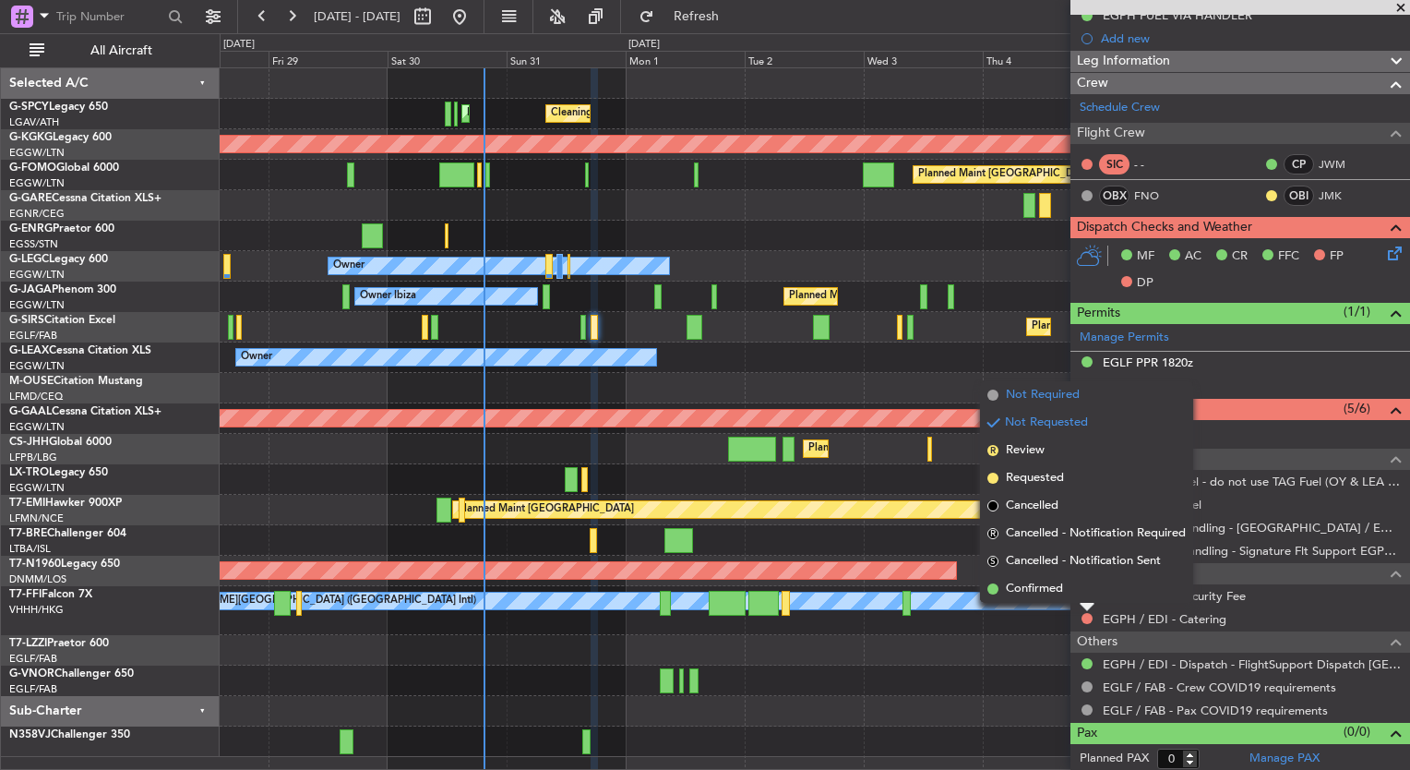
click at [1056, 389] on span "Not Required" at bounding box center [1043, 395] width 74 height 18
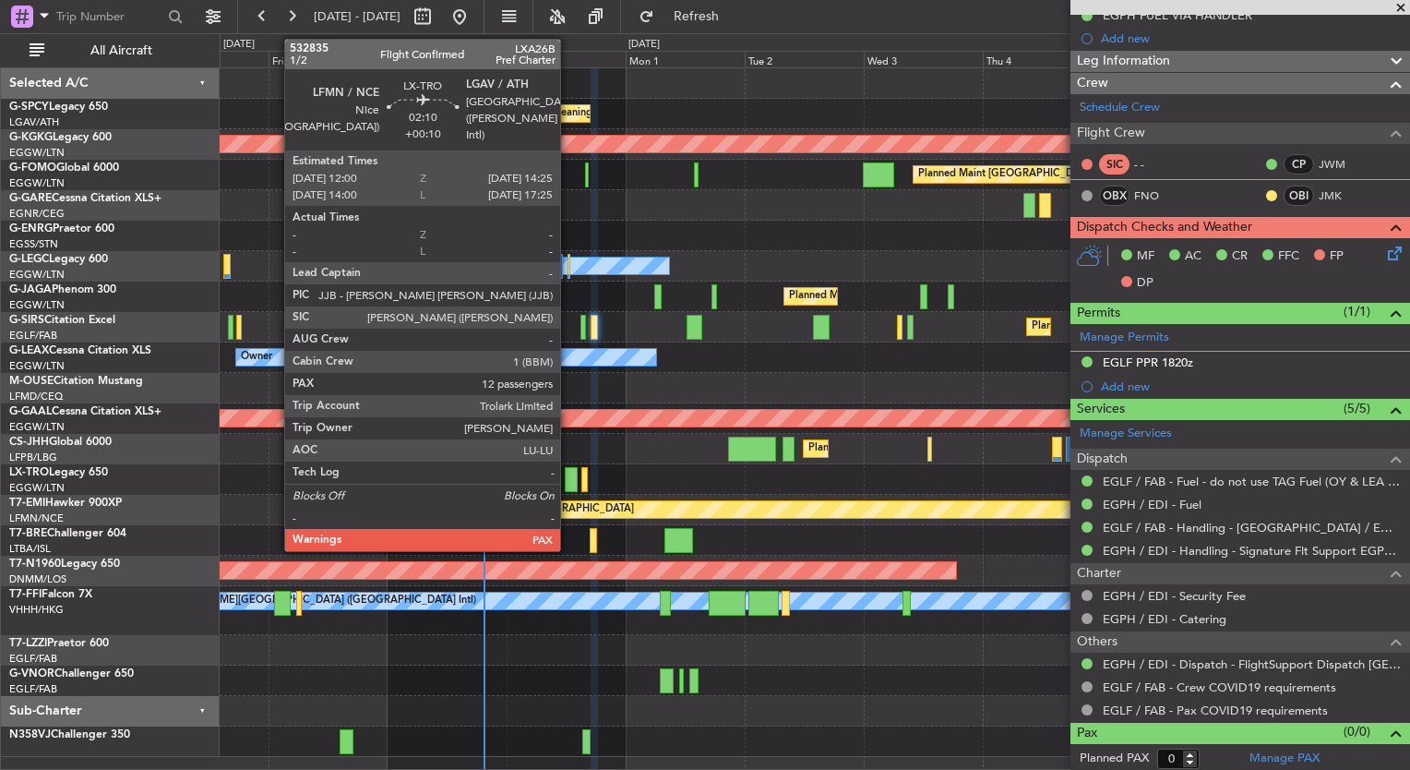
click at [568, 481] on div at bounding box center [571, 479] width 12 height 25
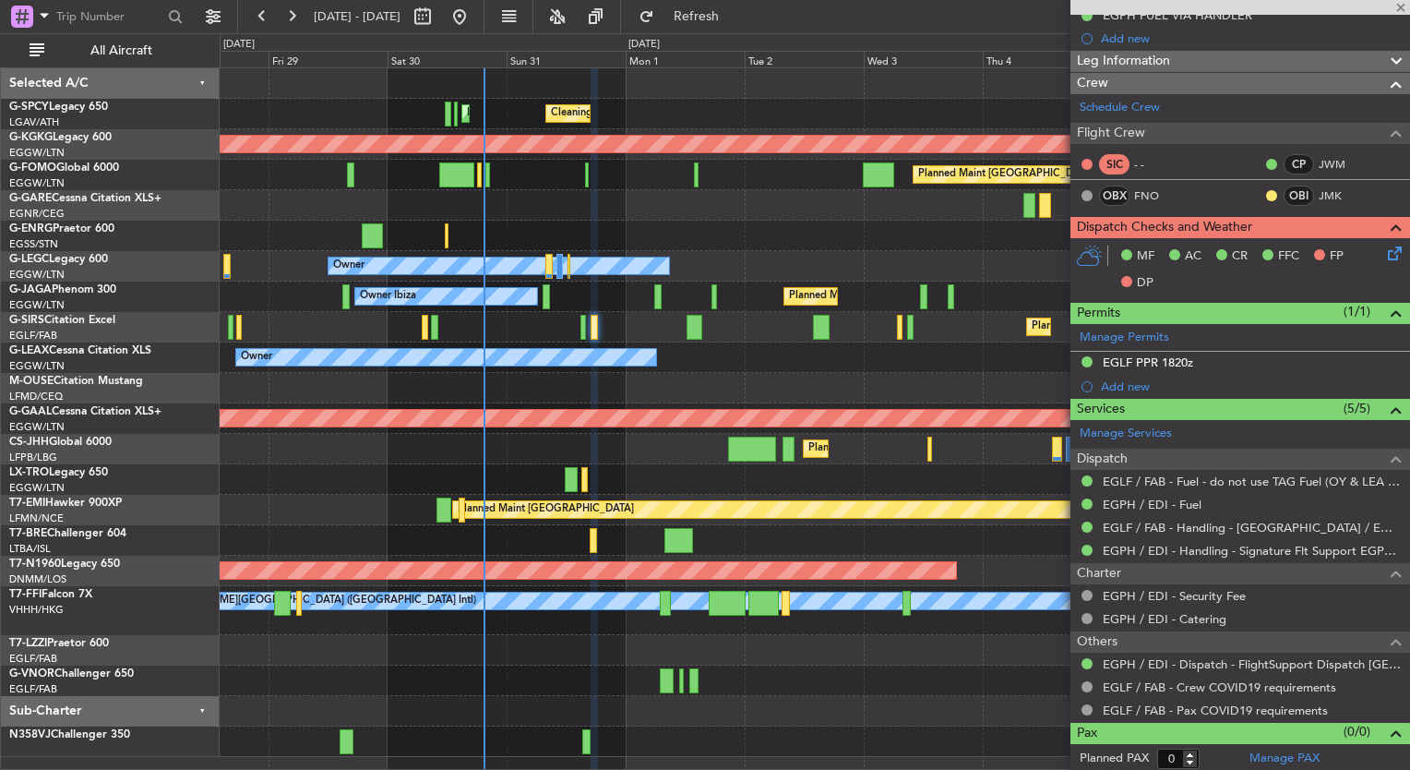
type input "+00:10"
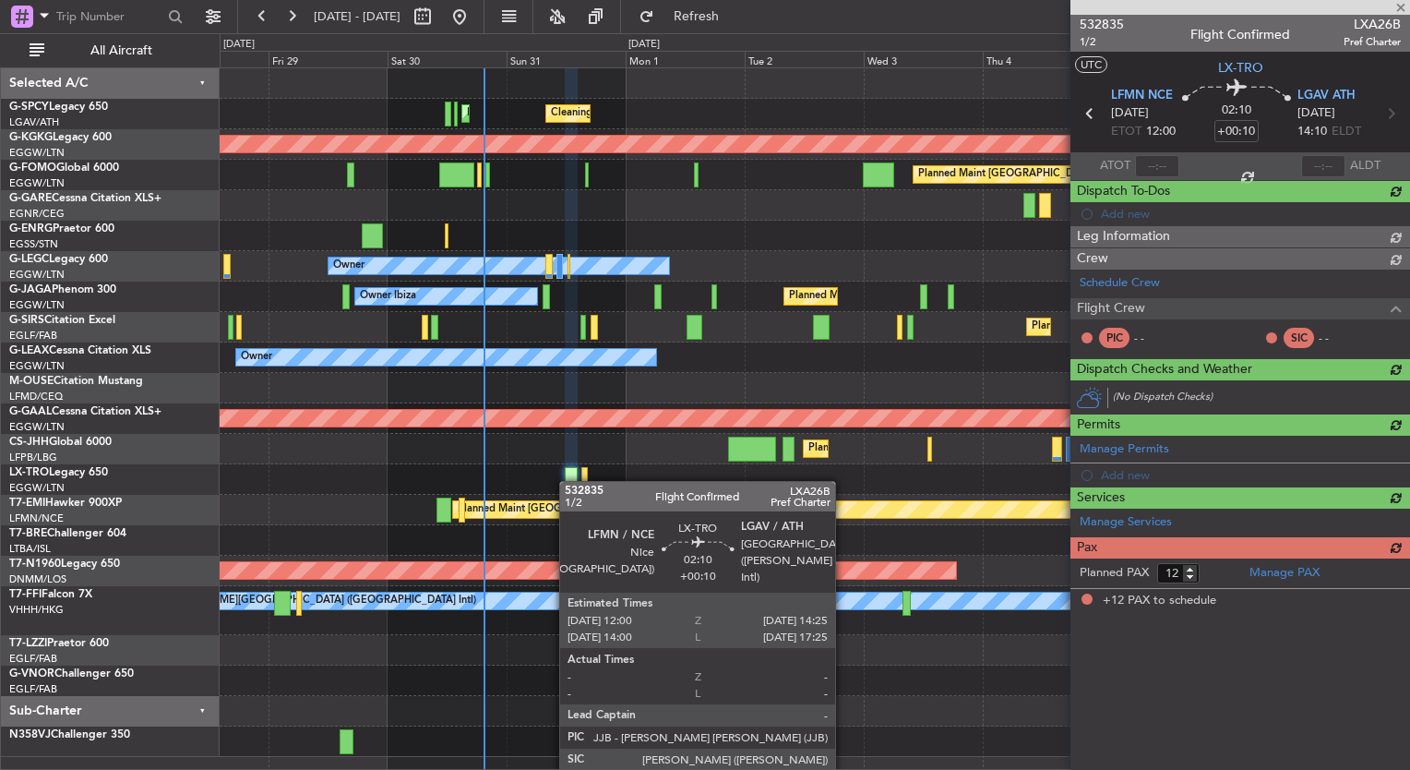
scroll to position [0, 0]
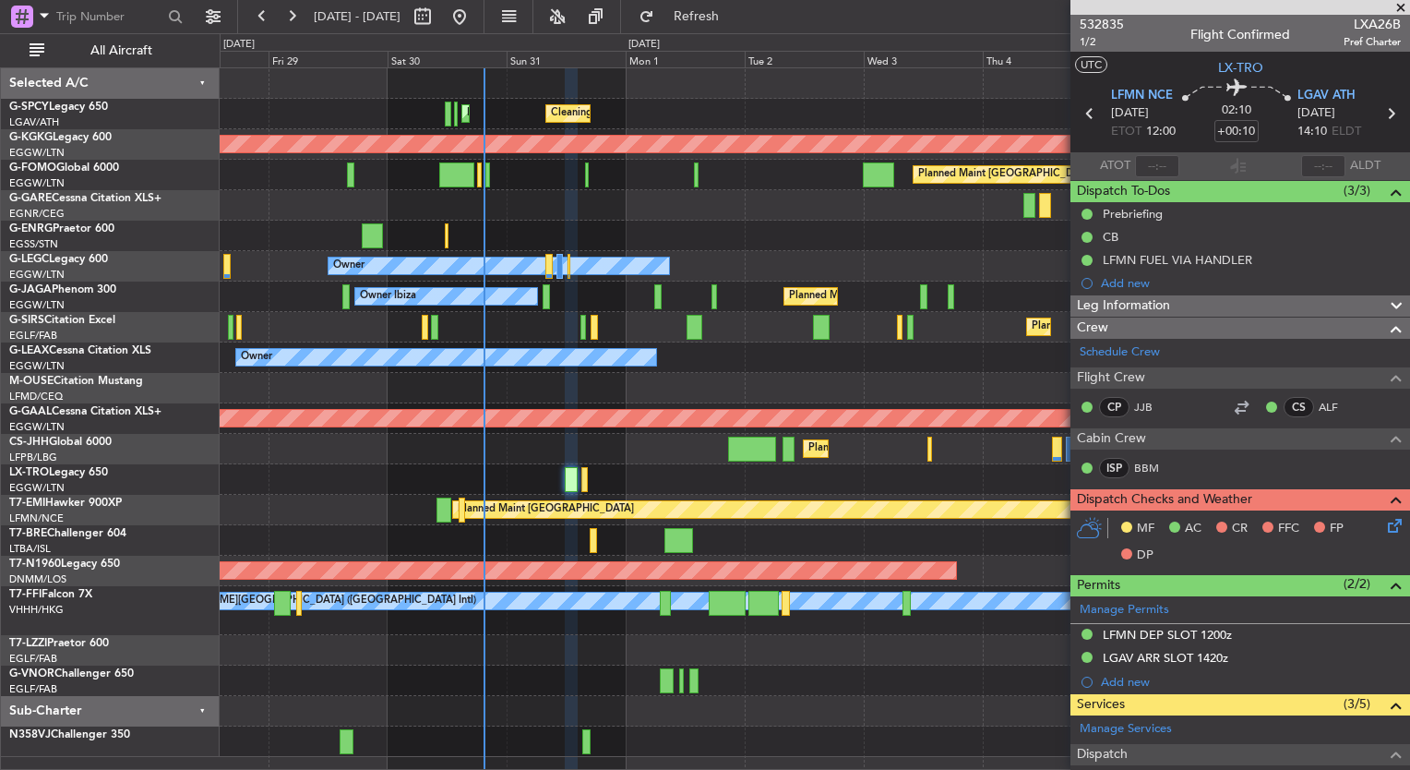
click at [1384, 526] on icon at bounding box center [1391, 522] width 15 height 15
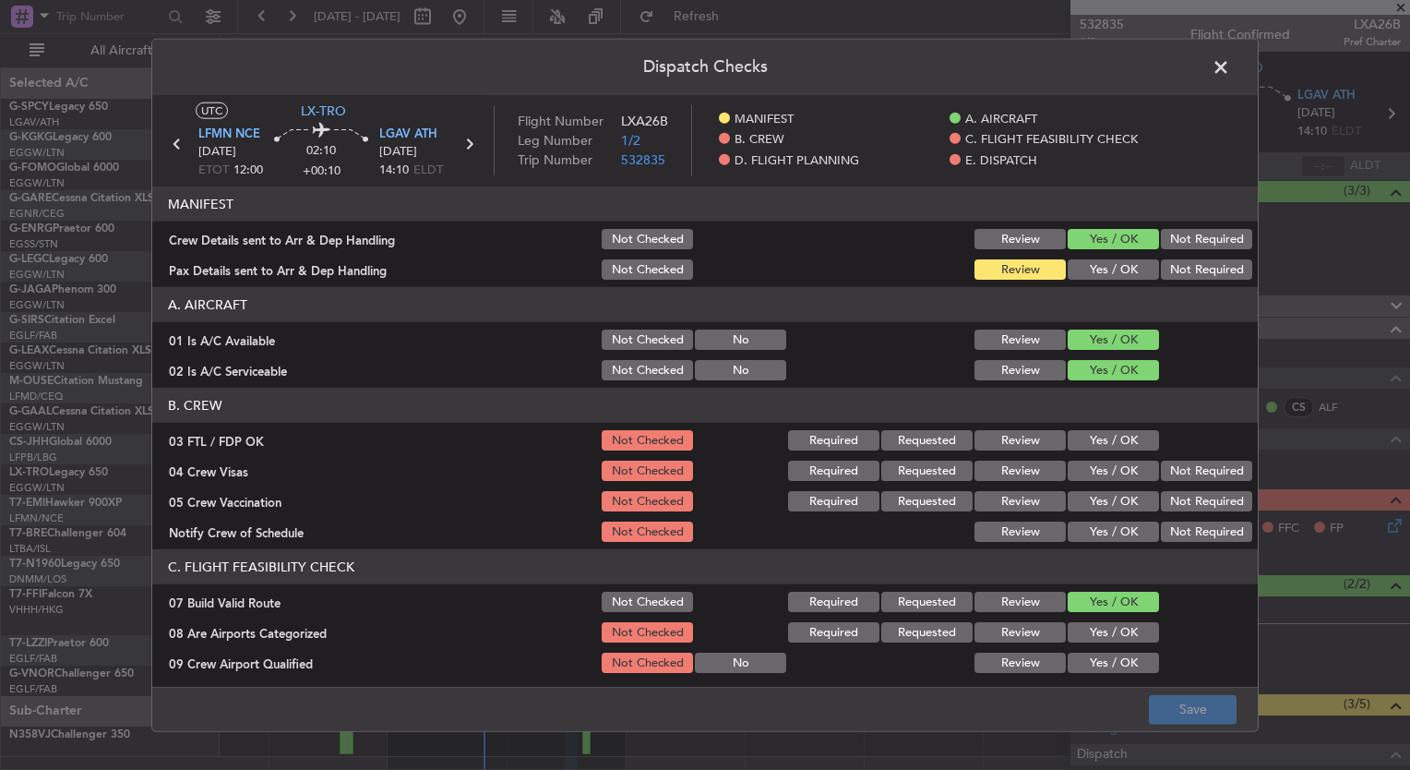
click at [1126, 440] on button "Yes / OK" at bounding box center [1113, 440] width 91 height 20
click at [1122, 466] on button "Yes / OK" at bounding box center [1113, 470] width 91 height 20
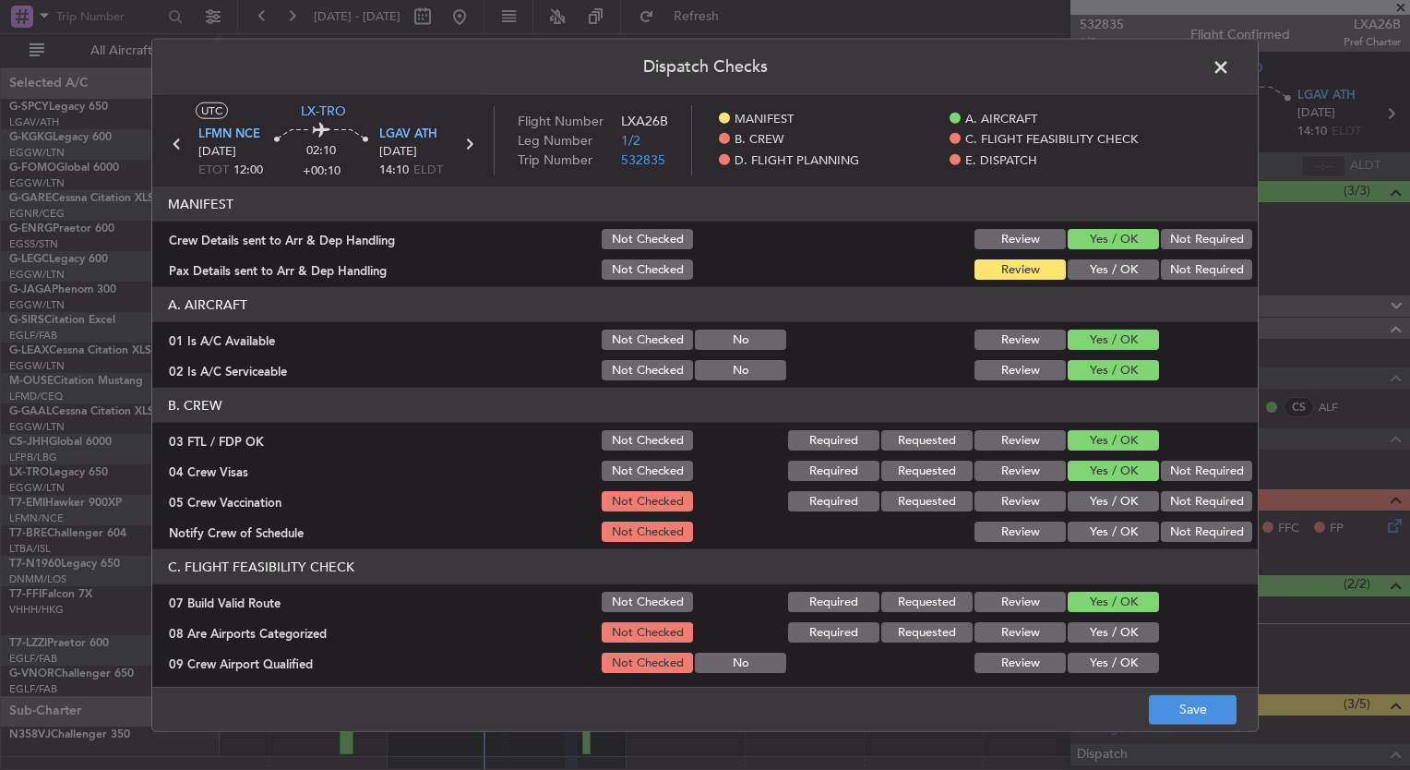
click at [1119, 509] on button "Yes / OK" at bounding box center [1113, 501] width 91 height 20
click at [1108, 532] on button "Yes / OK" at bounding box center [1113, 531] width 91 height 20
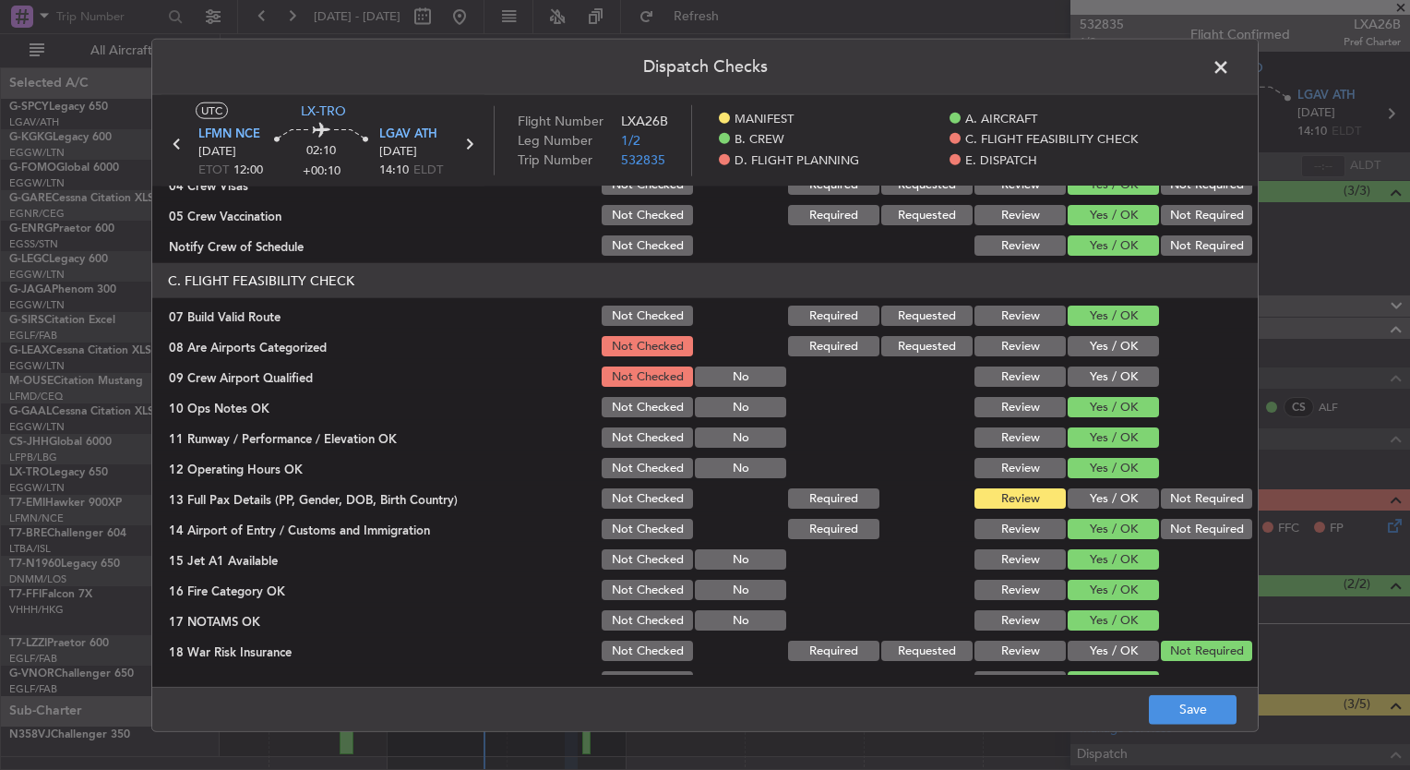
scroll to position [299, 0]
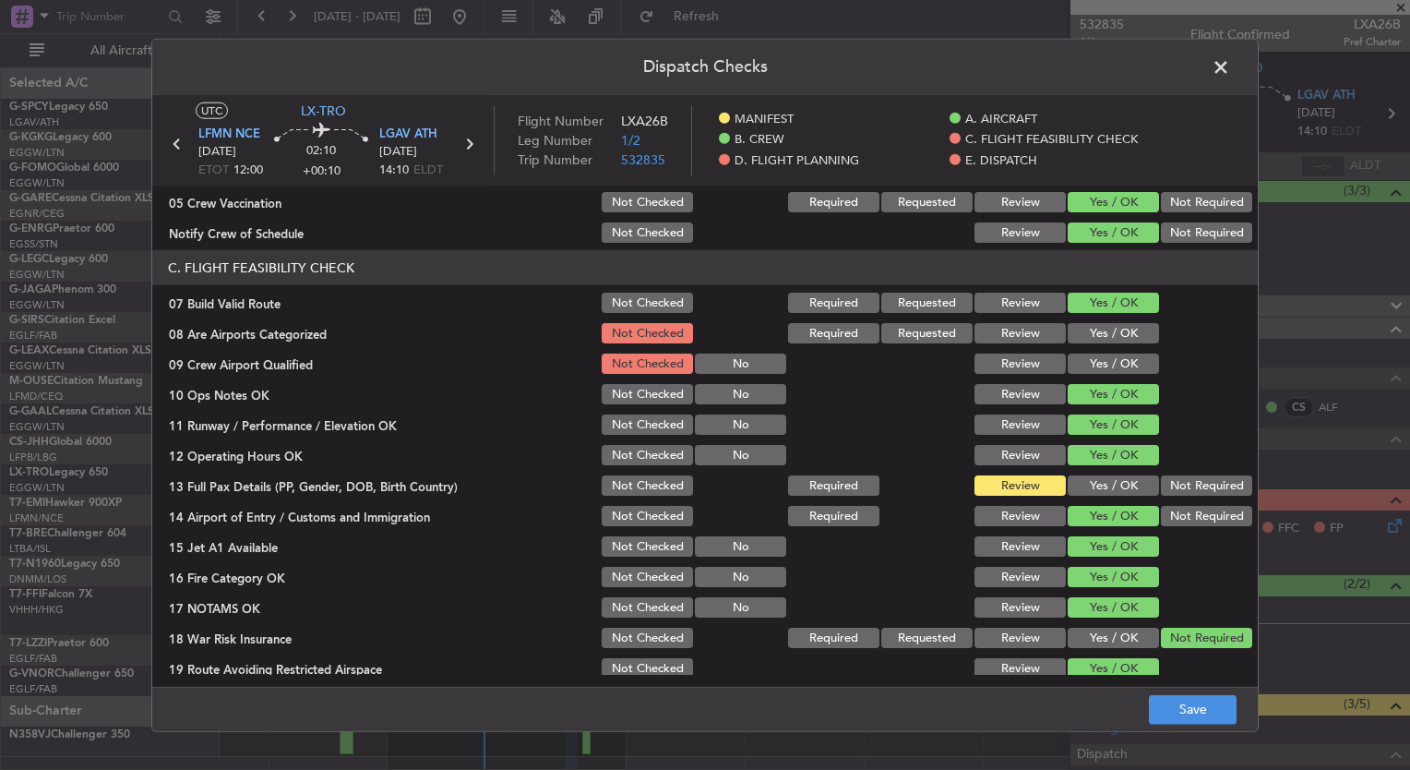
click at [1090, 329] on button "Yes / OK" at bounding box center [1113, 333] width 91 height 20
click at [1101, 353] on button "Yes / OK" at bounding box center [1113, 363] width 91 height 20
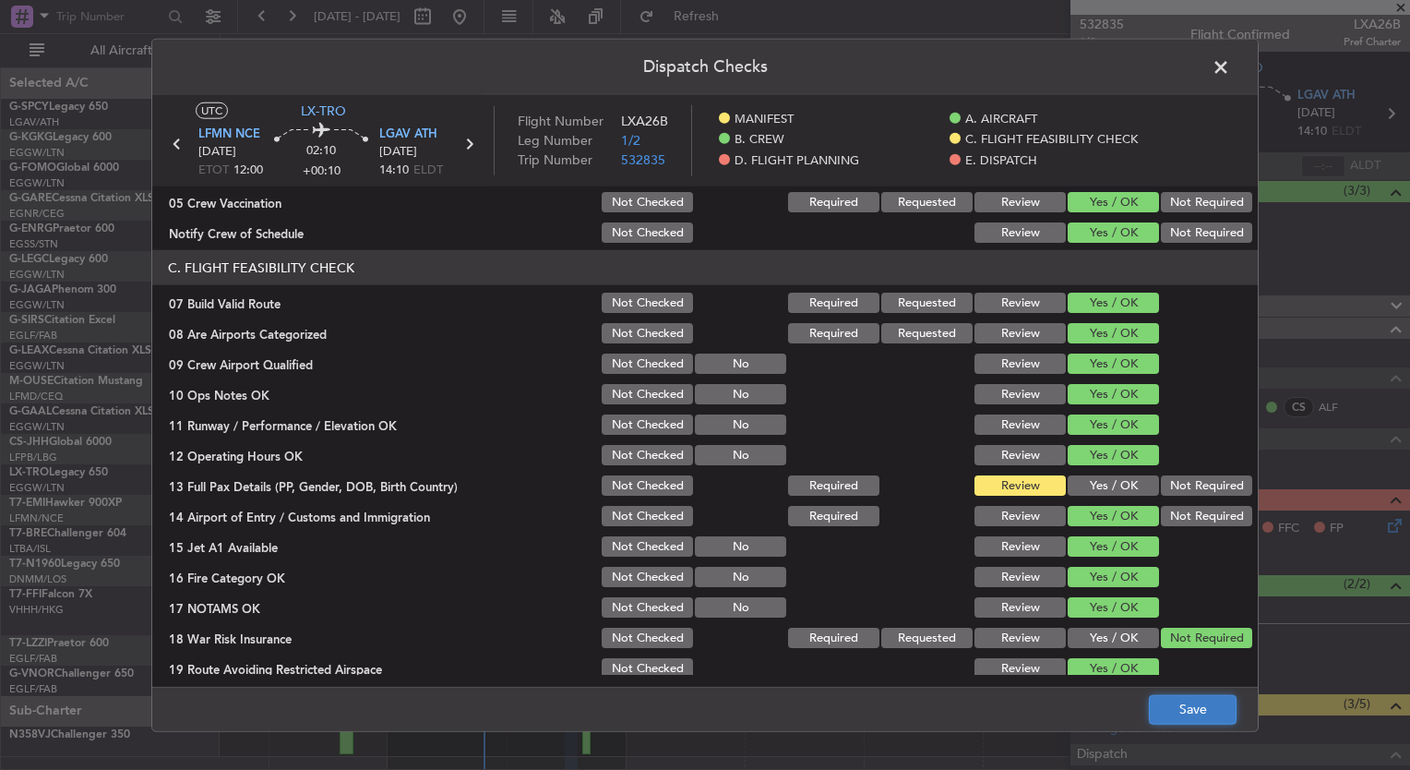
click at [1218, 717] on button "Save" at bounding box center [1193, 709] width 88 height 30
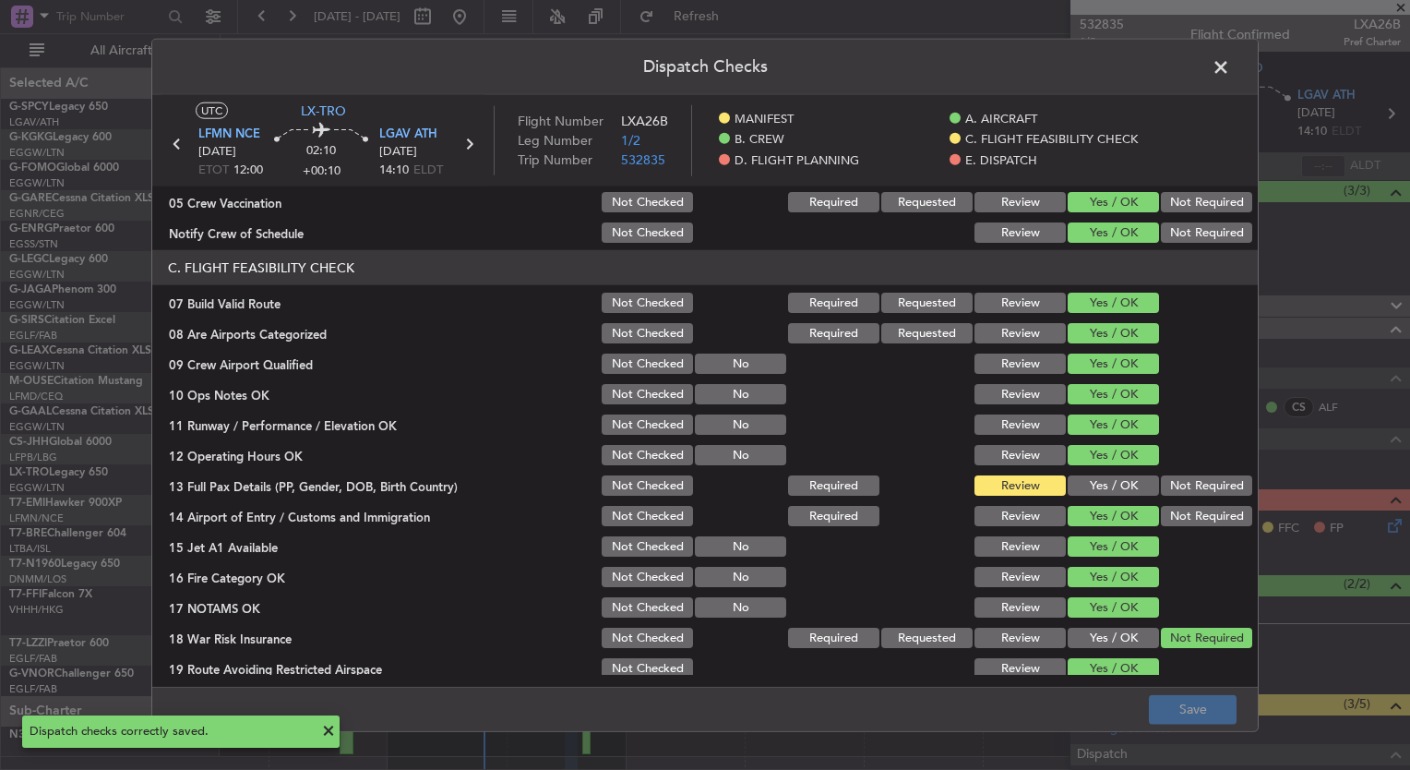
click at [1230, 61] on span at bounding box center [1230, 72] width 0 height 37
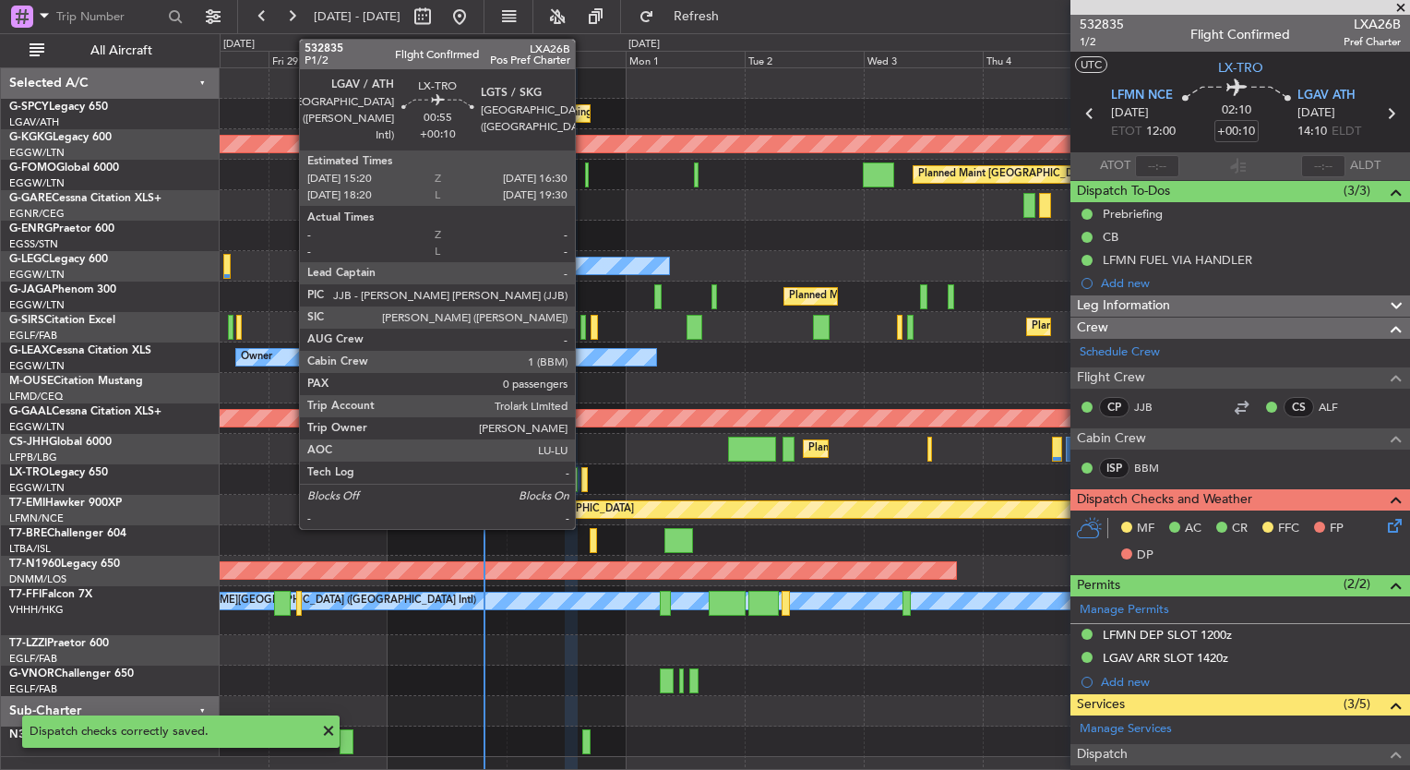
click at [583, 480] on div at bounding box center [584, 479] width 6 height 25
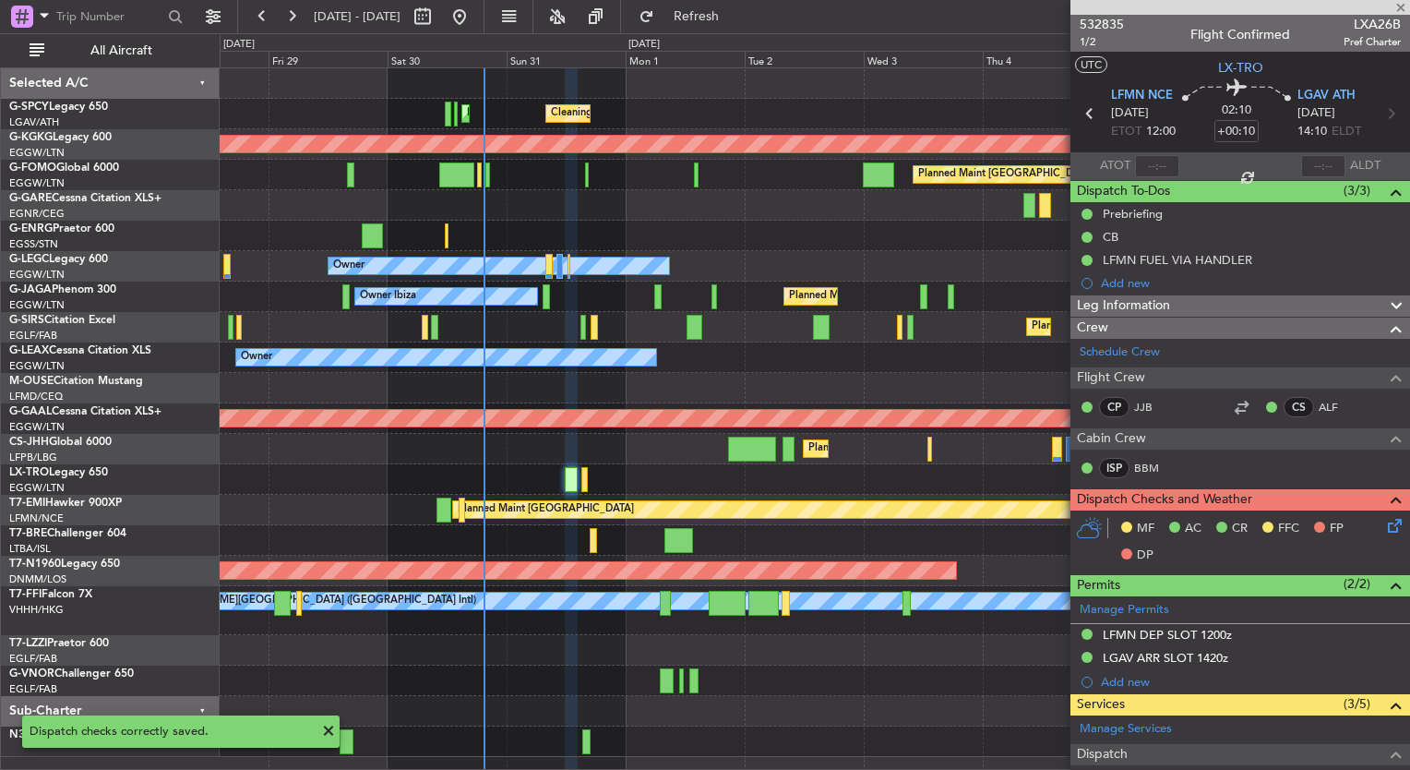
type input "0"
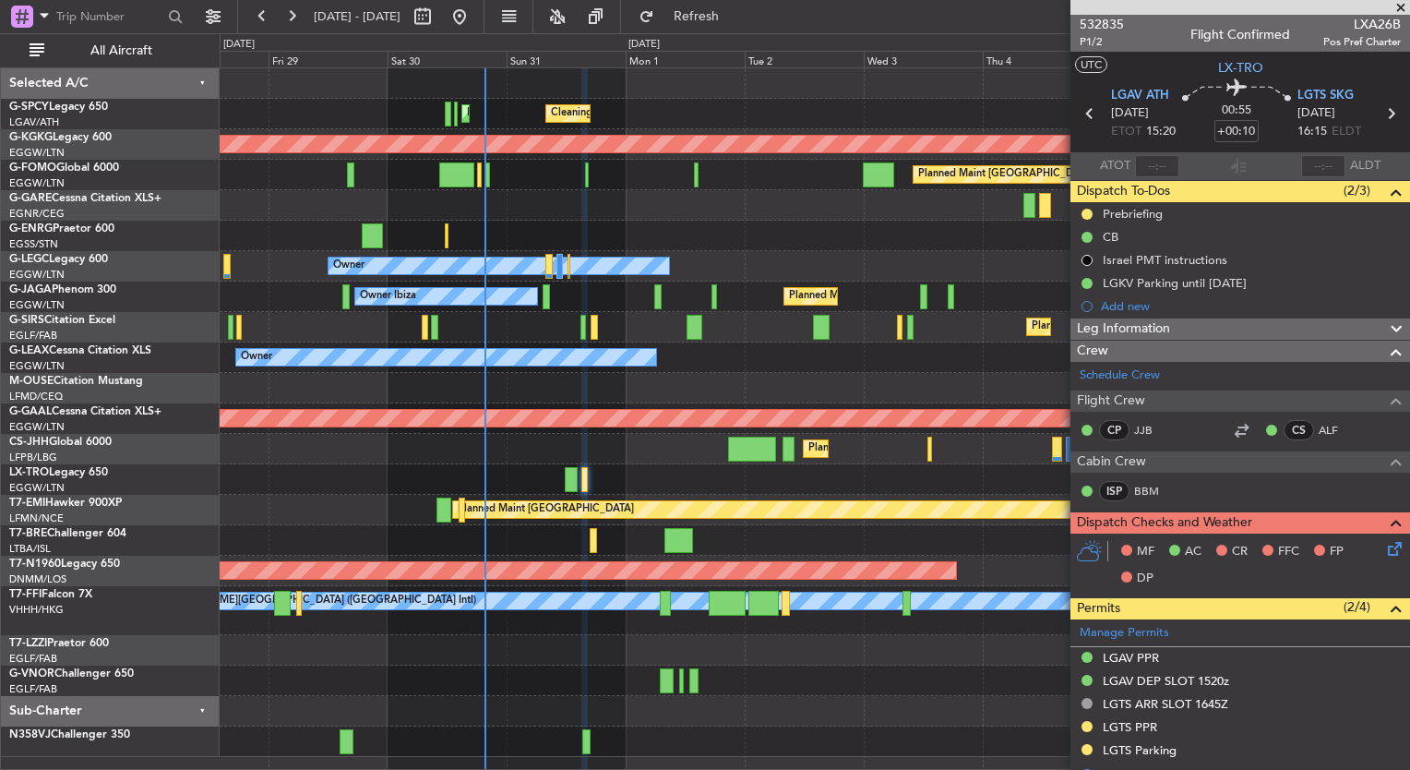
click at [1384, 553] on icon at bounding box center [1391, 545] width 15 height 15
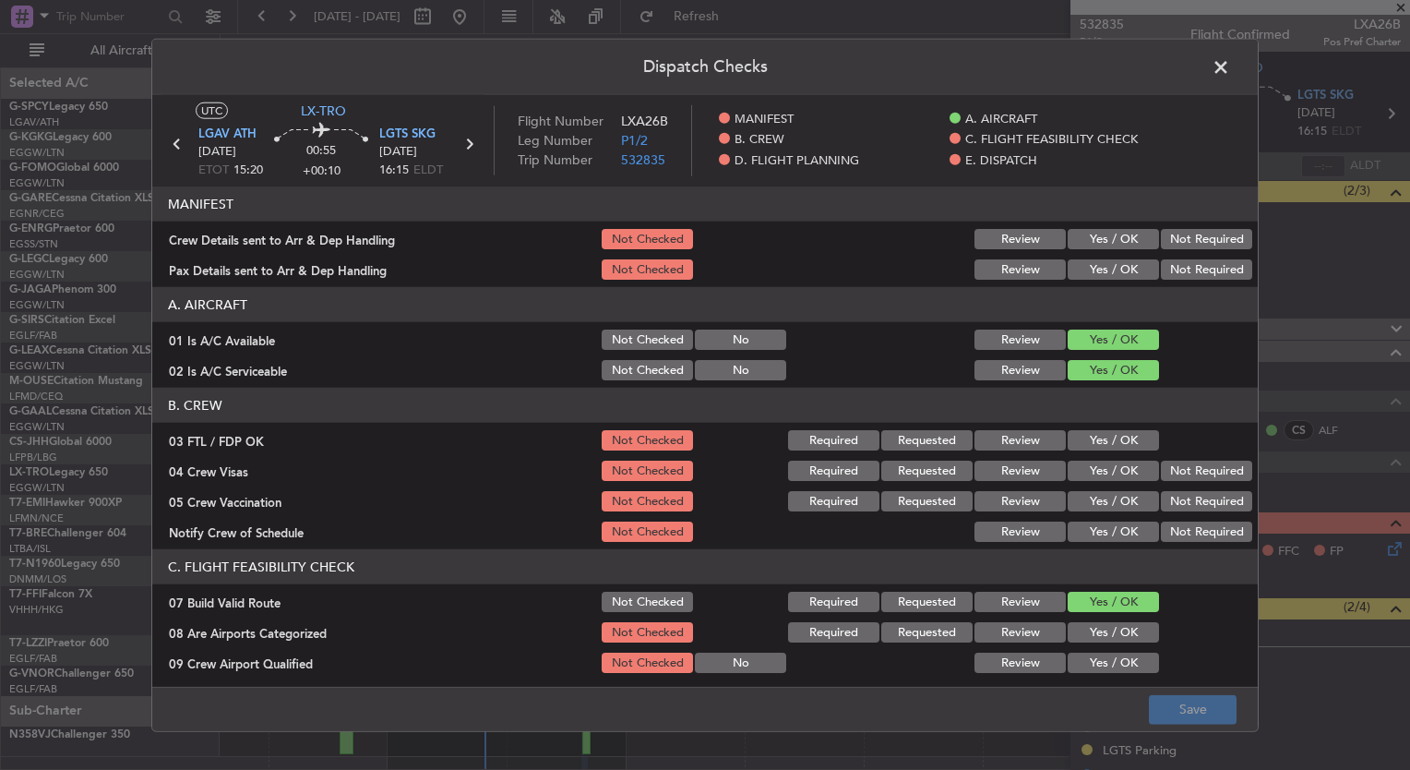
click at [1112, 449] on div "Yes / OK" at bounding box center [1111, 440] width 93 height 26
click at [1104, 430] on button "Yes / OK" at bounding box center [1113, 440] width 91 height 20
click at [1112, 466] on button "Yes / OK" at bounding box center [1113, 470] width 91 height 20
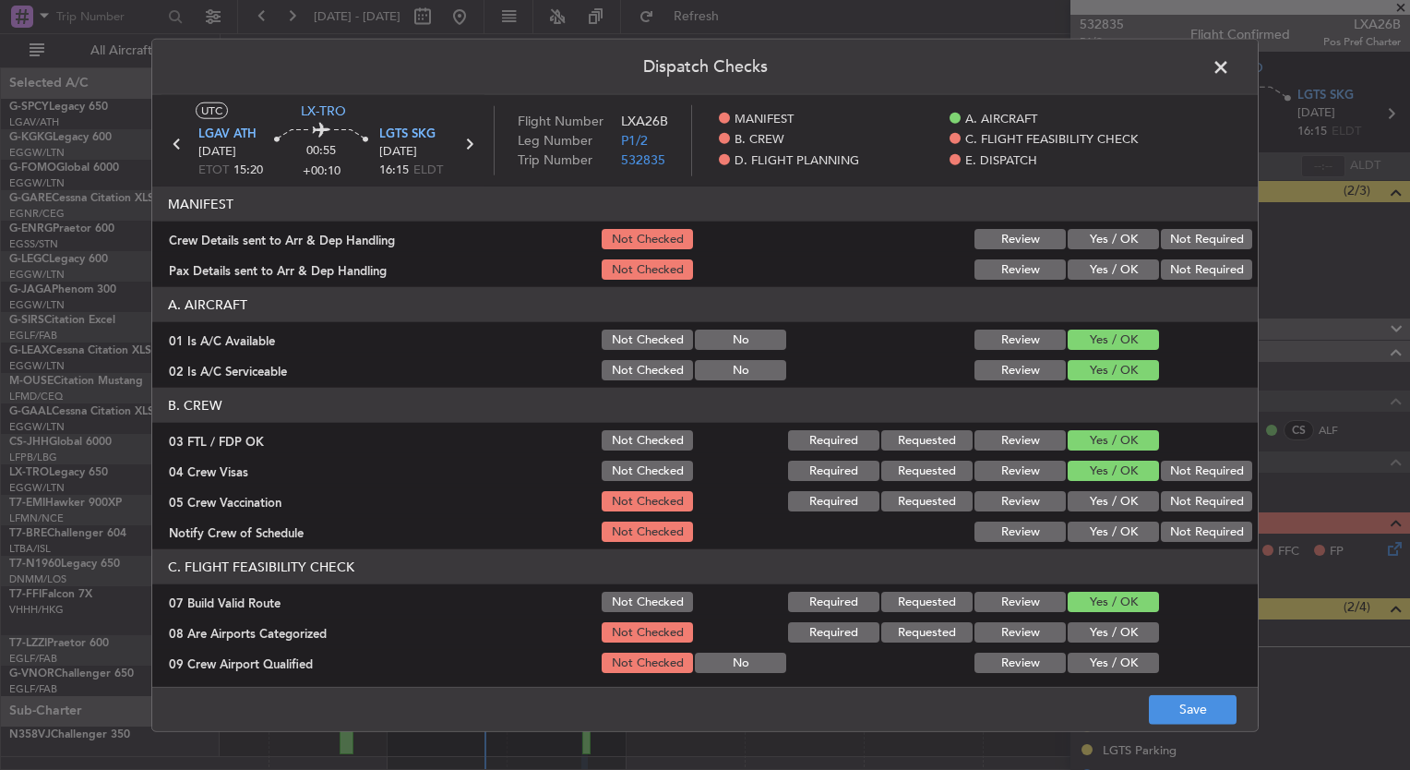
click at [1122, 488] on div "Yes / OK" at bounding box center [1111, 501] width 93 height 26
click at [1122, 493] on button "Yes / OK" at bounding box center [1113, 501] width 91 height 20
click at [1129, 521] on button "Yes / OK" at bounding box center [1113, 531] width 91 height 20
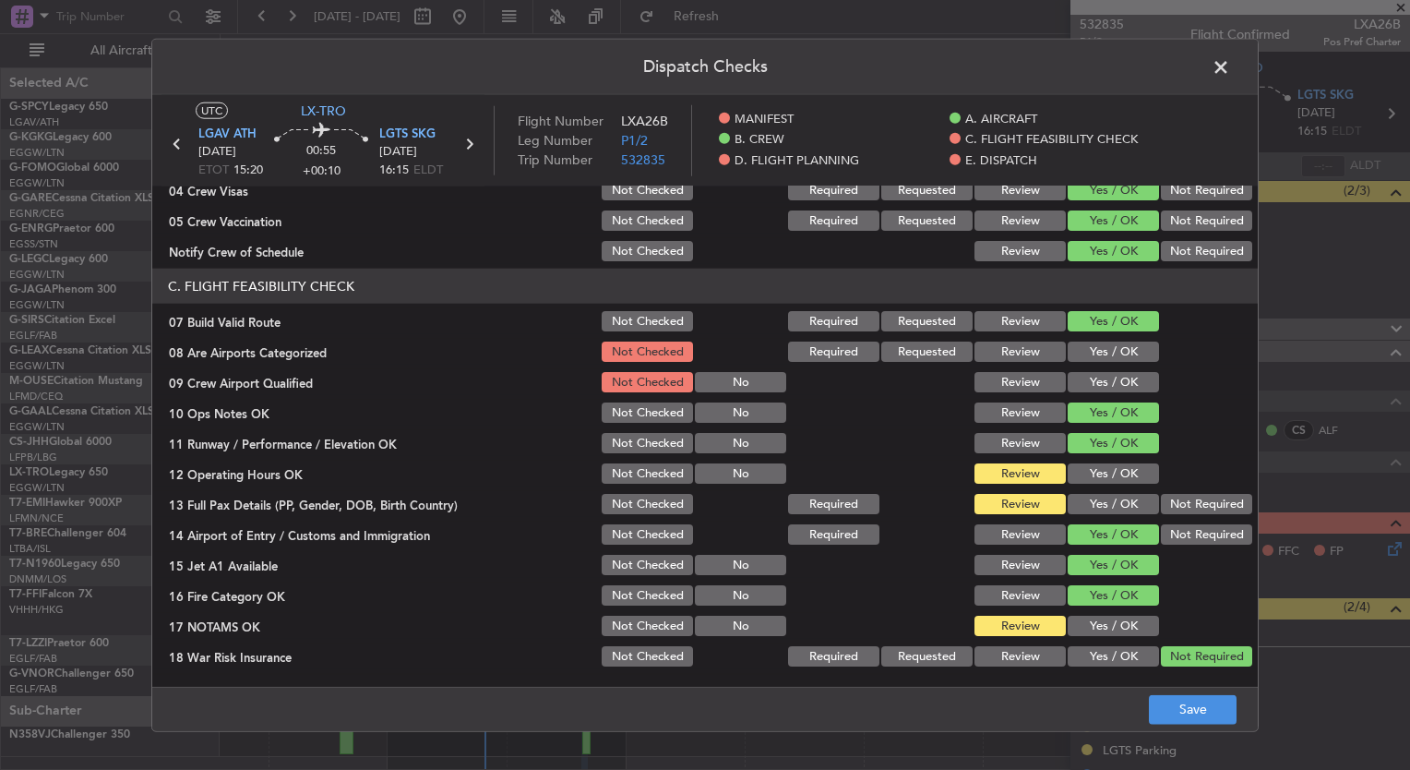
scroll to position [281, 0]
click at [1083, 348] on button "Yes / OK" at bounding box center [1113, 351] width 91 height 20
click at [1092, 376] on button "Yes / OK" at bounding box center [1113, 382] width 91 height 20
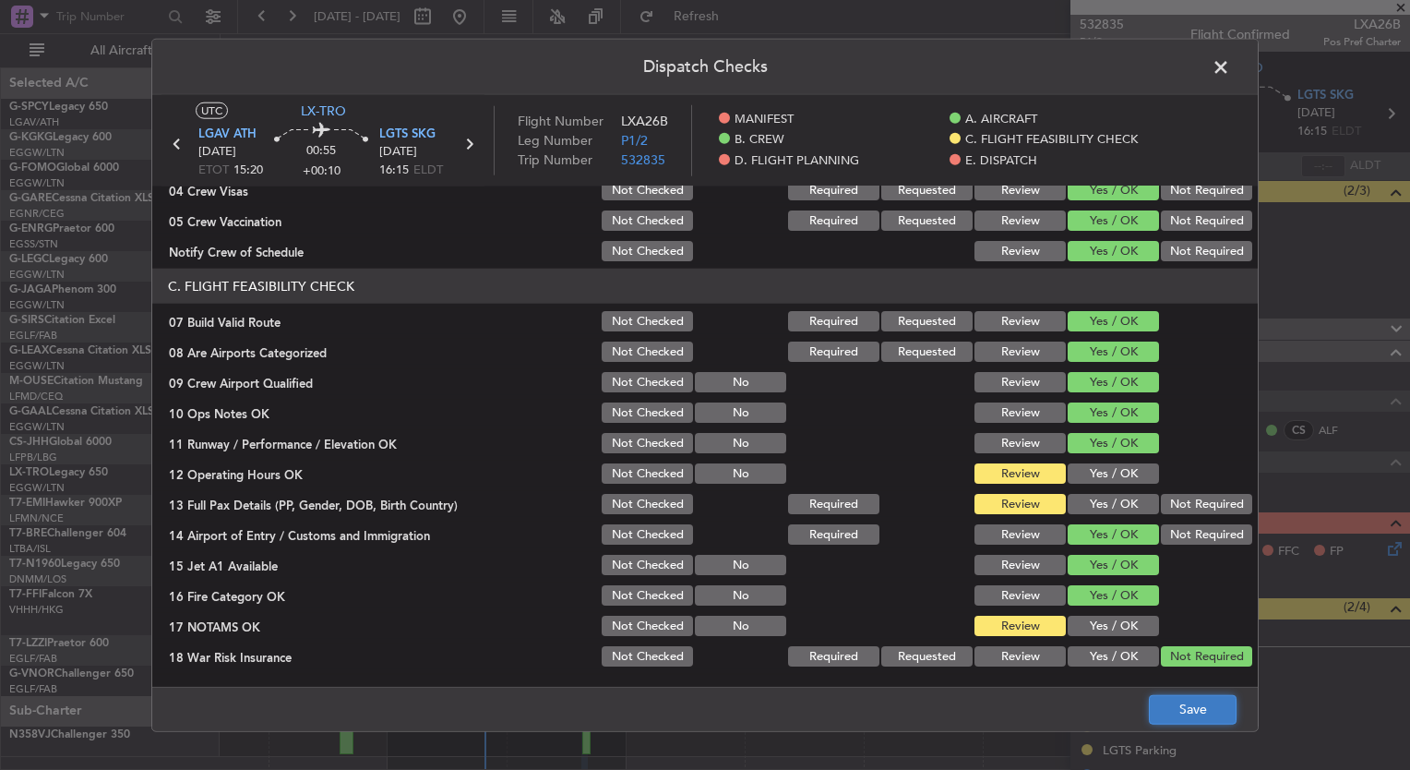
click at [1189, 713] on button "Save" at bounding box center [1193, 709] width 88 height 30
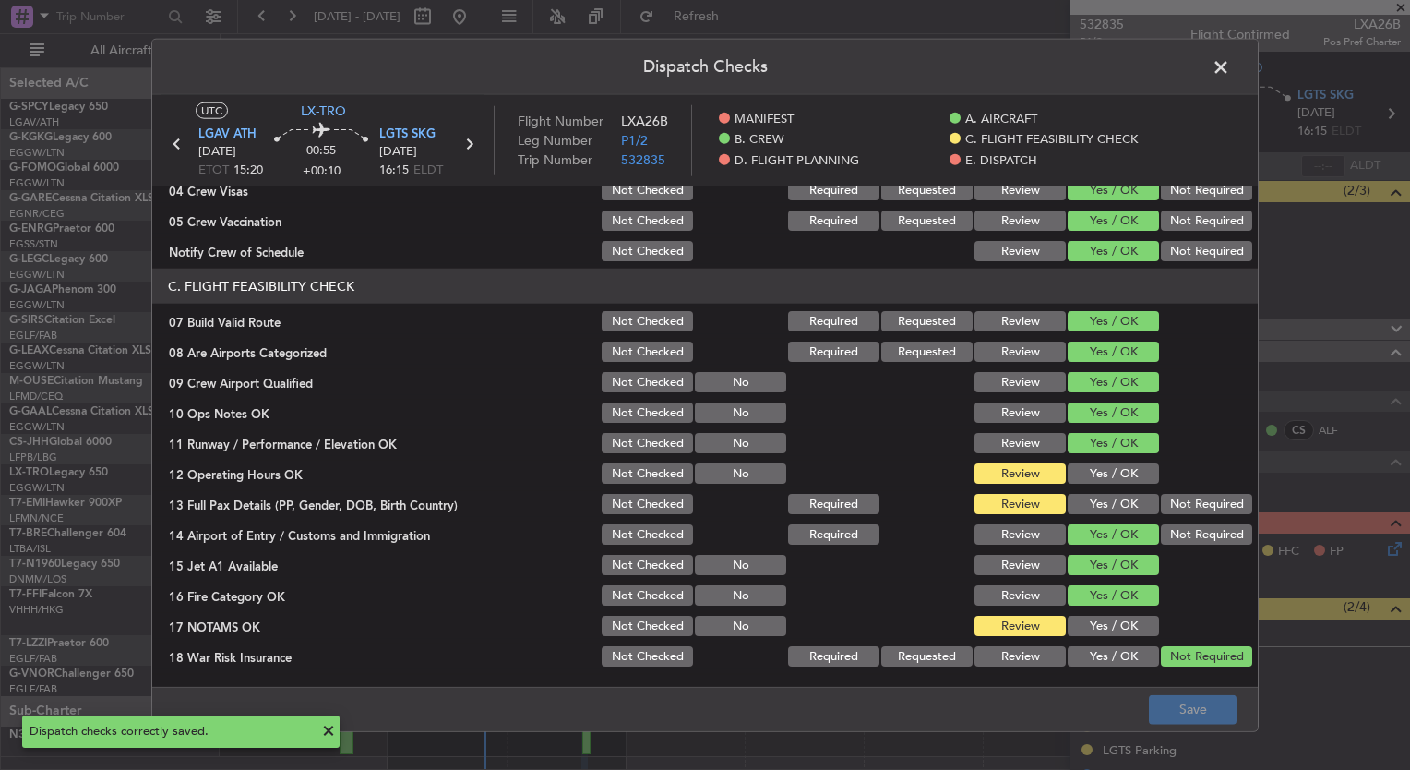
click at [1230, 68] on span at bounding box center [1230, 72] width 0 height 37
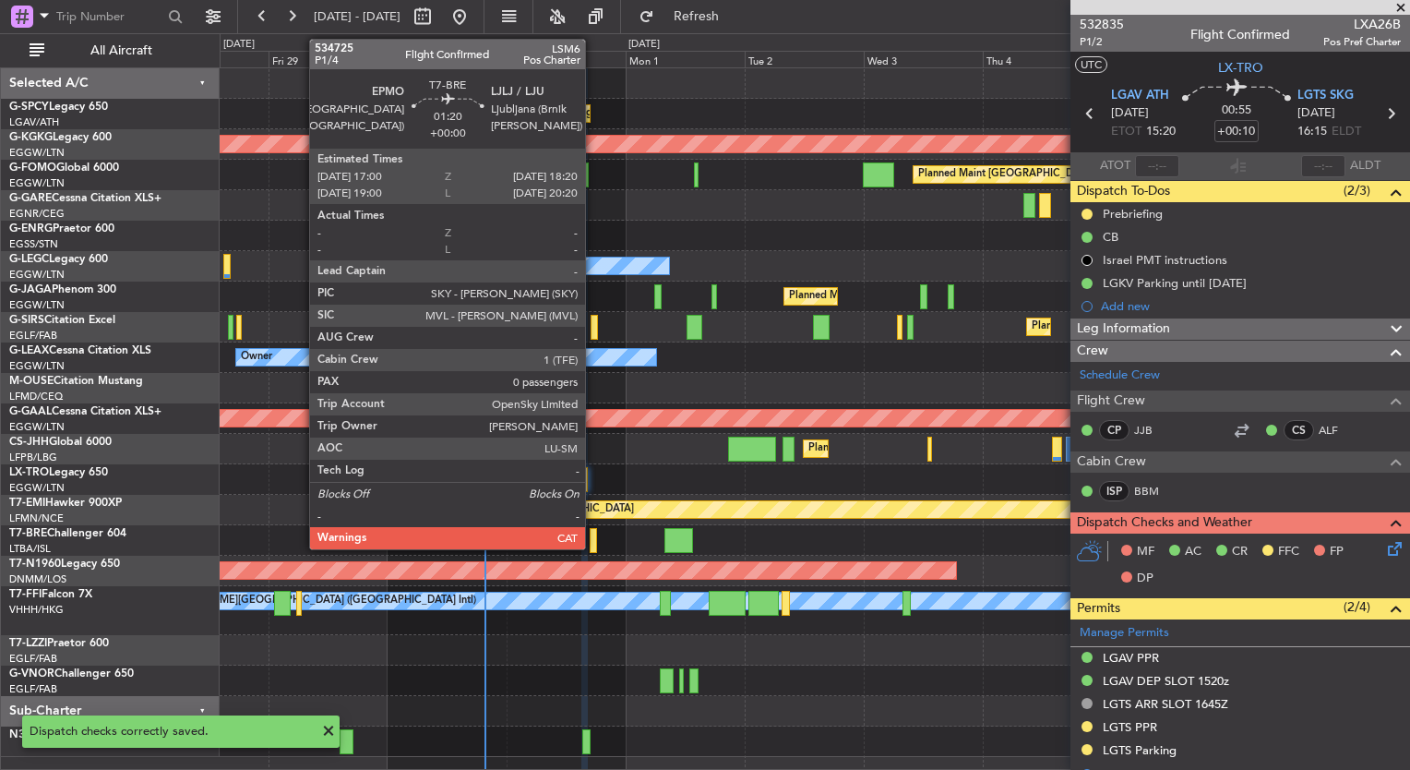
click at [593, 541] on div at bounding box center [593, 540] width 7 height 25
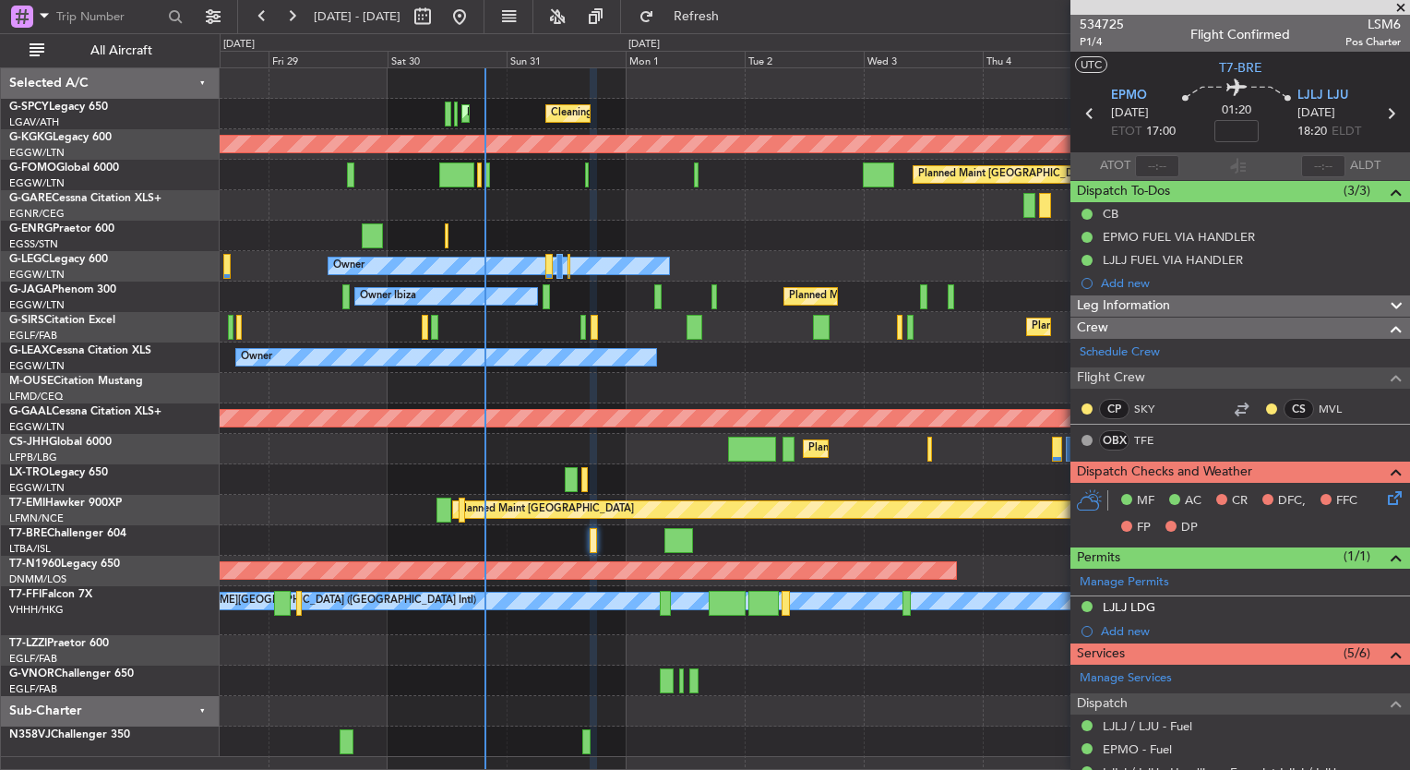
click at [1384, 496] on icon at bounding box center [1391, 494] width 15 height 15
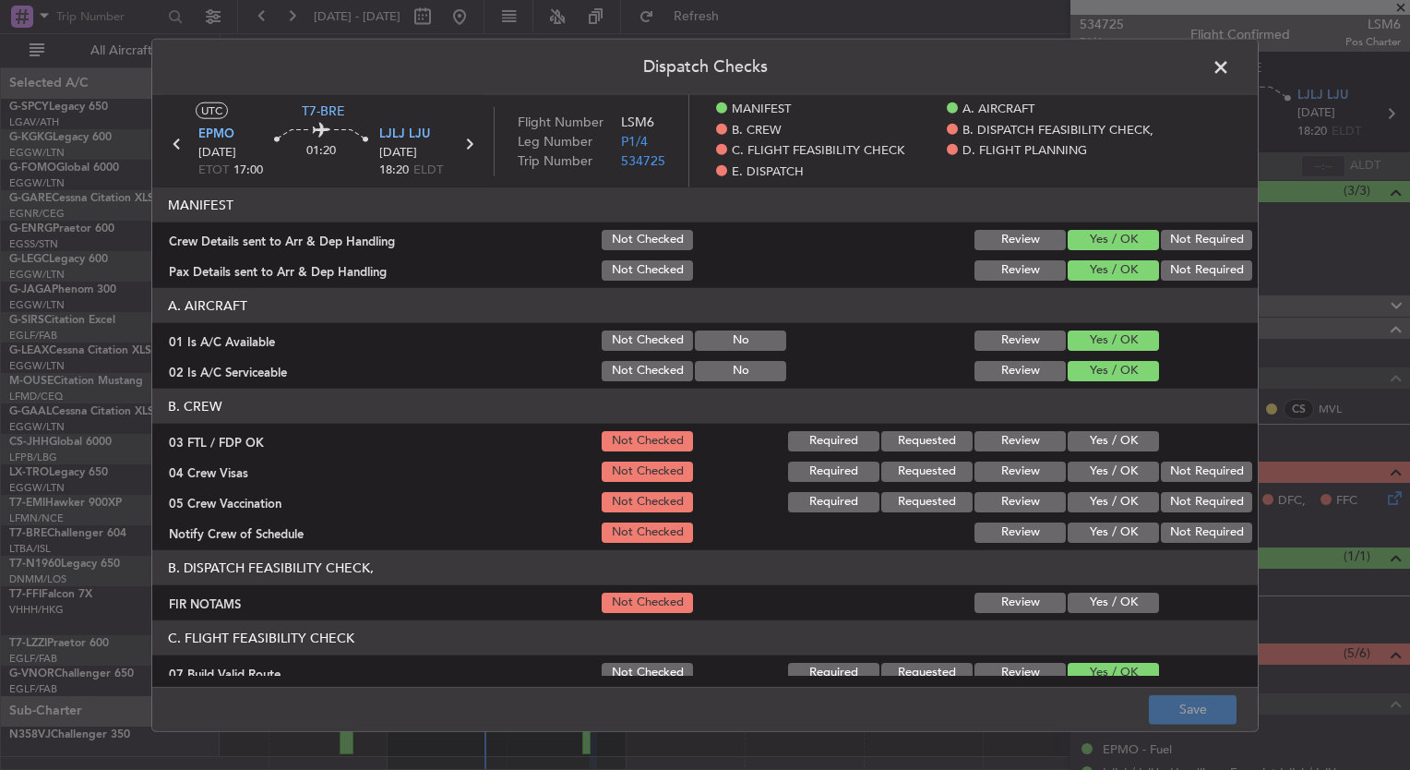
click at [1129, 437] on button "Yes / OK" at bounding box center [1113, 441] width 91 height 20
click at [1122, 464] on button "Yes / OK" at bounding box center [1113, 471] width 91 height 20
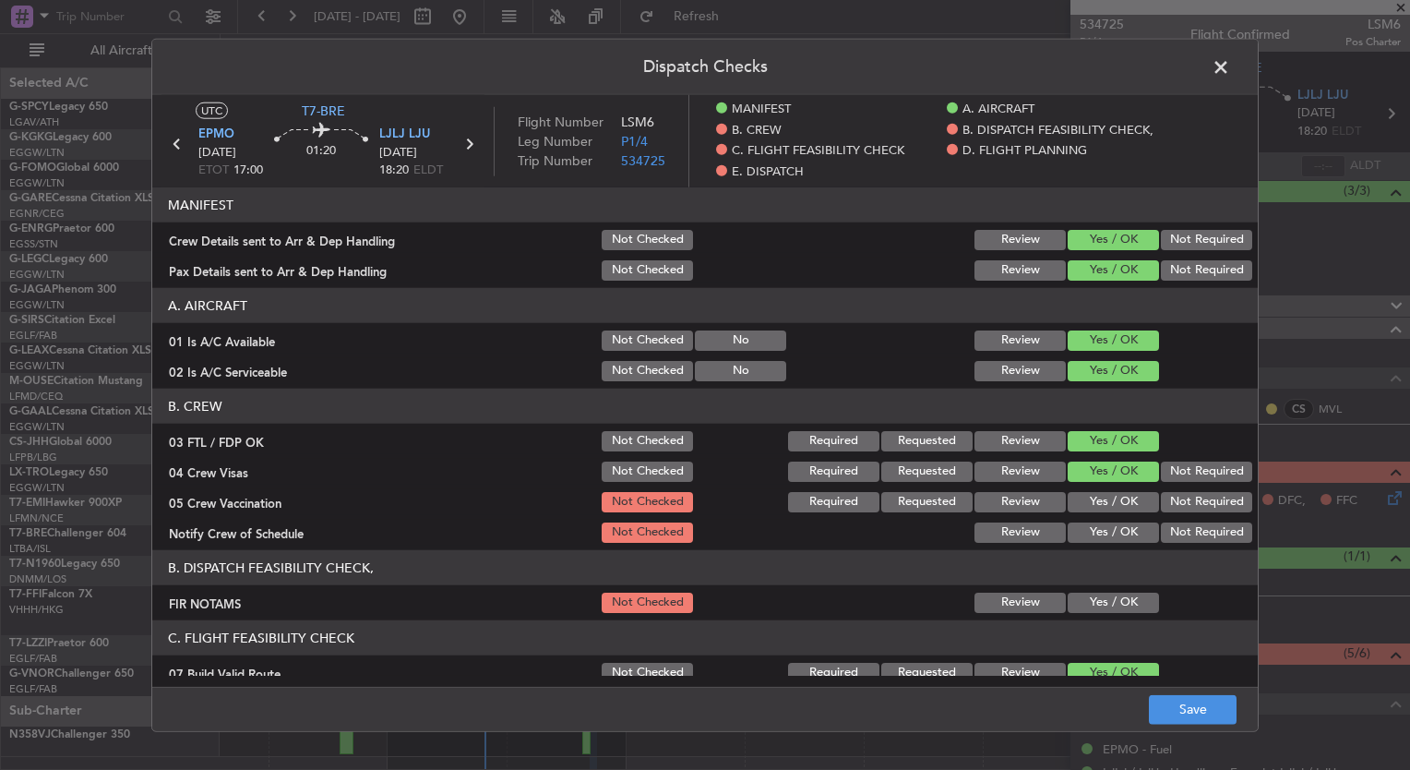
click at [1123, 505] on button "Yes / OK" at bounding box center [1113, 502] width 91 height 20
click at [1123, 526] on button "Yes / OK" at bounding box center [1113, 532] width 91 height 20
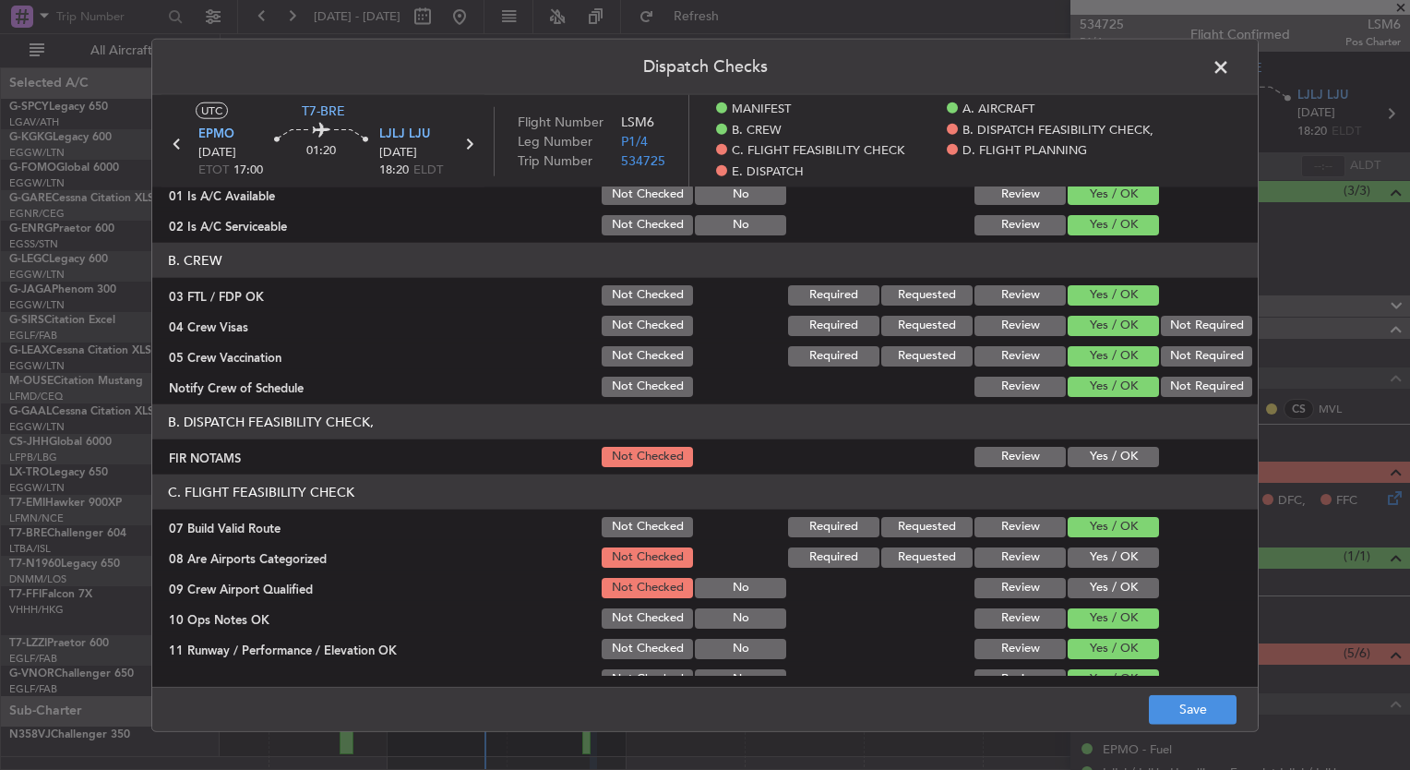
scroll to position [147, 0]
click at [1119, 547] on button "Yes / OK" at bounding box center [1113, 556] width 91 height 20
click at [1122, 581] on button "Yes / OK" at bounding box center [1113, 587] width 91 height 20
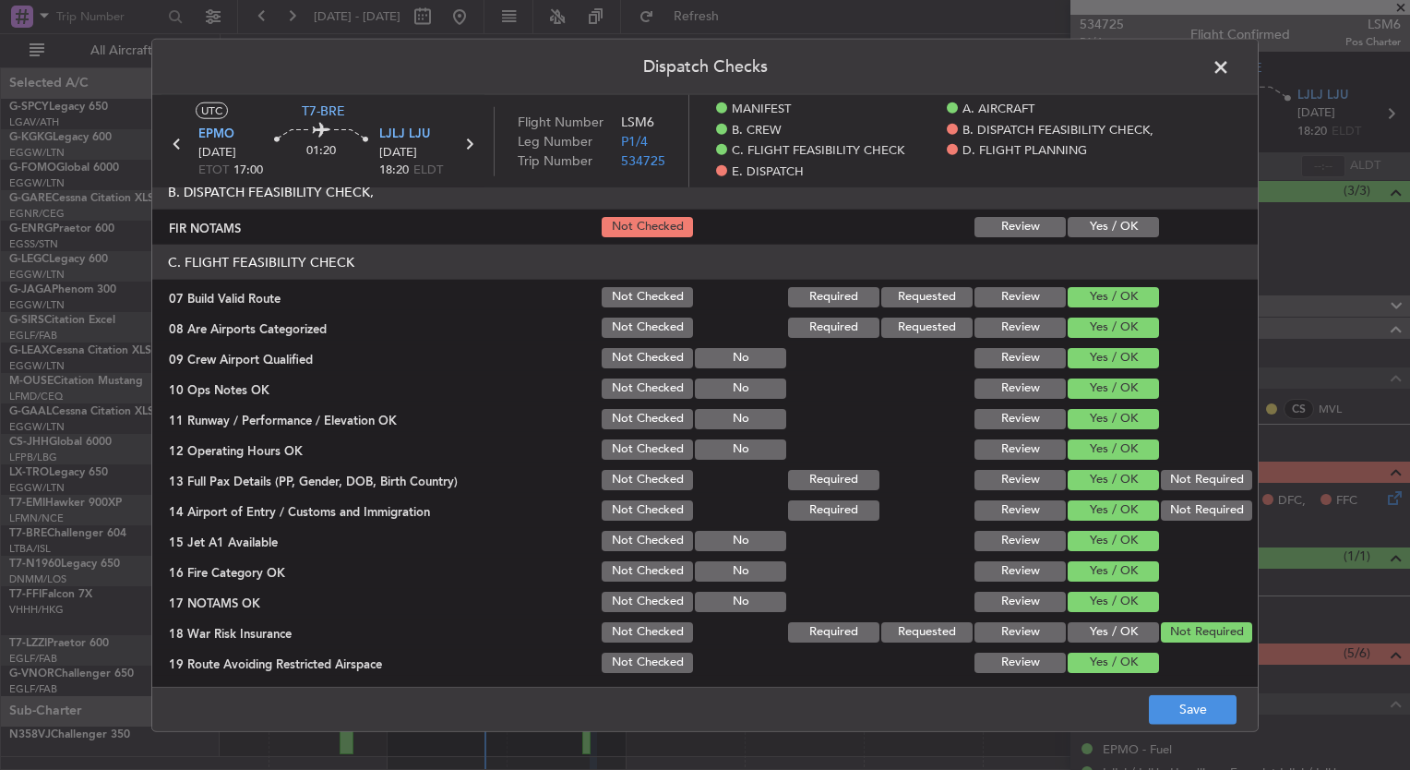
scroll to position [436, 0]
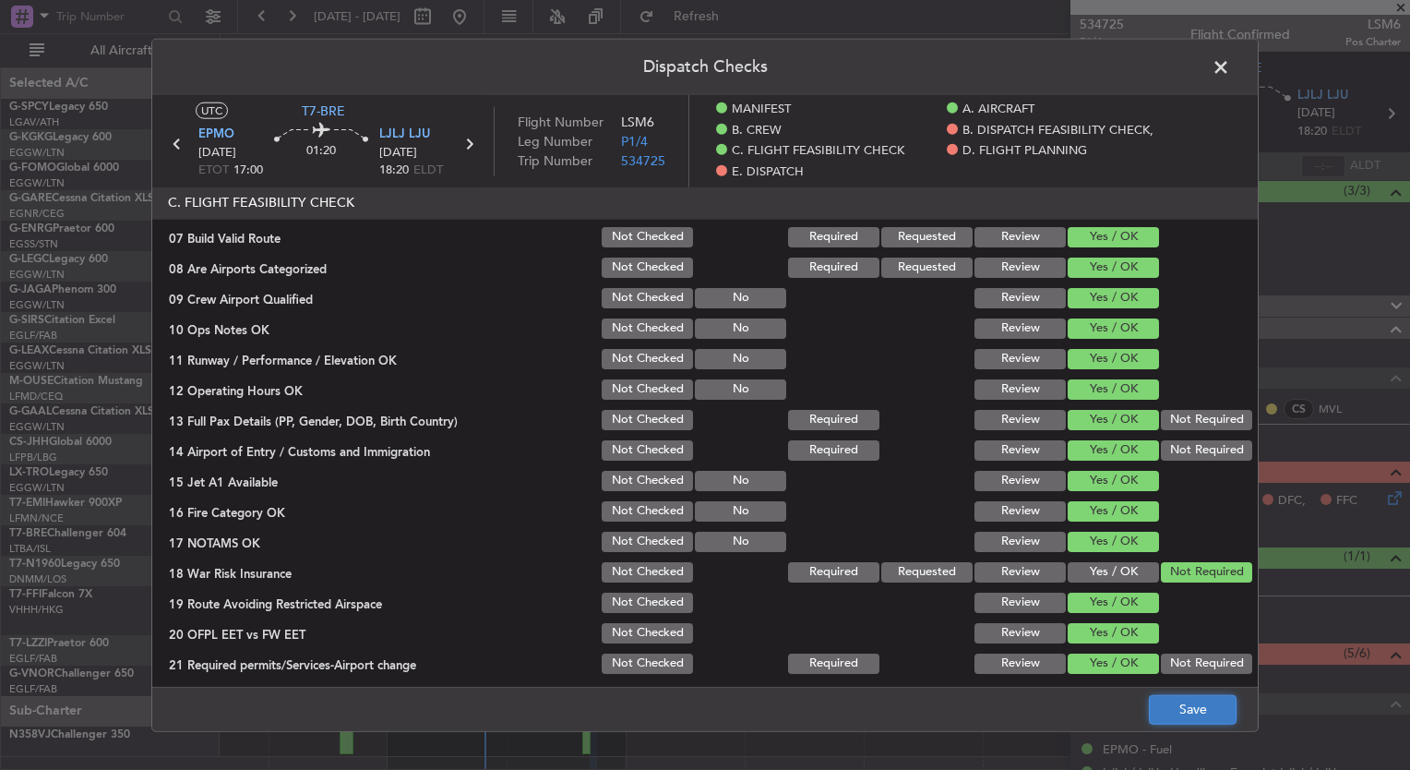
click at [1190, 711] on button "Save" at bounding box center [1193, 709] width 88 height 30
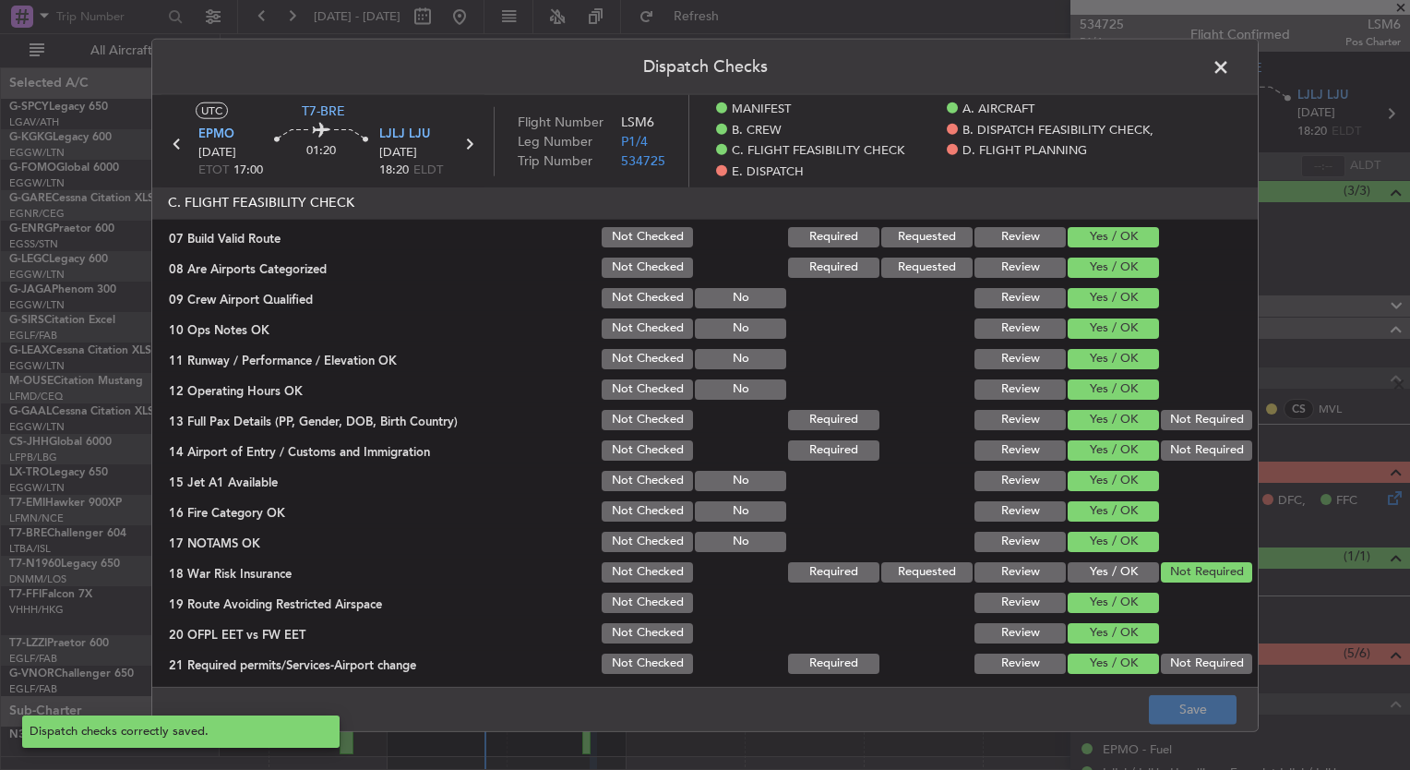
click at [1230, 67] on span at bounding box center [1230, 72] width 0 height 37
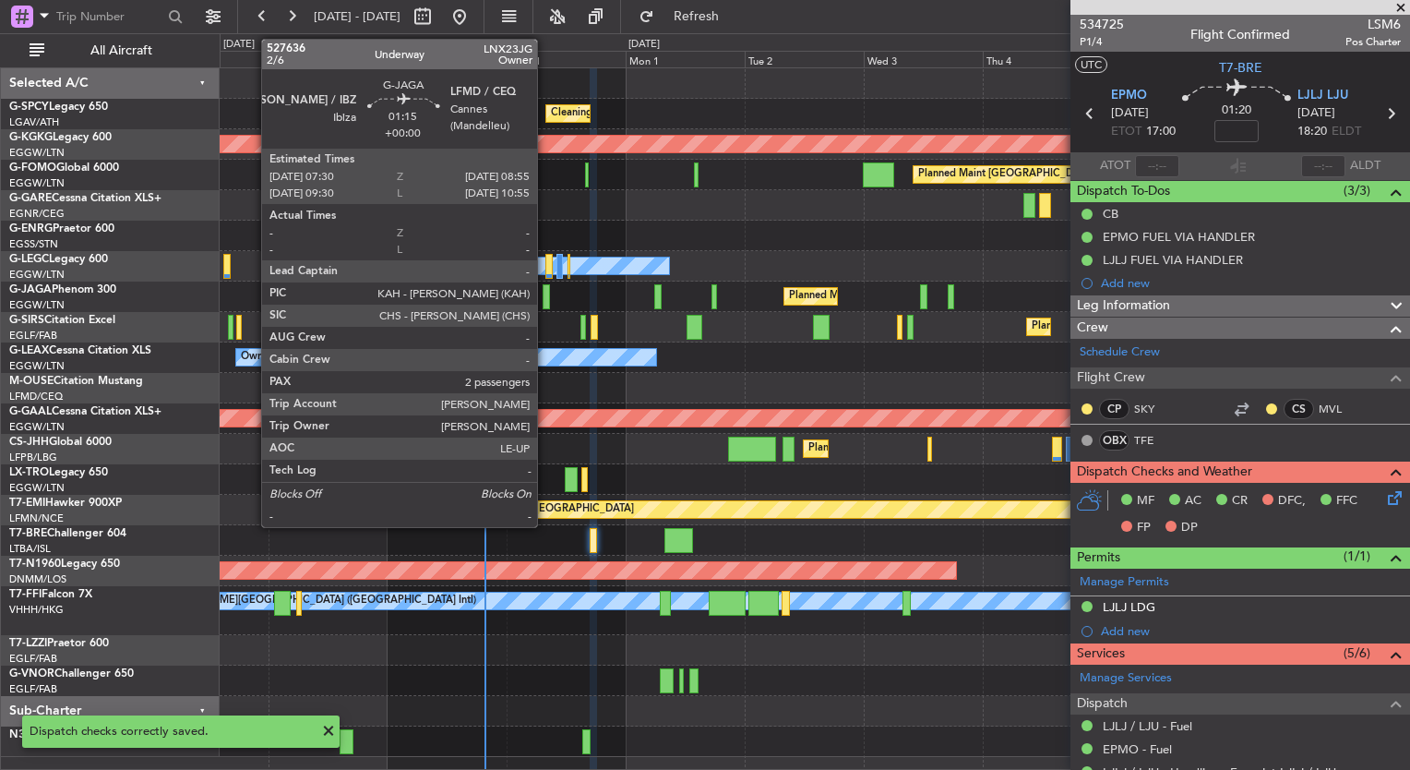
click at [546, 300] on div at bounding box center [546, 296] width 7 height 25
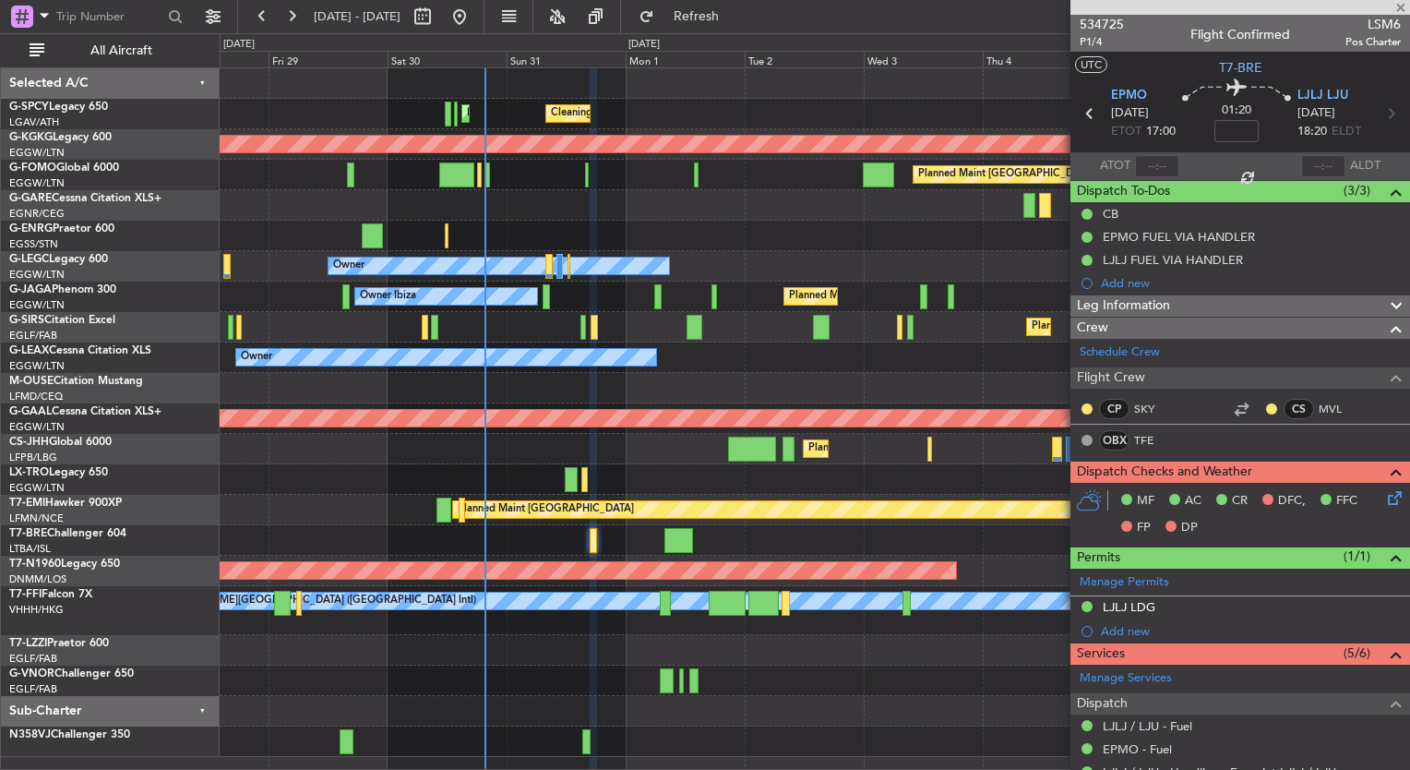
type input "2"
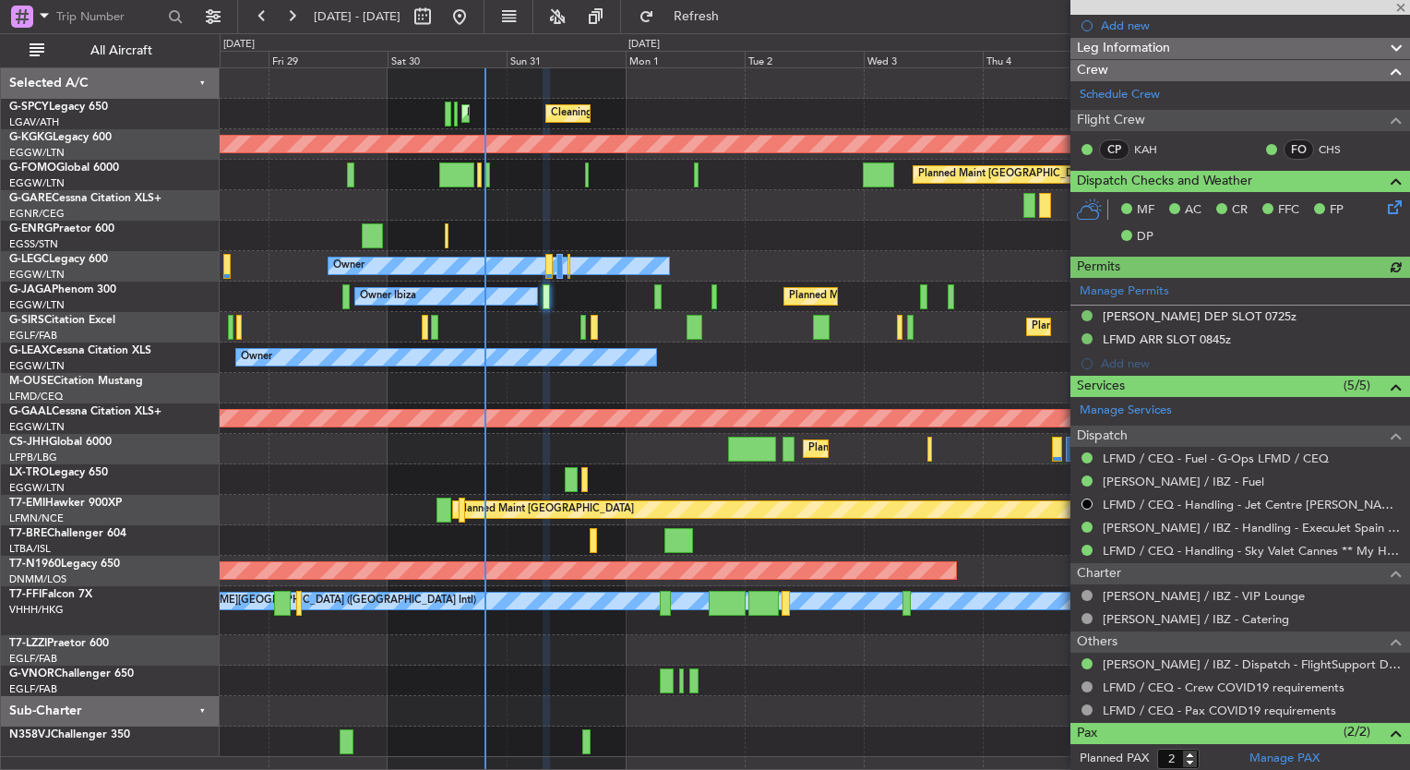
scroll to position [258, 0]
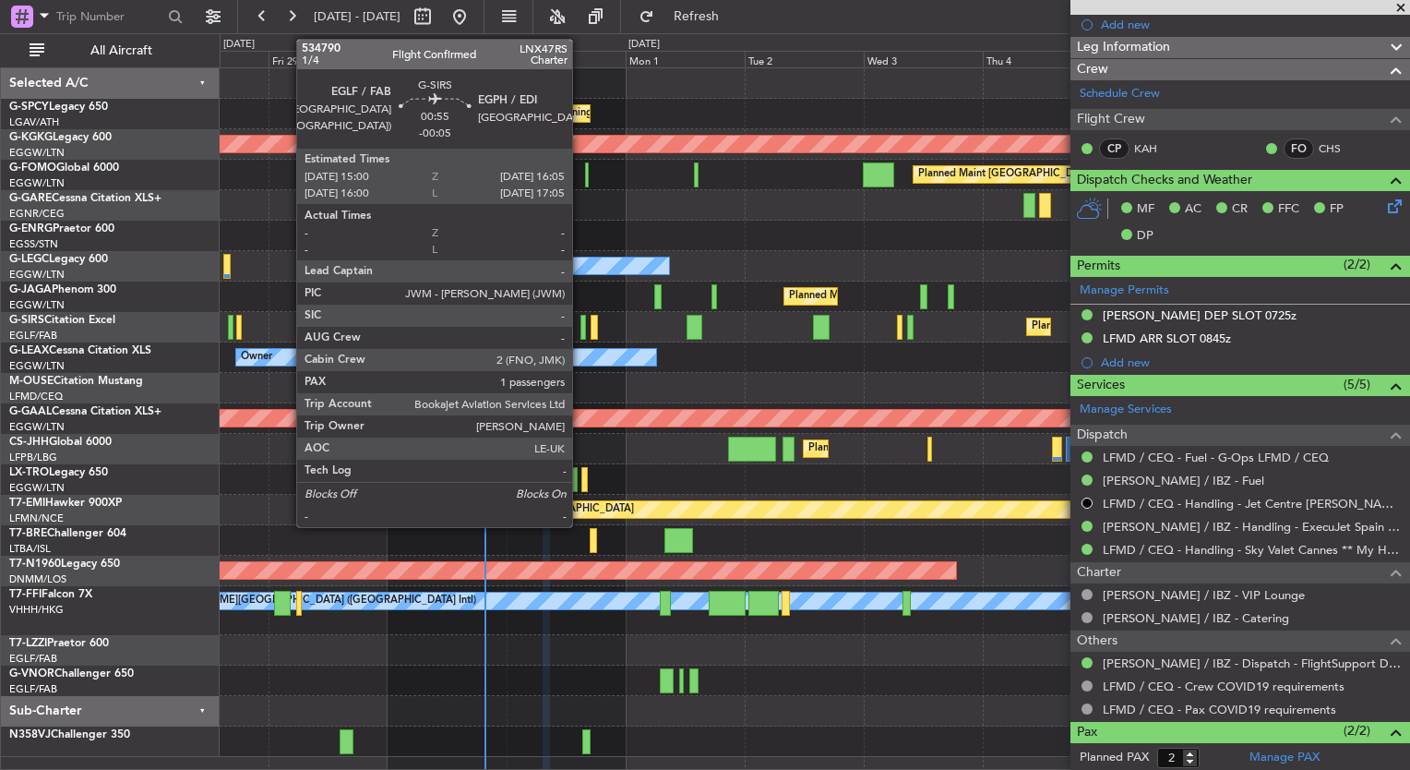
click at [581, 330] on div at bounding box center [583, 327] width 6 height 25
type input "-00:05"
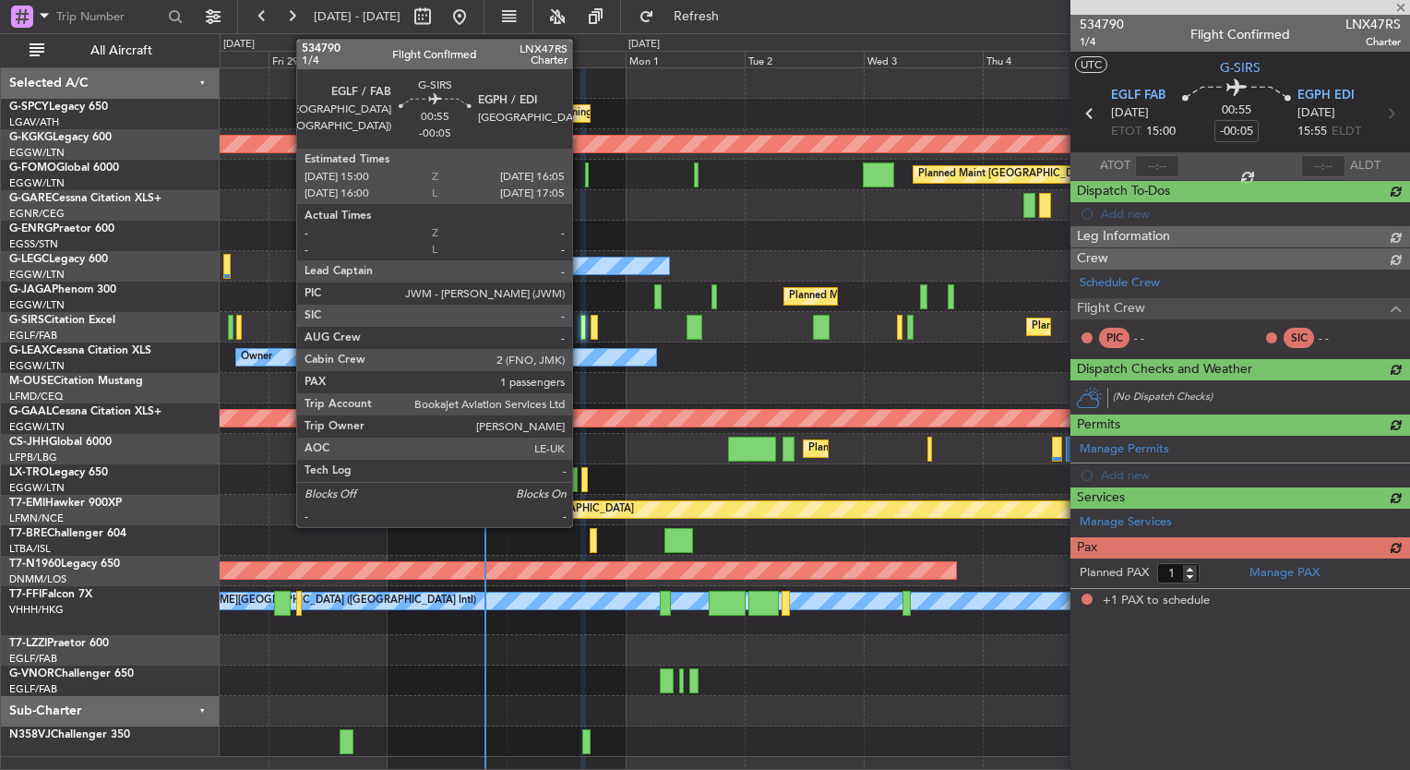
scroll to position [0, 0]
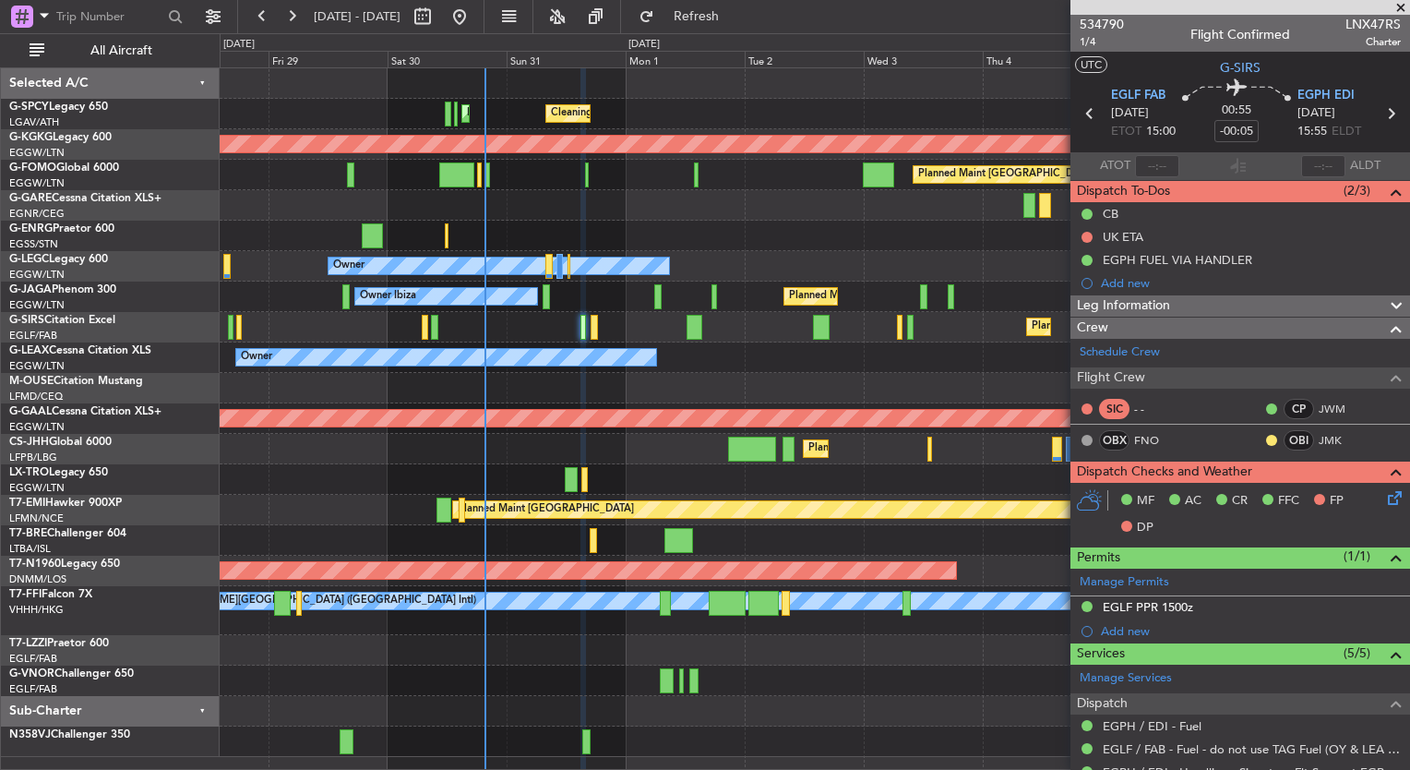
click at [1399, 7] on span at bounding box center [1401, 8] width 18 height 17
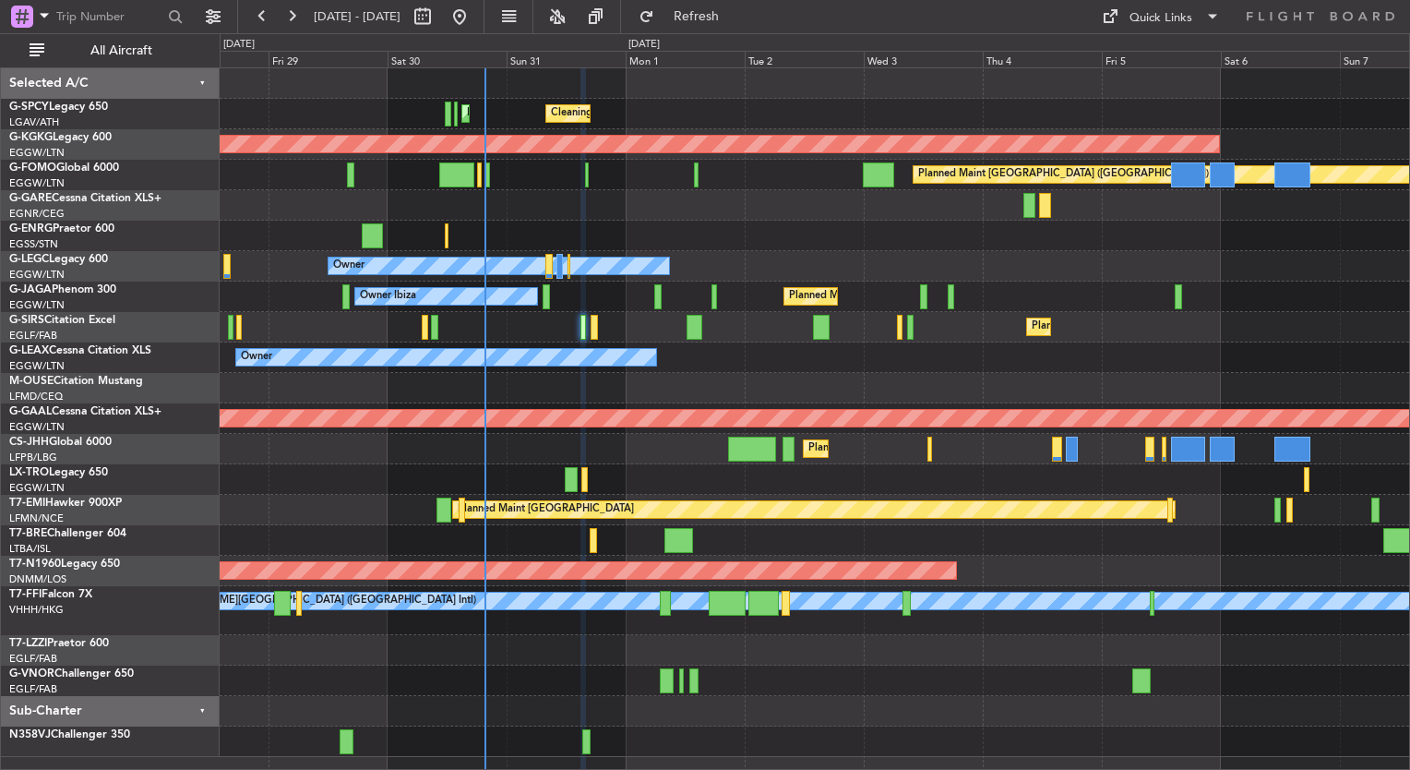
type input "0"
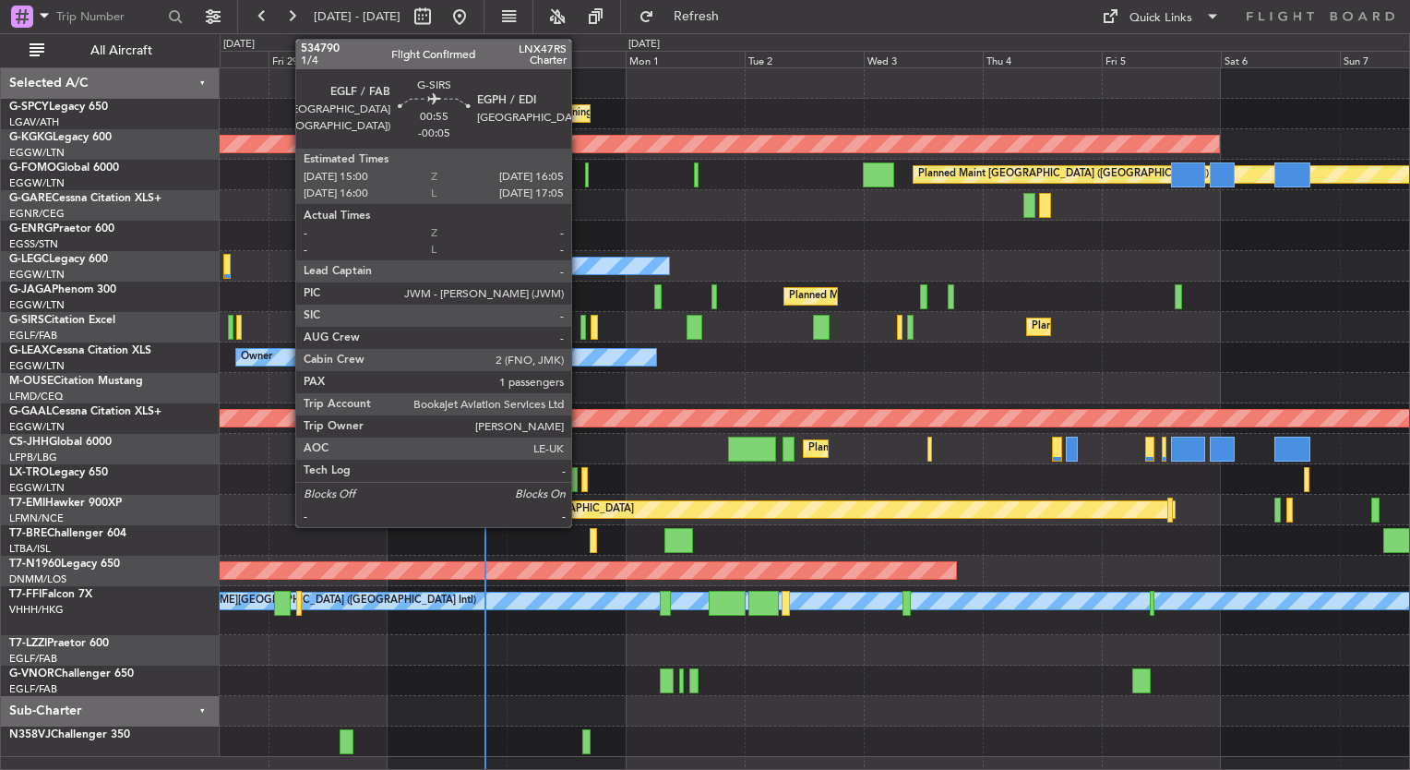
click at [580, 331] on div at bounding box center [583, 327] width 6 height 25
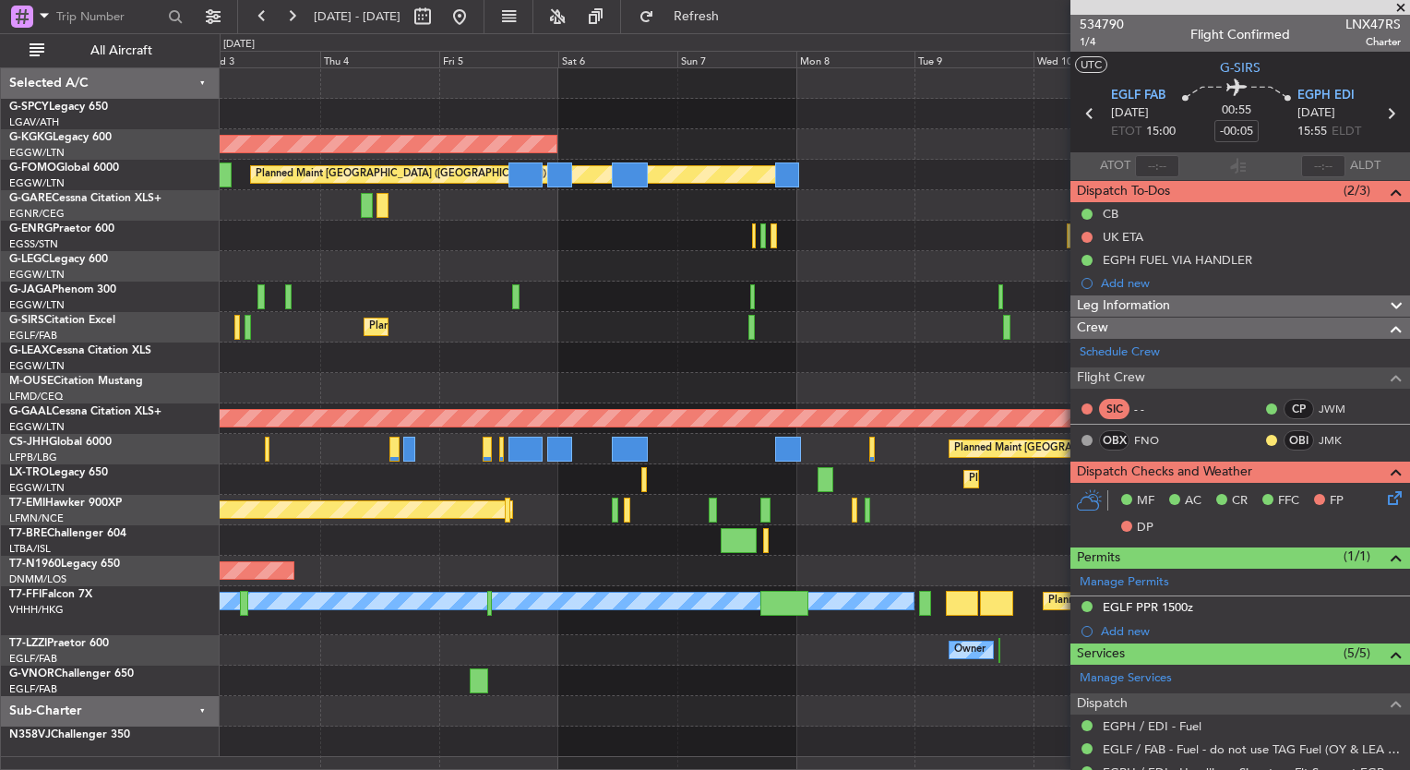
click at [178, 251] on div "Cleaning Athens (Eleftherios Venizelos Intl) AOG Maint Istanbul (Ataturk) Plann…" at bounding box center [705, 401] width 1410 height 736
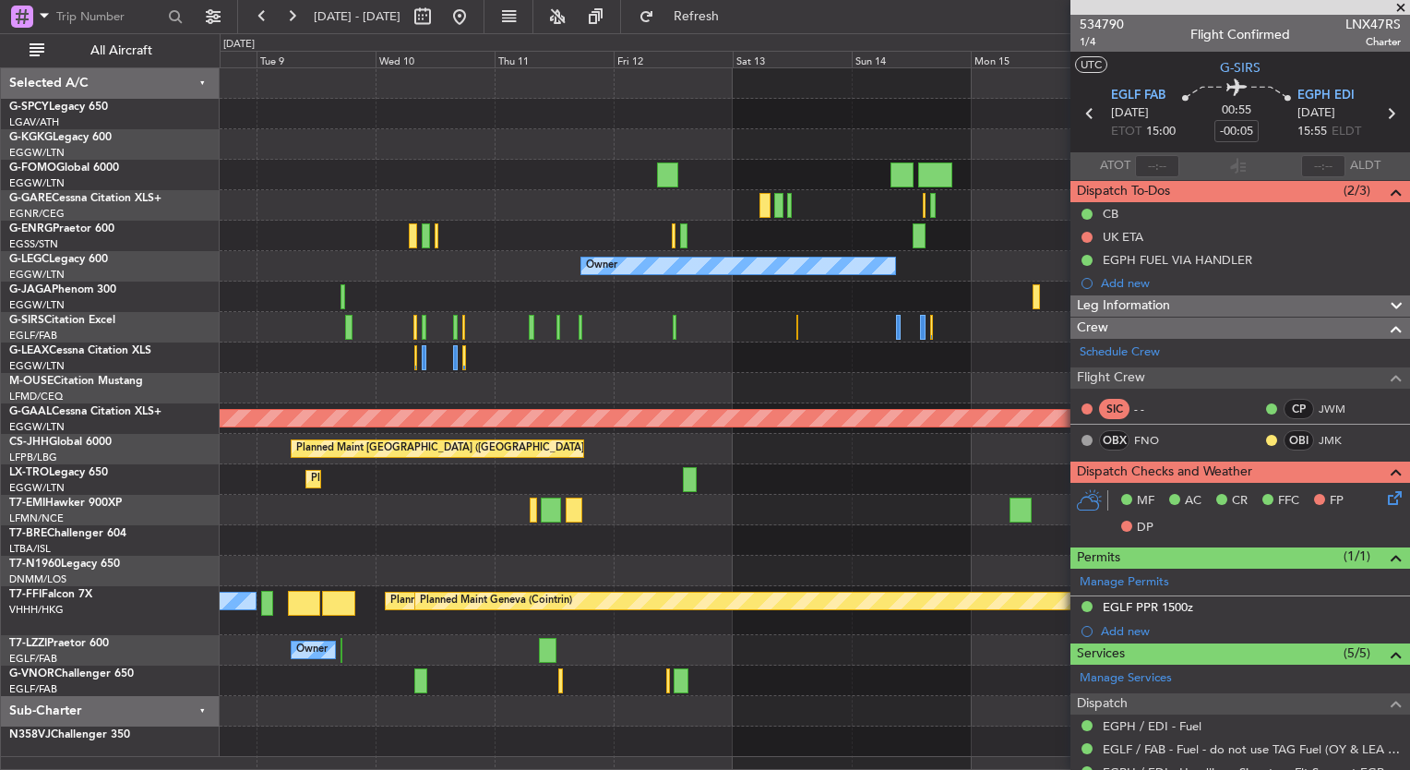
click at [182, 314] on div "Planned Maint London (Luton) Owner Planned Maint Dusseldorf Planned Maint Paris…" at bounding box center [705, 401] width 1410 height 736
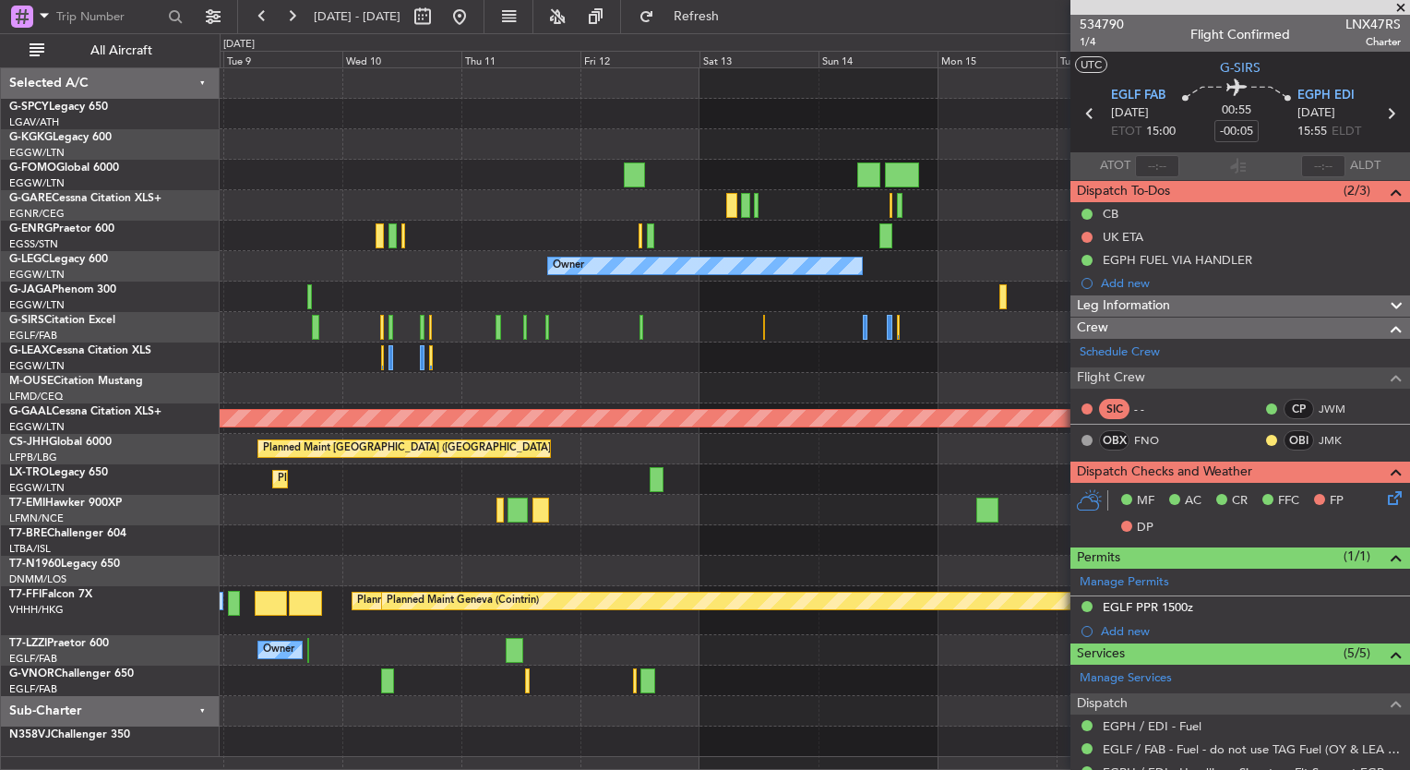
click at [151, 339] on div "Planned Maint London (Luton) Owner Planned Maint Dusseldorf Planned Maint Paris…" at bounding box center [705, 401] width 1410 height 736
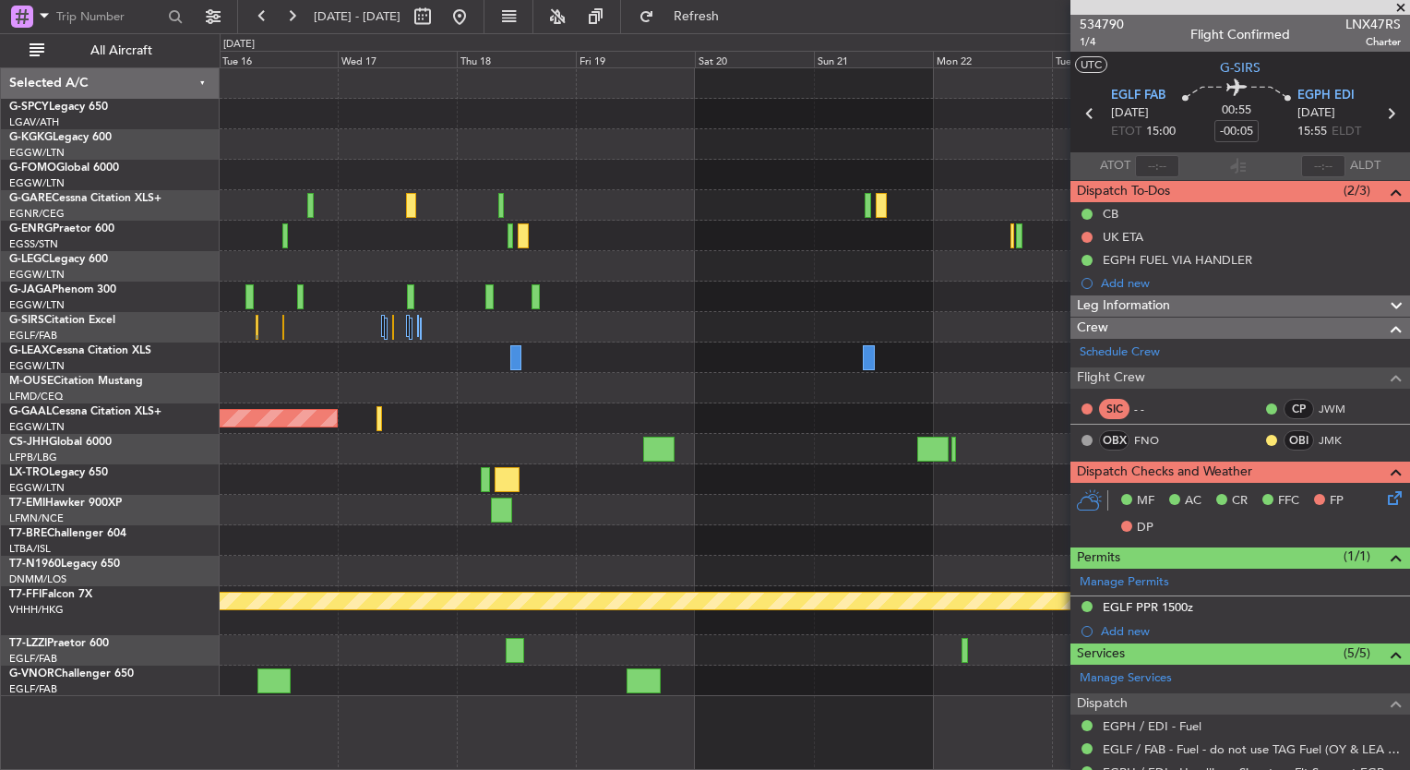
click at [600, 328] on div at bounding box center [814, 327] width 1189 height 30
click at [474, 7] on button at bounding box center [460, 17] width 30 height 30
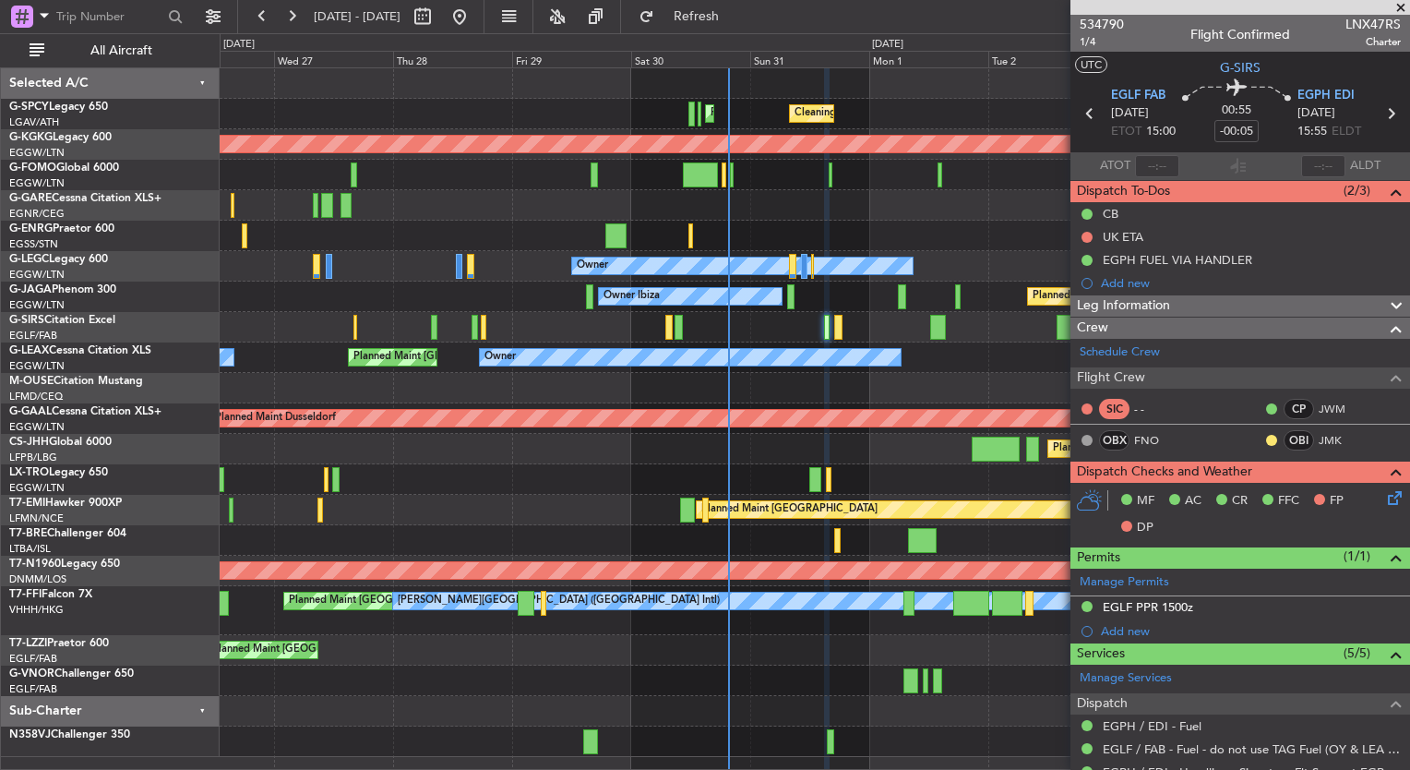
click at [765, 541] on div "Planned Maint Warsaw ([GEOGRAPHIC_DATA])" at bounding box center [814, 540] width 1189 height 30
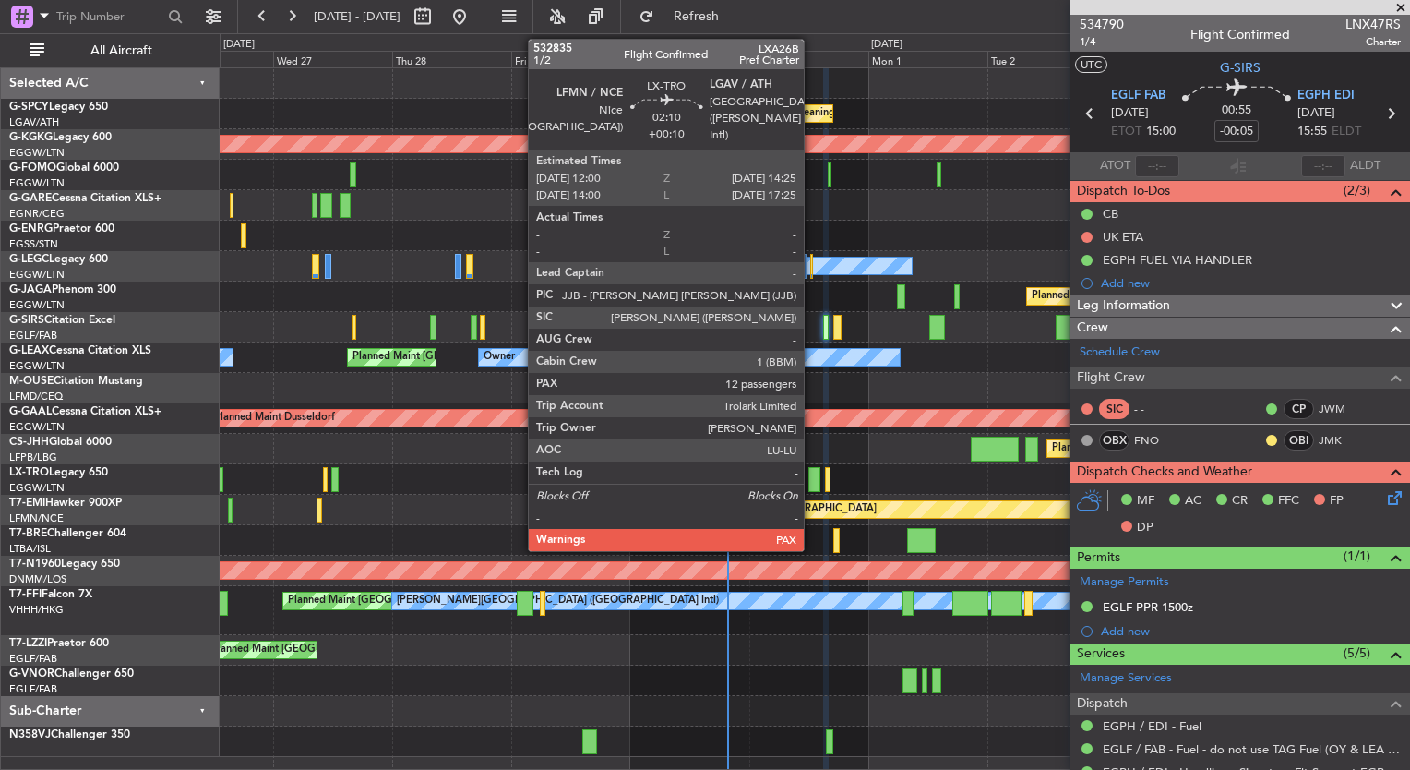
click at [812, 476] on div at bounding box center [814, 479] width 12 height 25
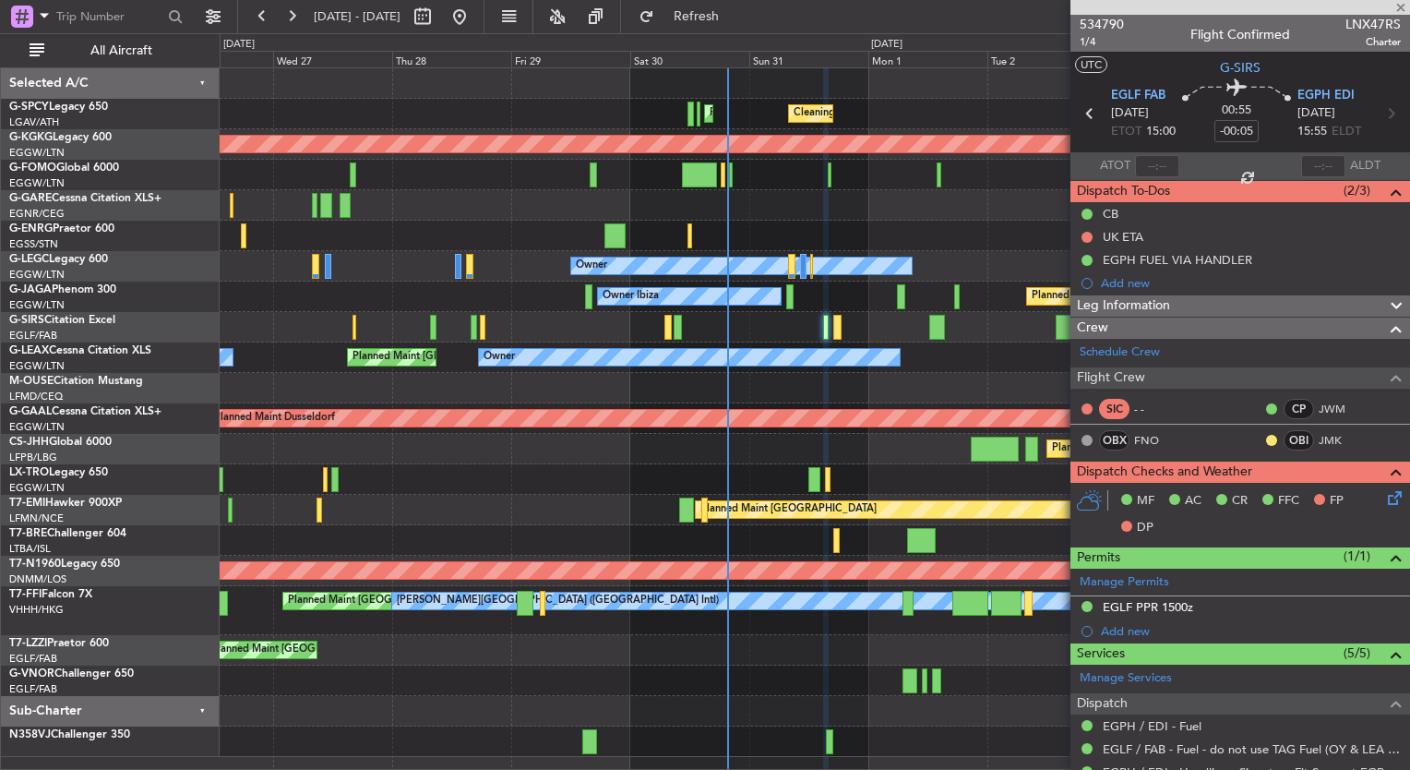
type input "+00:10"
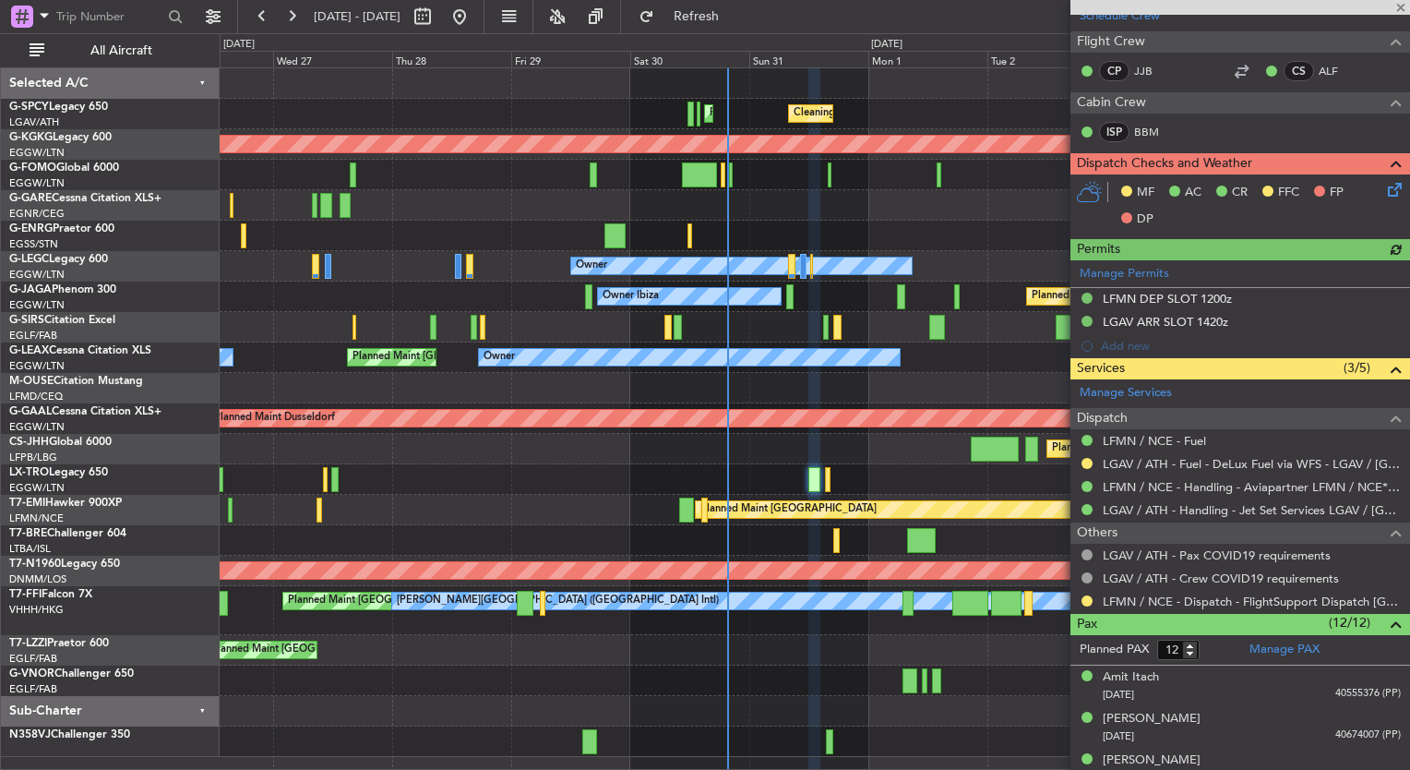
scroll to position [421, 0]
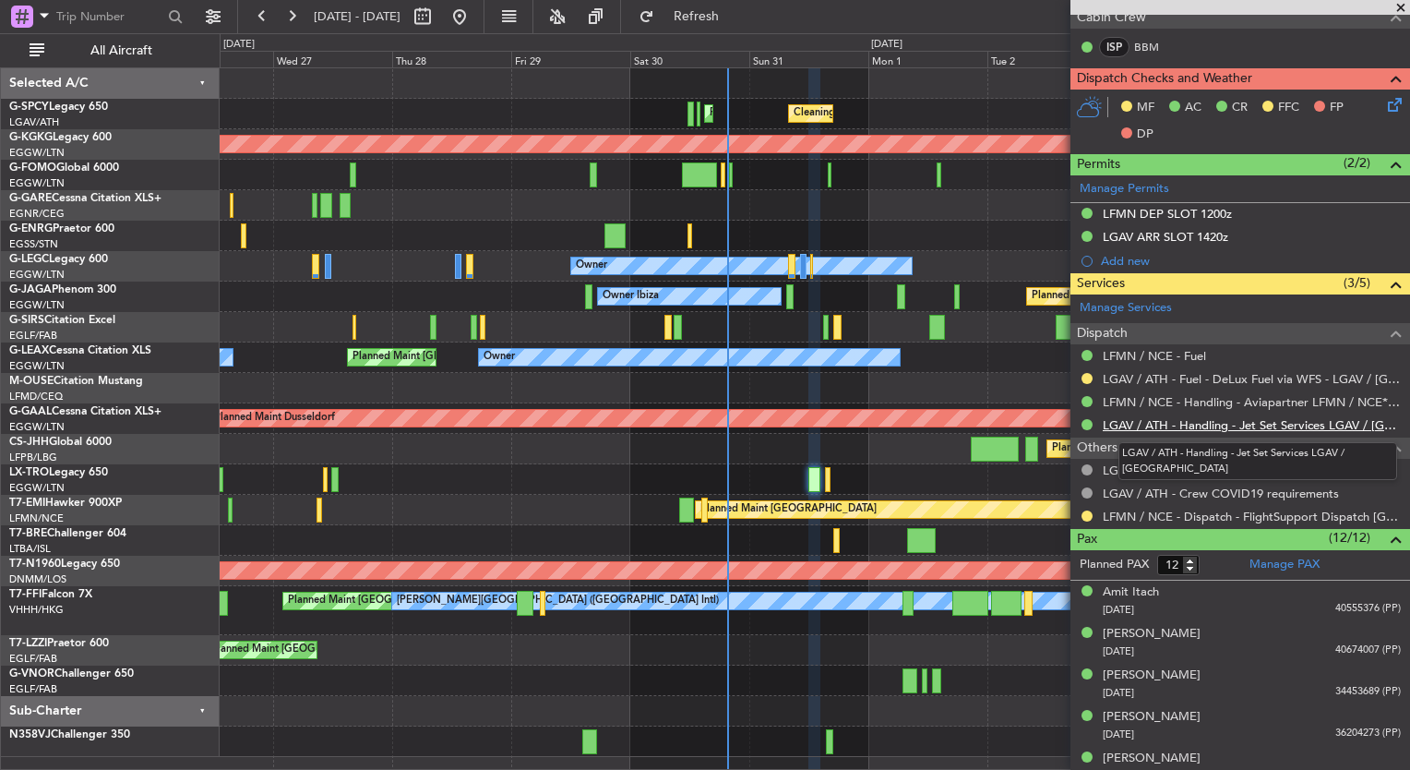
click at [1263, 423] on link "LGAV / ATH - Handling - Jet Set Services LGAV / [GEOGRAPHIC_DATA]" at bounding box center [1252, 425] width 298 height 16
click at [324, 681] on div at bounding box center [814, 680] width 1189 height 30
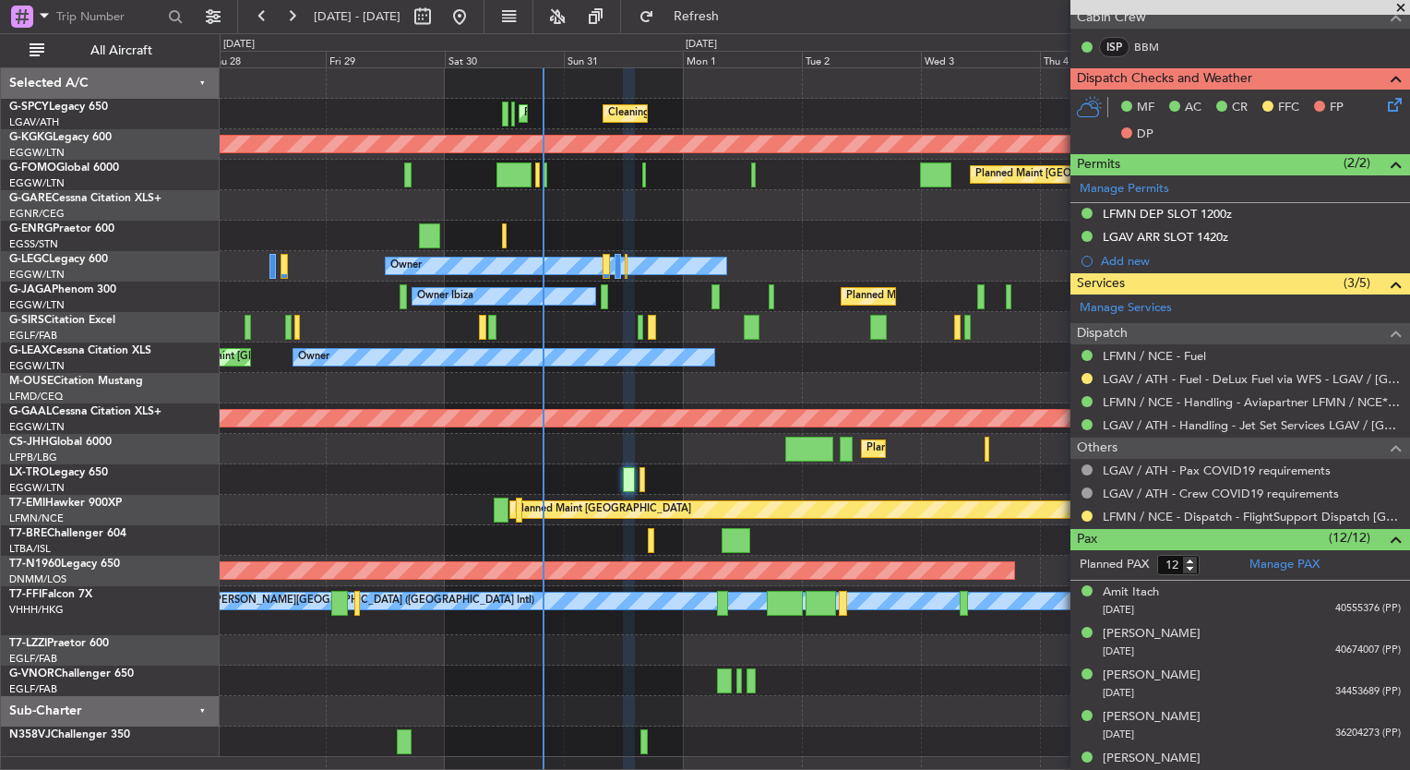
click at [540, 411] on div "Cleaning Athens (Eleftherios Venizelos Intl) Planned Maint Athens (Eleftherios …" at bounding box center [814, 412] width 1189 height 688
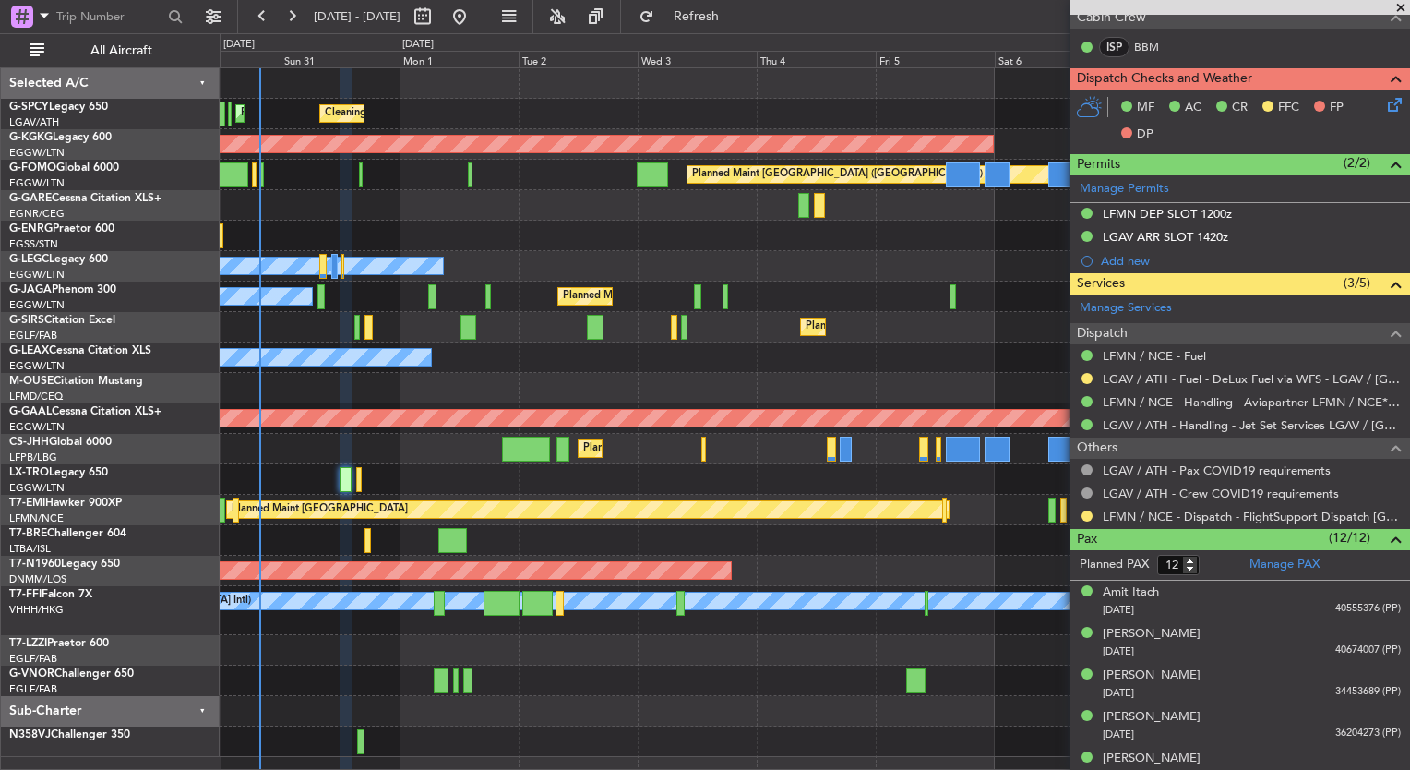
click at [467, 445] on div "Cleaning Athens (Eleftherios Venizelos Intl) Planned Maint Athens (Eleftherios …" at bounding box center [814, 412] width 1189 height 688
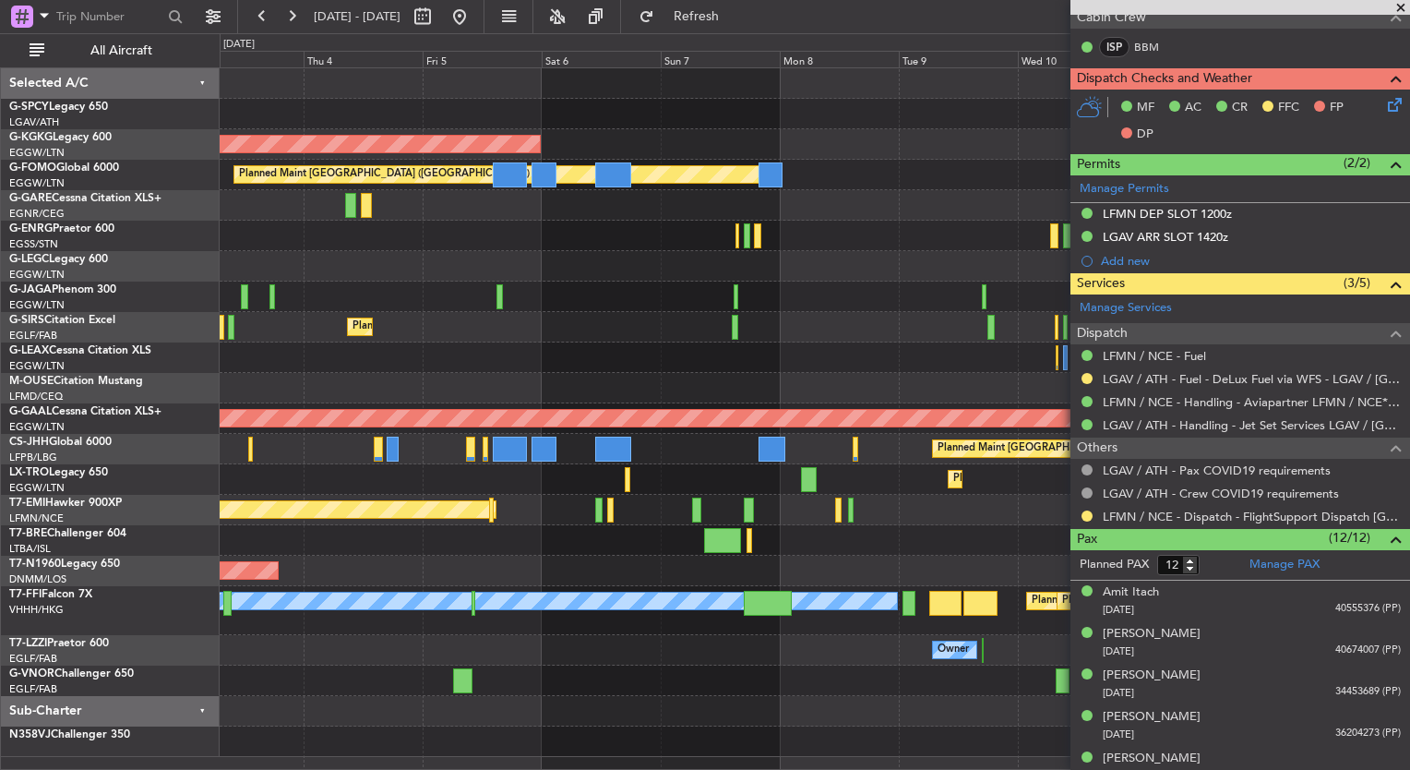
click at [475, 377] on div at bounding box center [814, 388] width 1189 height 30
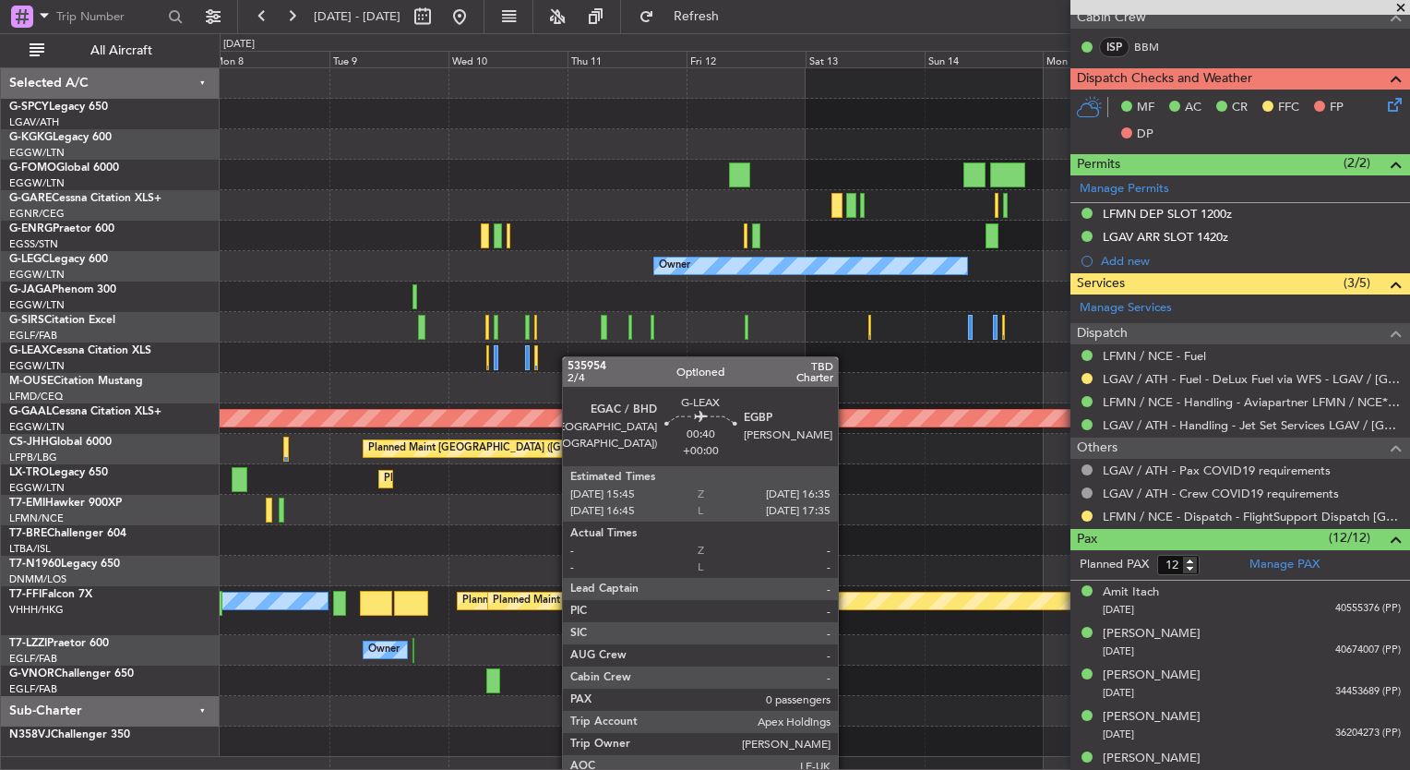
click at [467, 351] on div at bounding box center [814, 357] width 1189 height 30
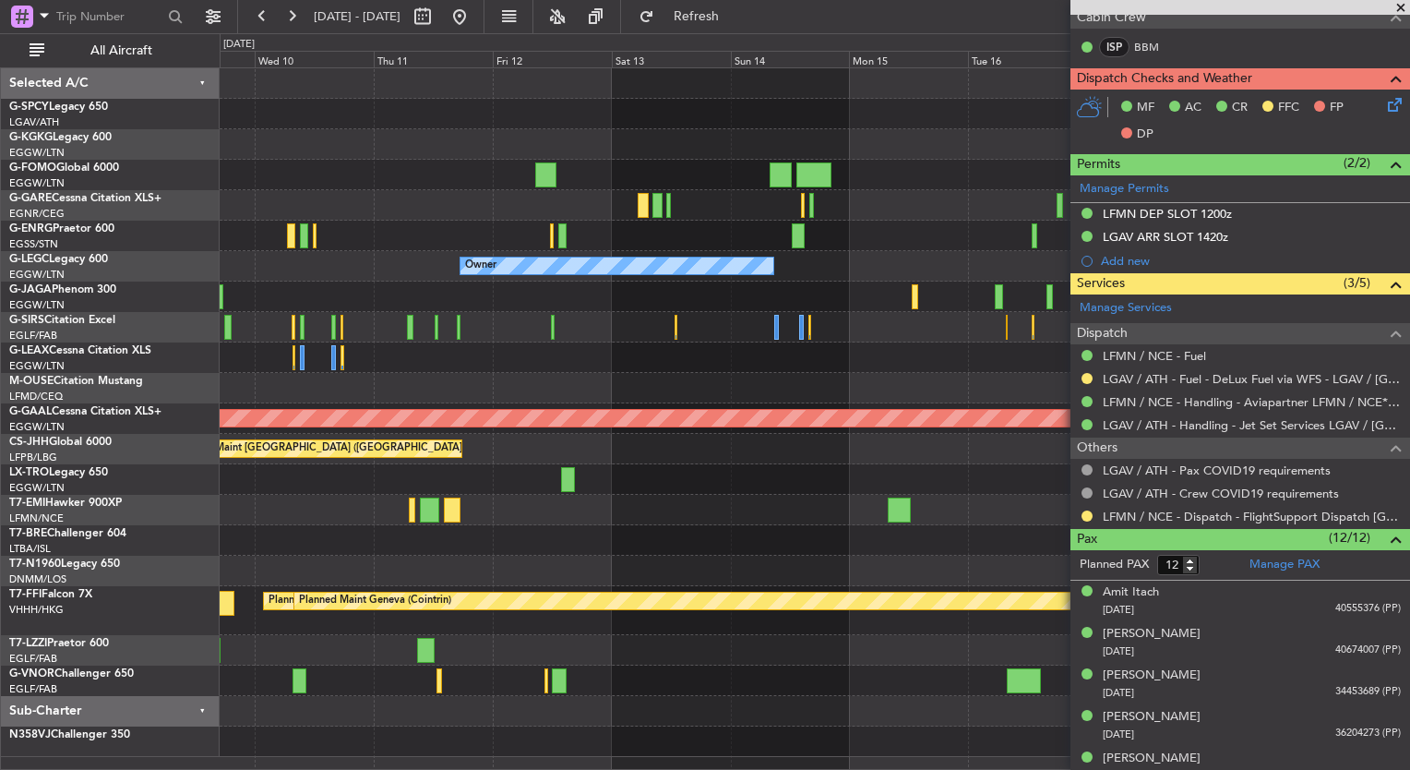
click at [426, 360] on div at bounding box center [814, 357] width 1189 height 30
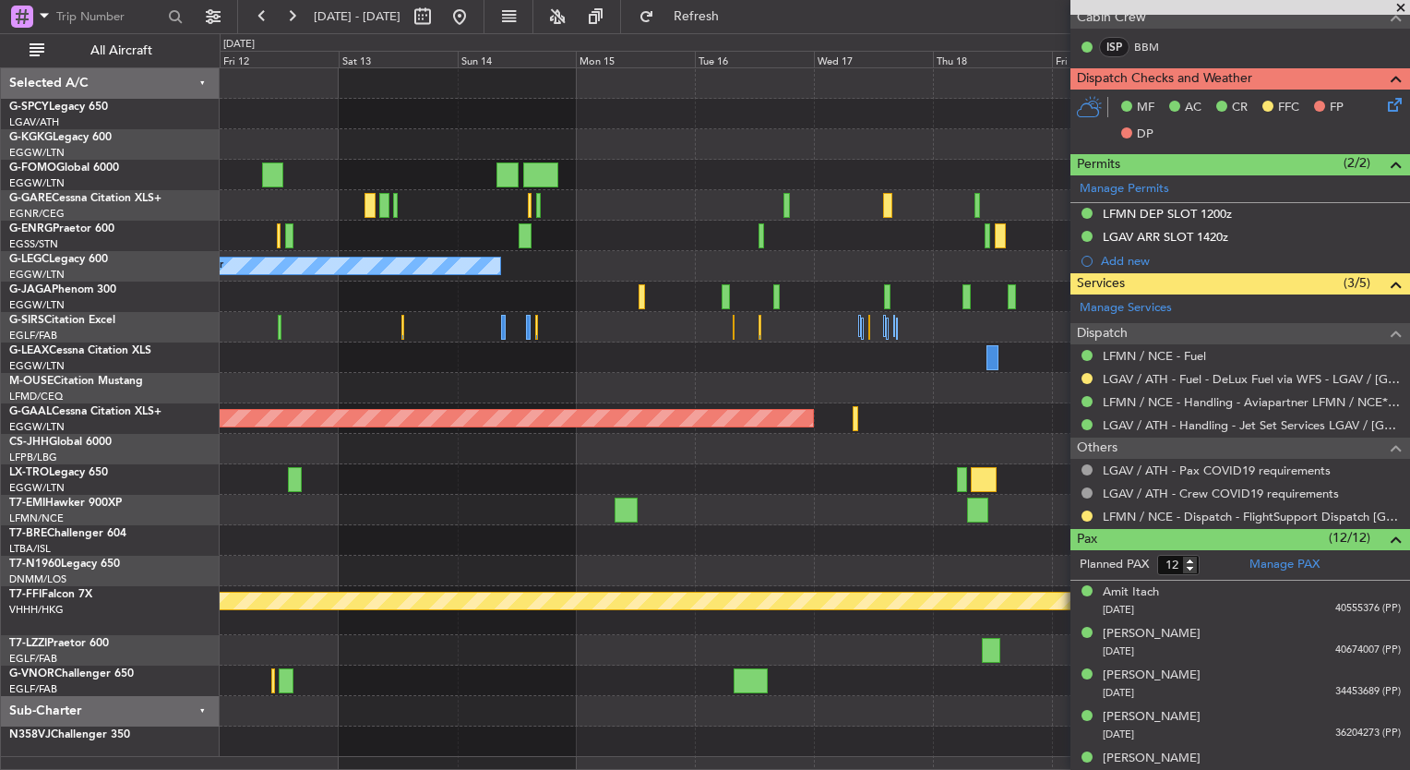
click at [552, 336] on div at bounding box center [814, 327] width 1189 height 30
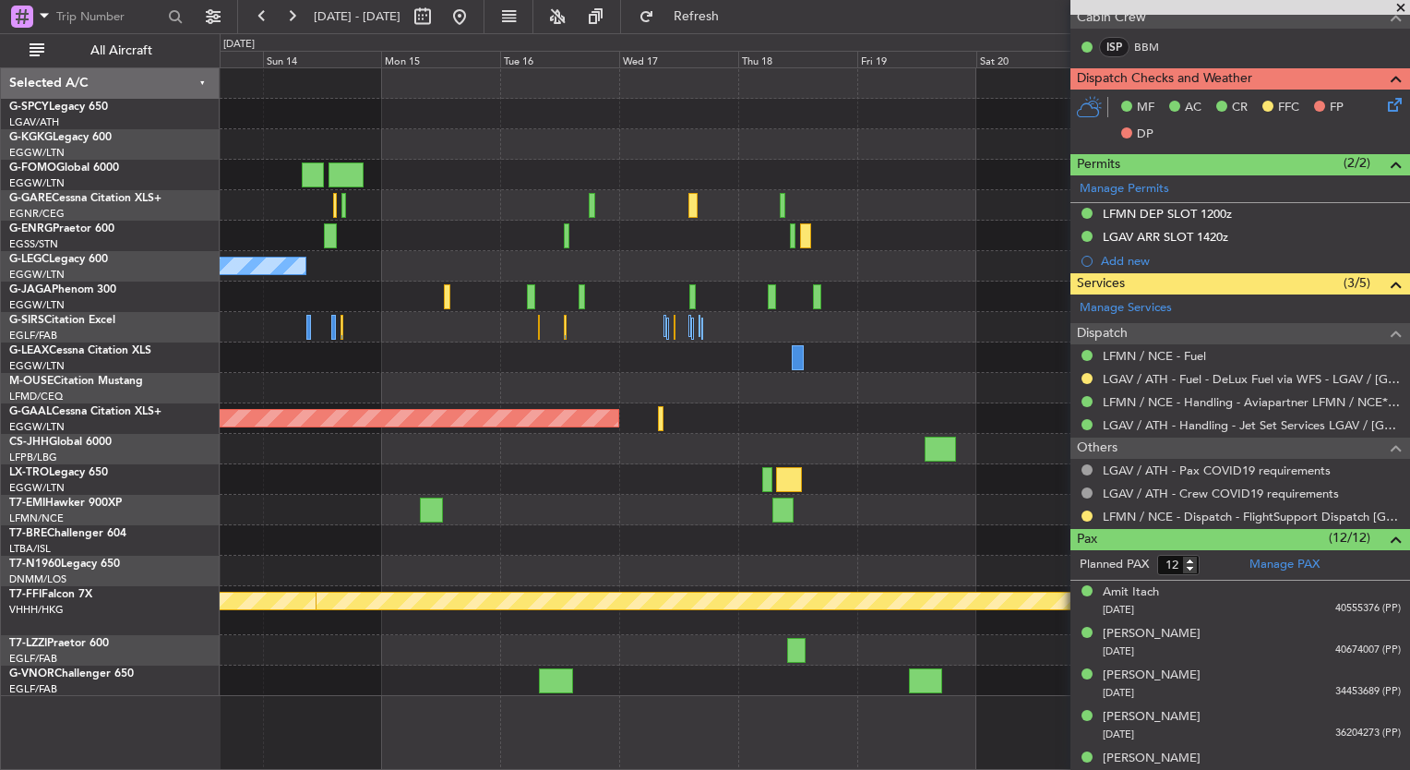
click at [848, 254] on div "Owner A/C Unavailable London (Luton)" at bounding box center [814, 266] width 1189 height 30
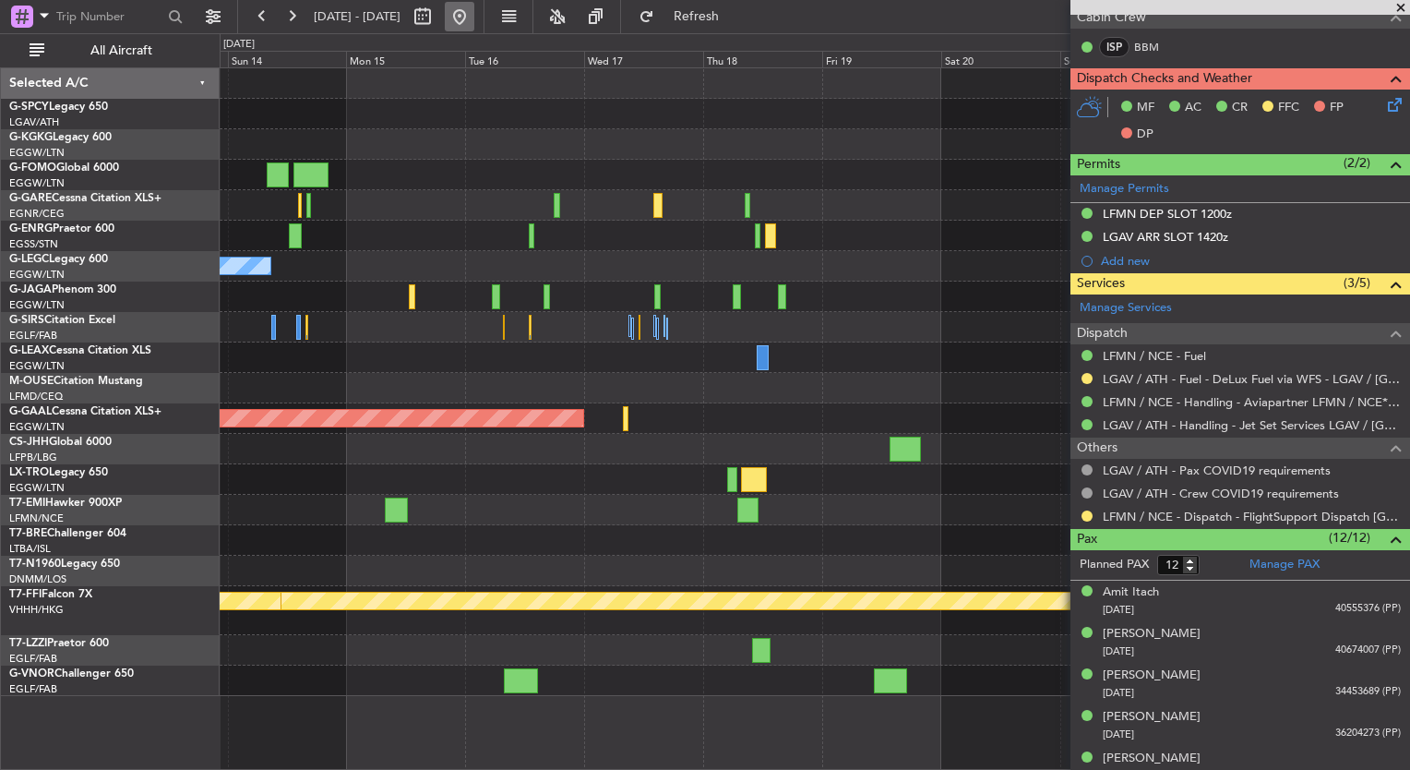
click at [474, 18] on button at bounding box center [460, 17] width 30 height 30
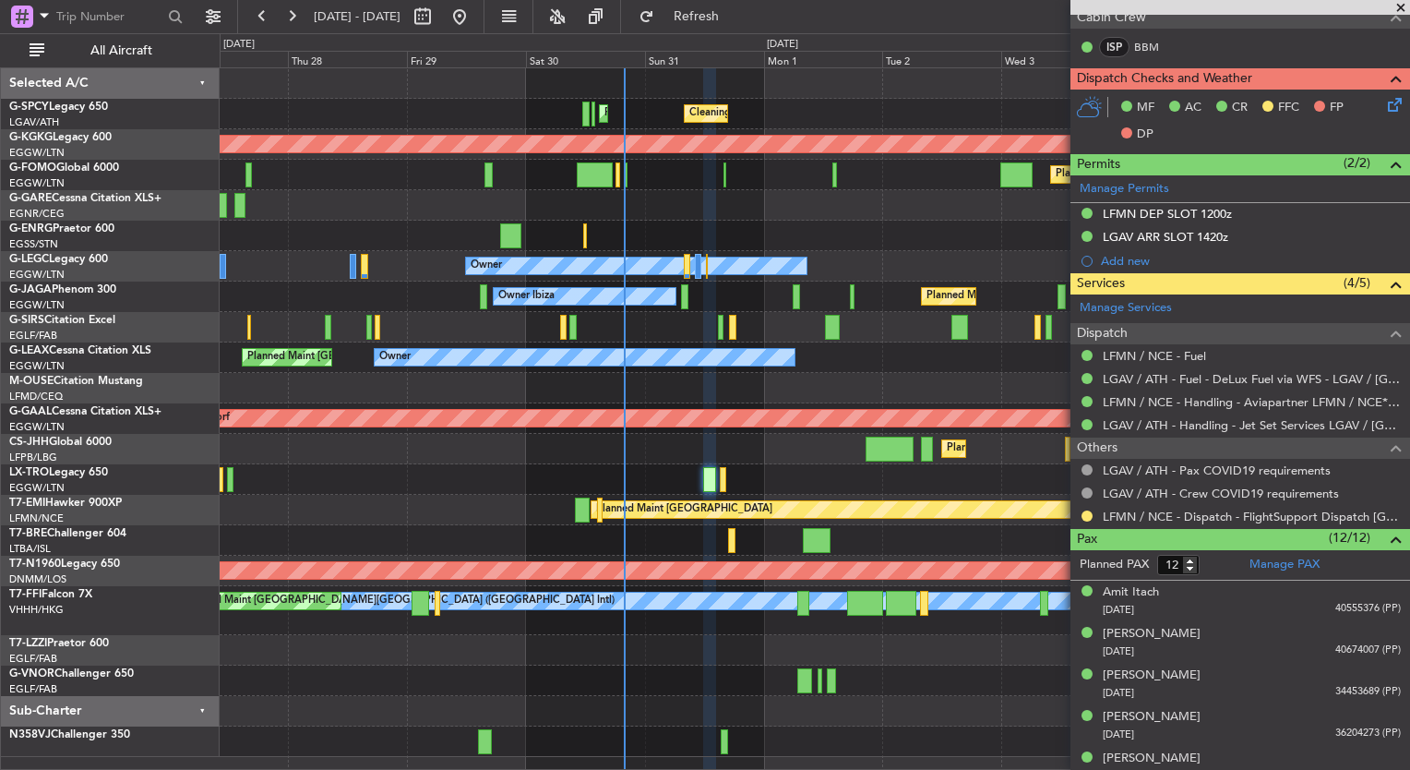
click at [672, 470] on div at bounding box center [814, 479] width 1189 height 30
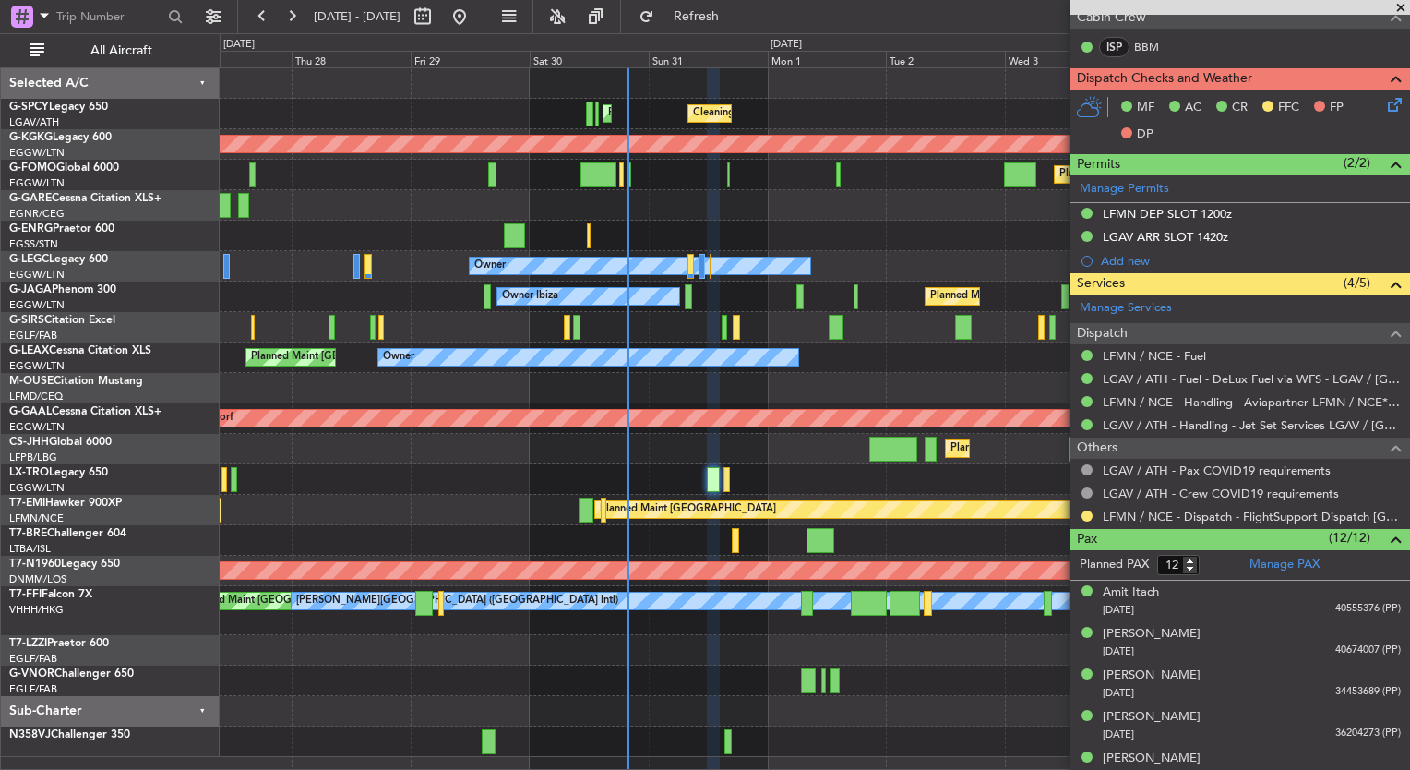
click at [317, 627] on div "Planned Maint Hong Kong (Hong Kong Intl) Planned Maint Hong Kong (Hong Kong Int…" at bounding box center [814, 610] width 1189 height 49
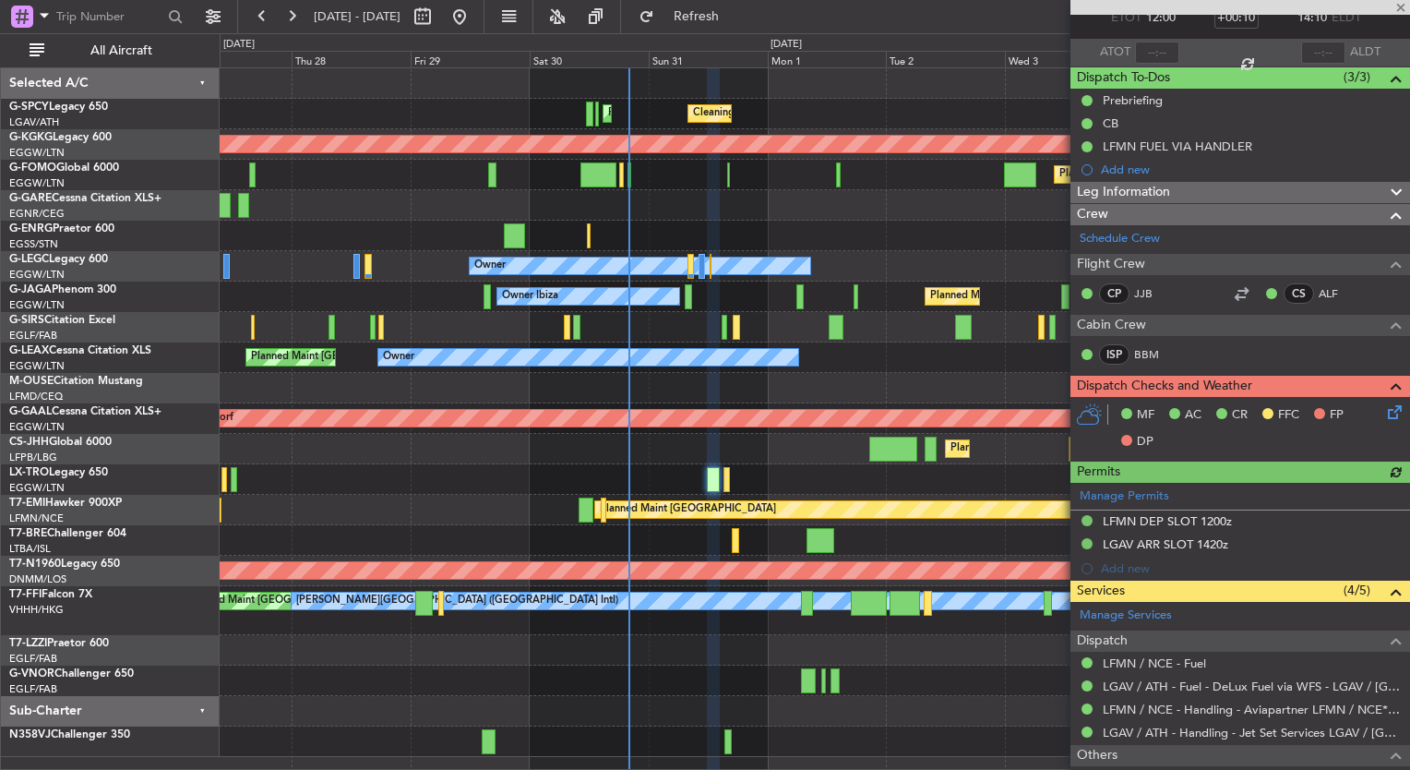
scroll to position [0, 0]
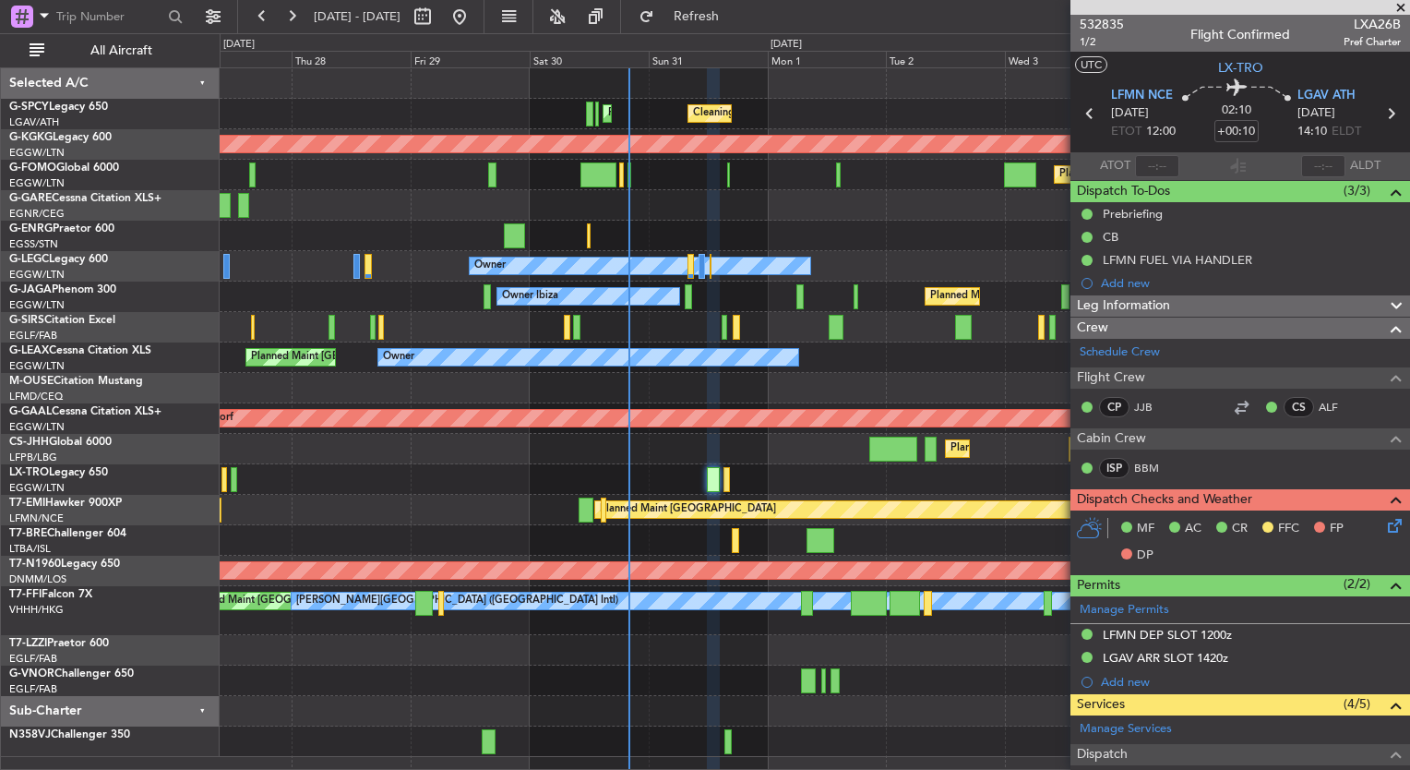
click at [1399, 11] on span at bounding box center [1401, 8] width 18 height 17
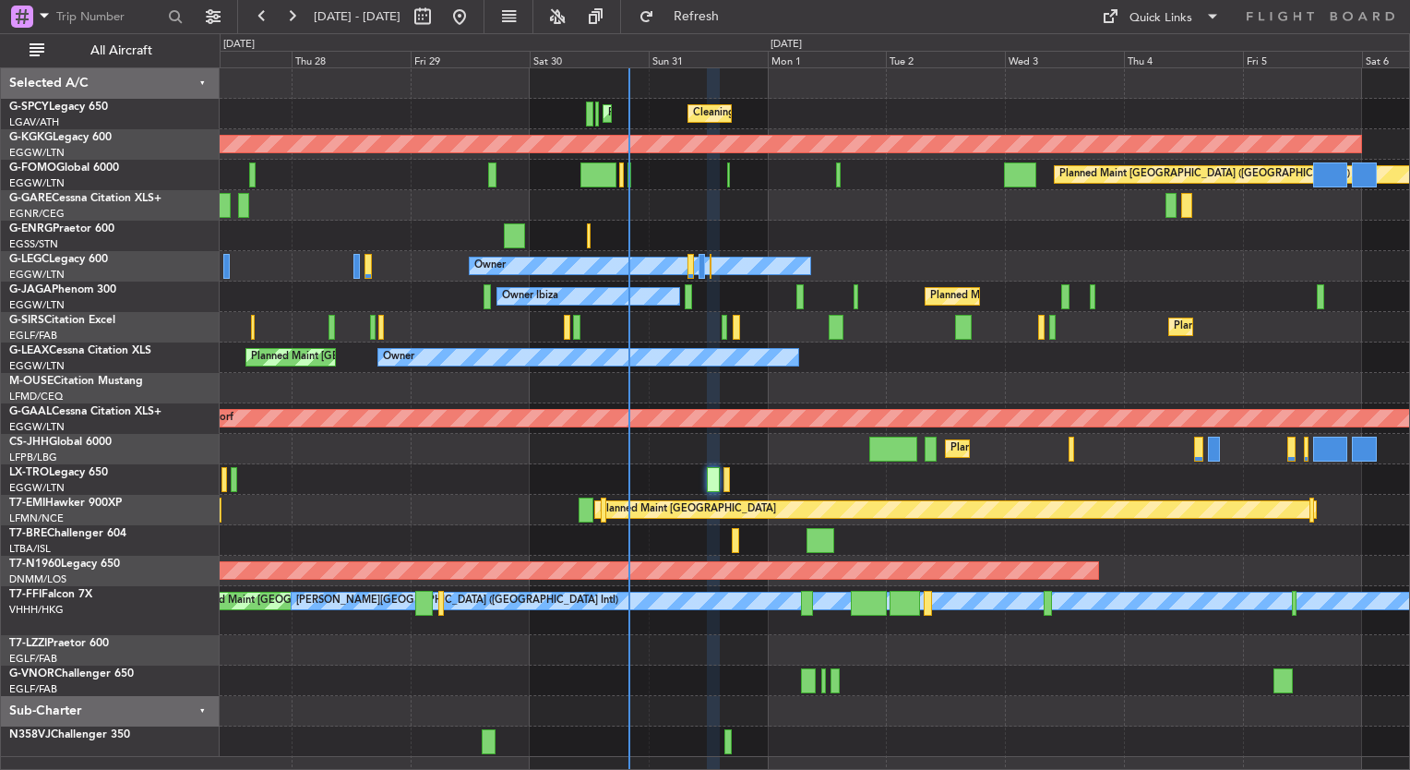
type input "0"
click at [870, 726] on div at bounding box center [814, 741] width 1189 height 30
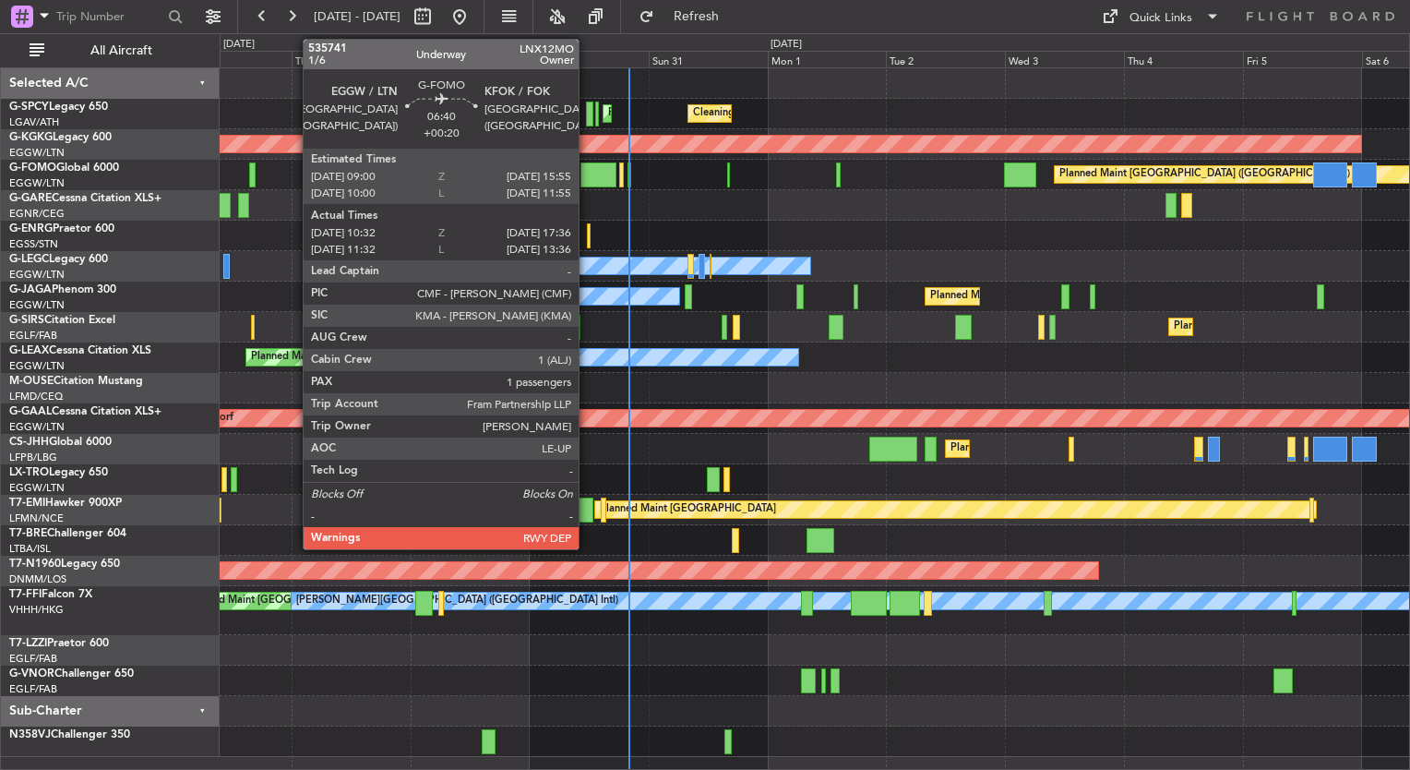
click at [589, 178] on div at bounding box center [597, 174] width 35 height 25
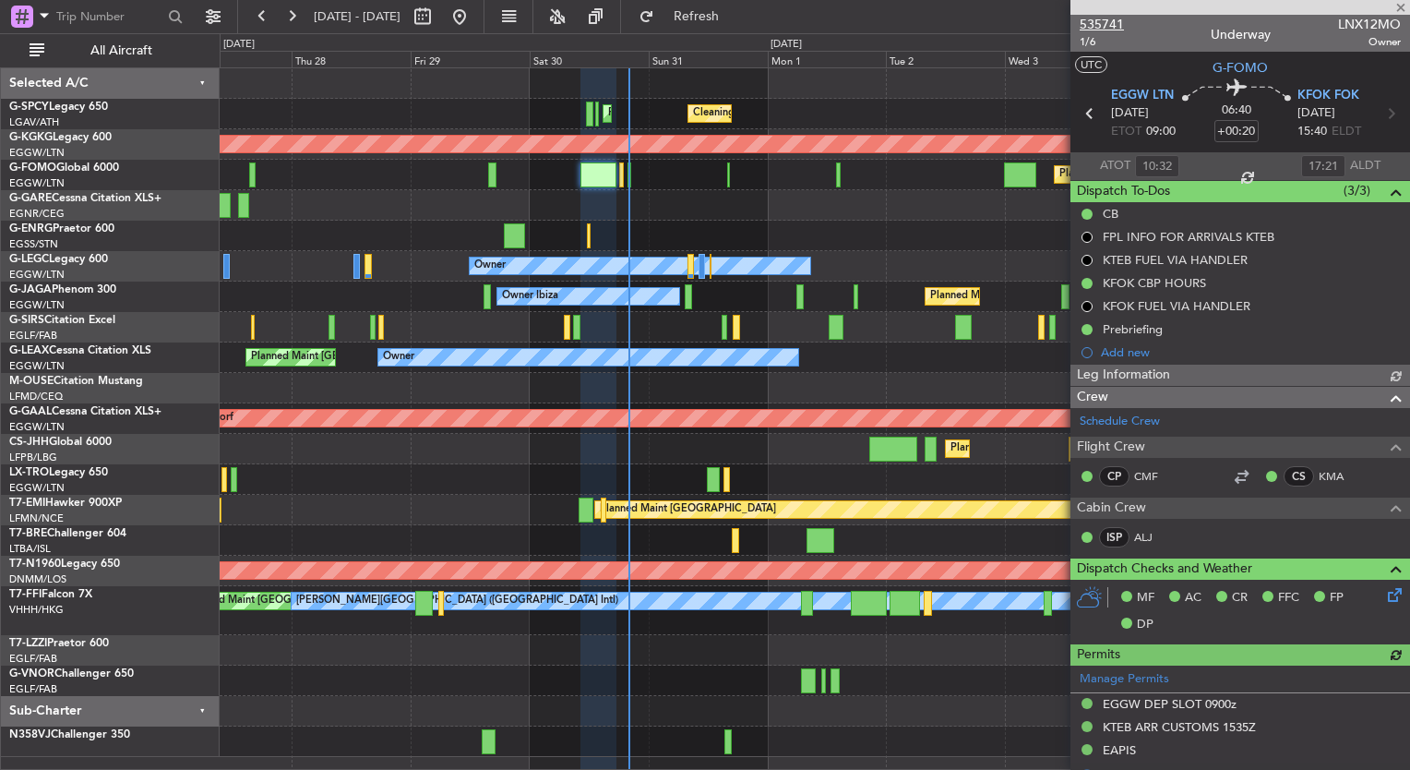
click at [1100, 30] on span "535741" at bounding box center [1102, 24] width 44 height 19
click at [862, 230] on div at bounding box center [814, 236] width 1189 height 30
click at [1401, 6] on span at bounding box center [1401, 8] width 18 height 17
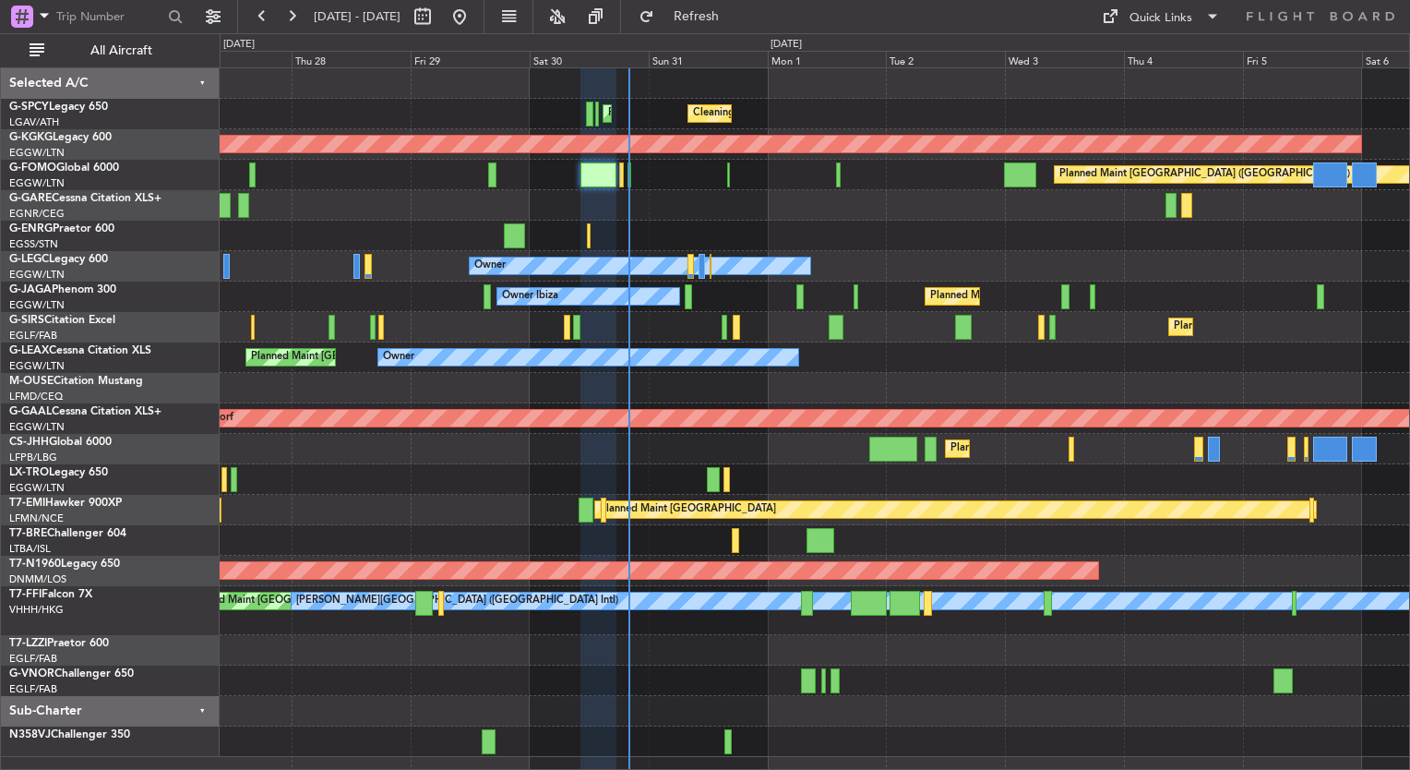
type input "0"
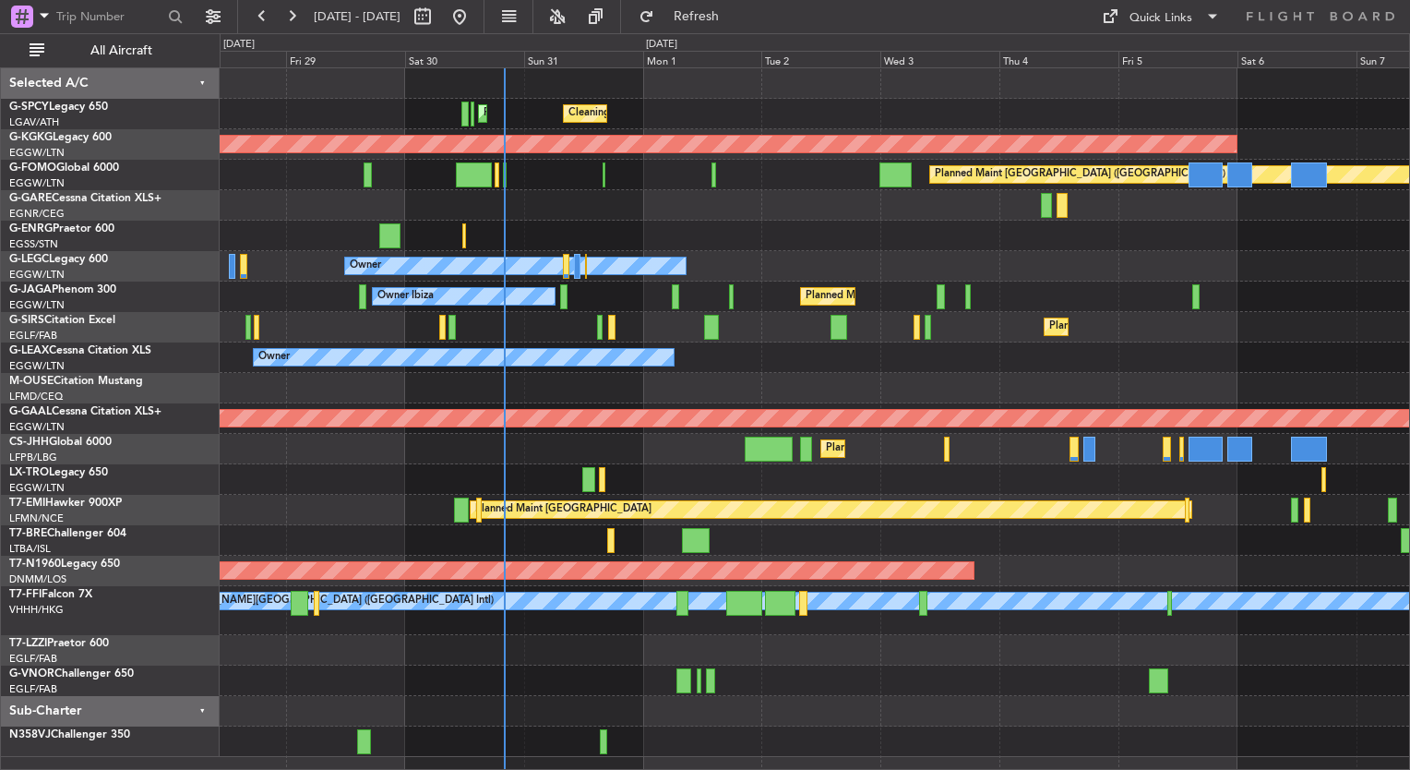
click at [424, 246] on div at bounding box center [814, 236] width 1189 height 30
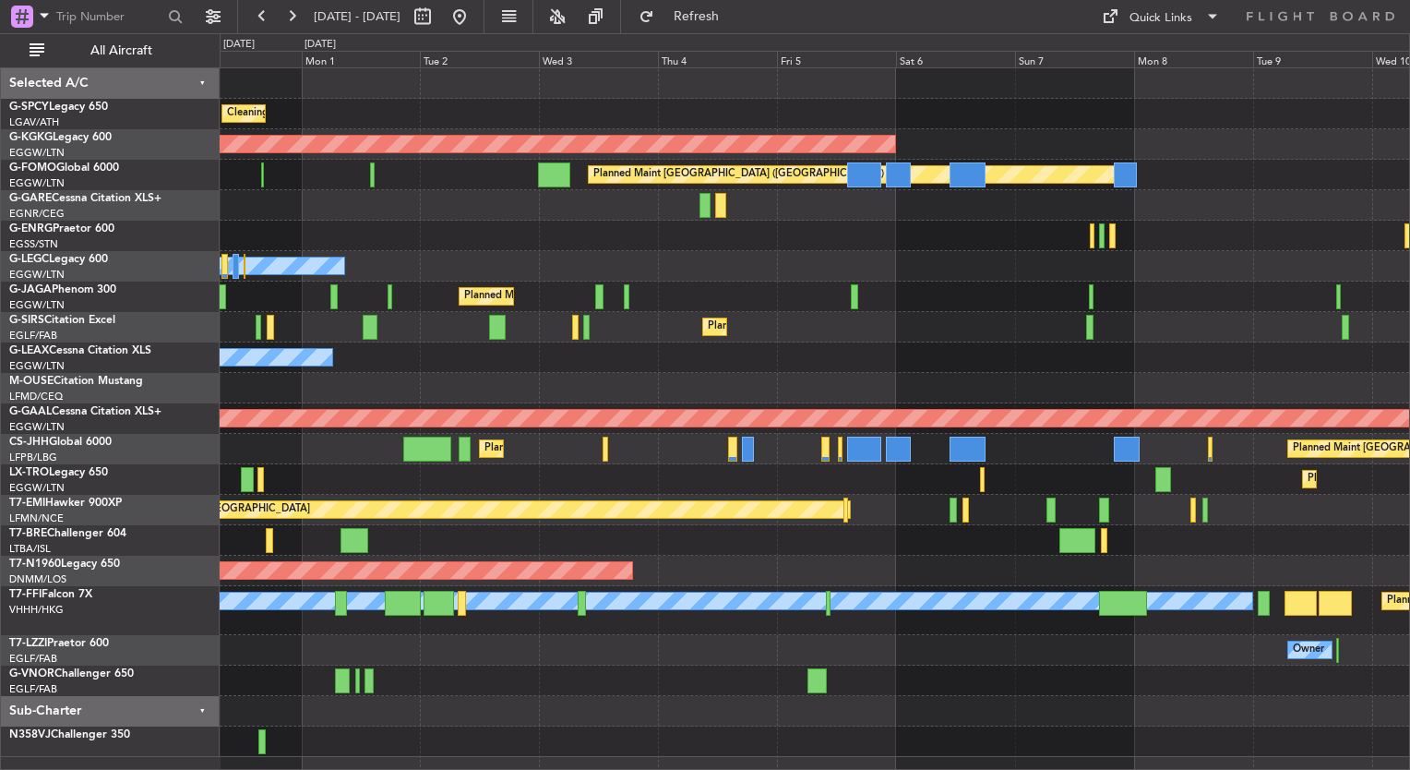
click at [428, 257] on div "Cleaning Athens (Eleftherios Venizelos Intl) Planned Maint Athens (Eleftherios …" at bounding box center [814, 412] width 1189 height 688
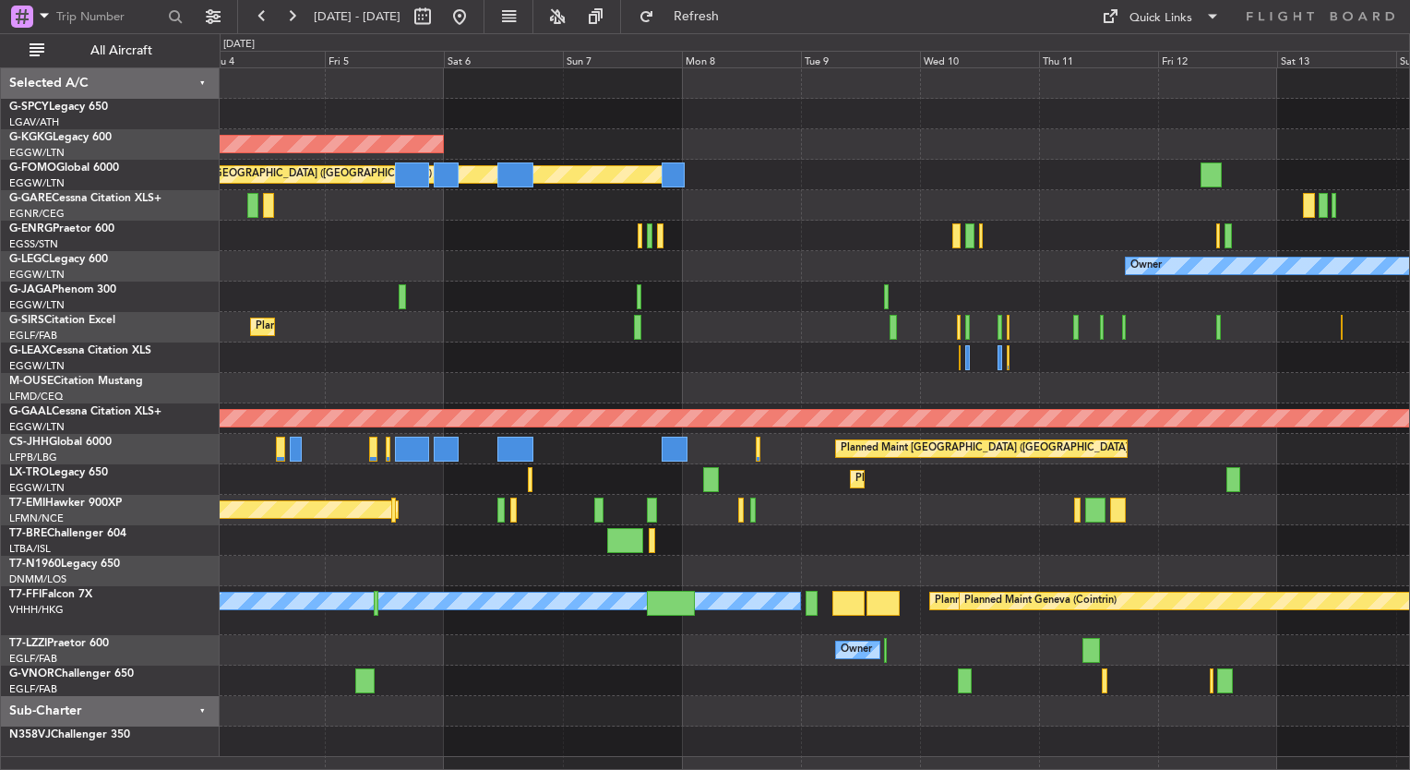
click at [517, 242] on div at bounding box center [814, 236] width 1189 height 30
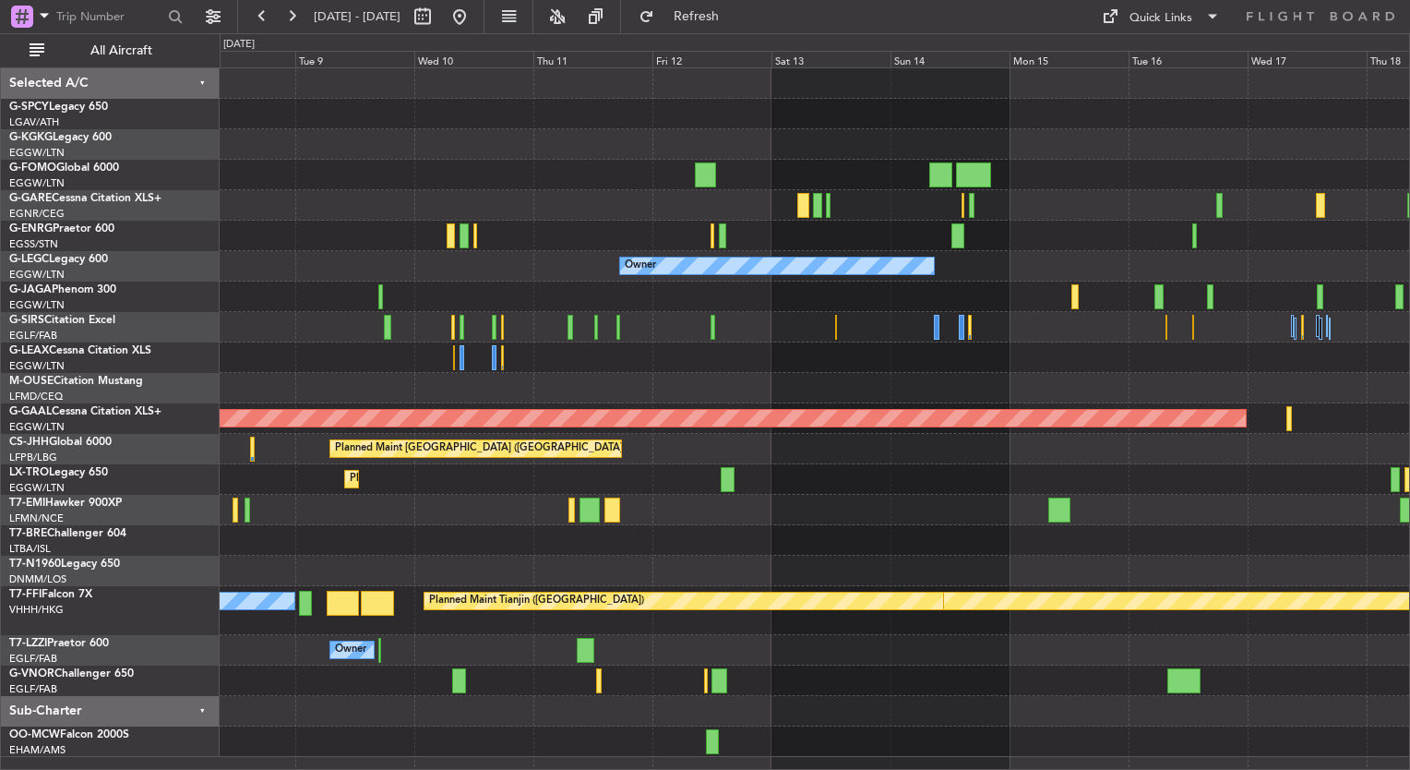
click at [823, 245] on div at bounding box center [814, 236] width 1189 height 30
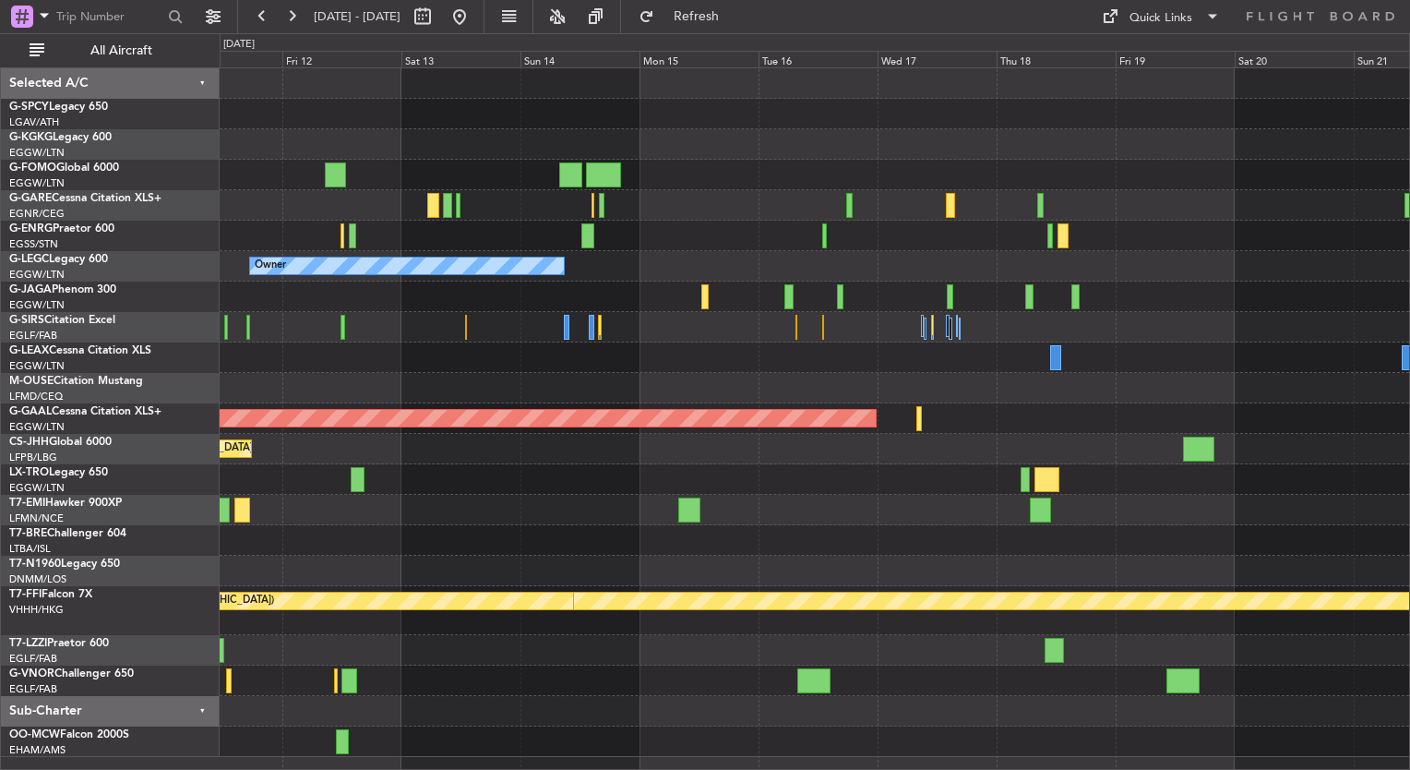
click at [502, 656] on div "Owner" at bounding box center [814, 650] width 1189 height 30
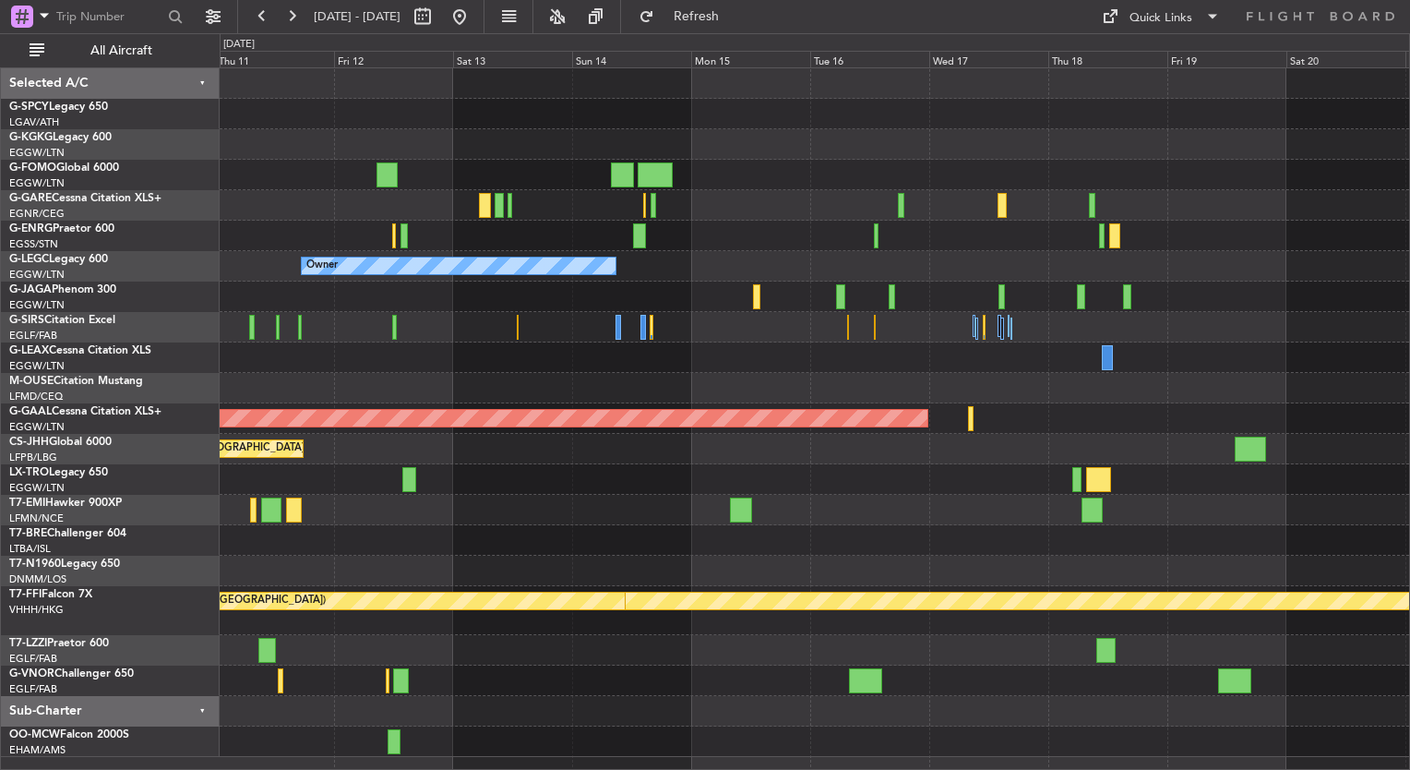
click at [986, 646] on div "Owner" at bounding box center [814, 650] width 1189 height 30
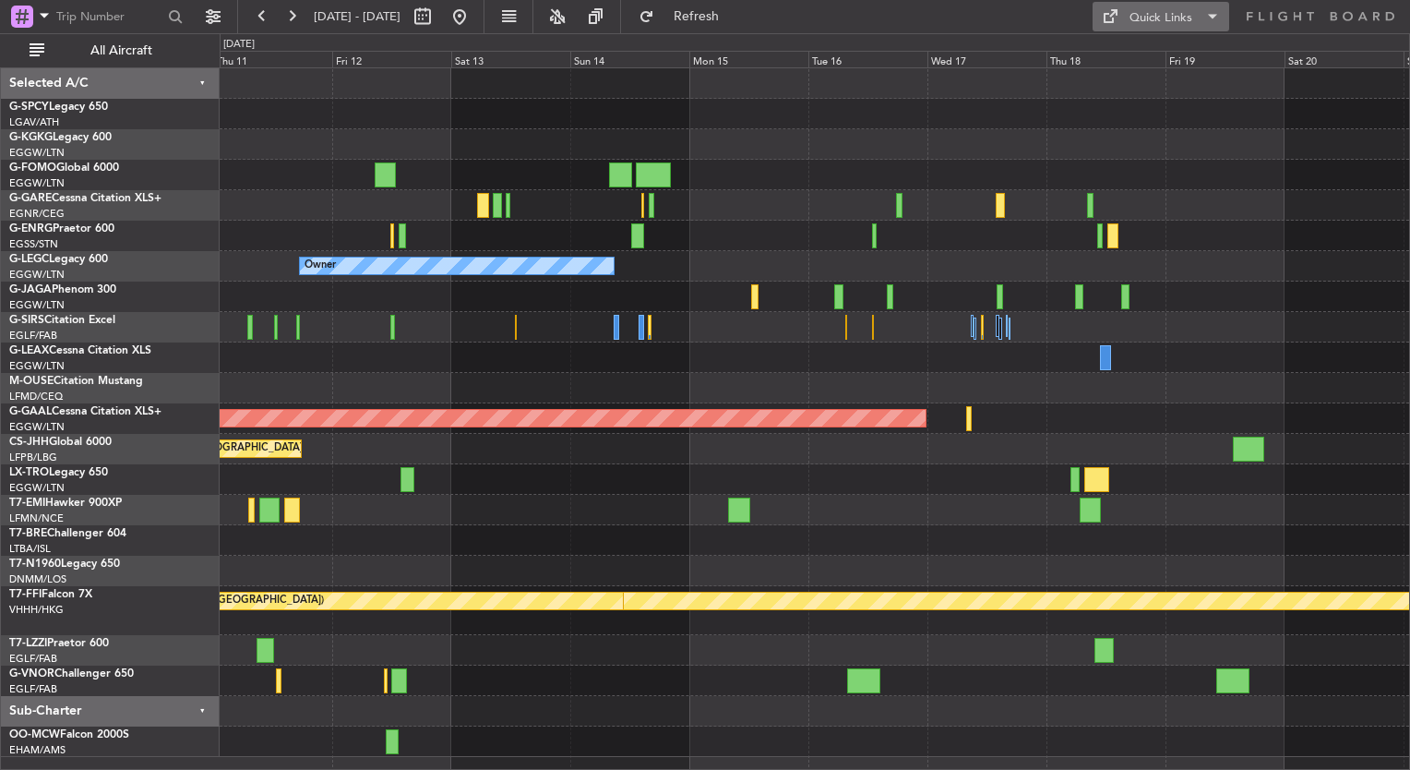
click at [1165, 12] on div "Quick Links" at bounding box center [1160, 18] width 63 height 18
click at [1163, 56] on button "Trip Builder" at bounding box center [1162, 61] width 138 height 44
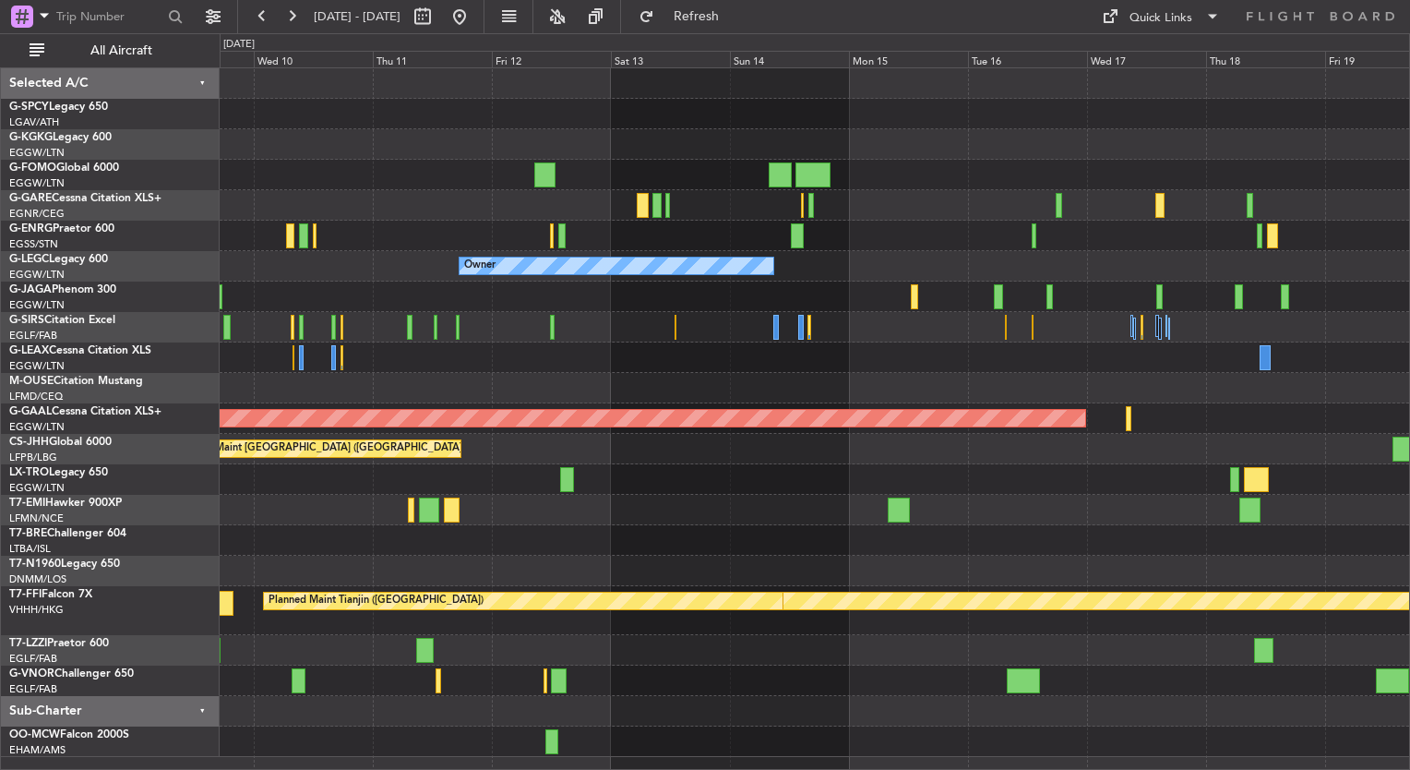
click at [706, 562] on div at bounding box center [814, 571] width 1189 height 30
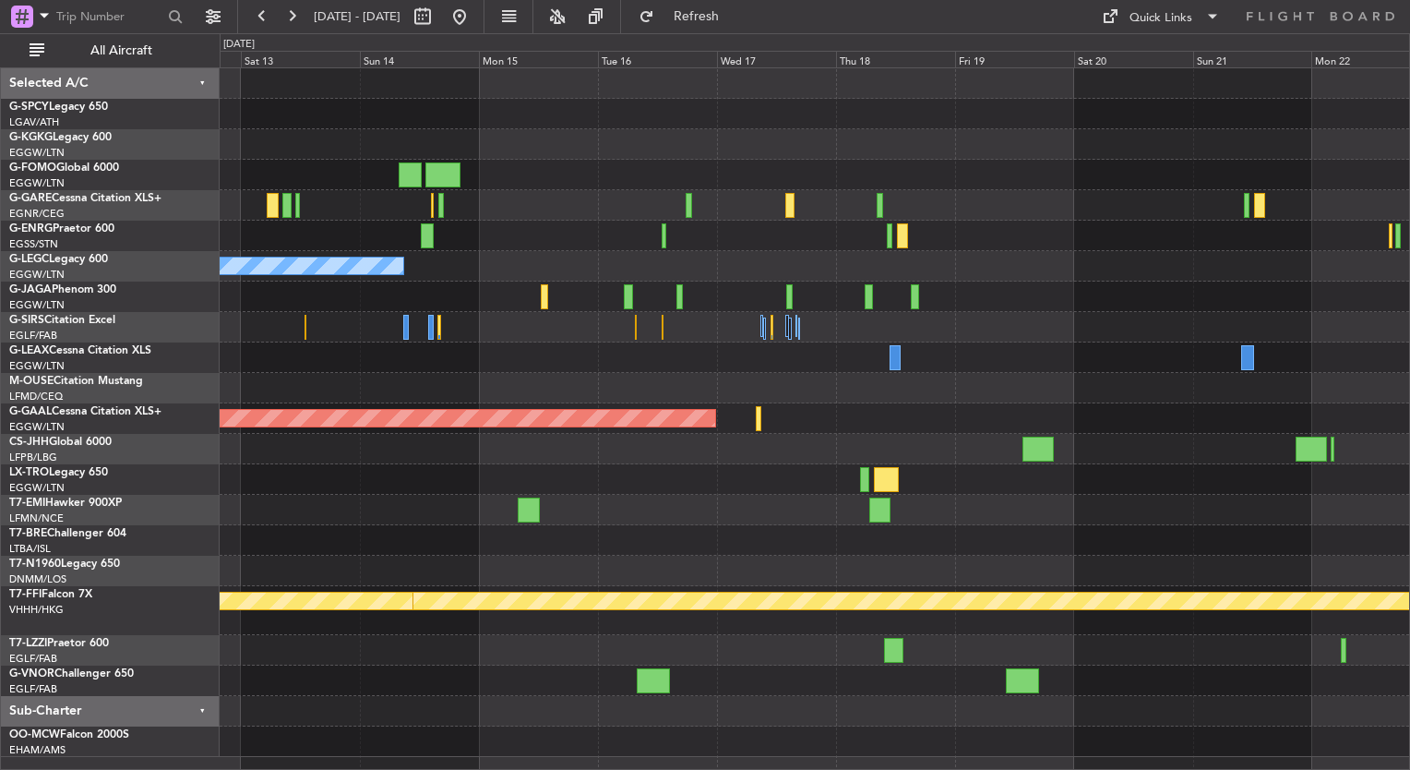
click at [753, 473] on div "Owner A/C Unavailable London (Luton) Planned Maint Dusseldorf Planned Maint Par…" at bounding box center [814, 412] width 1189 height 688
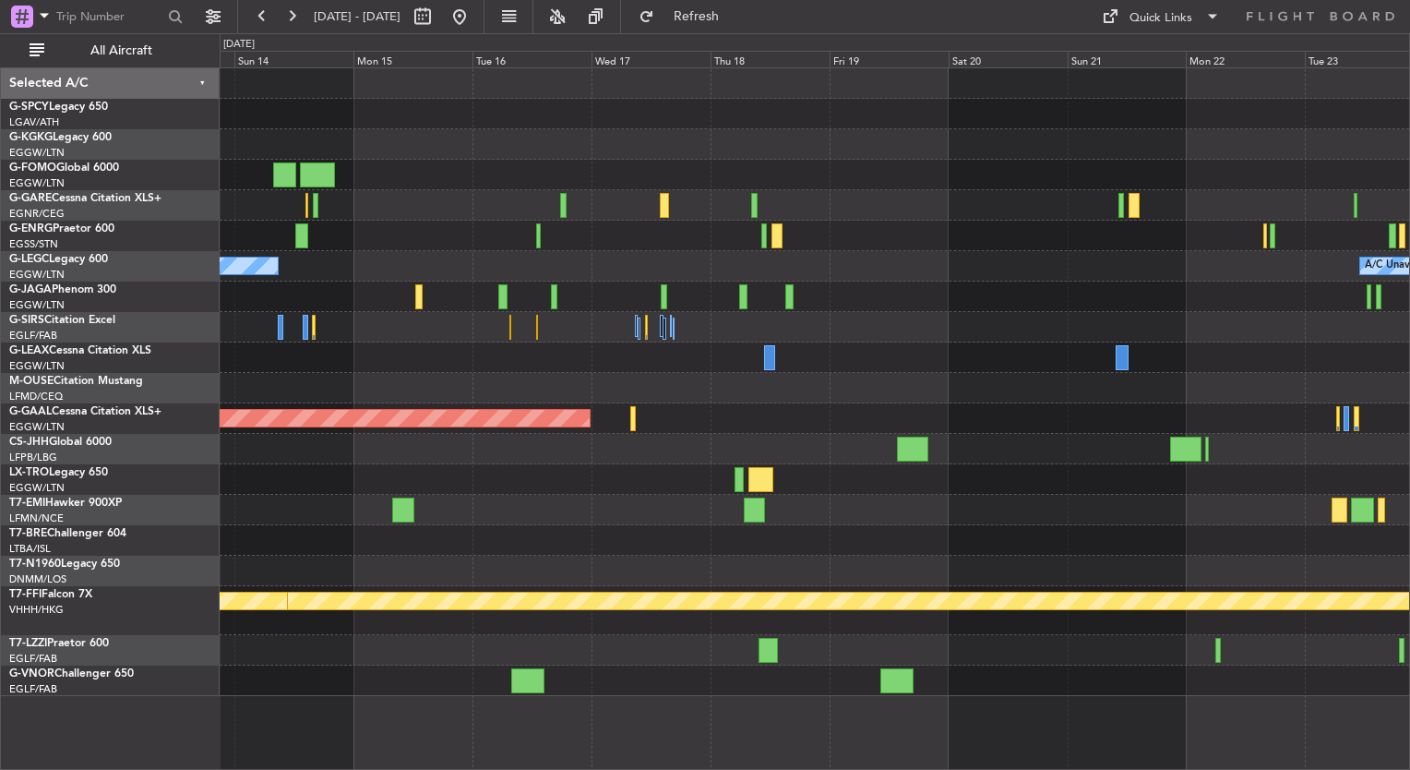
click at [532, 475] on div "A/C Unavailable London (Luton) Owner Planned Maint Dusseldorf Planned Maint Par…" at bounding box center [814, 381] width 1189 height 627
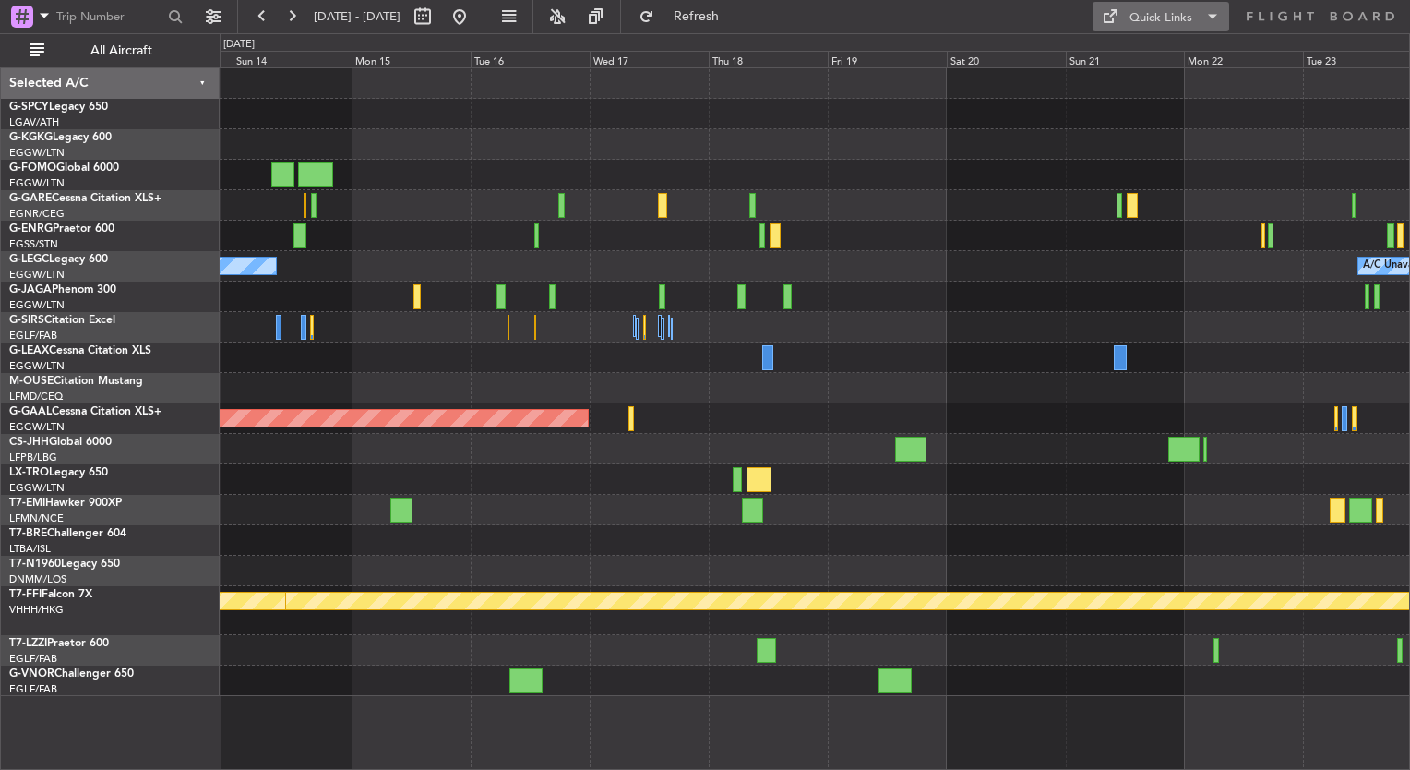
click at [1177, 13] on div "Quick Links" at bounding box center [1160, 18] width 63 height 18
click at [957, 522] on div at bounding box center [705, 385] width 1410 height 770
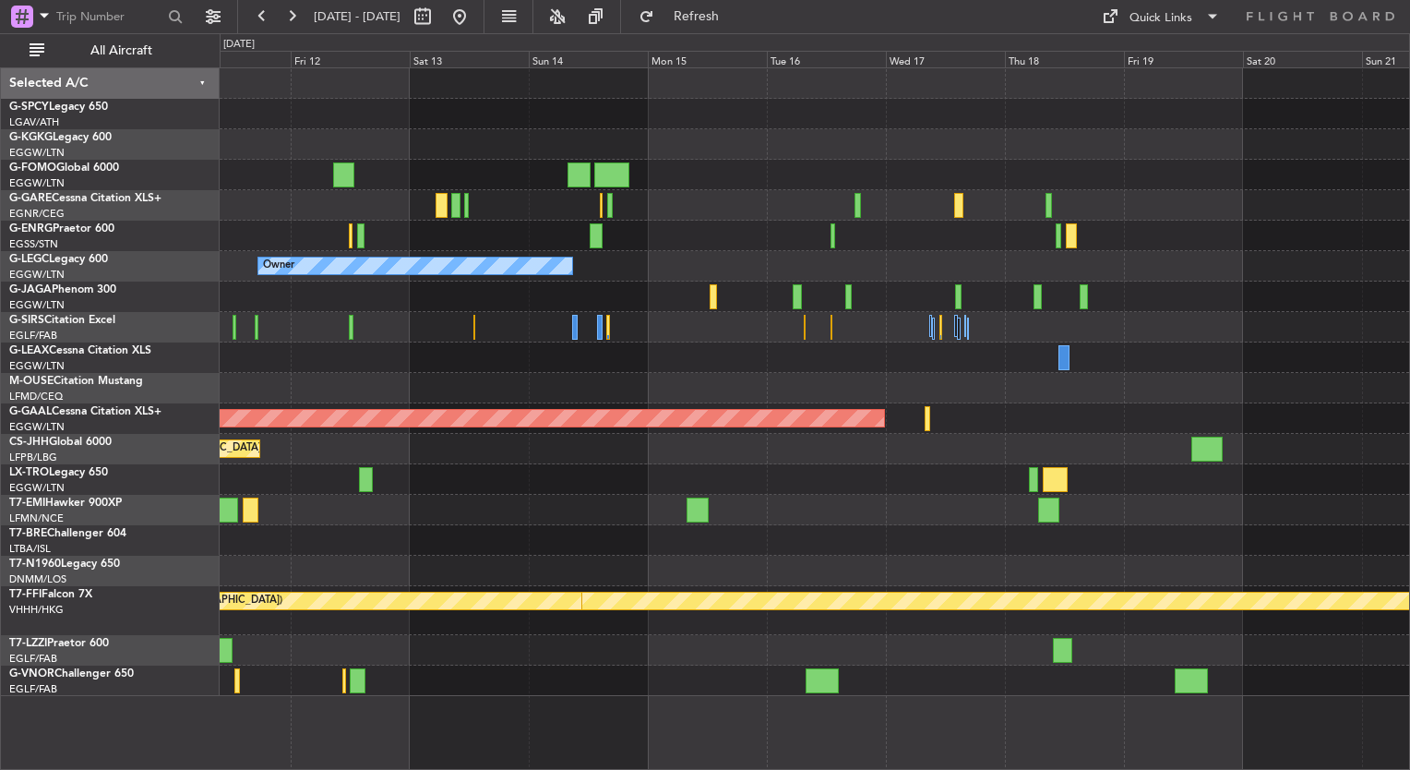
click at [1303, 424] on div "Owner A/C Unavailable London (Luton) Planned Maint Dusseldorf Planned Maint Par…" at bounding box center [814, 381] width 1189 height 627
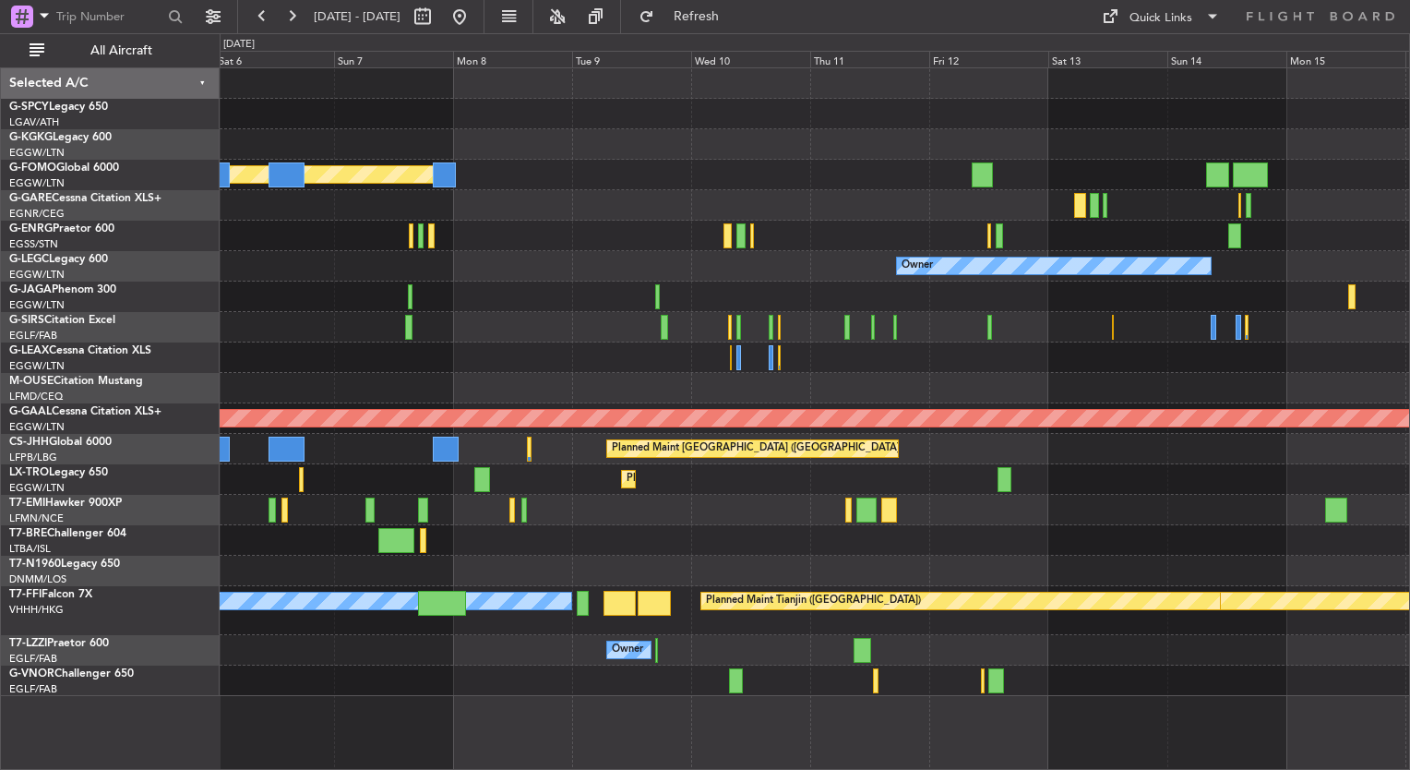
click at [1409, 415] on html "13 Sep 2025 - 23 Sep 2025 Refresh Quick Links All Aircraft AOG Maint Istanbul (…" at bounding box center [705, 385] width 1410 height 770
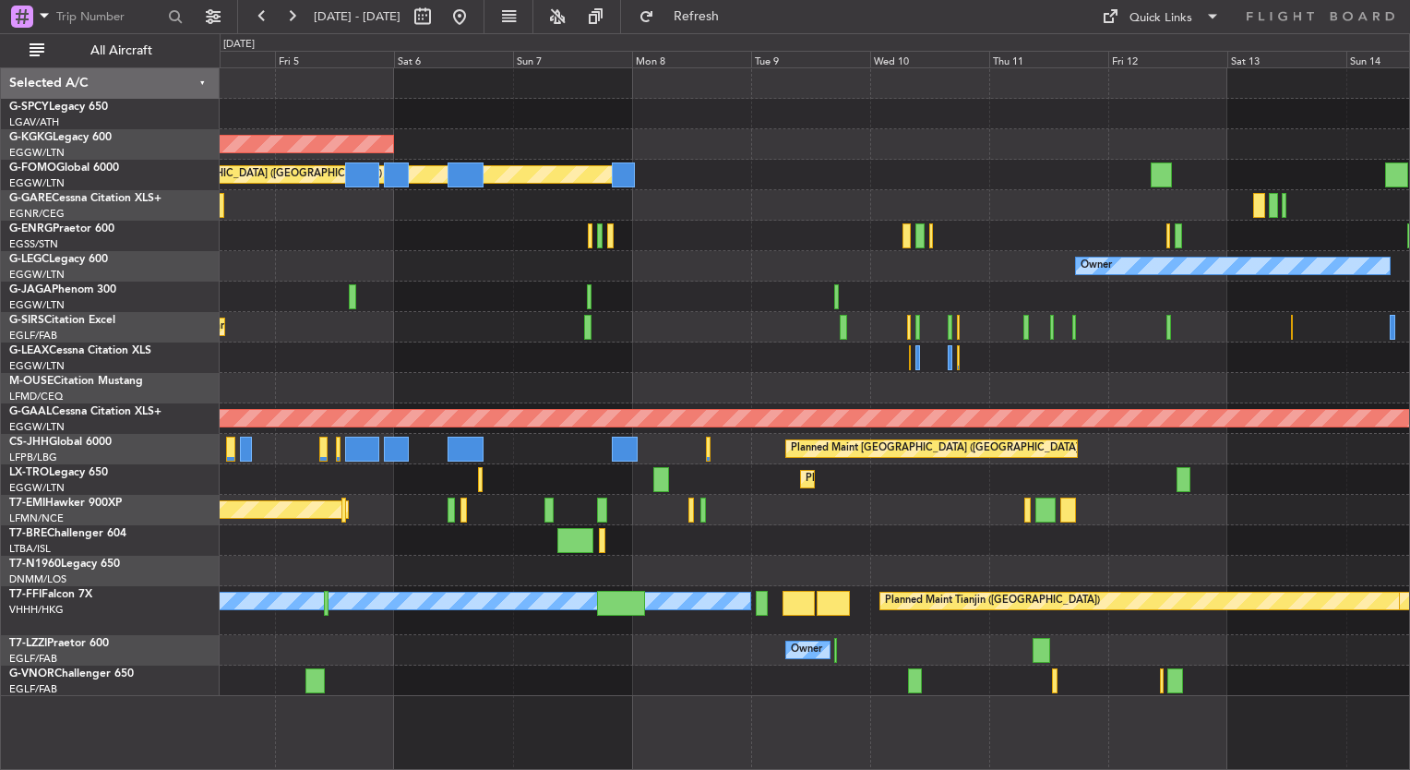
click at [932, 487] on div "AOG Maint [GEOGRAPHIC_DATA] (Ataturk) Planned Maint [GEOGRAPHIC_DATA] ([GEOGRAP…" at bounding box center [814, 381] width 1189 height 627
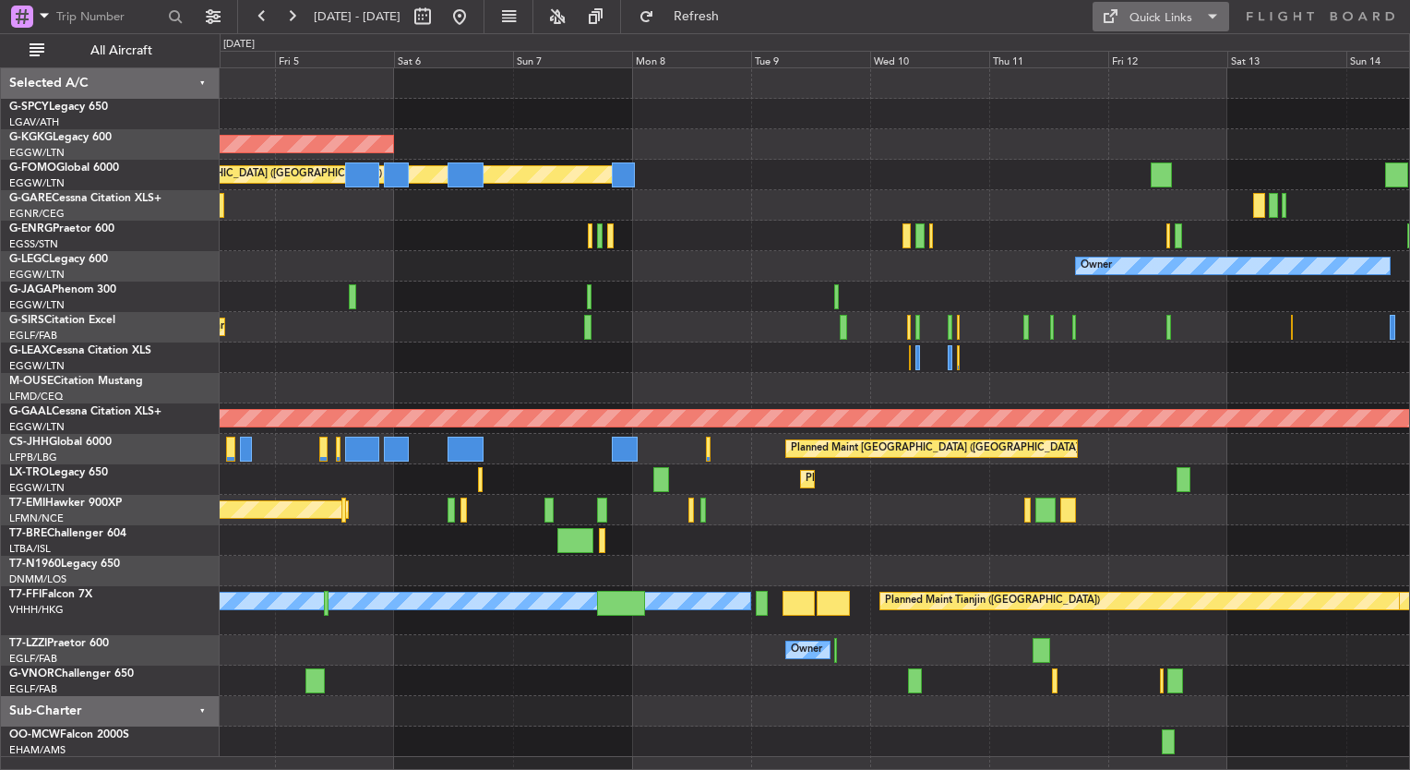
click at [1153, 18] on div "Quick Links" at bounding box center [1160, 18] width 63 height 18
click at [1161, 43] on button "Trip Builder" at bounding box center [1162, 61] width 138 height 44
click at [735, 17] on span "Refresh" at bounding box center [697, 16] width 78 height 13
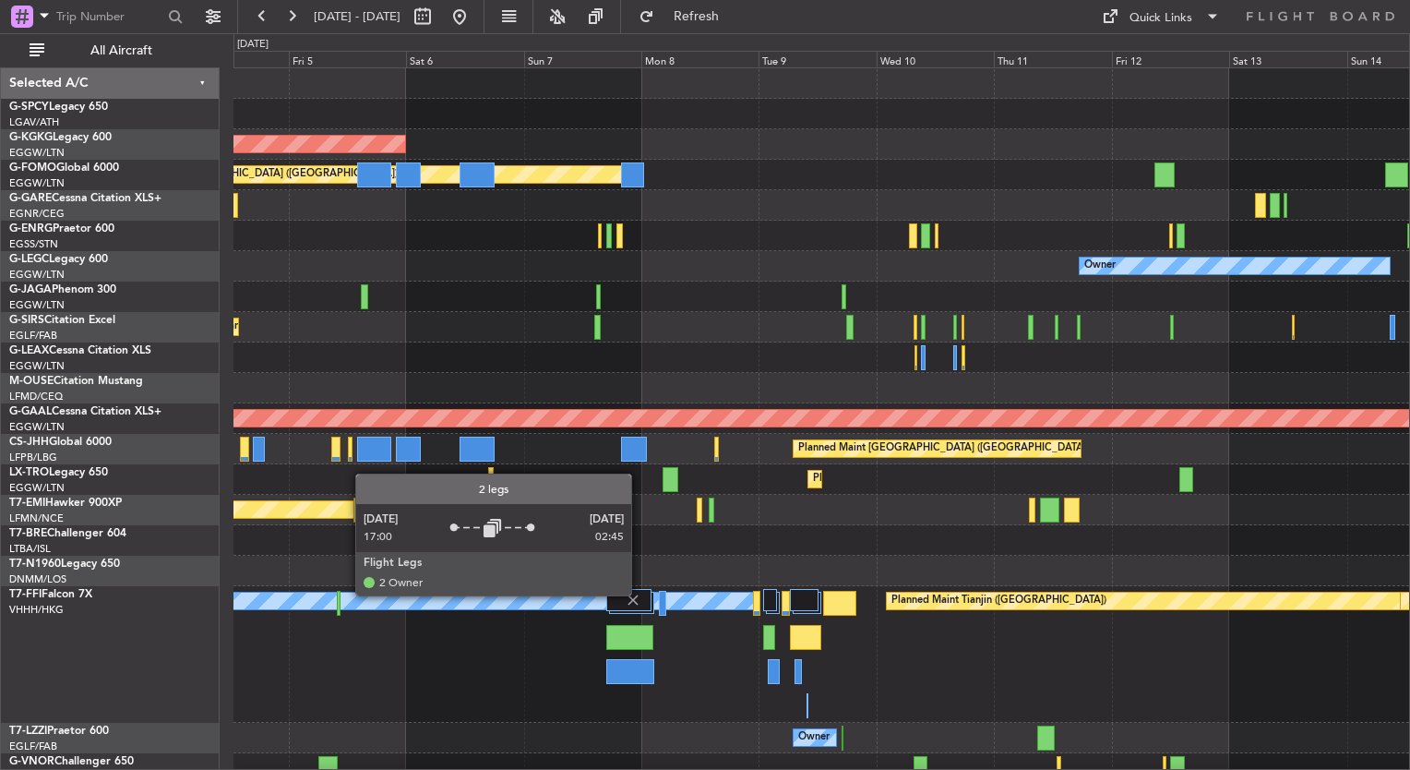
click at [639, 594] on img at bounding box center [633, 599] width 17 height 17
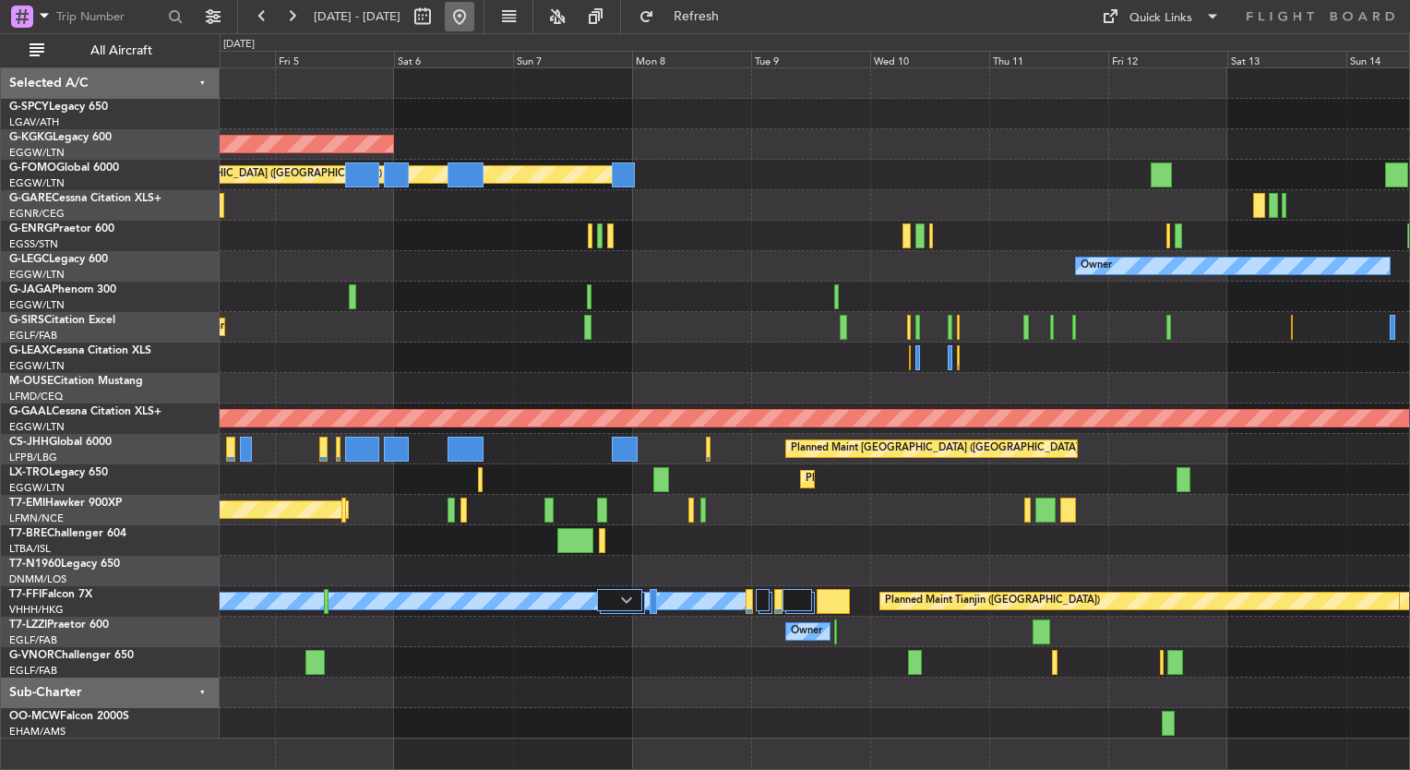
click at [474, 24] on button at bounding box center [460, 17] width 30 height 30
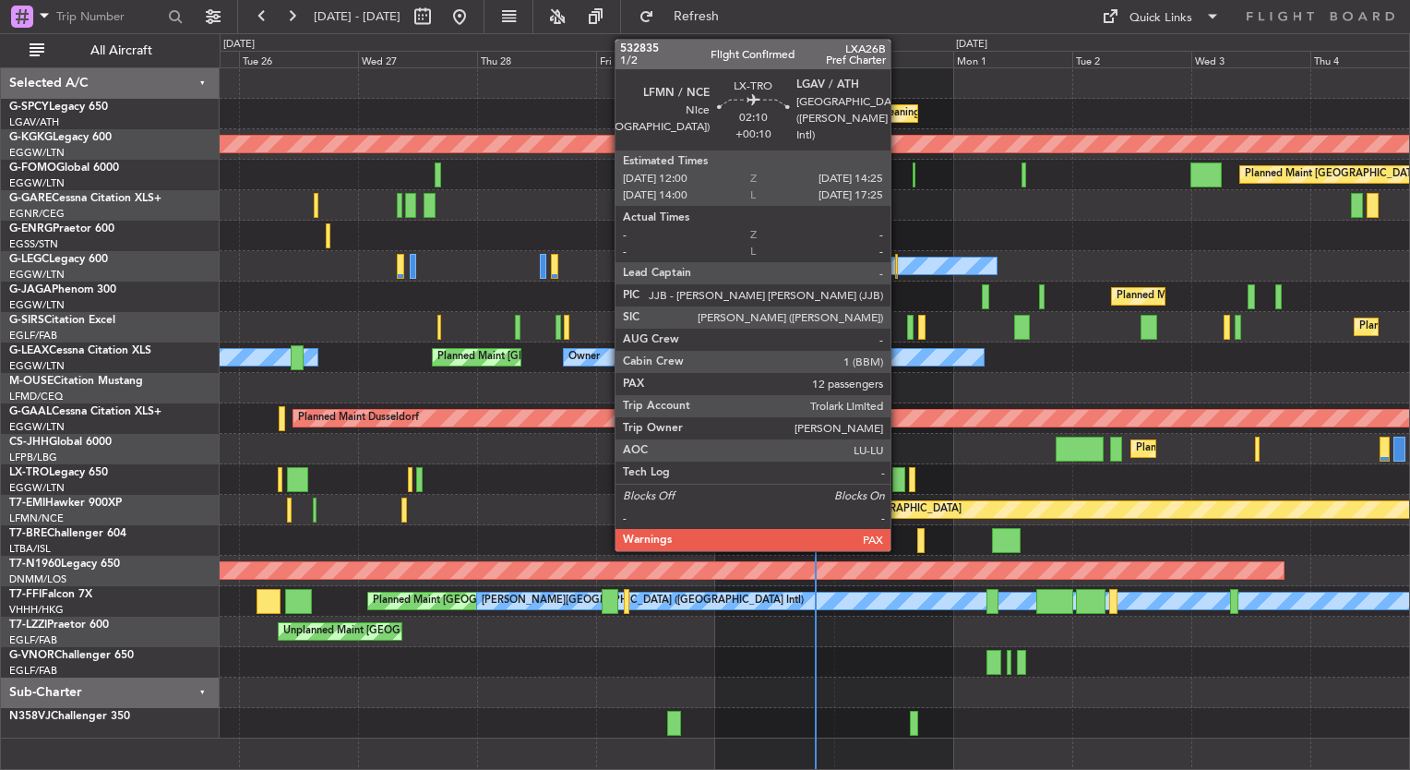
click at [899, 479] on div at bounding box center [898, 479] width 12 height 25
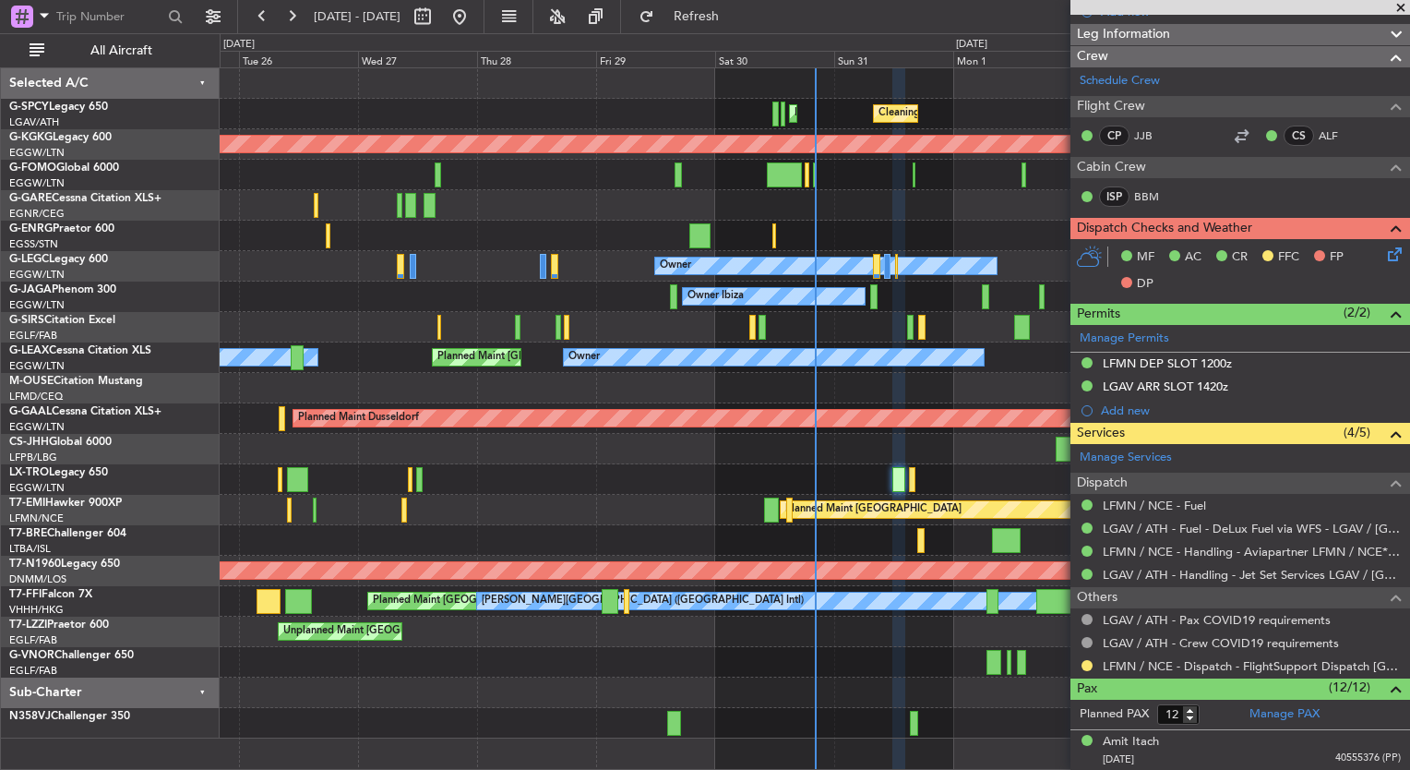
scroll to position [280, 0]
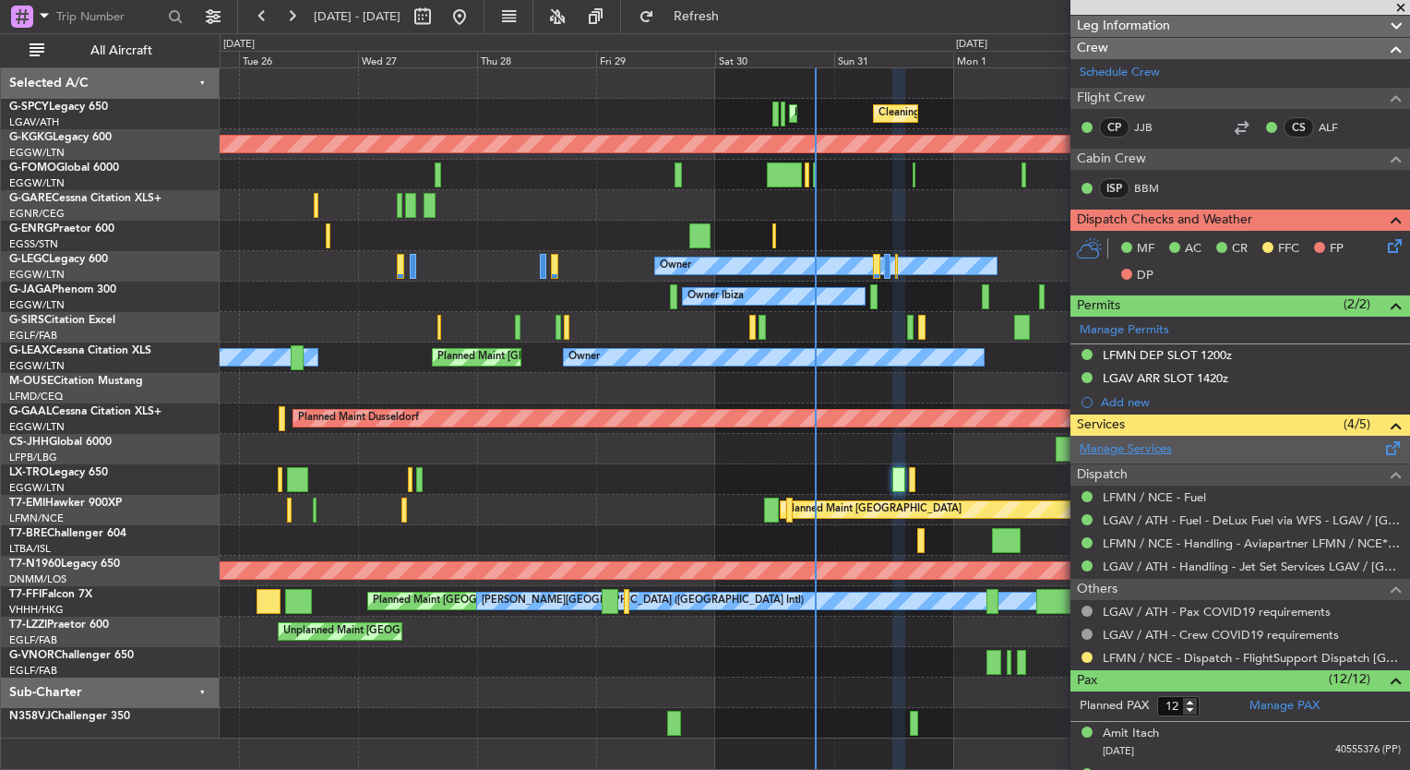
click at [1125, 442] on link "Manage Services" at bounding box center [1126, 449] width 92 height 18
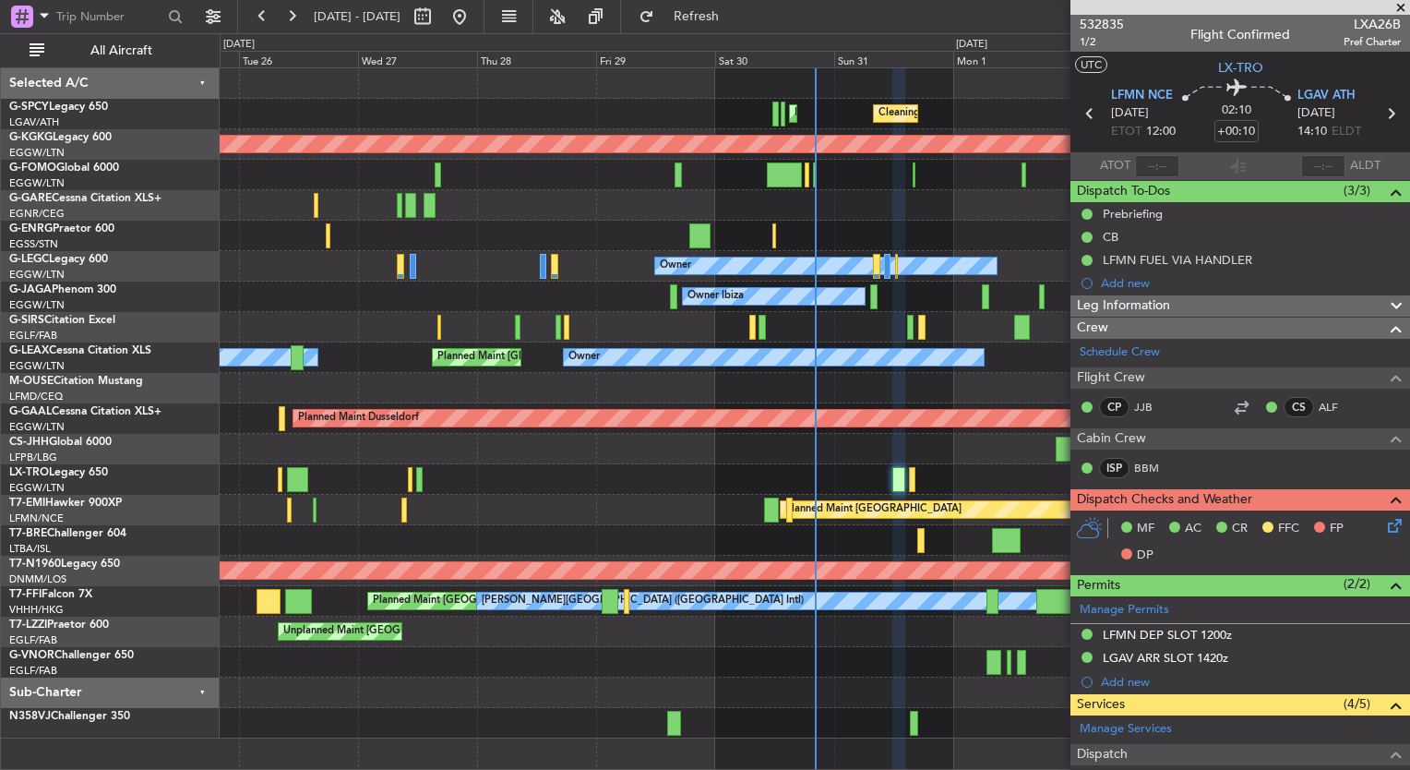
scroll to position [280, 0]
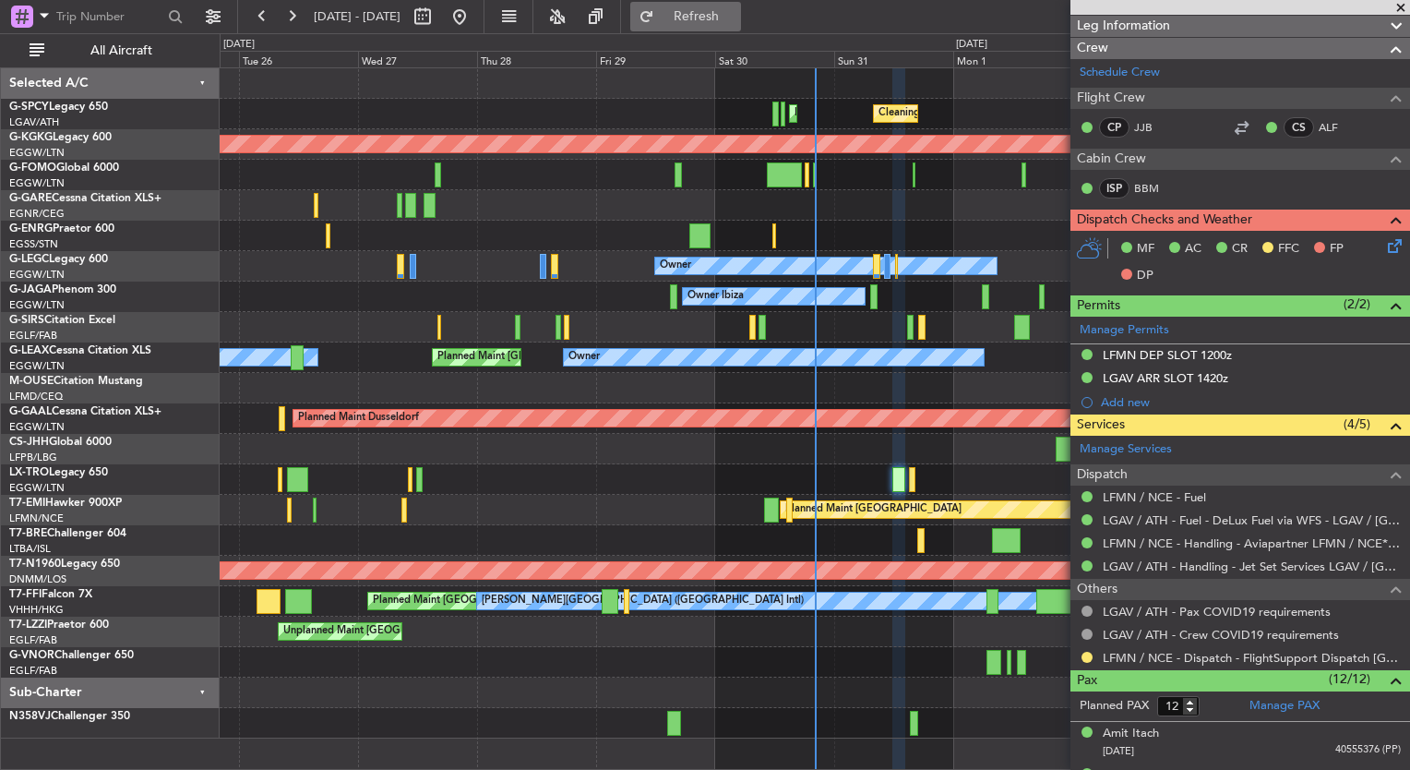
click at [741, 2] on button "Refresh" at bounding box center [685, 17] width 111 height 30
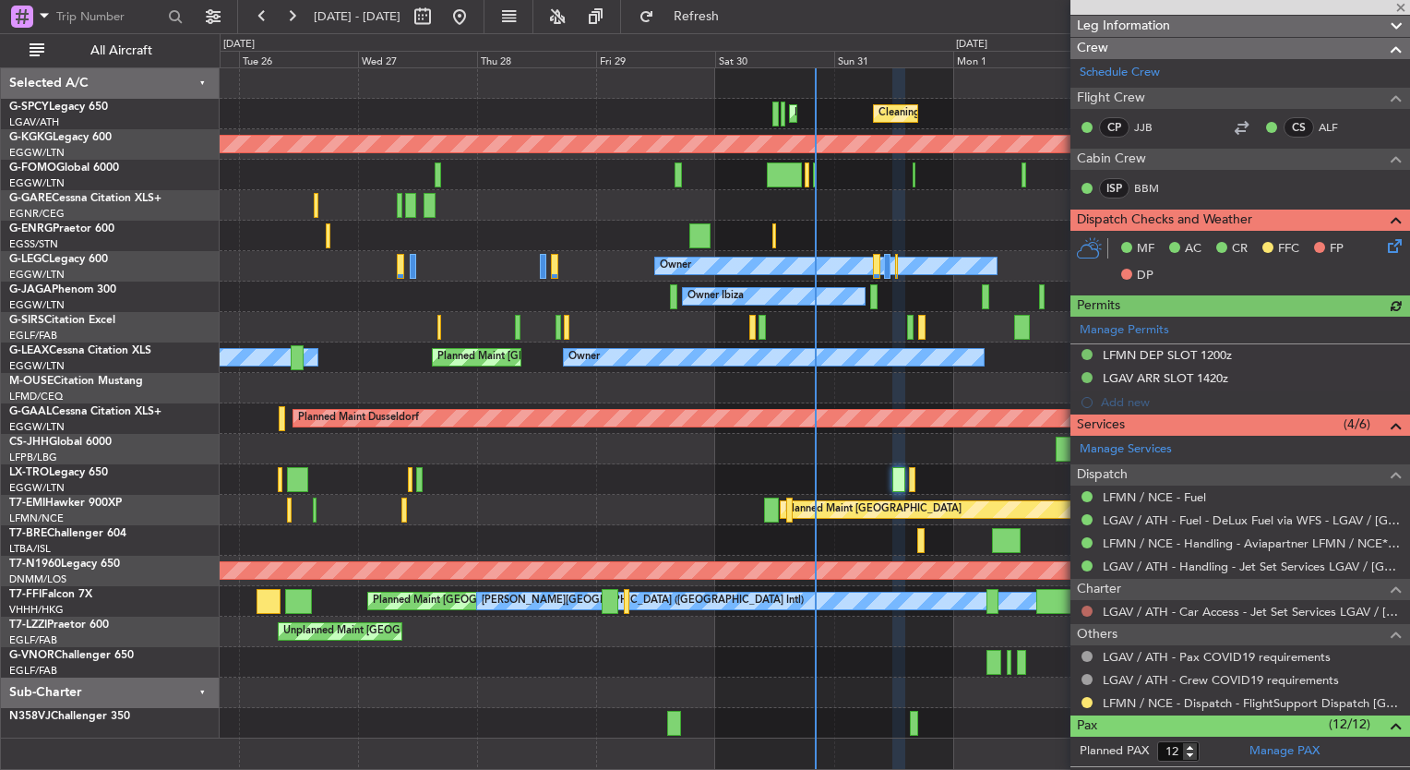
click at [1085, 606] on button at bounding box center [1086, 610] width 11 height 11
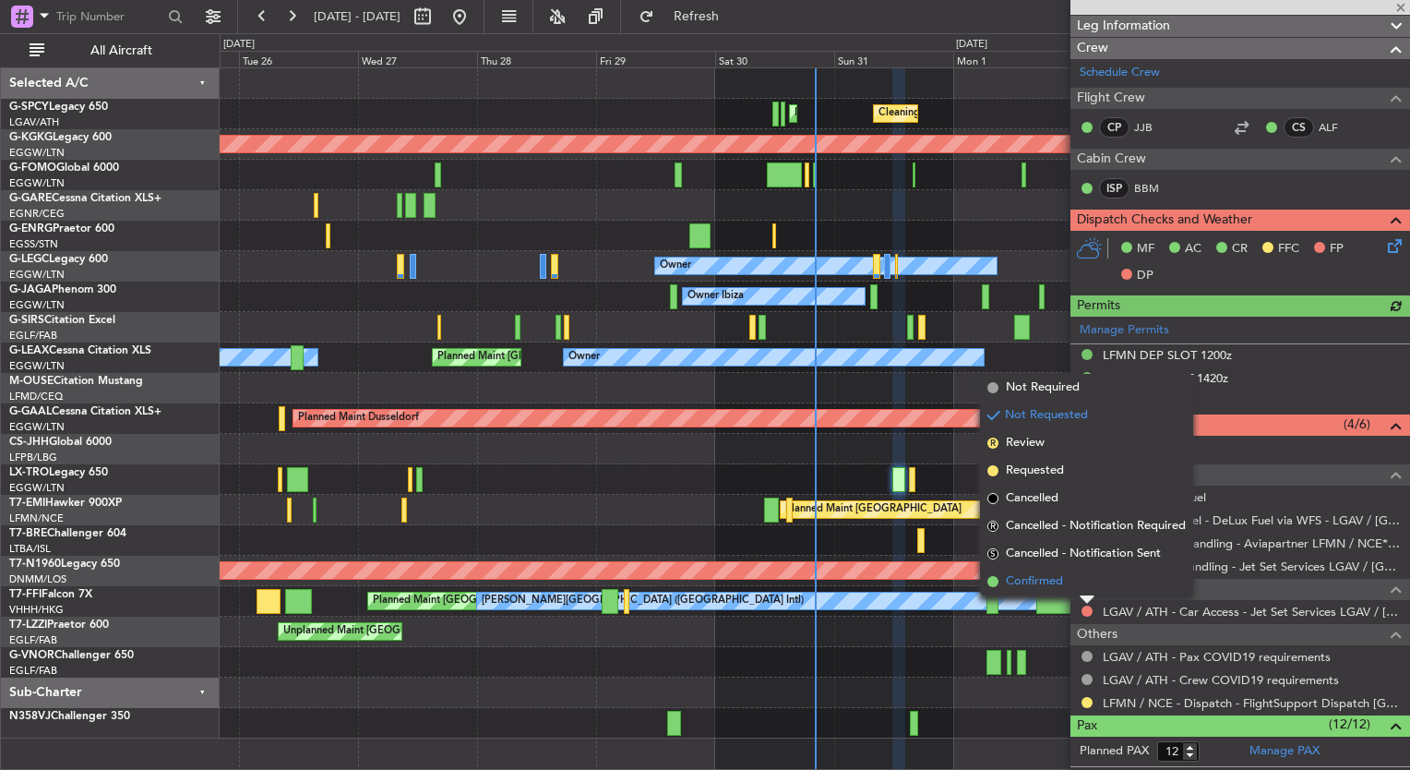
click at [1031, 577] on span "Confirmed" at bounding box center [1034, 581] width 57 height 18
